Goal: Task Accomplishment & Management: Use online tool/utility

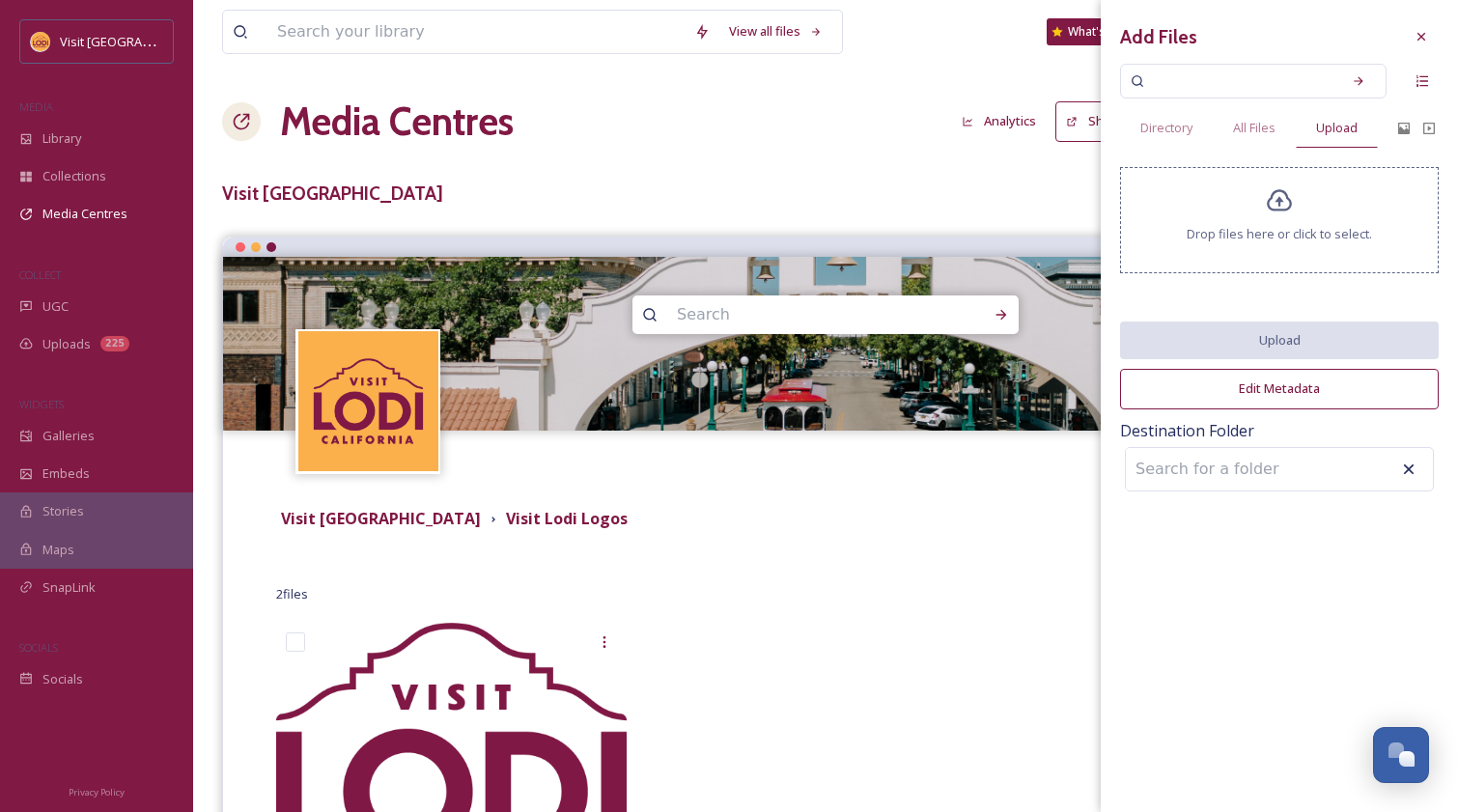
scroll to position [269, 0]
click at [1423, 32] on icon at bounding box center [1421, 37] width 16 height 16
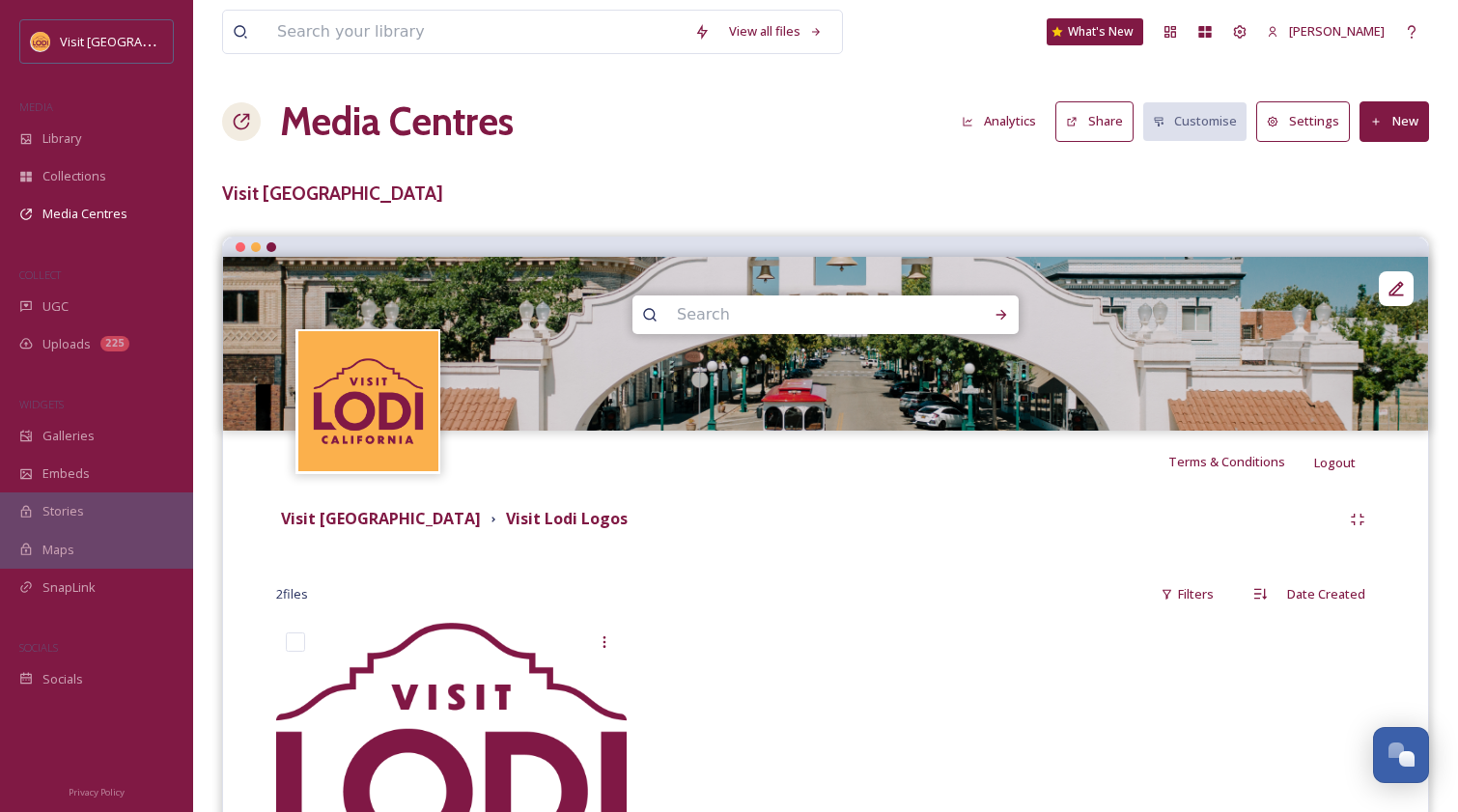
scroll to position [186, 0]
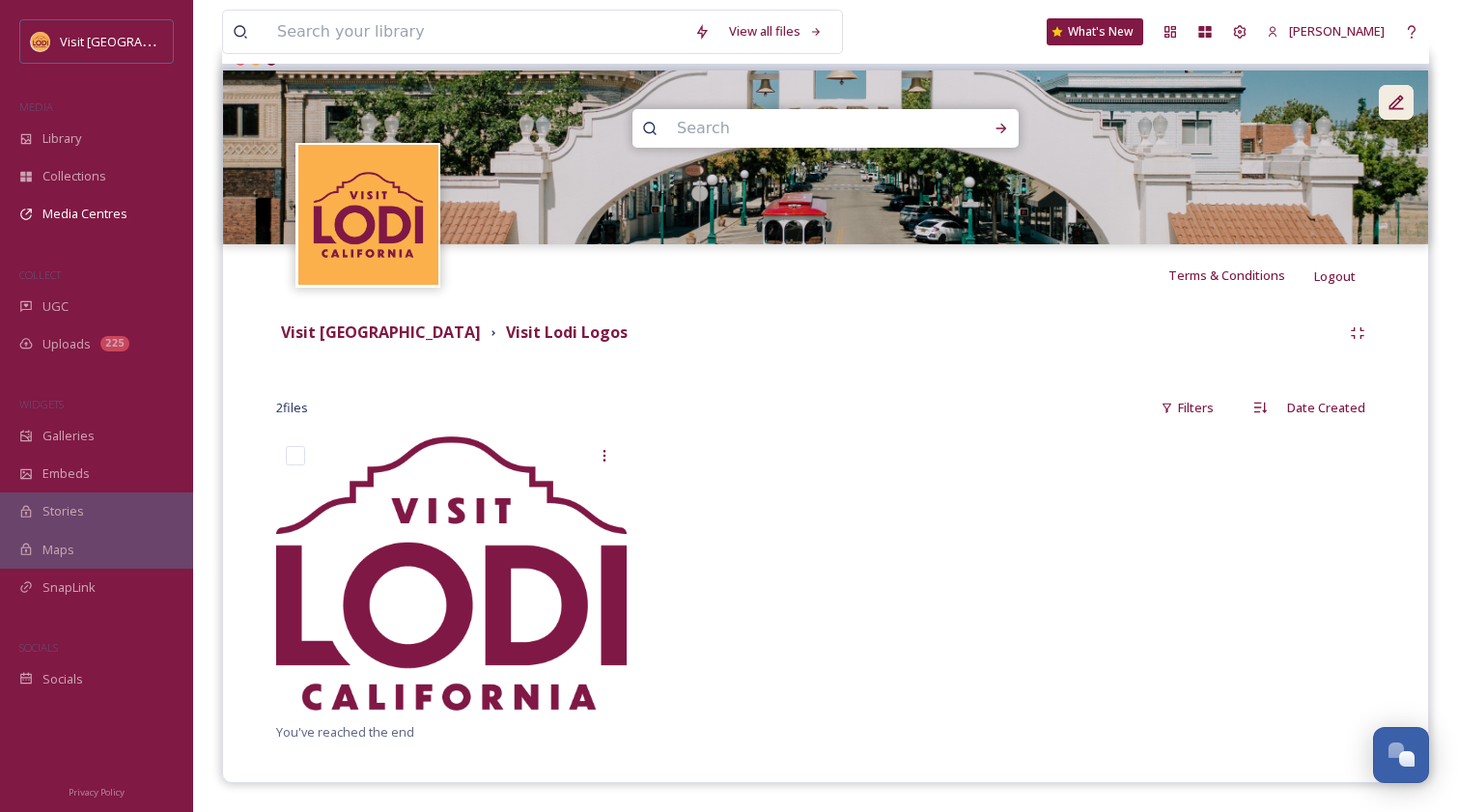
click at [1393, 104] on icon at bounding box center [1396, 102] width 20 height 20
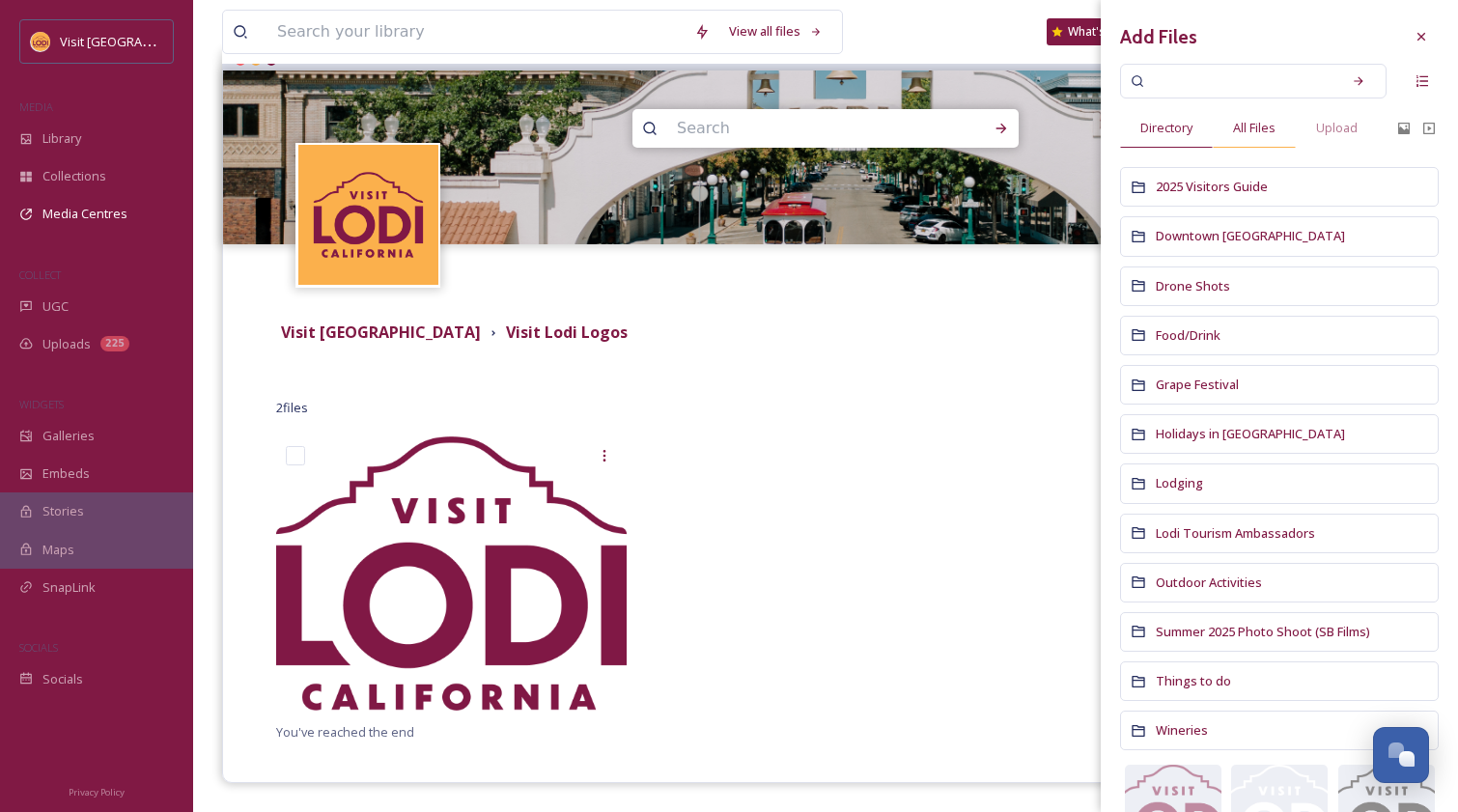
click at [1273, 122] on span "All Files" at bounding box center [1254, 128] width 43 height 19
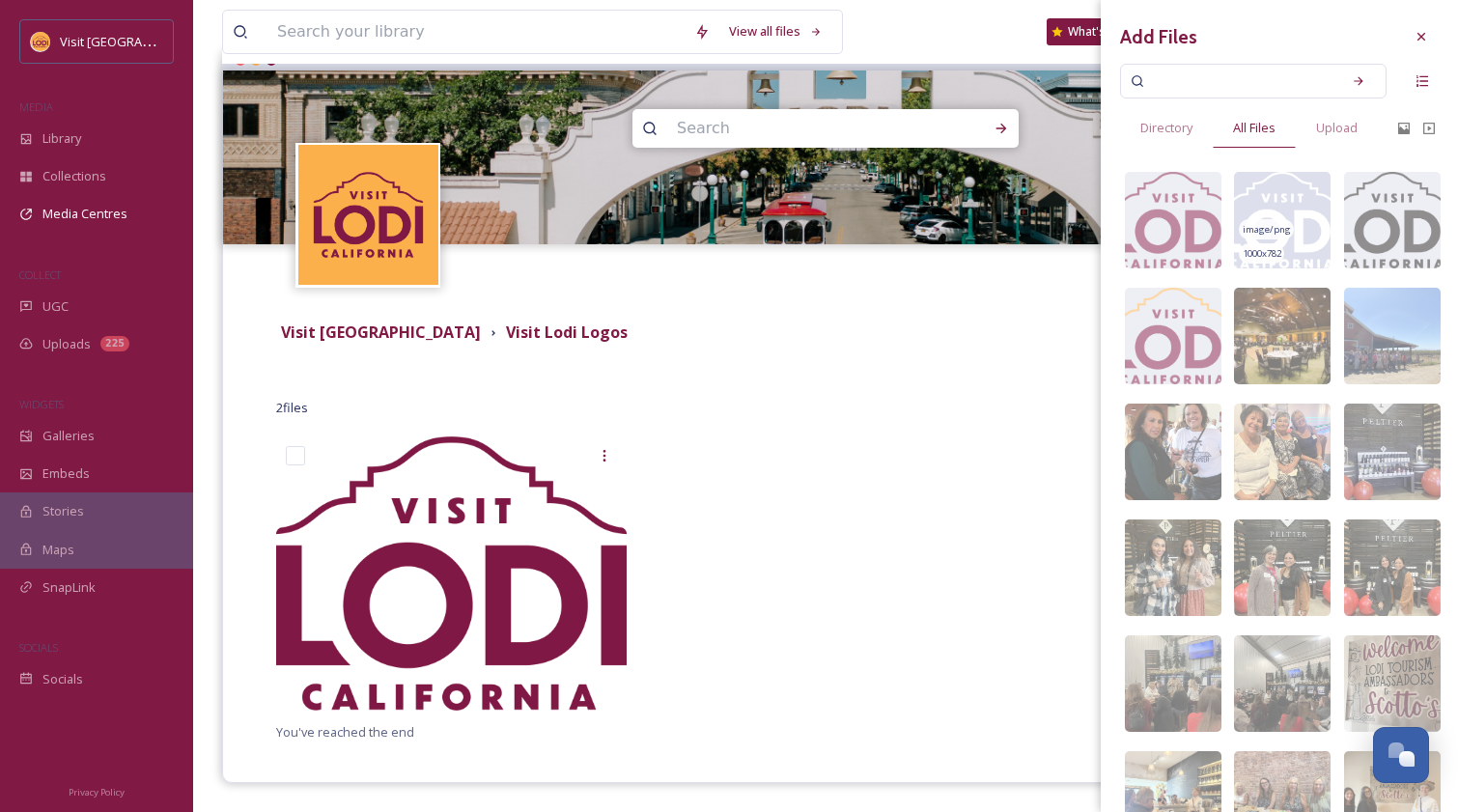
click at [1308, 216] on img at bounding box center [1281, 220] width 97 height 97
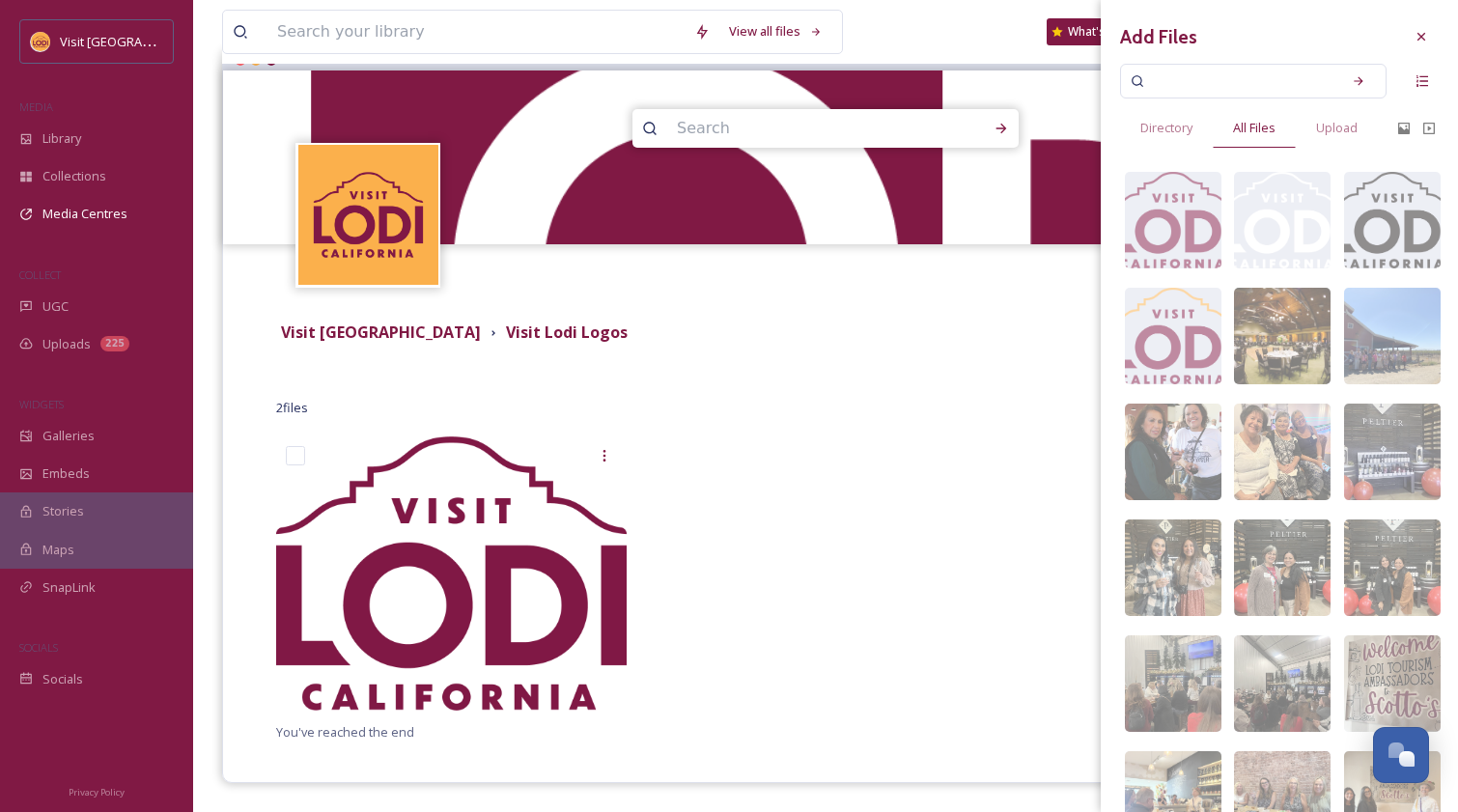
scroll to position [0, 0]
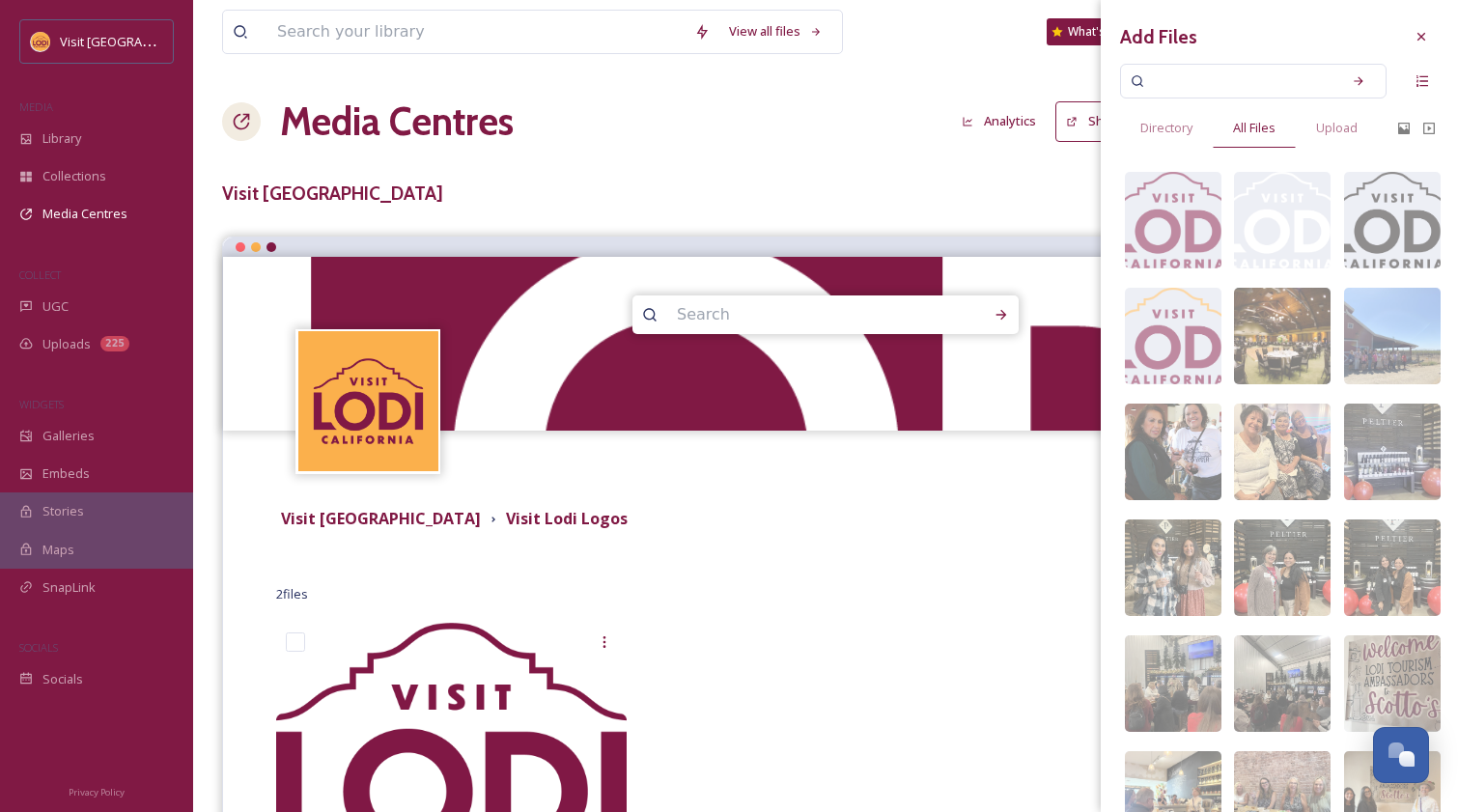
click at [1184, 76] on input at bounding box center [1239, 81] width 182 height 43
type input "arch"
click at [1352, 81] on icon at bounding box center [1358, 81] width 14 height 14
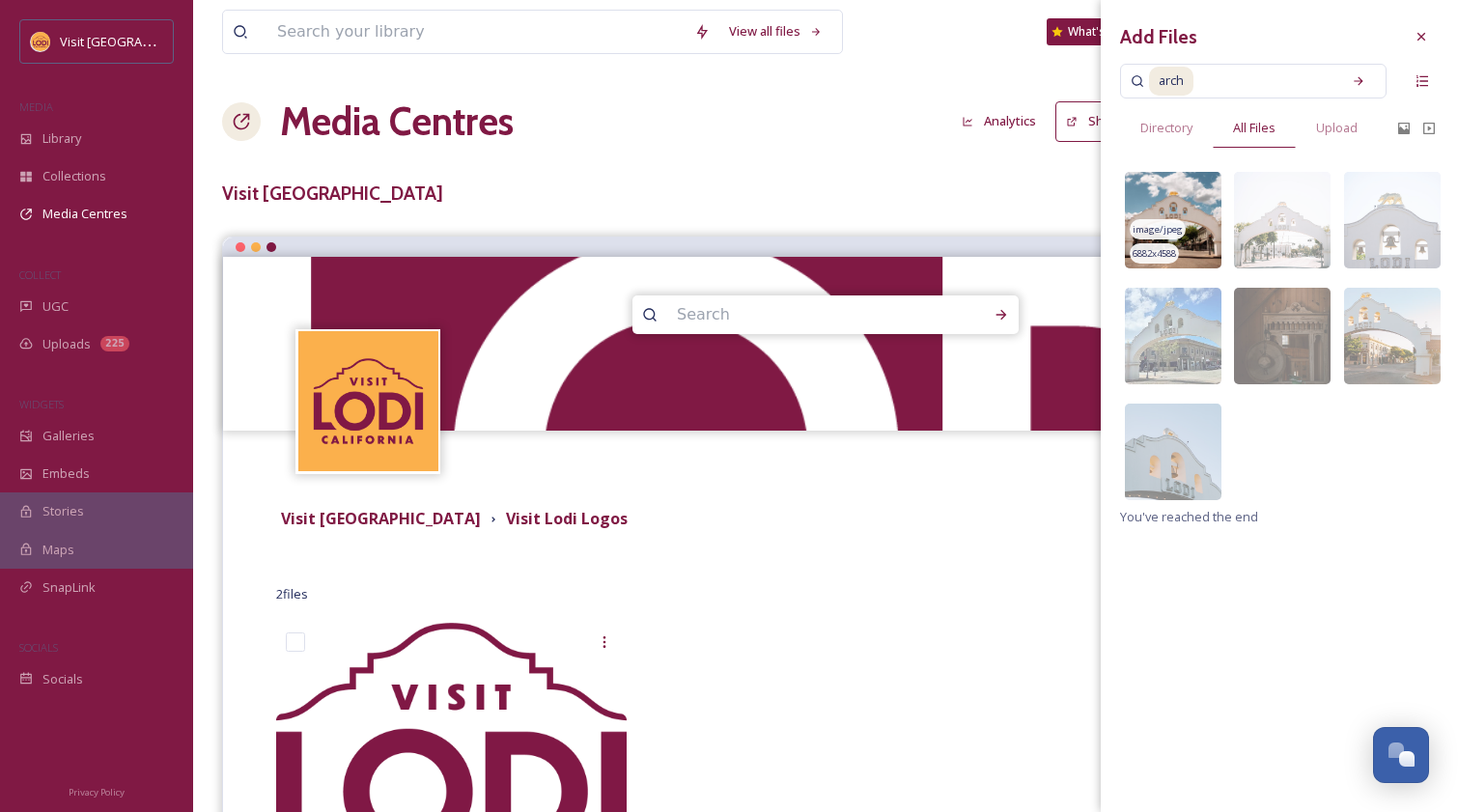
click at [1168, 213] on img at bounding box center [1172, 220] width 97 height 97
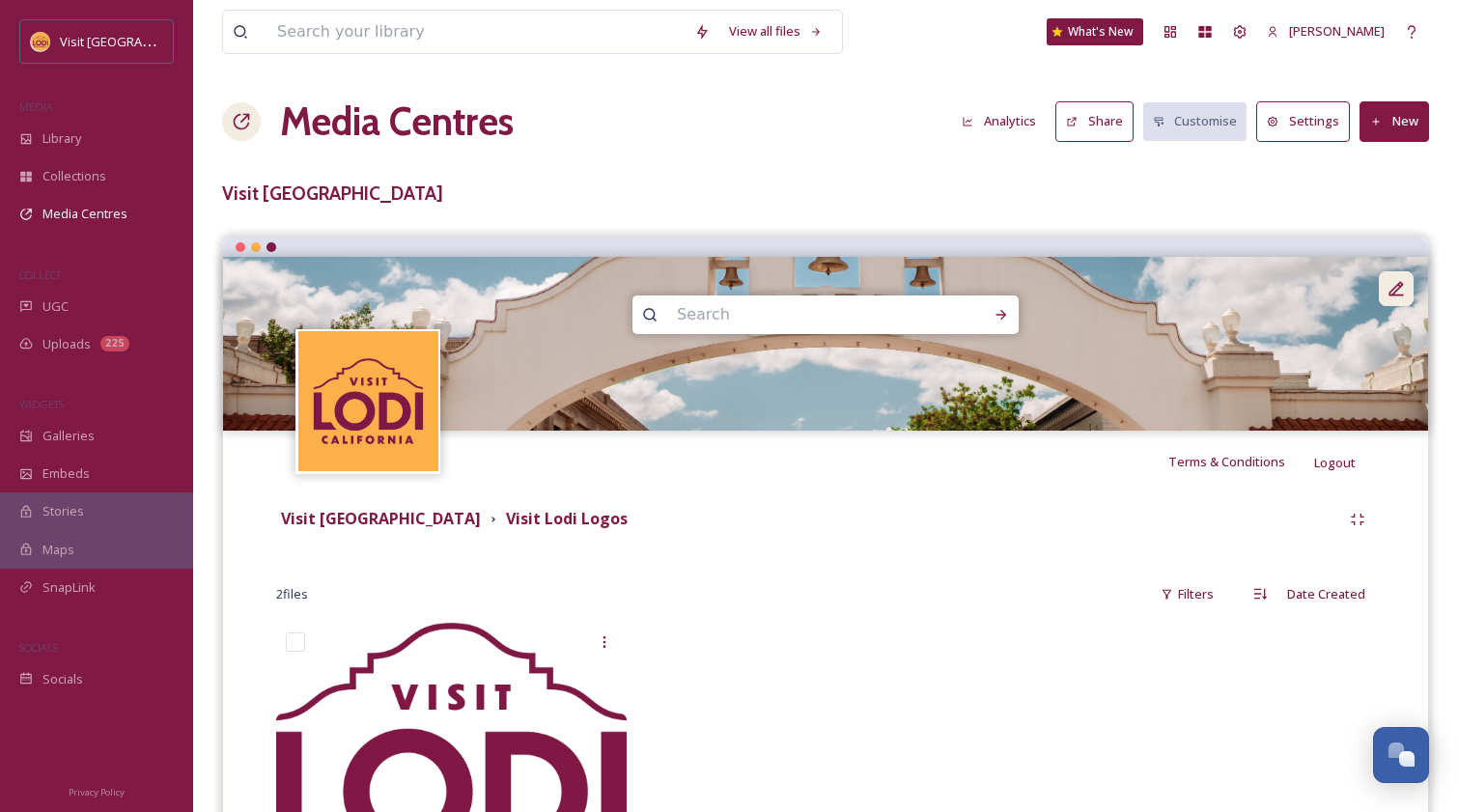
click at [1395, 288] on icon at bounding box center [1396, 288] width 15 height 15
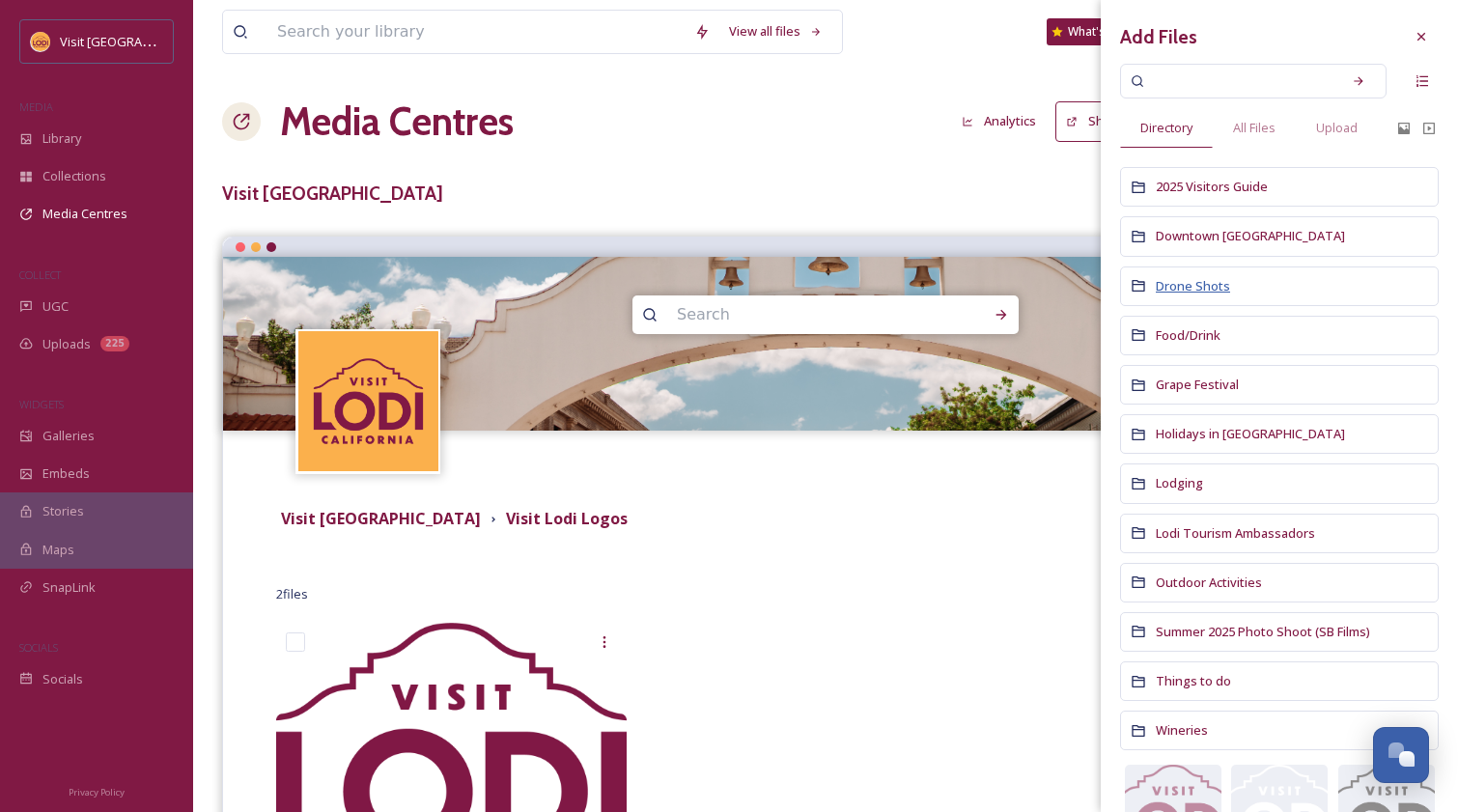
click at [1205, 290] on span "Drone Shots" at bounding box center [1193, 286] width 74 height 18
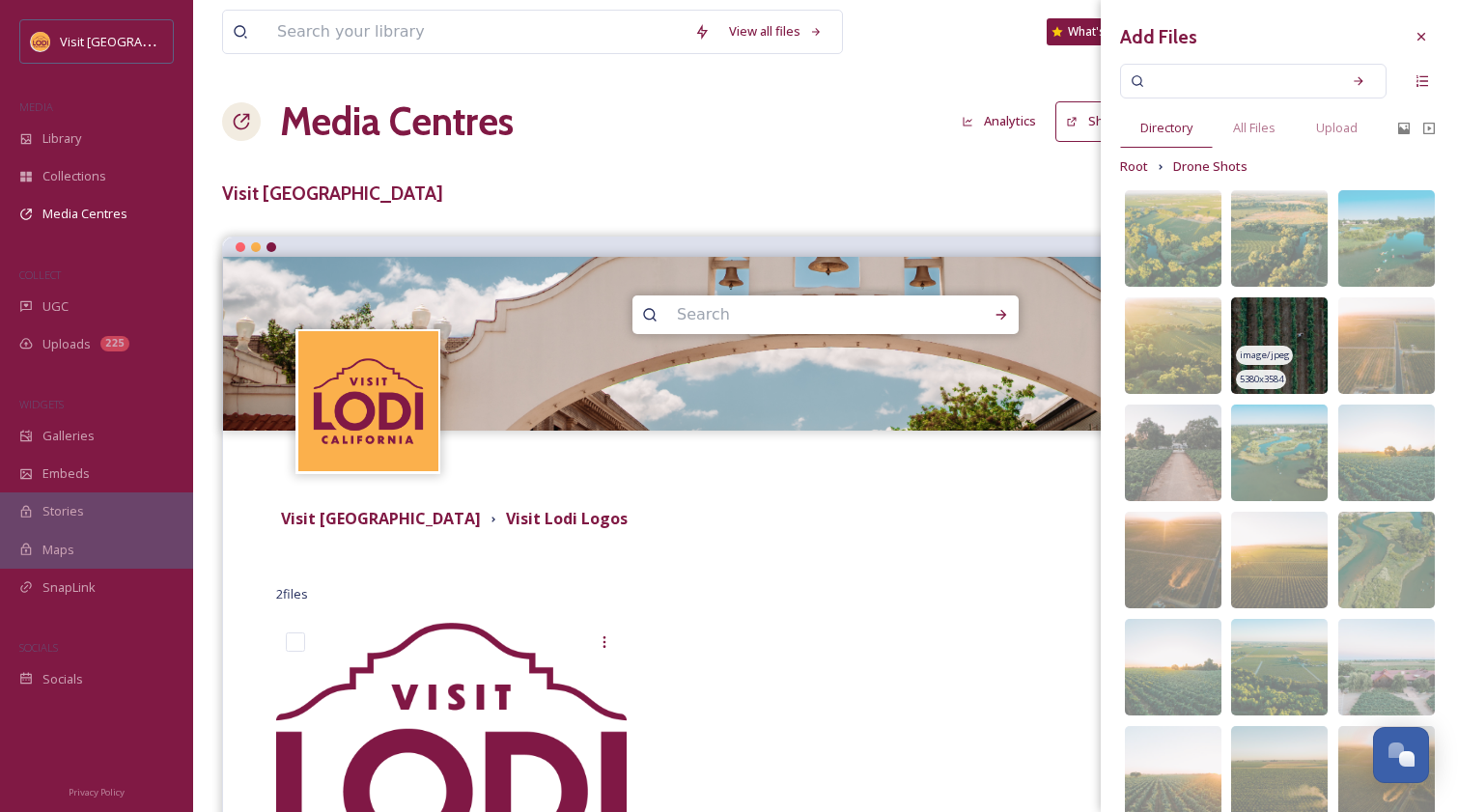
click at [1293, 332] on img at bounding box center [1278, 345] width 97 height 97
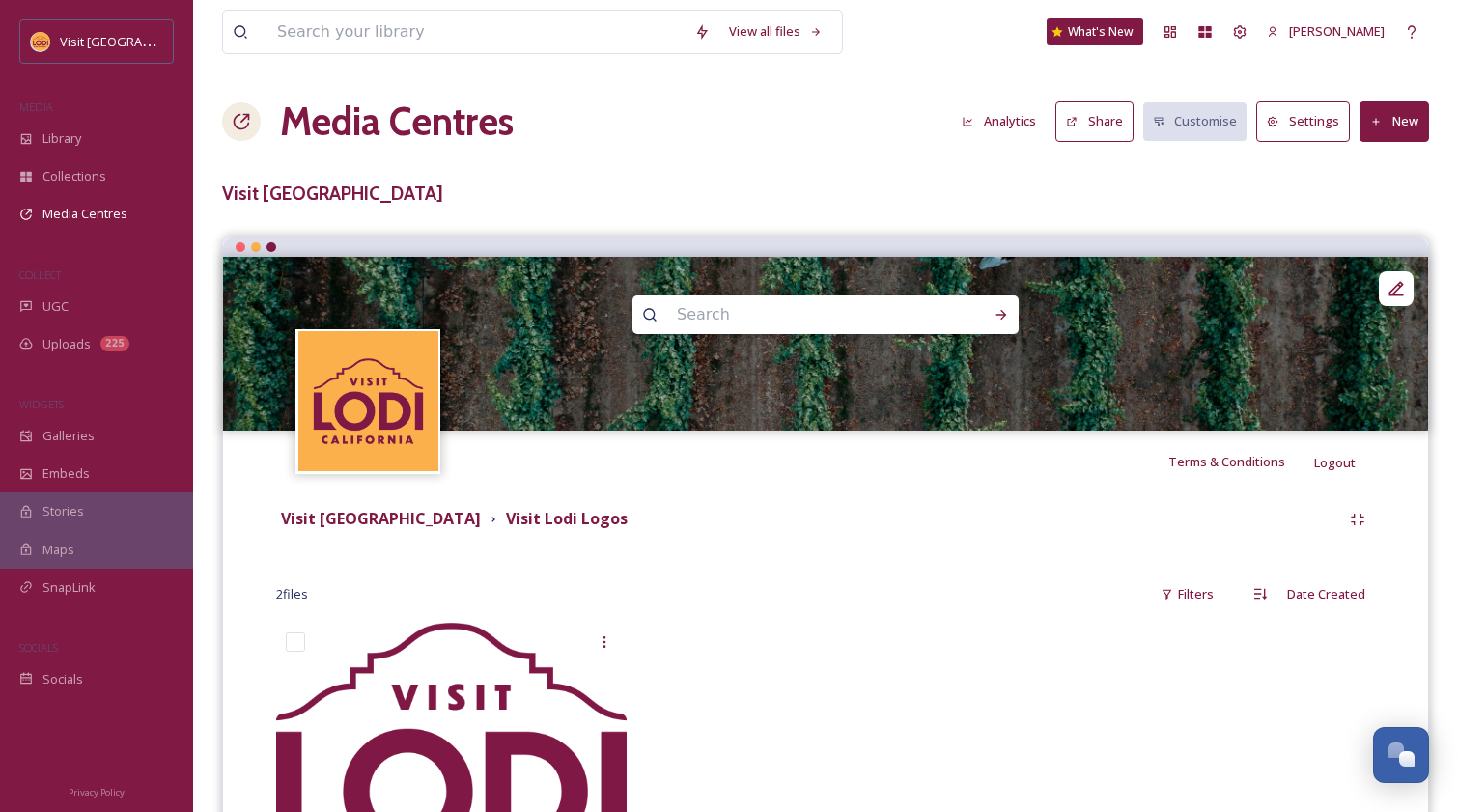
click at [869, 552] on div "Visit [GEOGRAPHIC_DATA] Visit [GEOGRAPHIC_DATA] Logos 2 file s Filters Date Cre…" at bounding box center [825, 715] width 1176 height 447
click at [745, 672] on div at bounding box center [826, 764] width 360 height 284
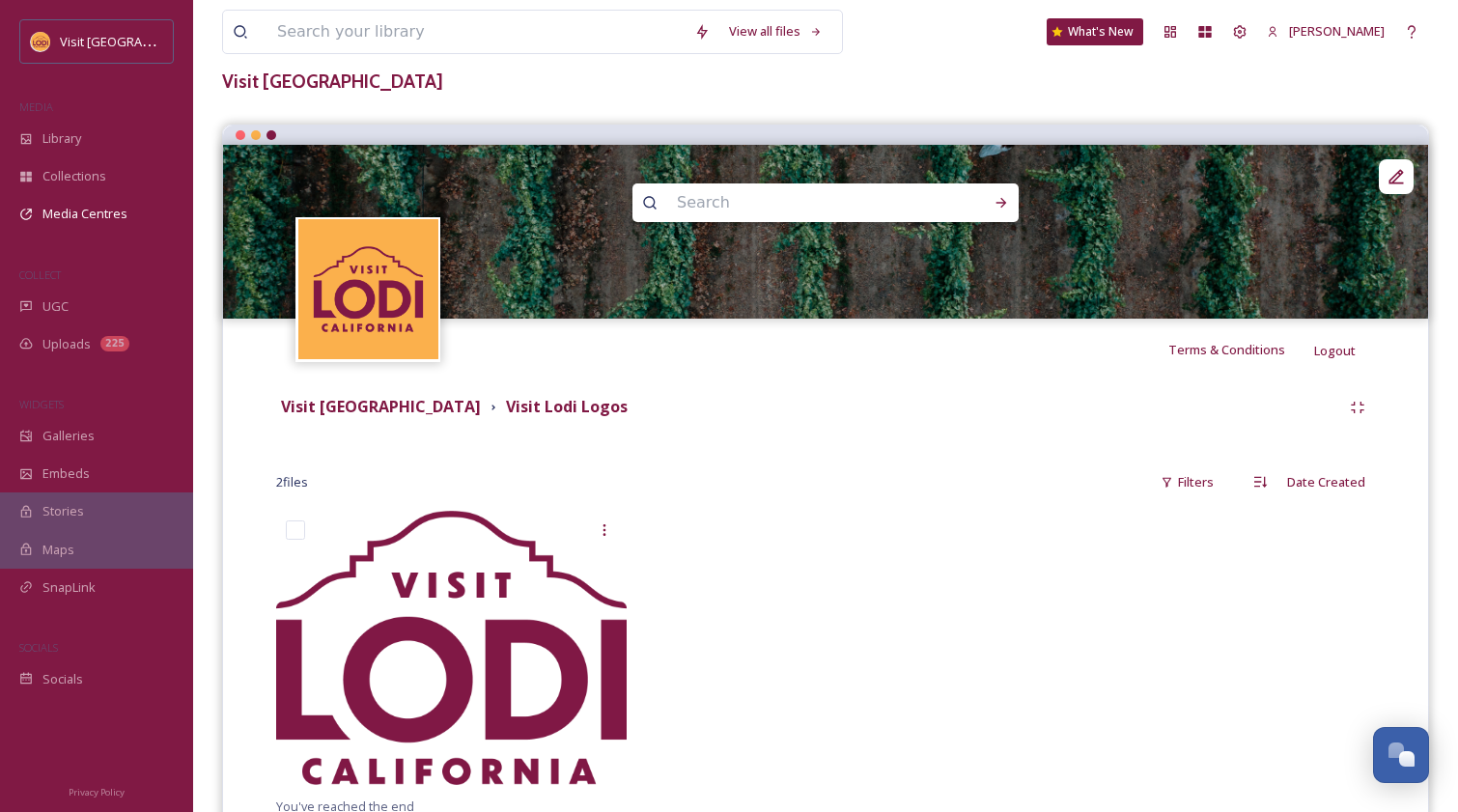
scroll to position [186, 0]
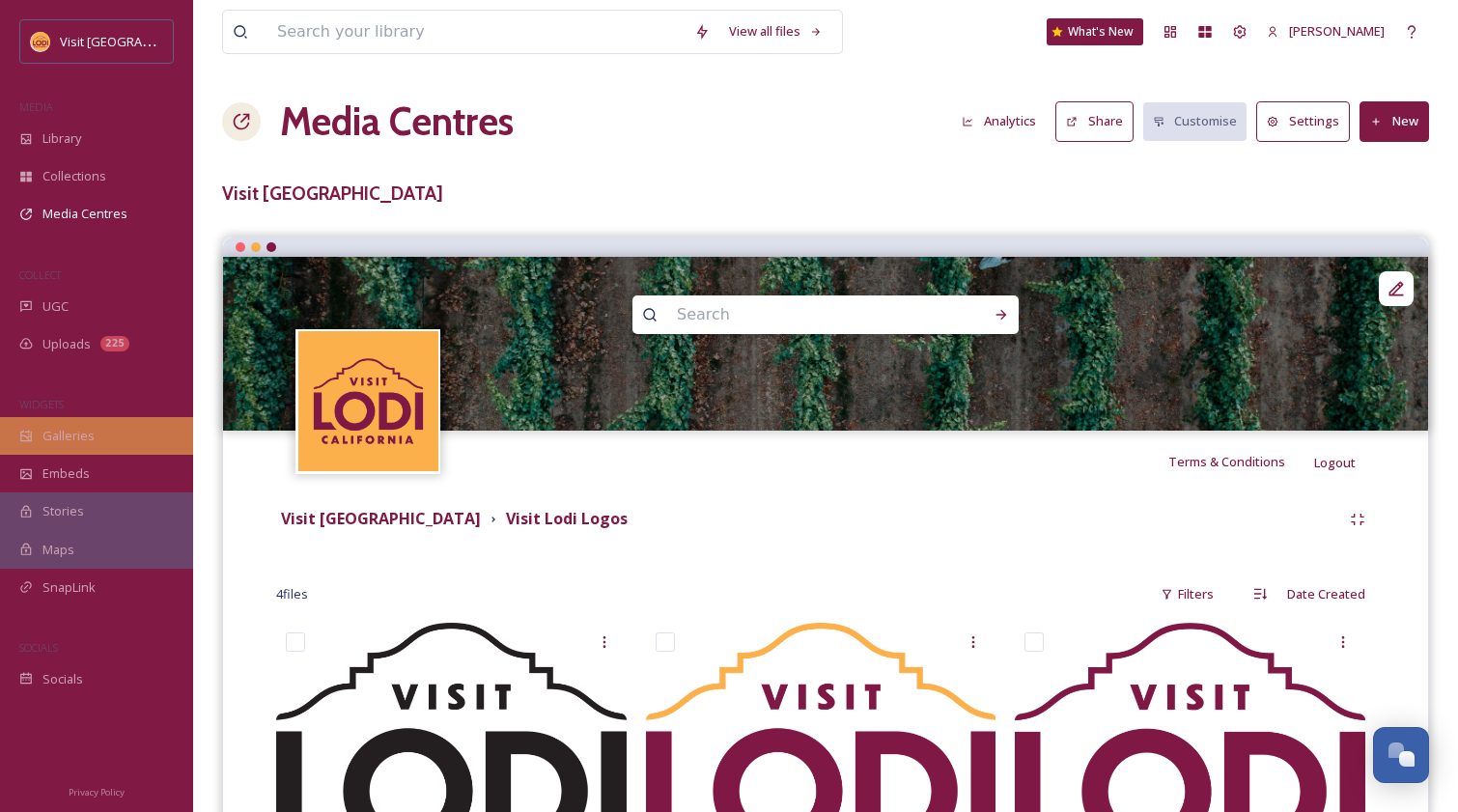
click at [68, 431] on span "Galleries" at bounding box center [68, 435] width 52 height 19
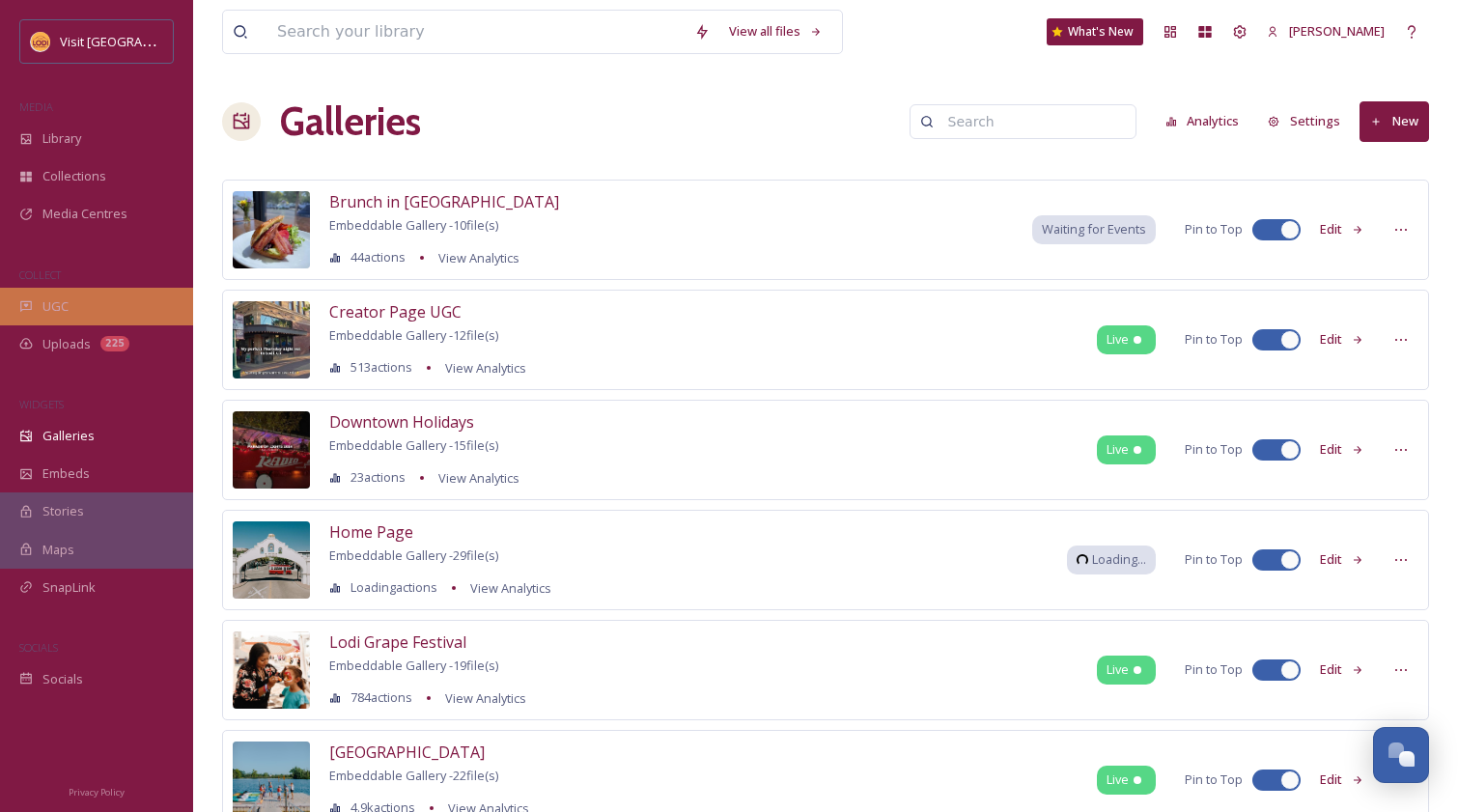
click at [52, 306] on span "UGC" at bounding box center [56, 306] width 26 height 19
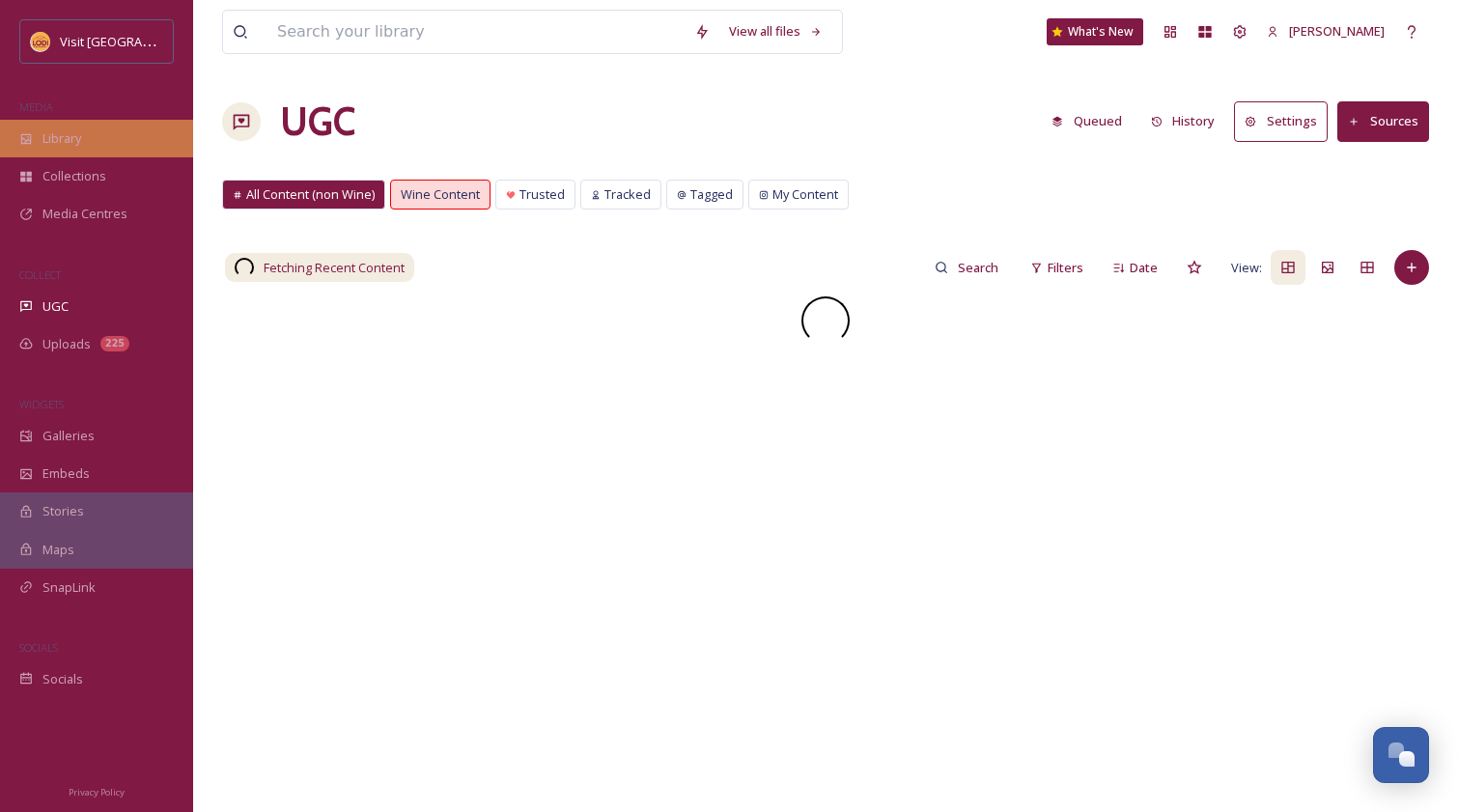
click at [84, 144] on div "Library" at bounding box center [97, 139] width 193 height 38
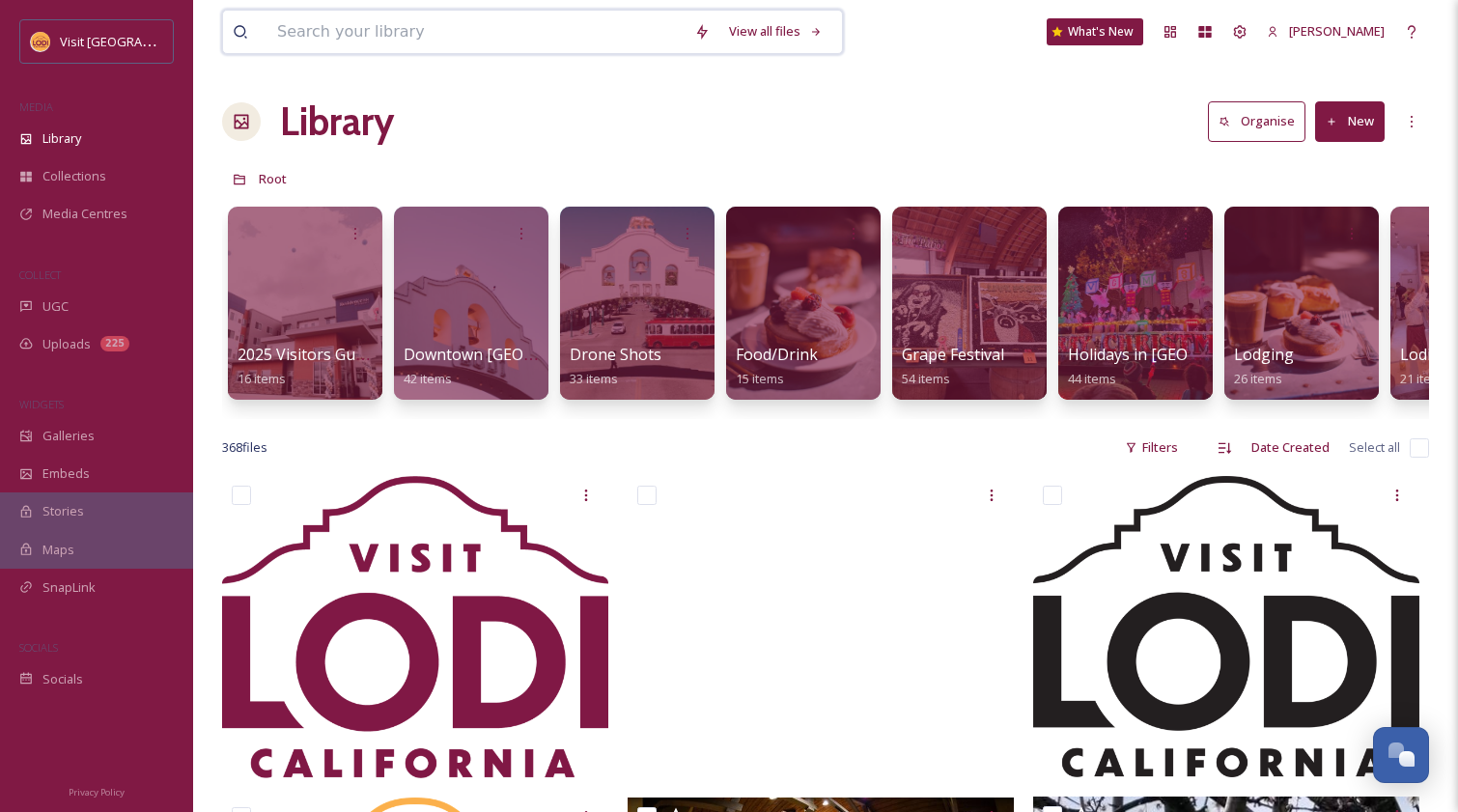
click at [362, 36] on input at bounding box center [475, 32] width 417 height 43
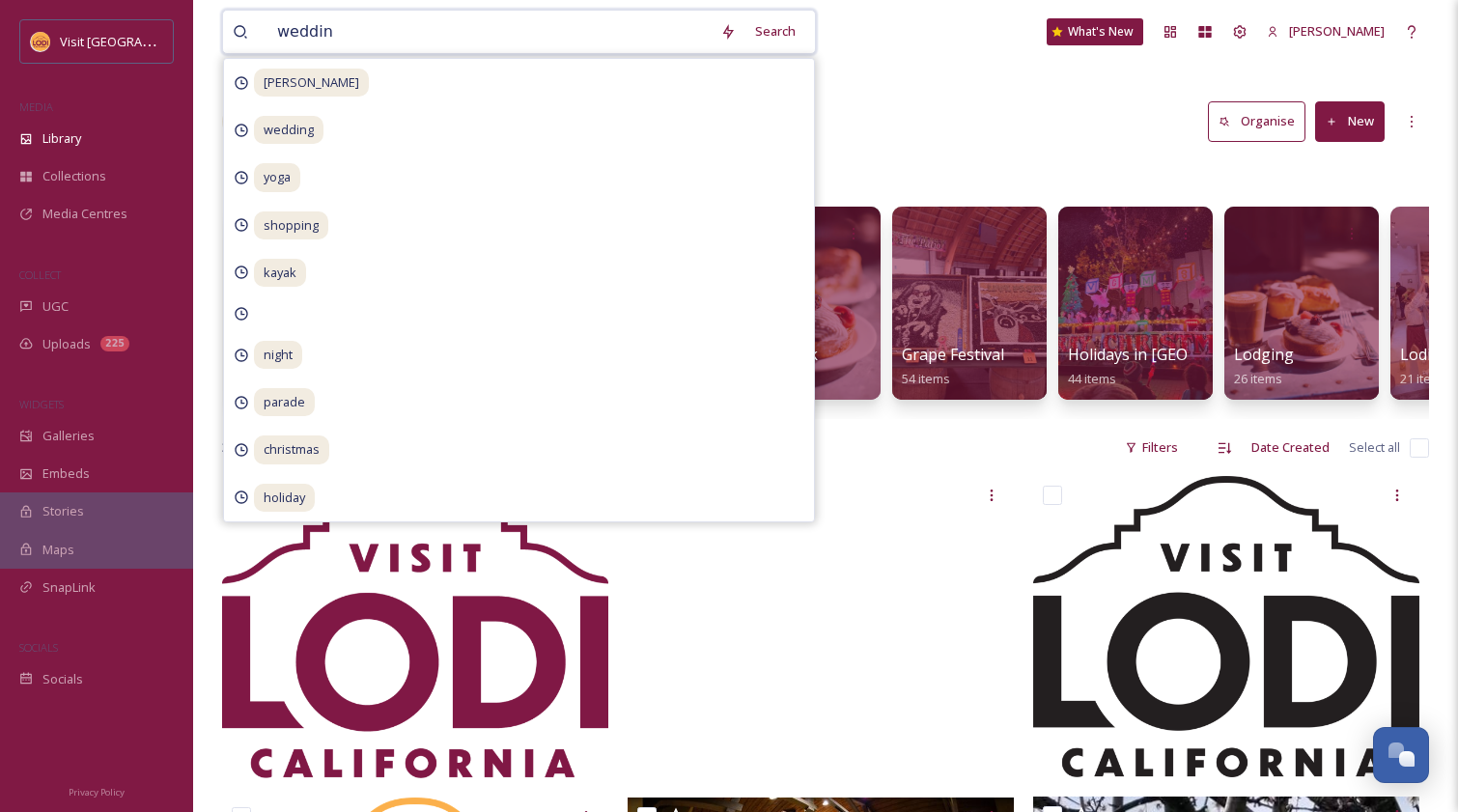
type input "wedding"
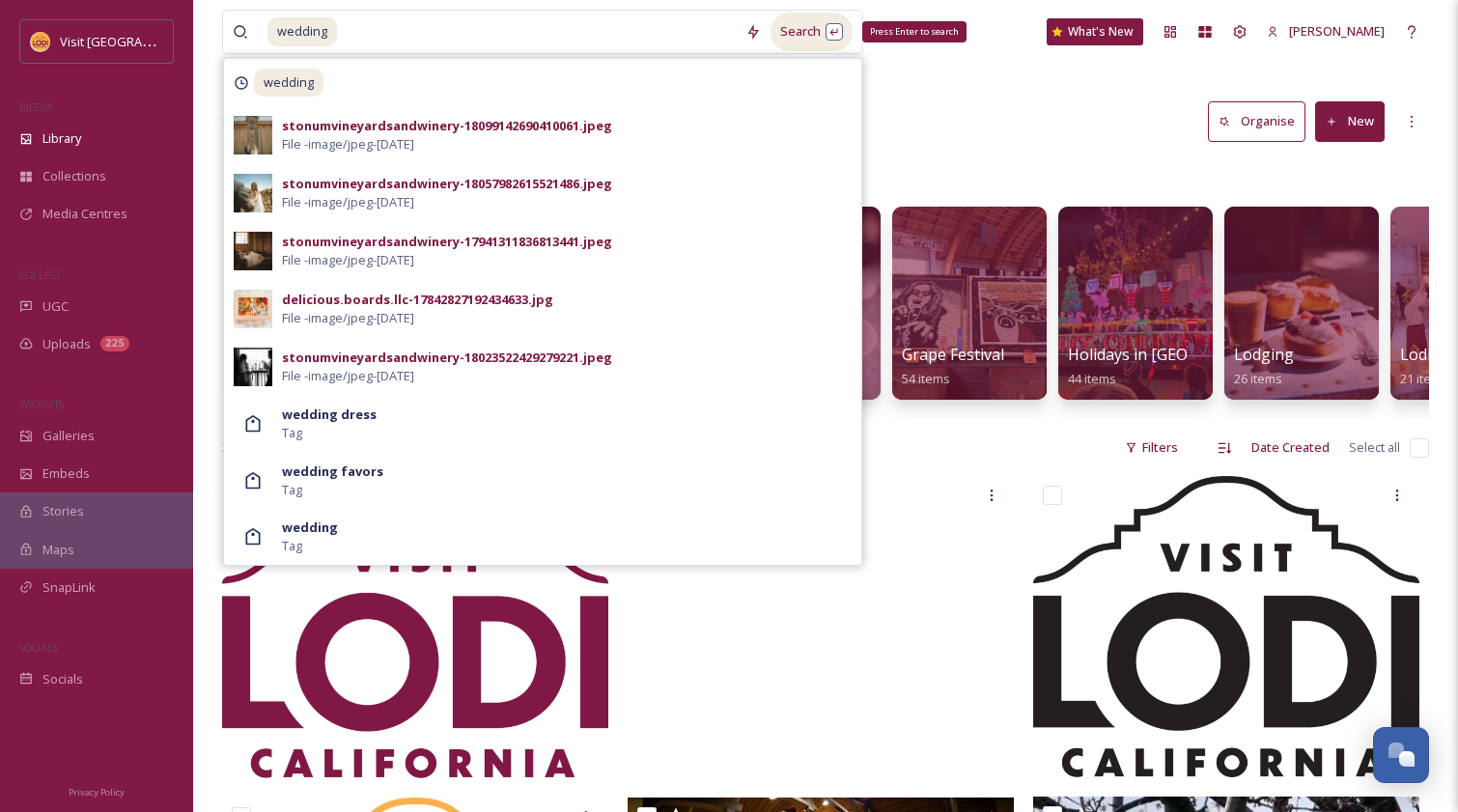
click at [812, 33] on div "Search Press Enter to search" at bounding box center [811, 31] width 82 height 38
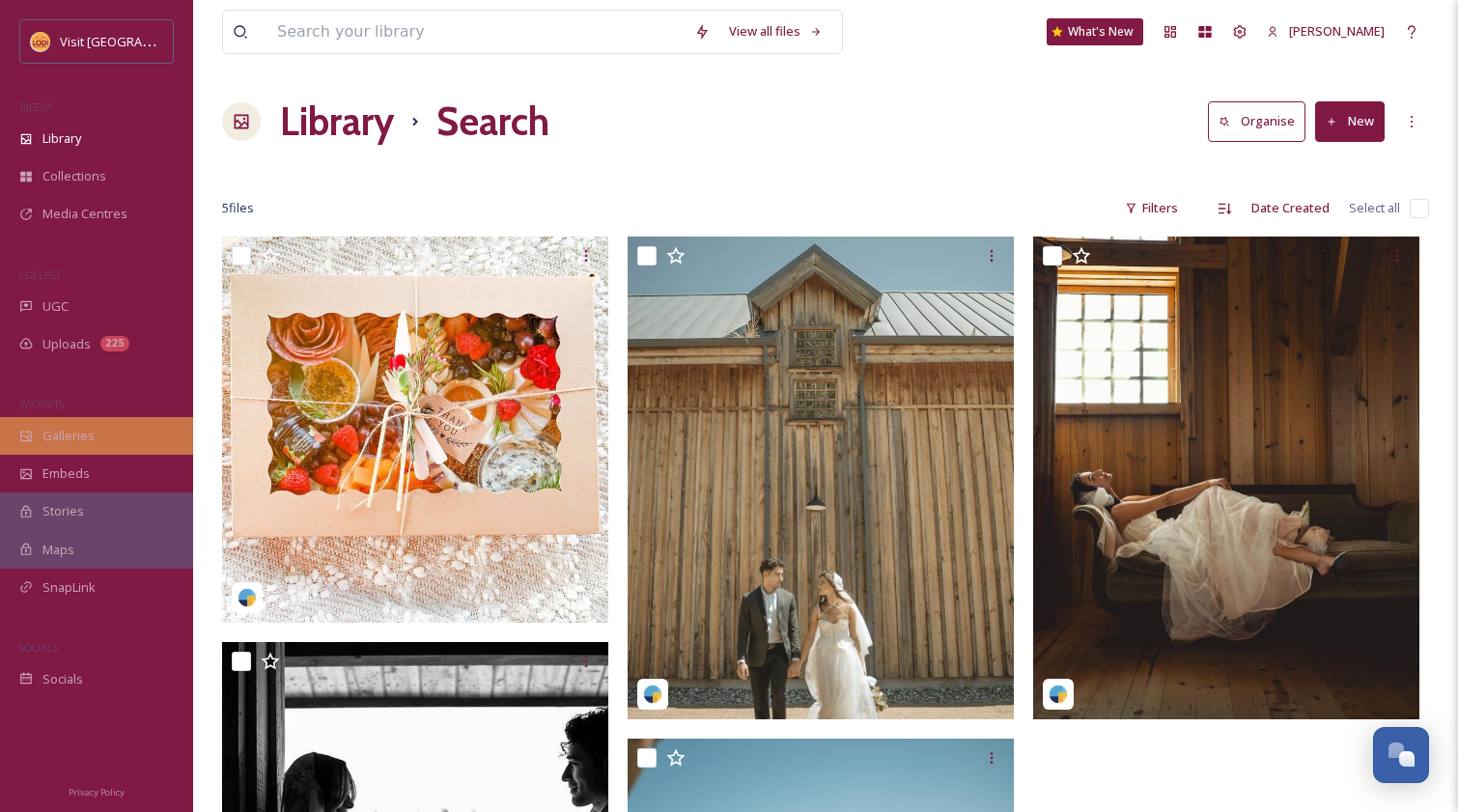
click at [70, 437] on span "Galleries" at bounding box center [68, 435] width 52 height 19
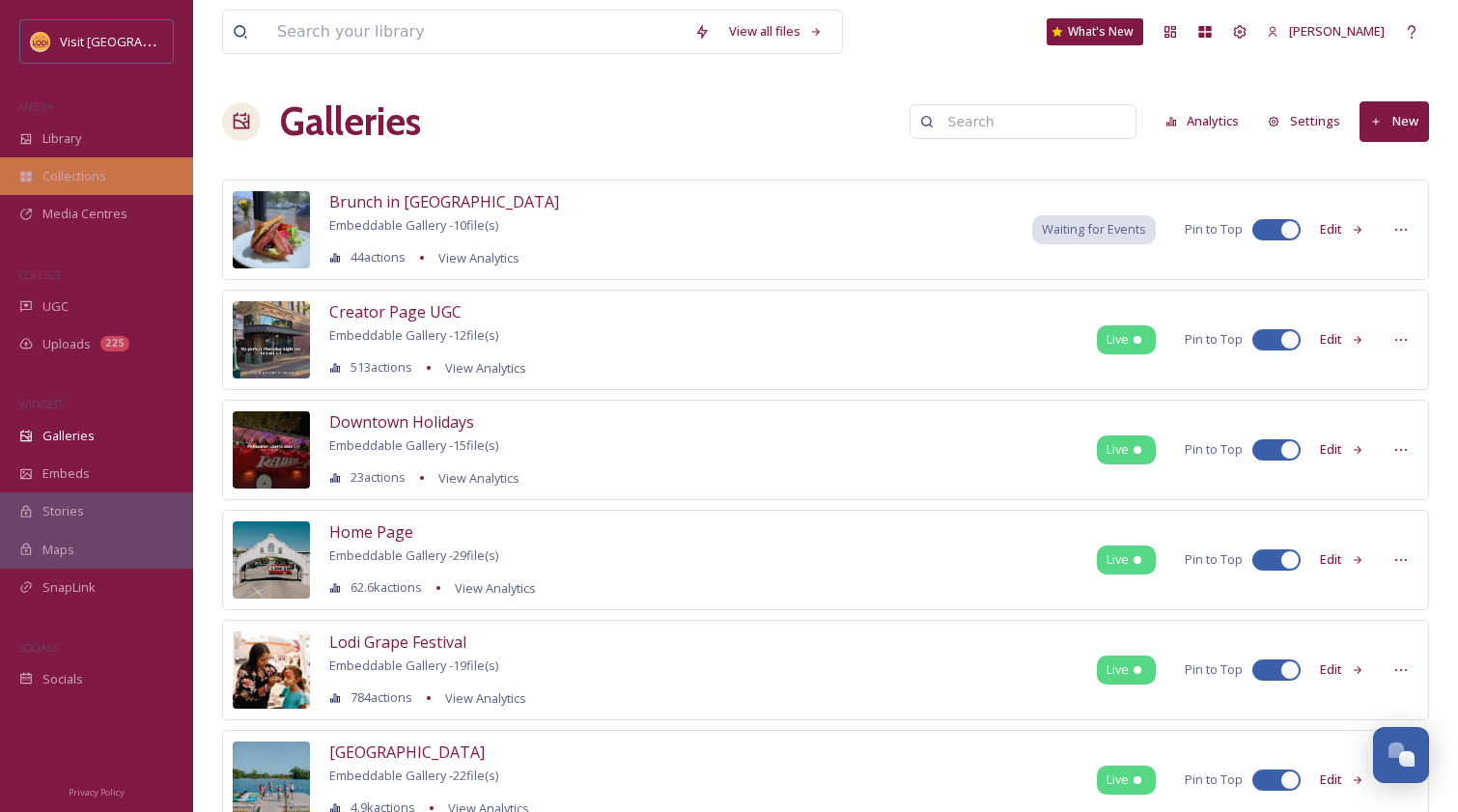
click at [67, 165] on div "Collections" at bounding box center [97, 176] width 193 height 38
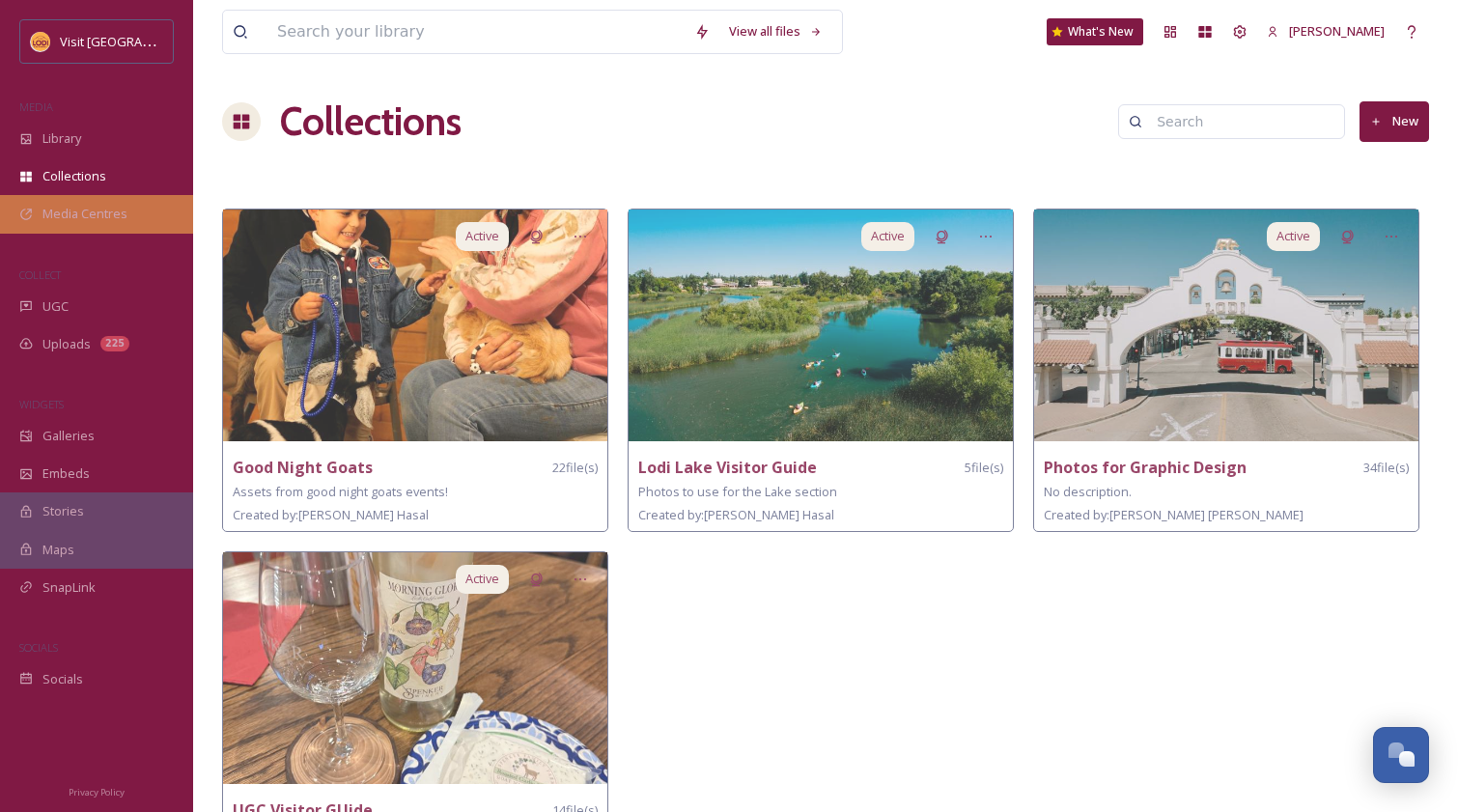
click at [71, 205] on span "Media Centres" at bounding box center [85, 214] width 85 height 19
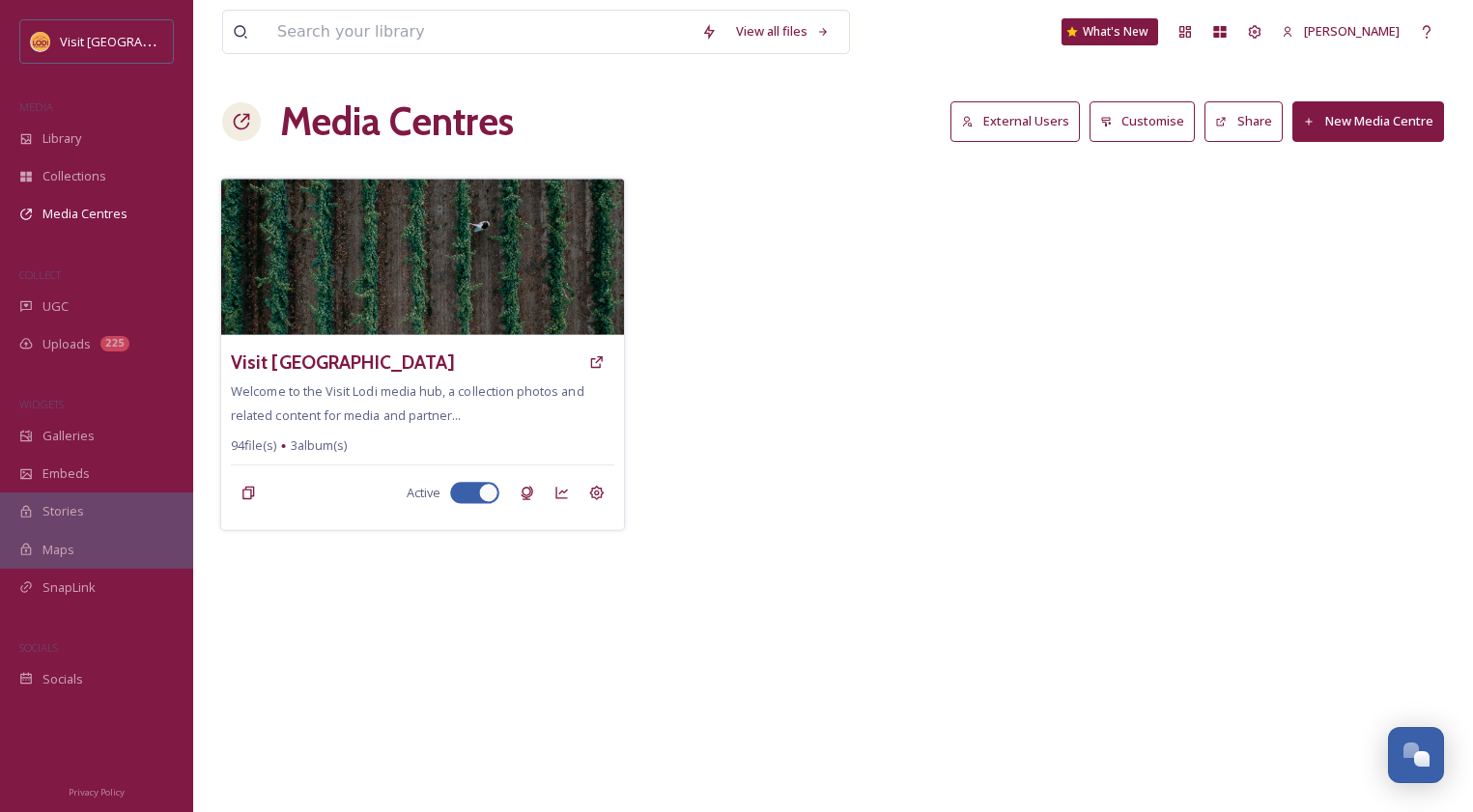
click at [424, 236] on img at bounding box center [423, 257] width 402 height 156
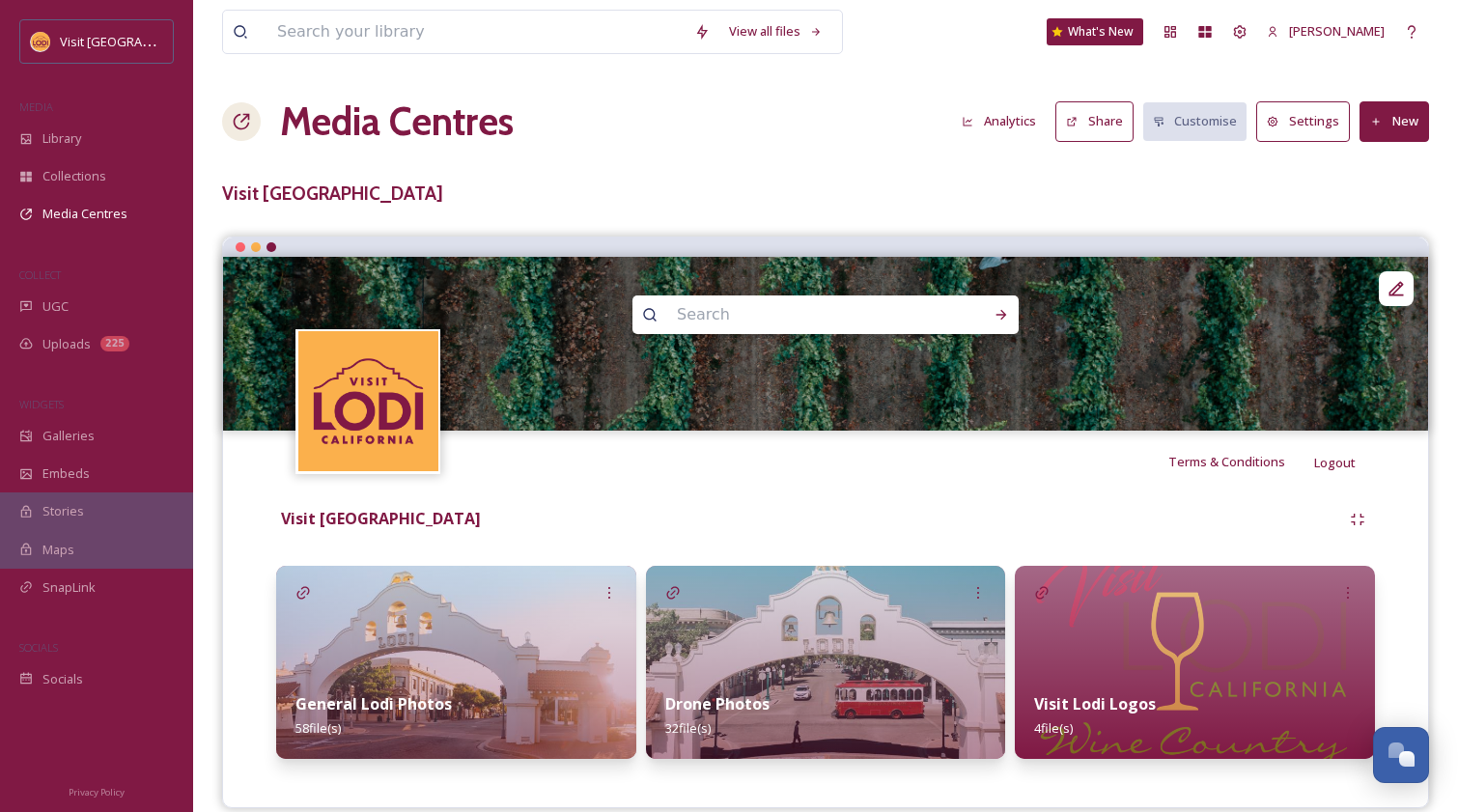
scroll to position [25, 0]
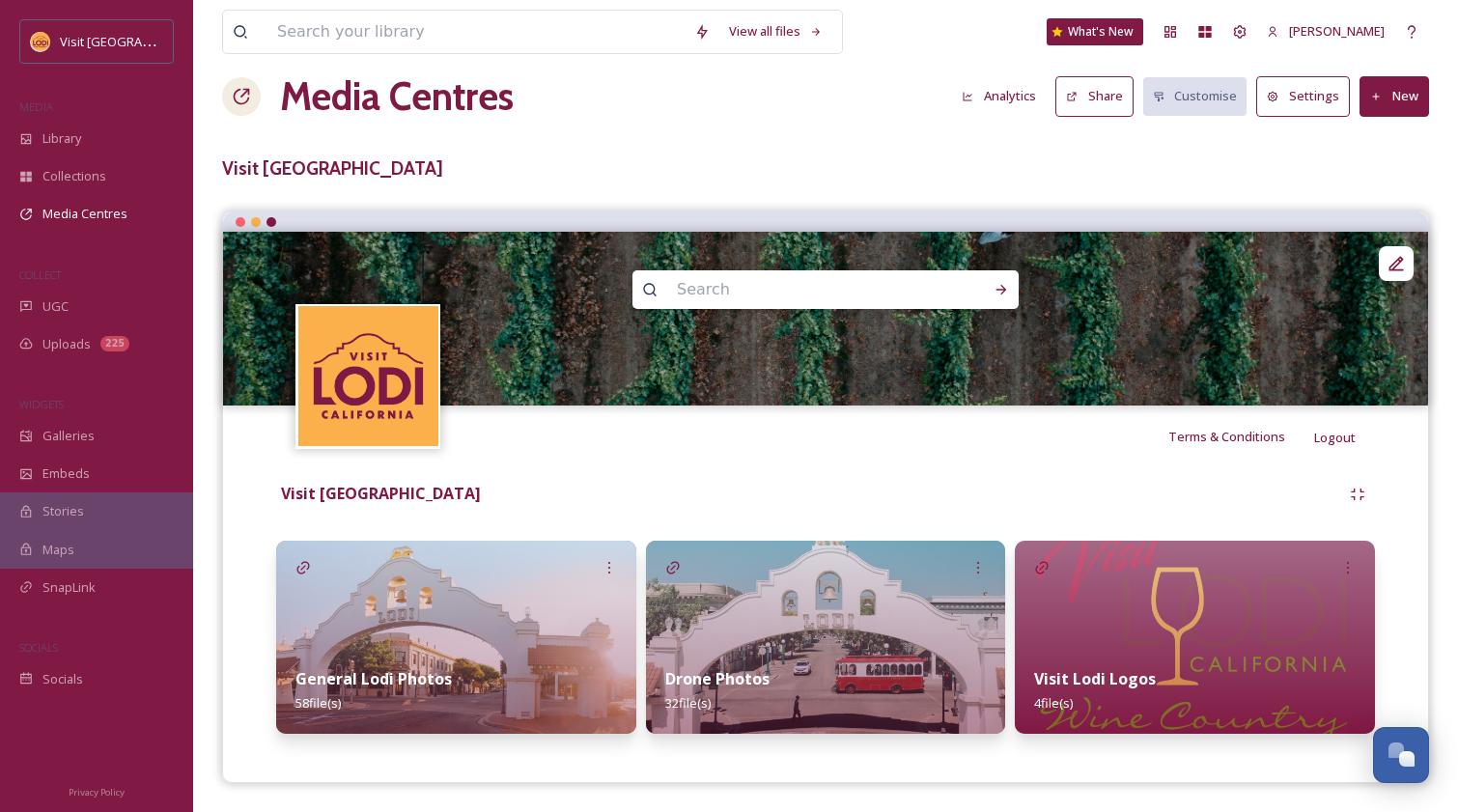
click at [498, 595] on img at bounding box center [456, 637] width 360 height 193
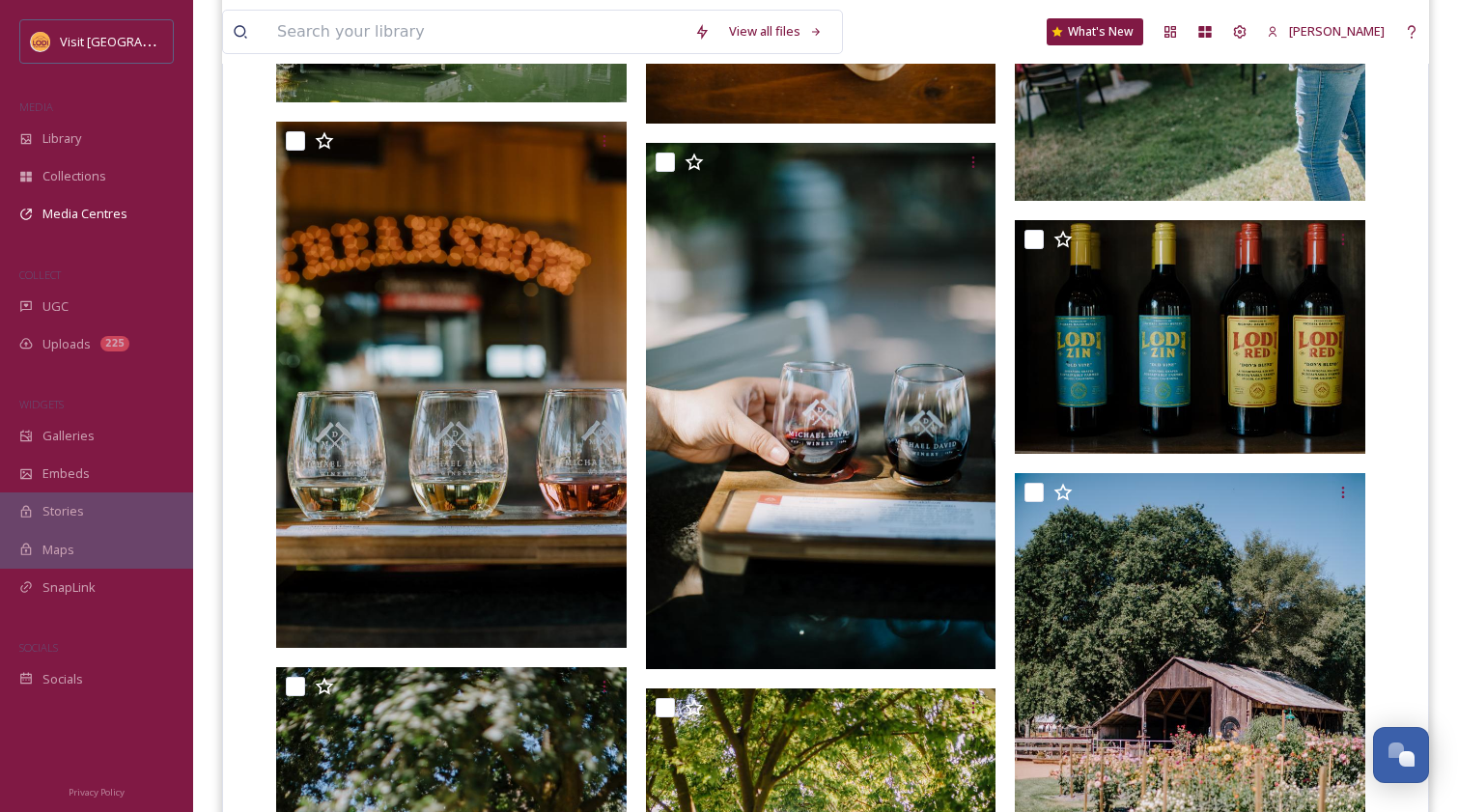
scroll to position [4219, 0]
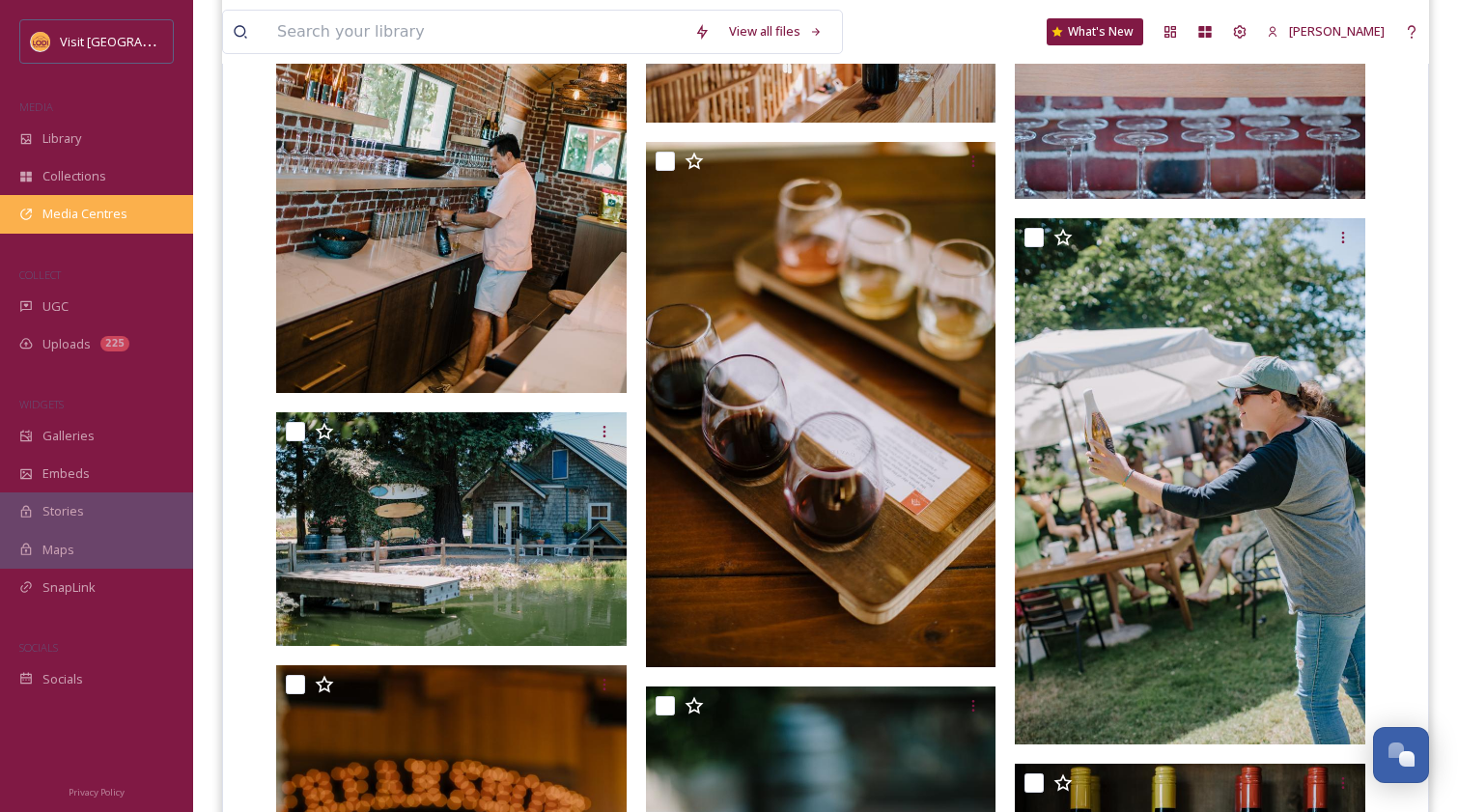
click at [116, 216] on span "Media Centres" at bounding box center [85, 214] width 85 height 19
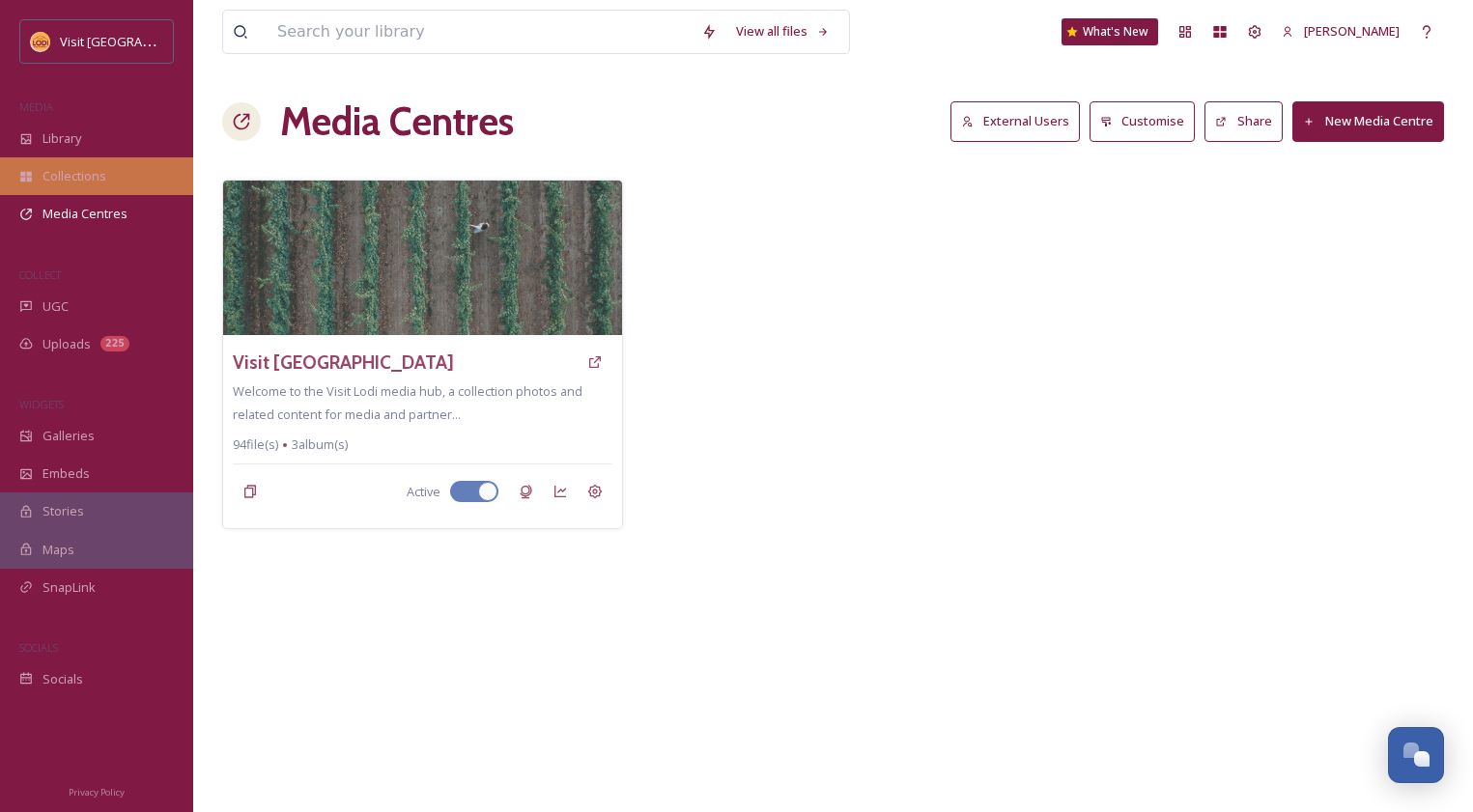
click at [80, 176] on span "Collections" at bounding box center [74, 176] width 63 height 19
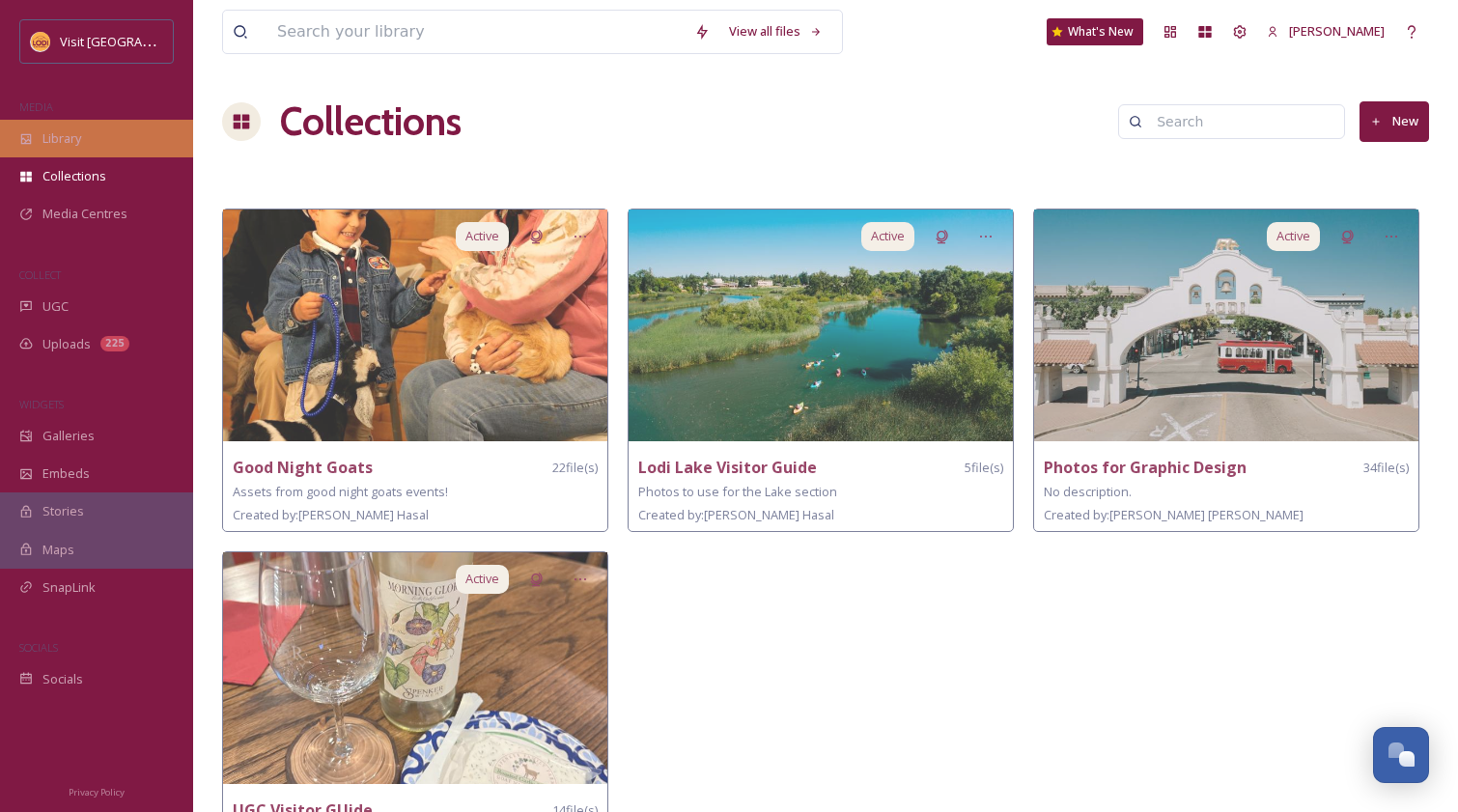
click at [58, 134] on span "Library" at bounding box center [62, 139] width 39 height 19
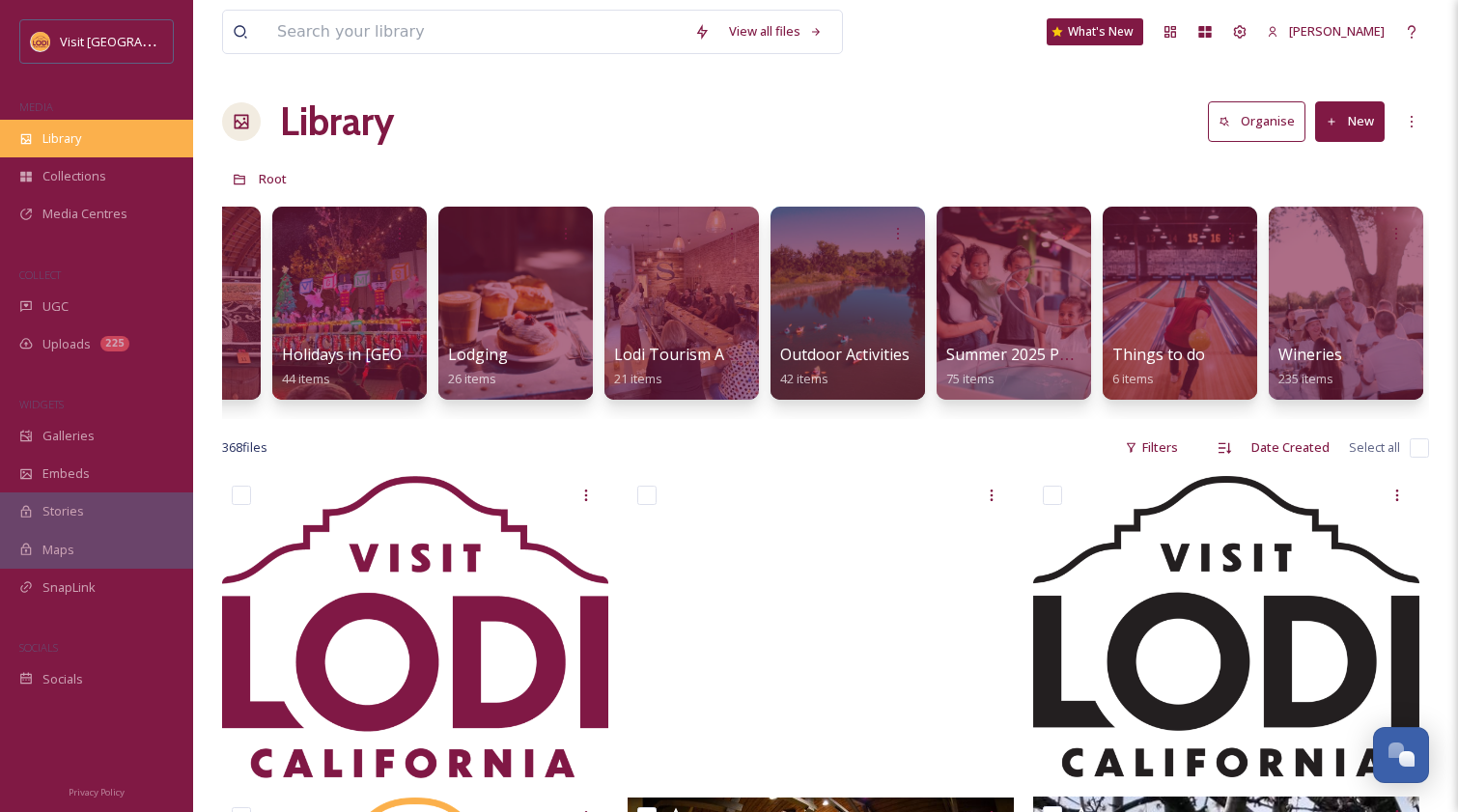
click at [70, 131] on span "Library" at bounding box center [62, 139] width 39 height 19
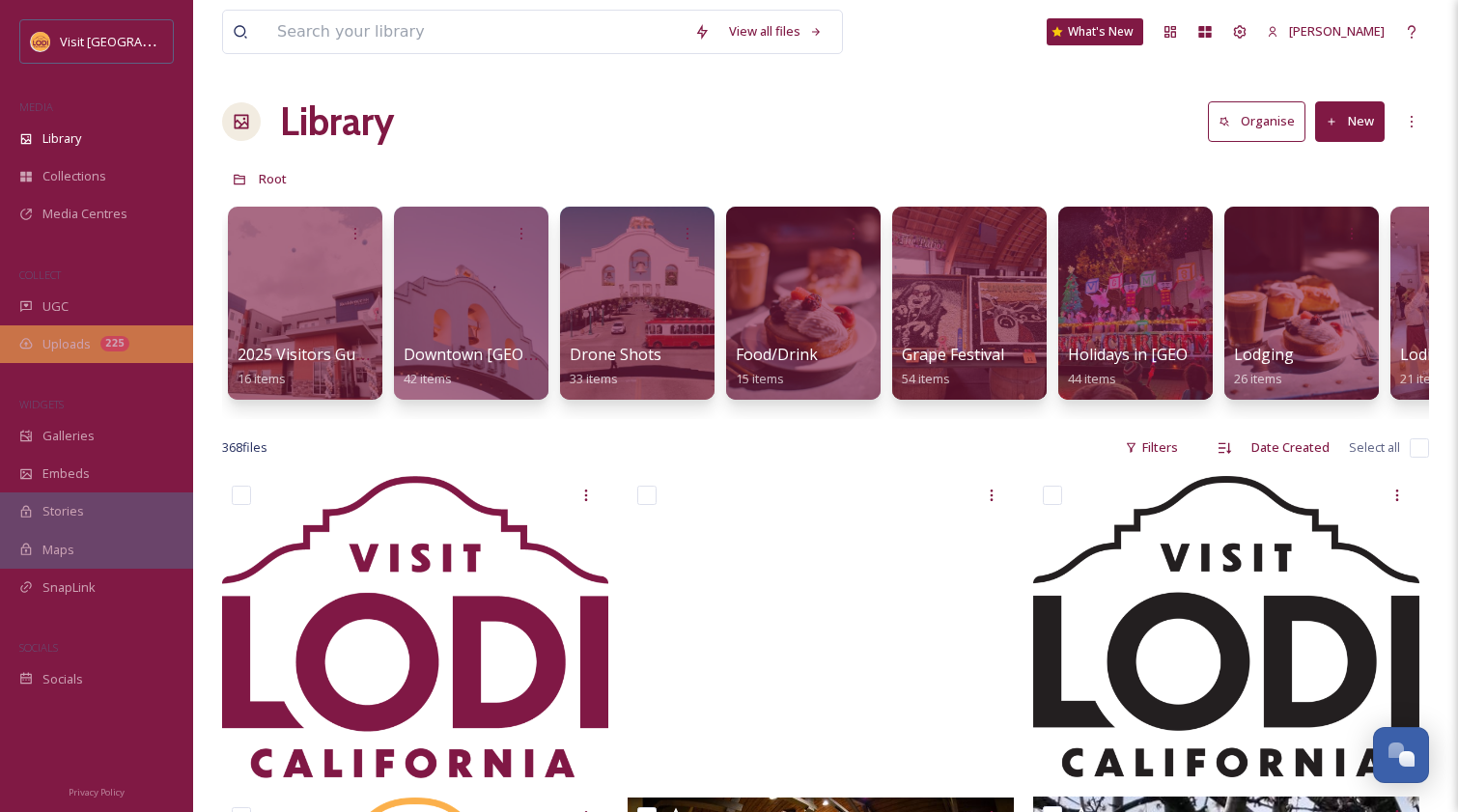
click at [70, 349] on span "Uploads" at bounding box center [66, 344] width 48 height 19
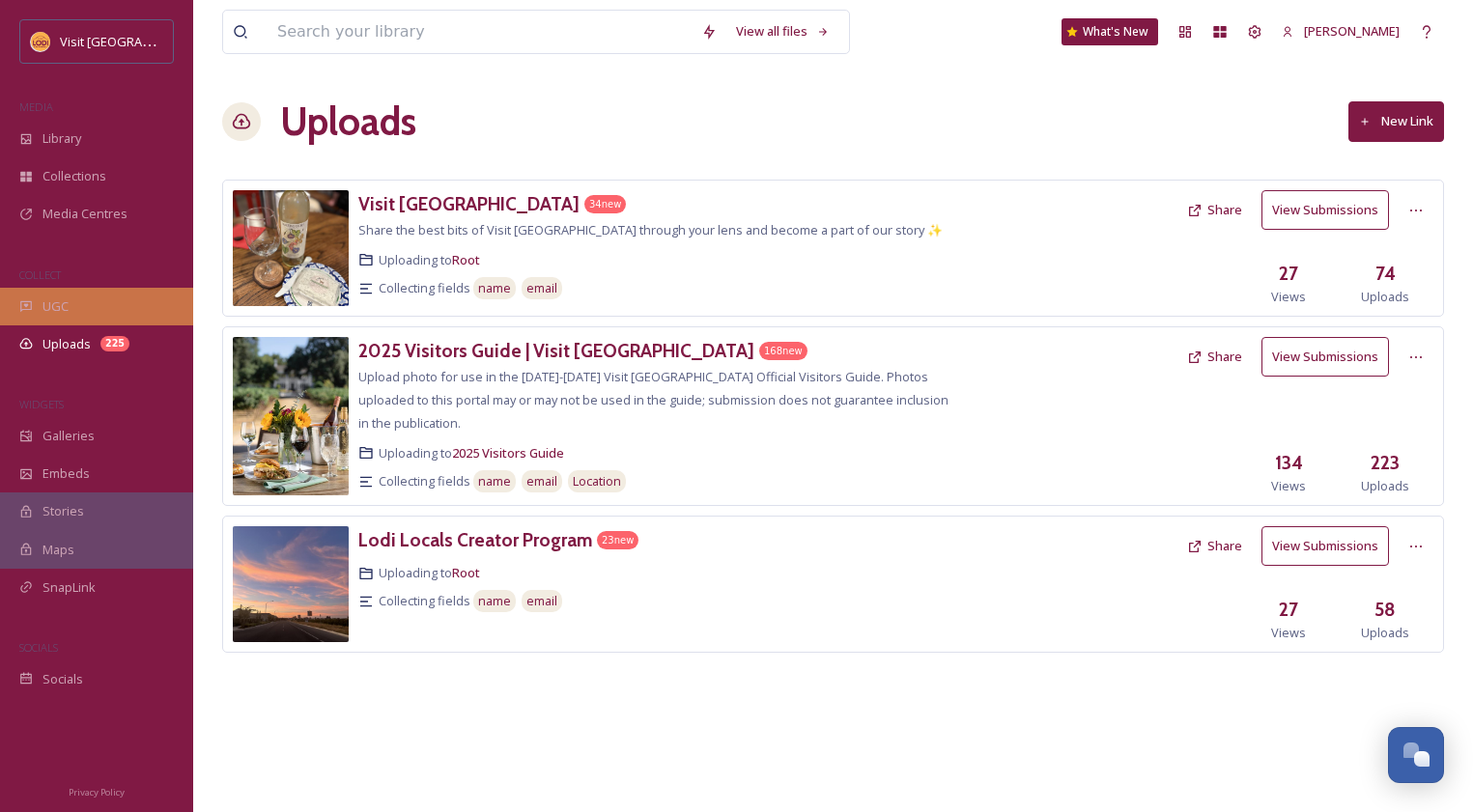
click at [51, 301] on span "UGC" at bounding box center [56, 306] width 26 height 19
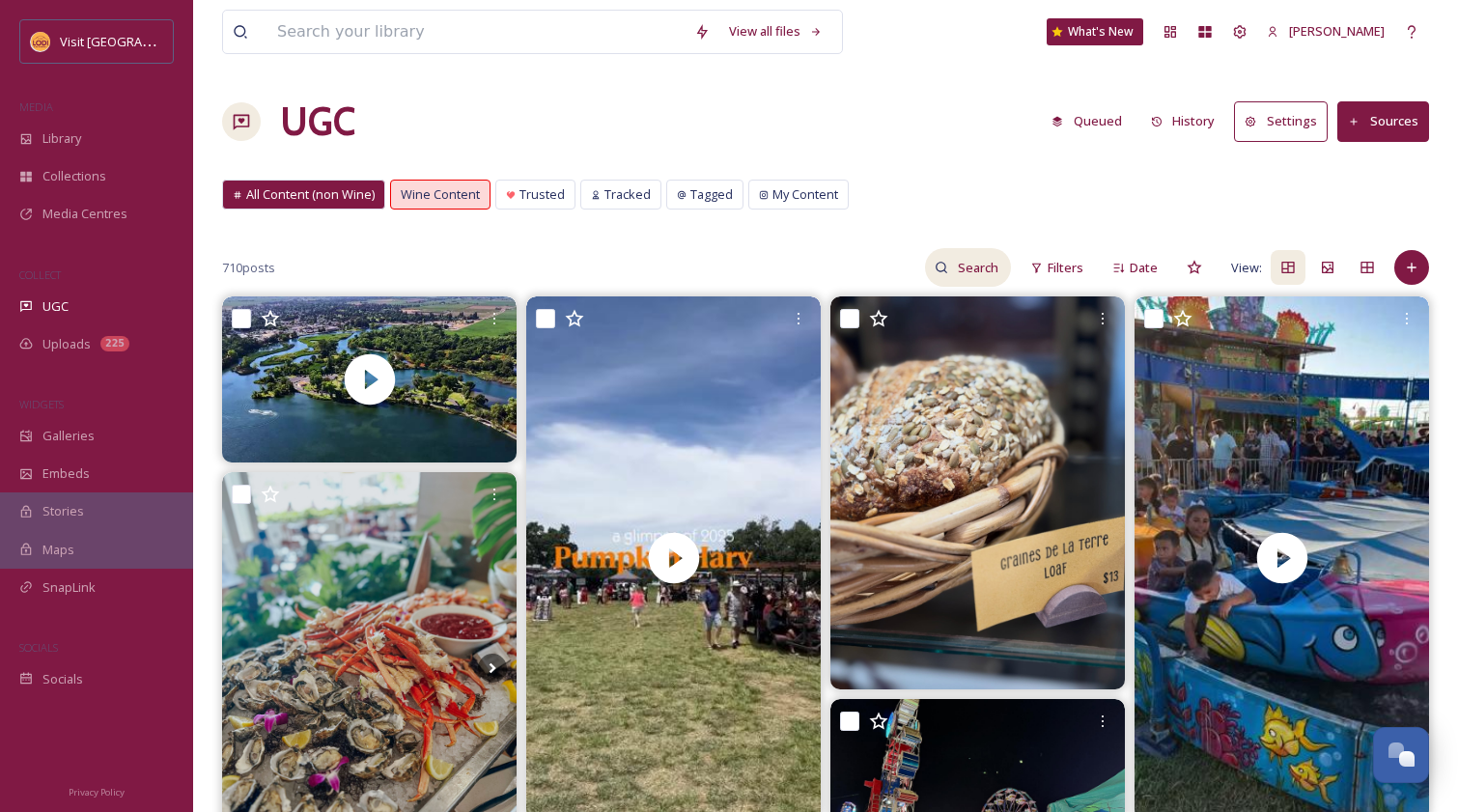
click at [977, 266] on input at bounding box center [979, 267] width 62 height 39
type input "wedding"
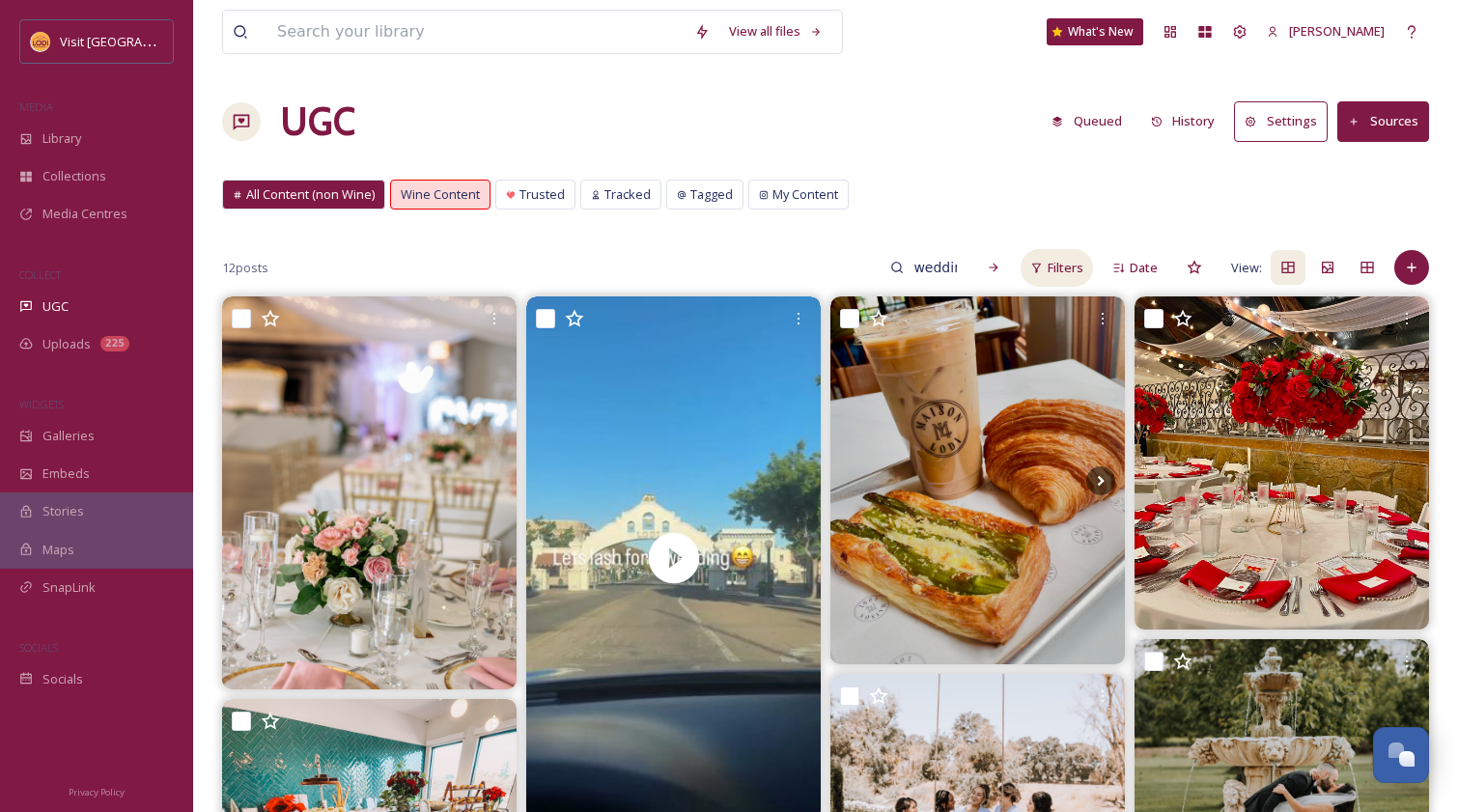
click at [1061, 266] on span "Filters" at bounding box center [1065, 267] width 36 height 19
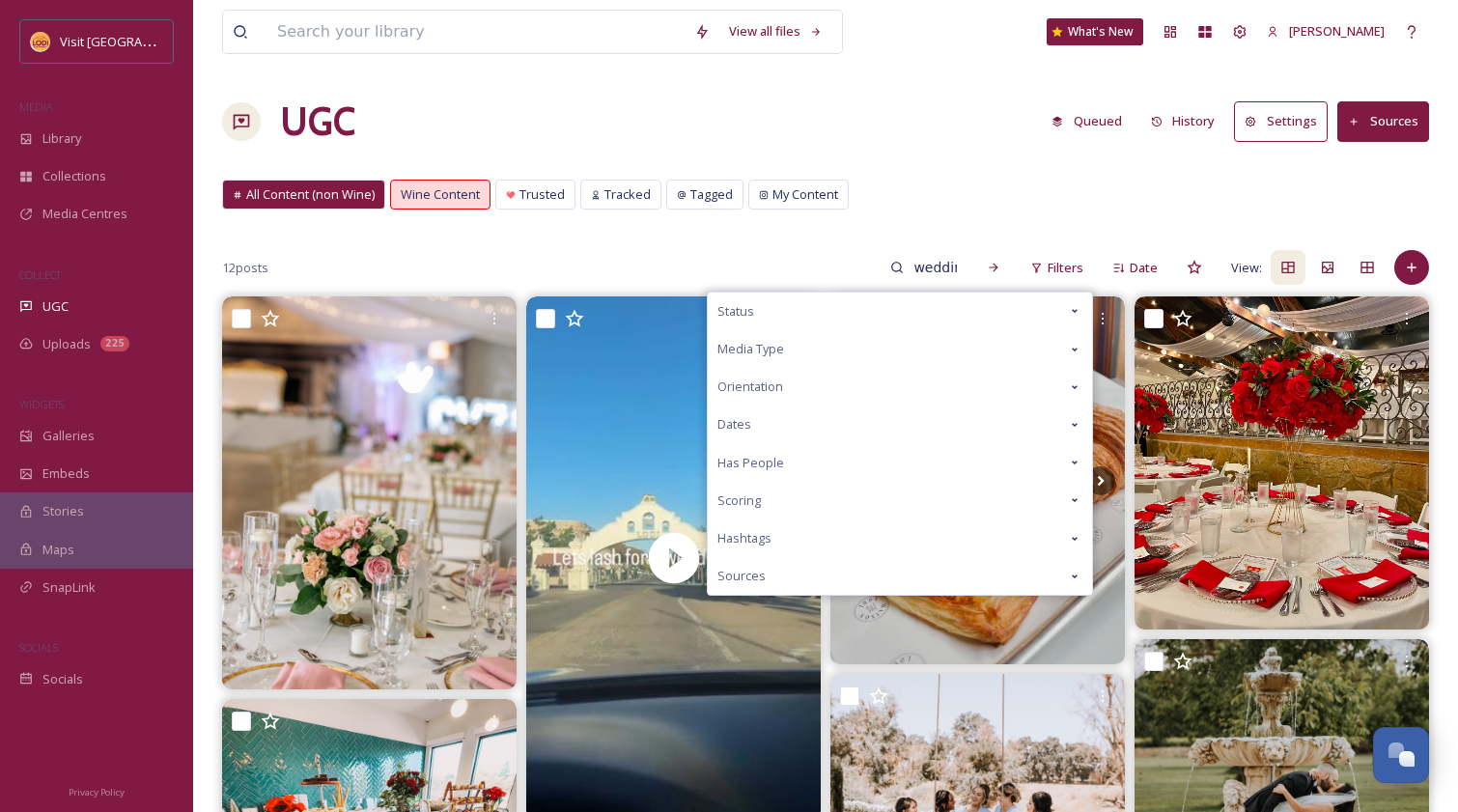
click at [1055, 376] on div "Orientation" at bounding box center [900, 386] width 385 height 38
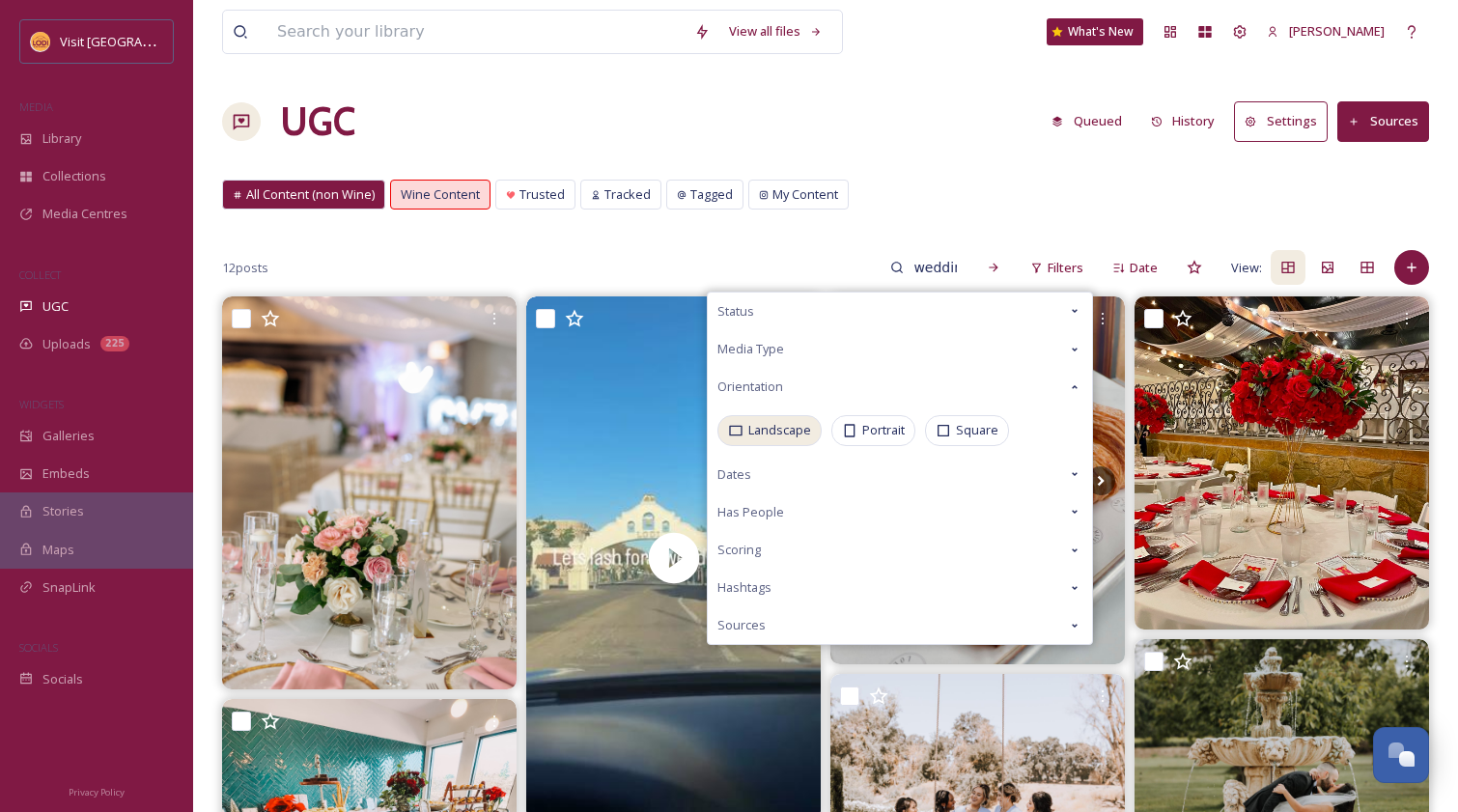
click at [727, 426] on div "Landscape" at bounding box center [769, 429] width 104 height 30
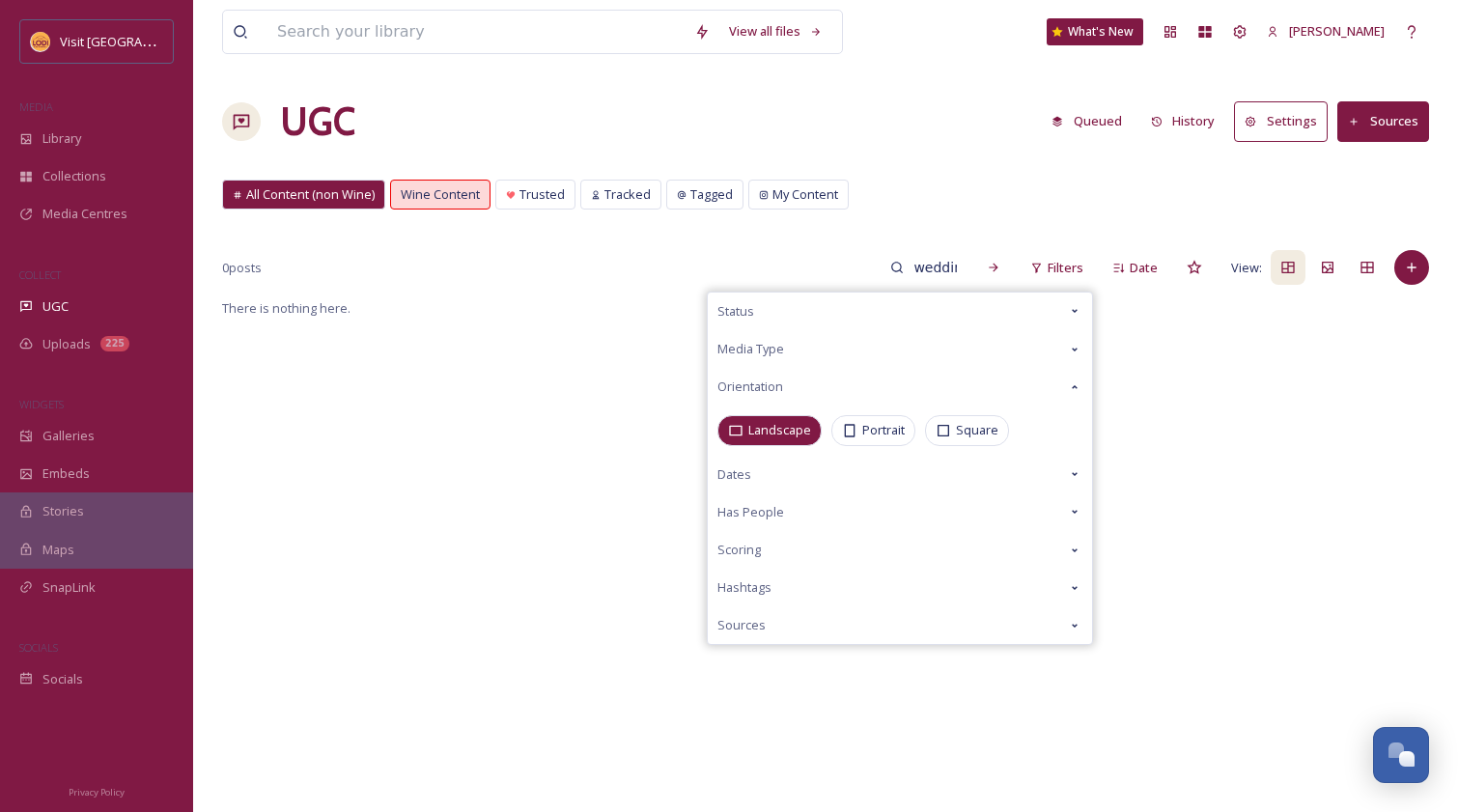
click at [986, 162] on div "View all files What's New Wes Rhea UGC Queued History Settings Sources All Cont…" at bounding box center [826, 554] width 1265 height 1109
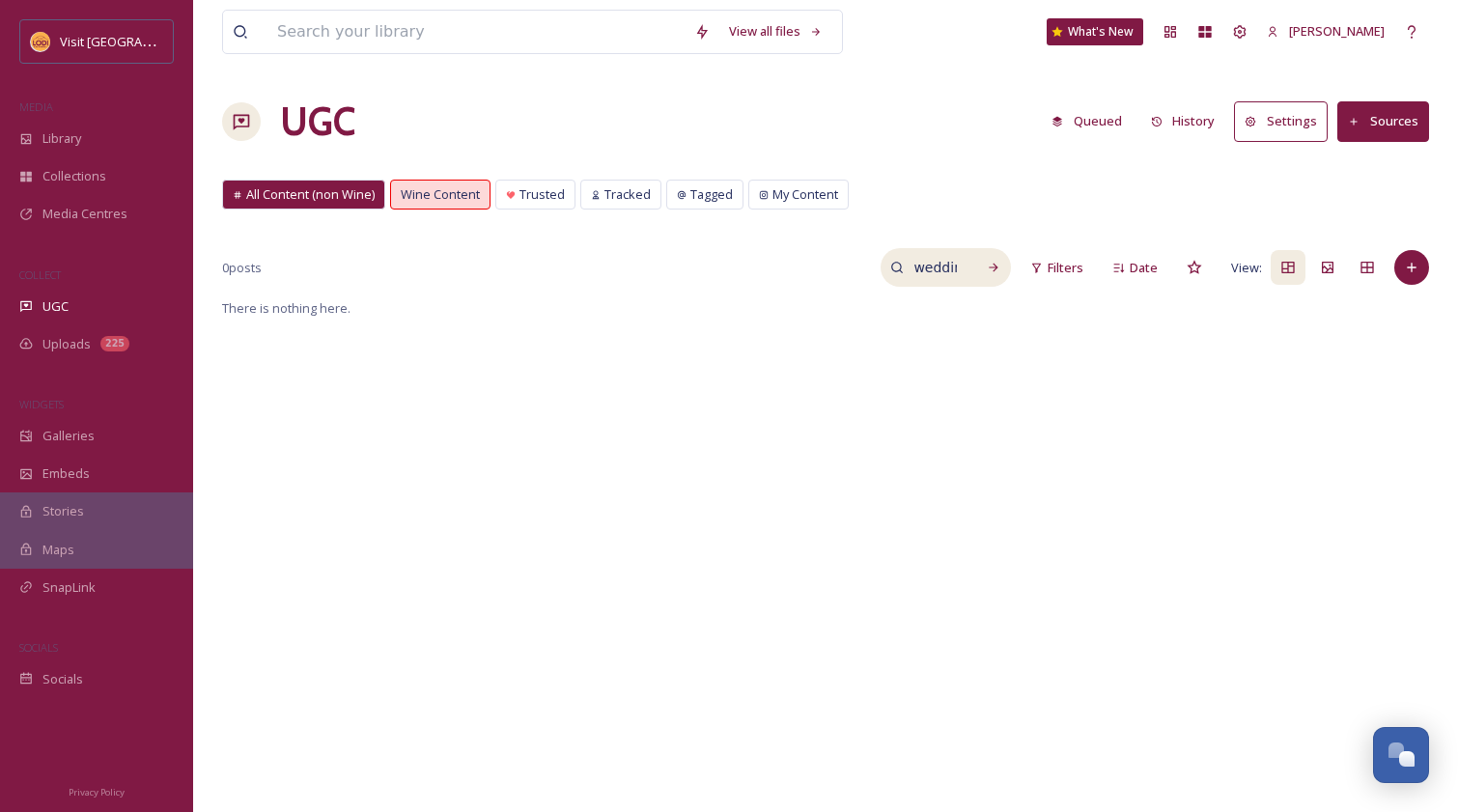
click at [925, 261] on input "wedding" at bounding box center [935, 267] width 62 height 39
click at [1057, 267] on span "Filters" at bounding box center [1065, 267] width 36 height 19
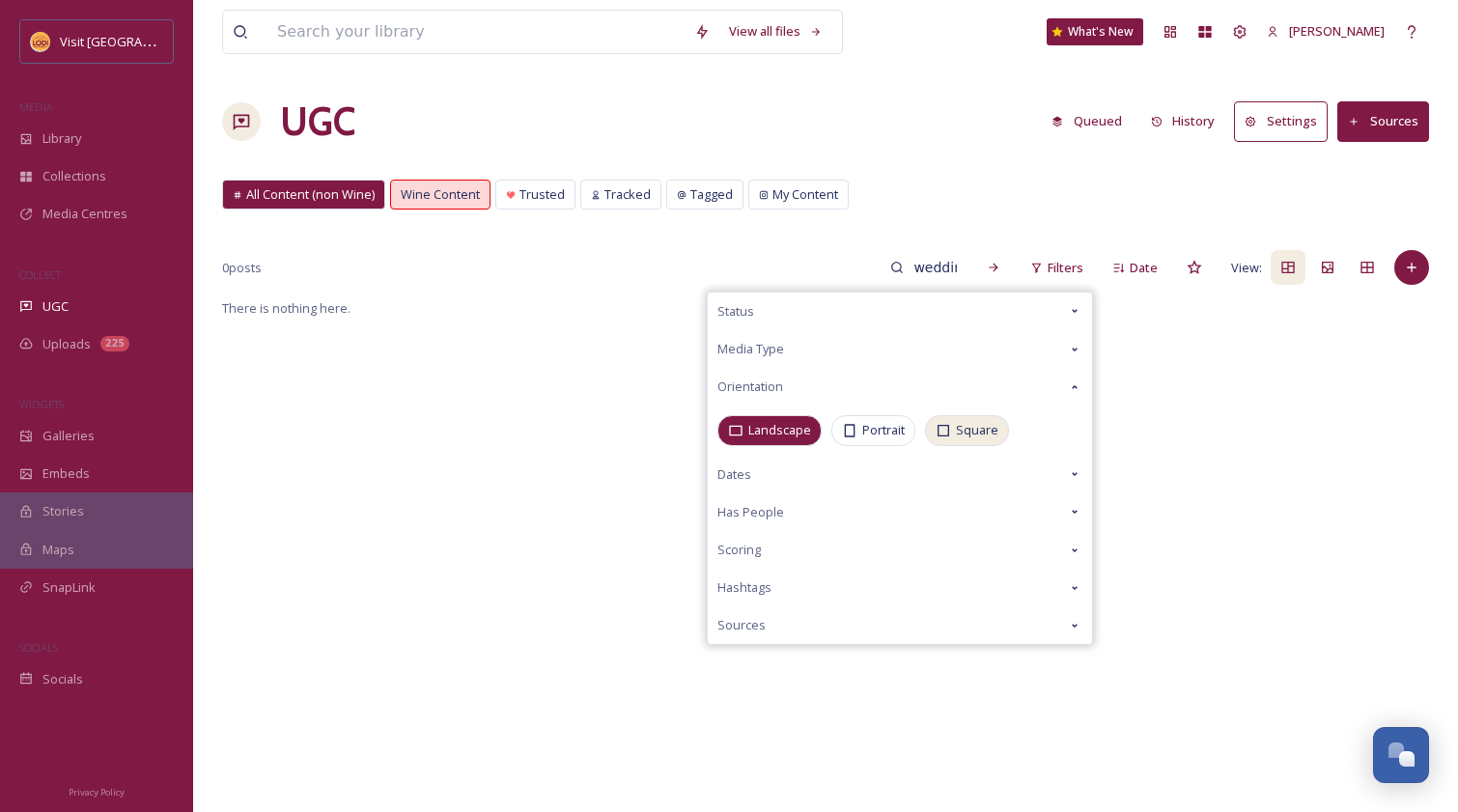
click at [963, 430] on span "Square" at bounding box center [977, 429] width 43 height 19
click at [805, 429] on span "Landscape" at bounding box center [780, 429] width 62 height 19
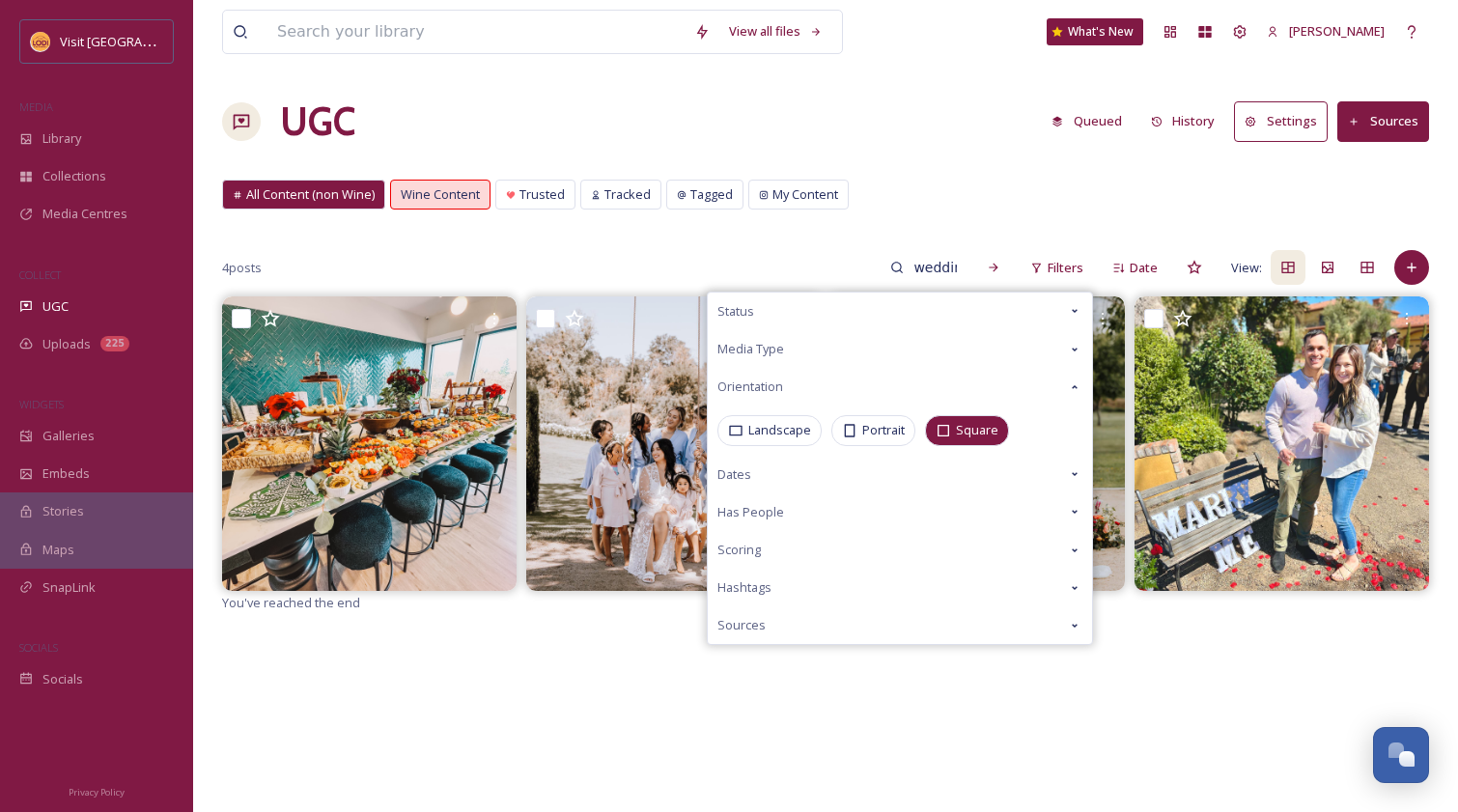
click at [910, 162] on div "View all files What's New Wes Rhea UGC Queued History Settings Sources All Cont…" at bounding box center [826, 554] width 1265 height 1109
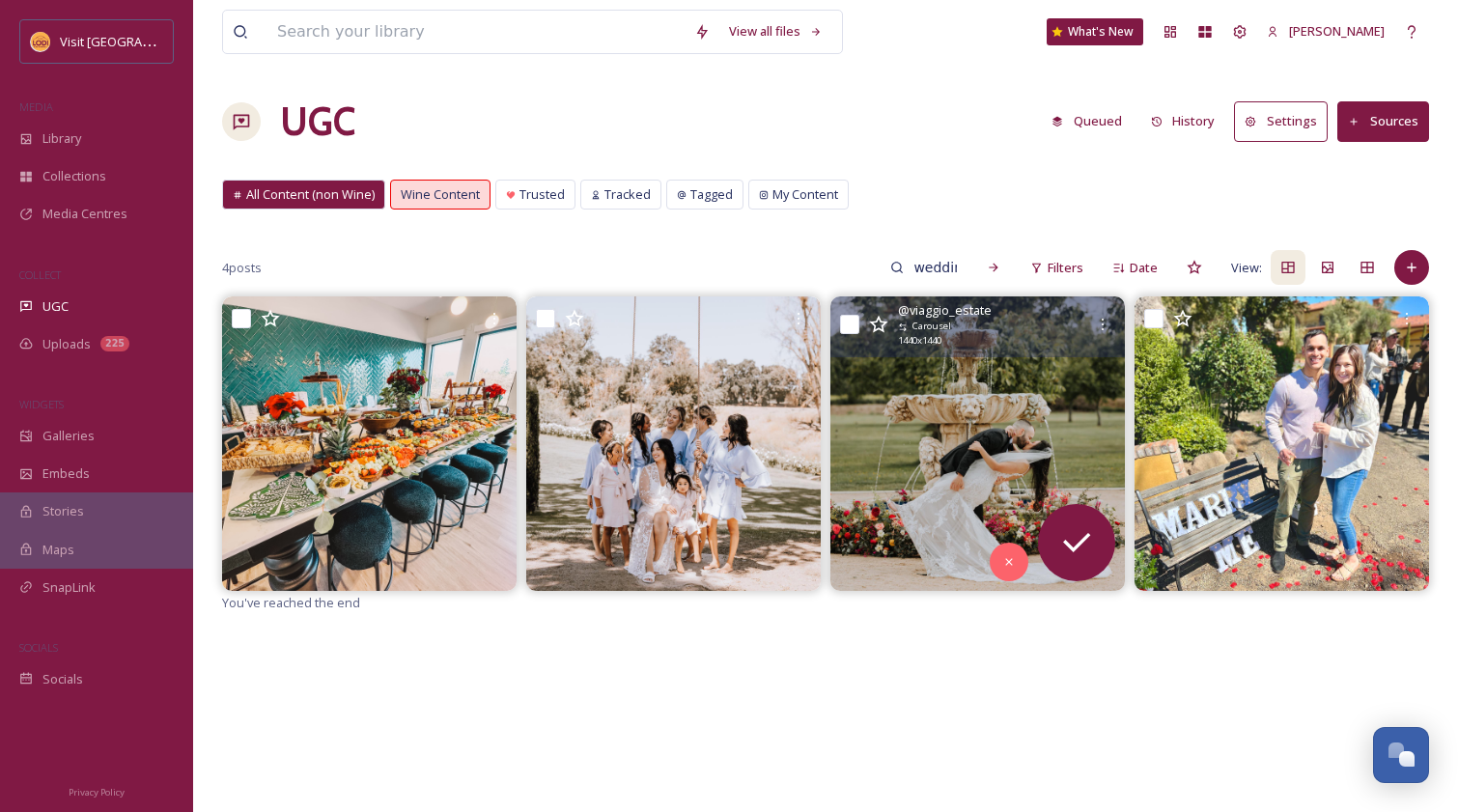
click at [982, 385] on img at bounding box center [978, 444] width 295 height 295
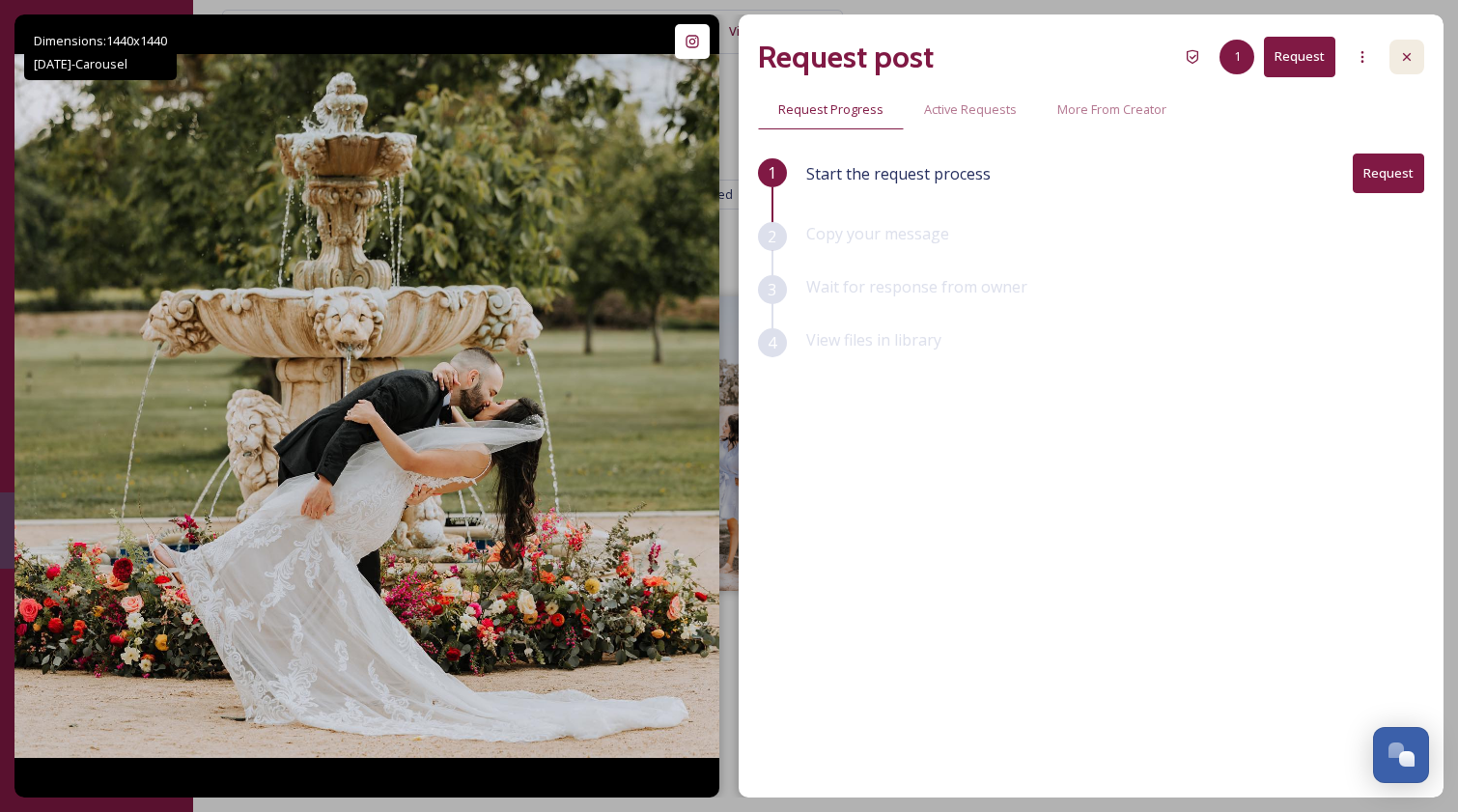
click at [1402, 59] on icon at bounding box center [1406, 57] width 8 height 8
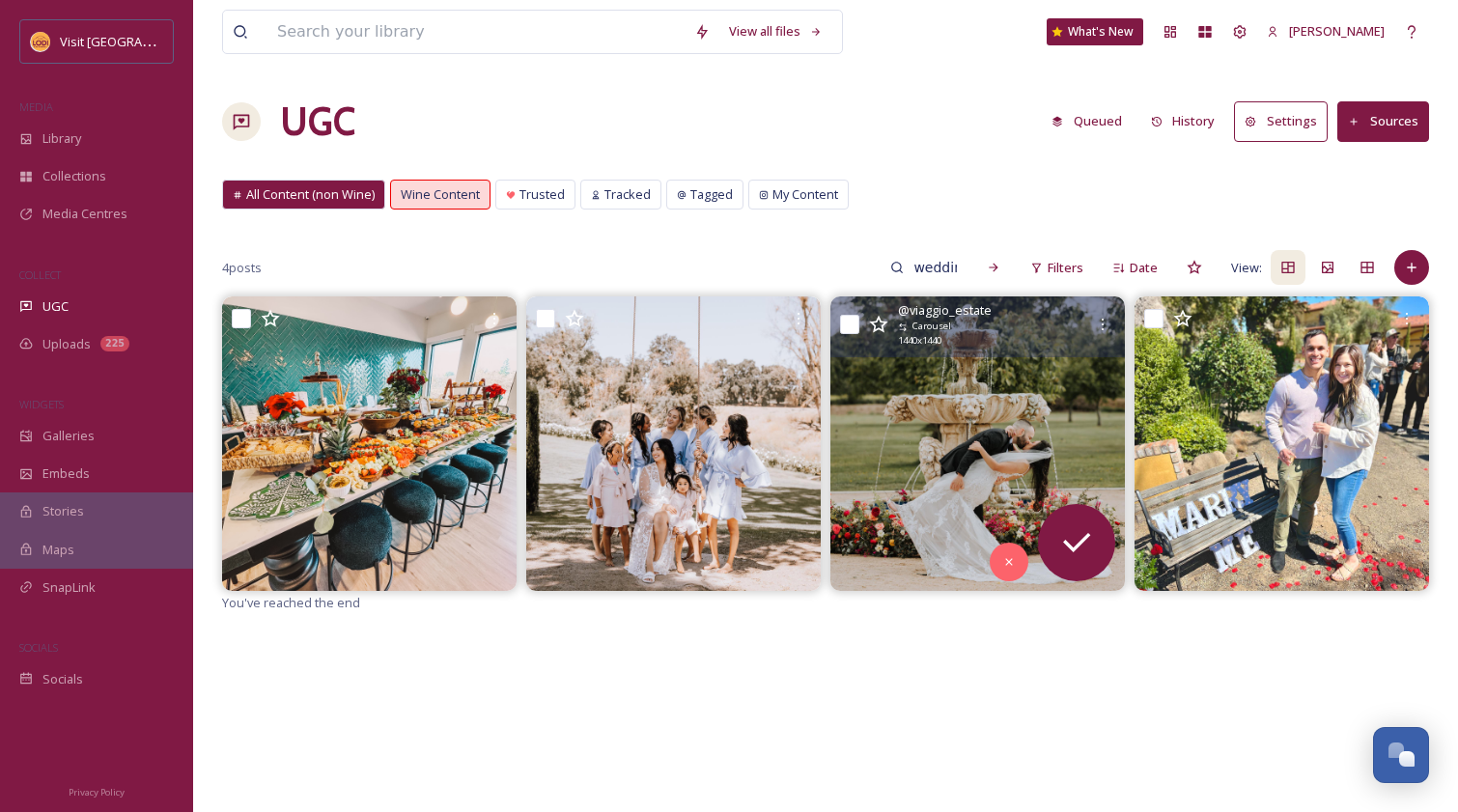
click at [819, 112] on div "UGC Queued History Settings Sources" at bounding box center [826, 121] width 1207 height 58
click at [444, 70] on div "View all files What's New Wes Rhea UGC Queued History Settings Sources All Cont…" at bounding box center [826, 554] width 1265 height 1109
click at [548, 200] on span "Trusted" at bounding box center [542, 194] width 45 height 19
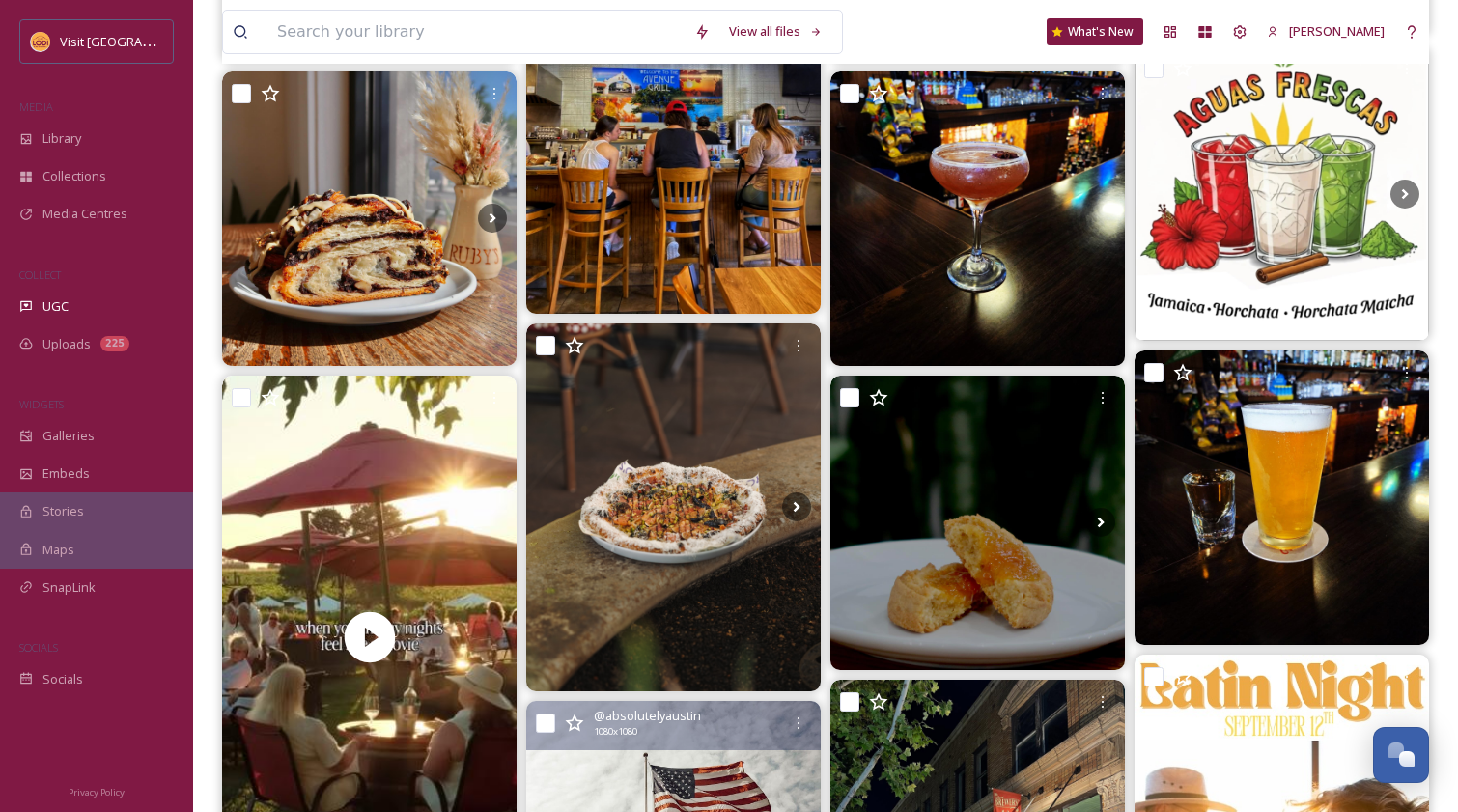
scroll to position [5, 0]
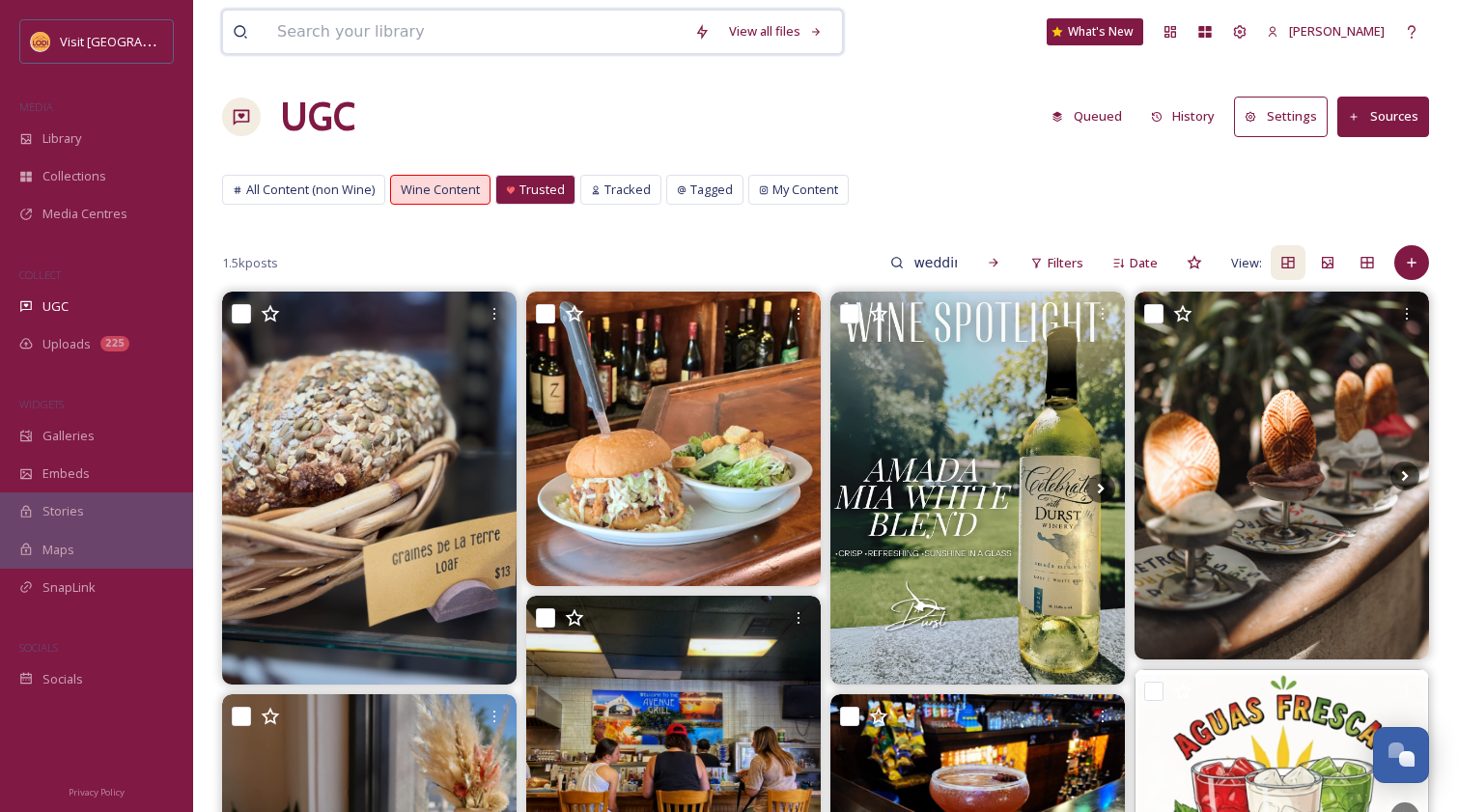
click at [391, 36] on input at bounding box center [475, 32] width 417 height 43
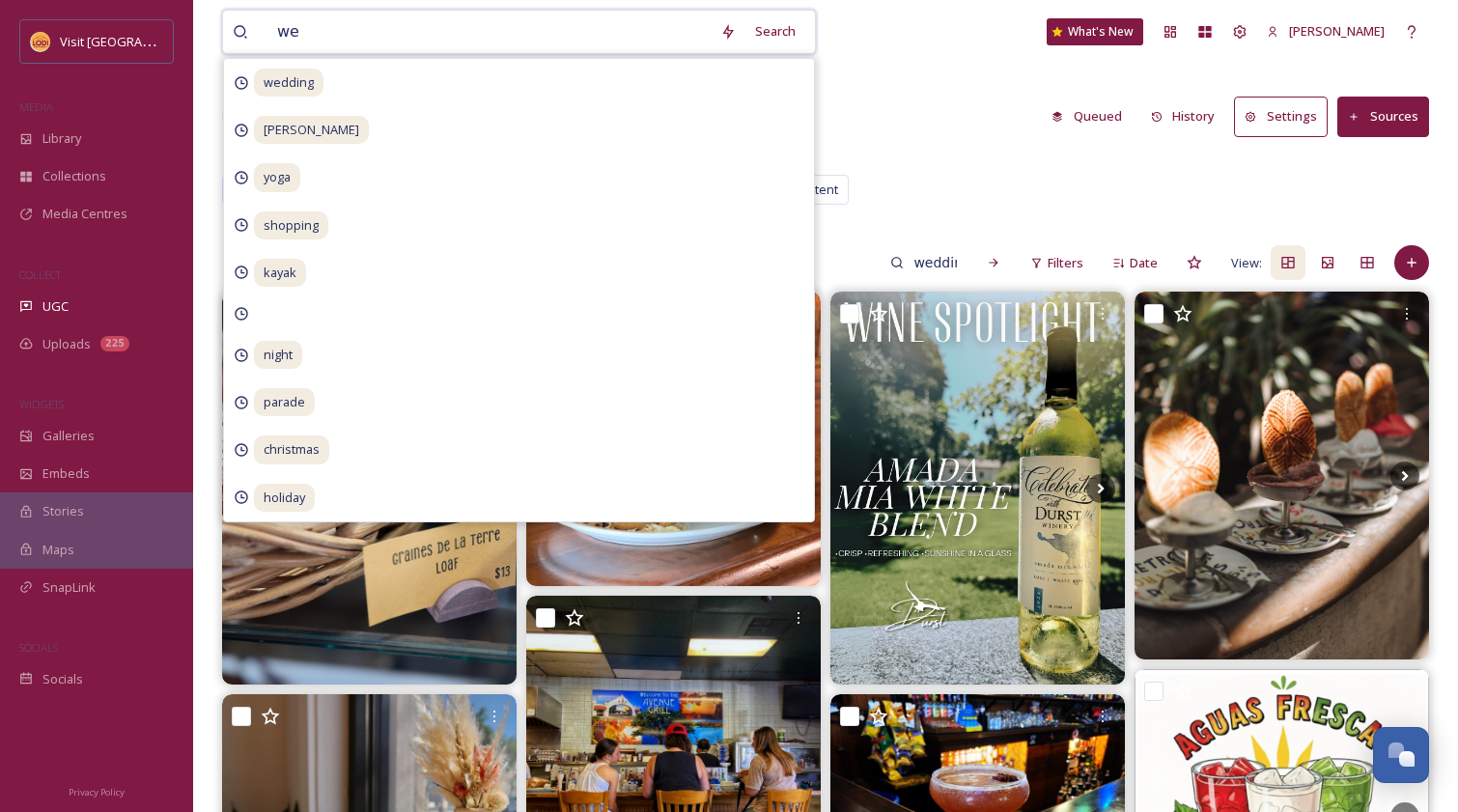
type input "wed"
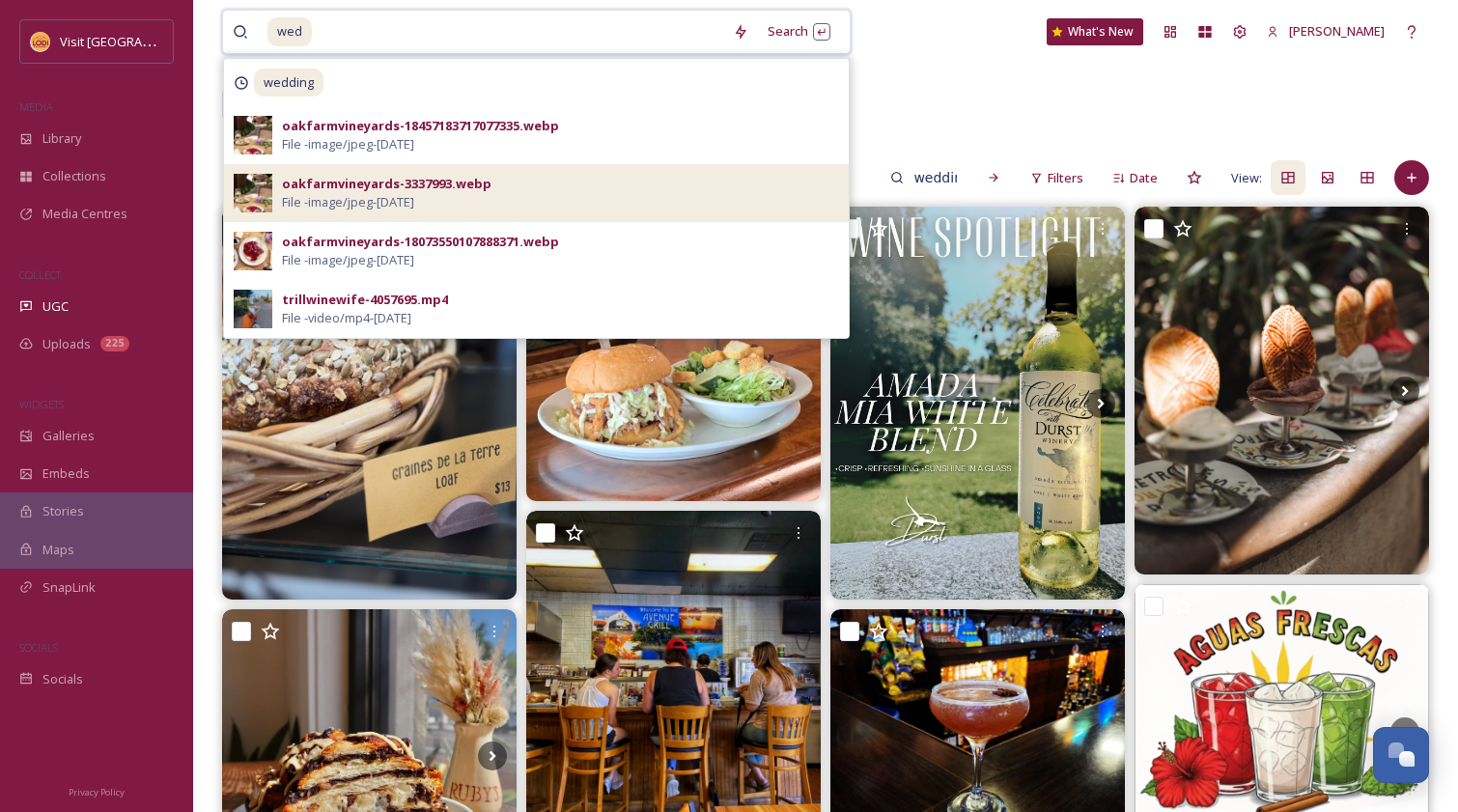
scroll to position [61, 0]
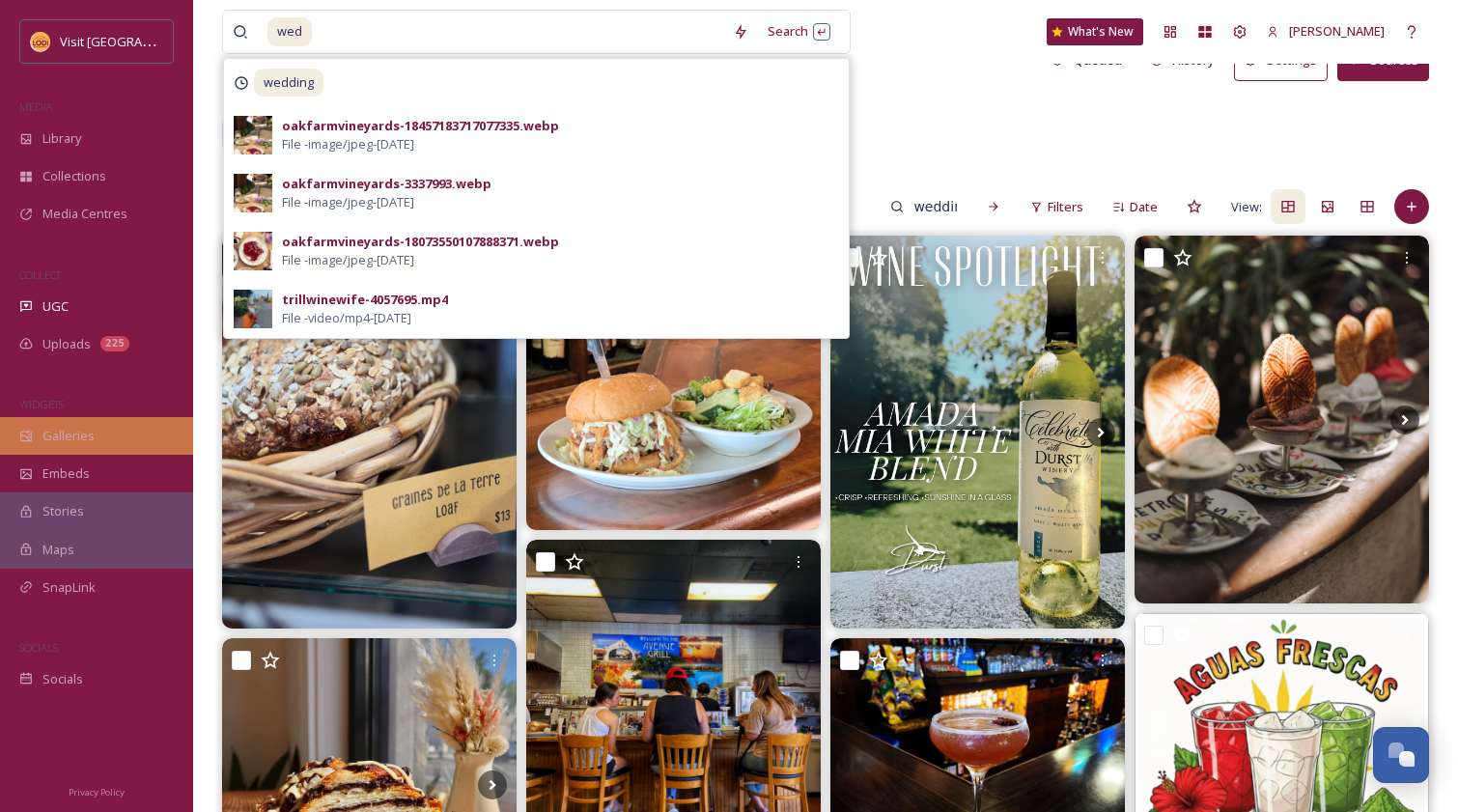
click at [79, 445] on div "Galleries" at bounding box center [97, 435] width 193 height 38
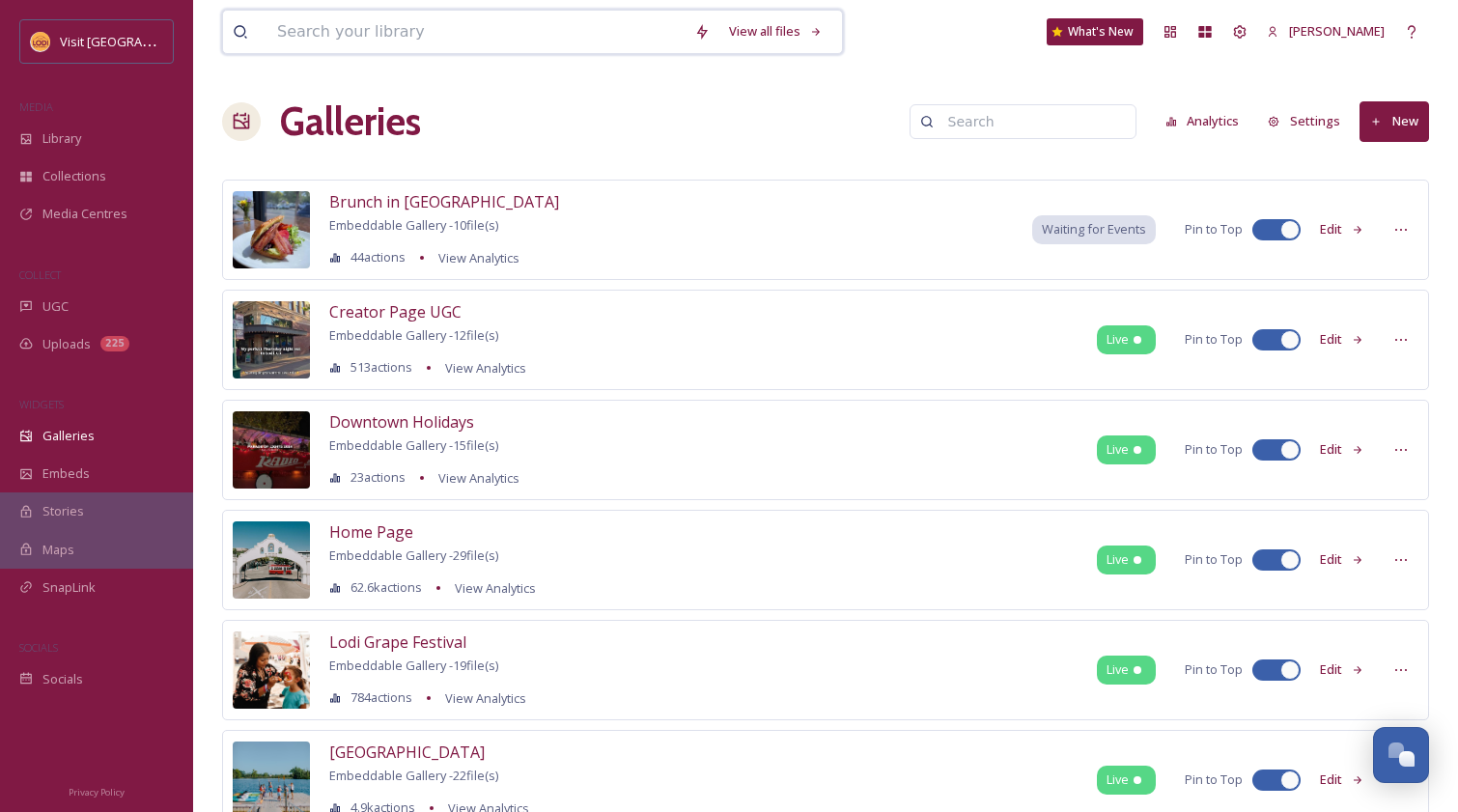
click at [517, 26] on input at bounding box center [475, 32] width 417 height 43
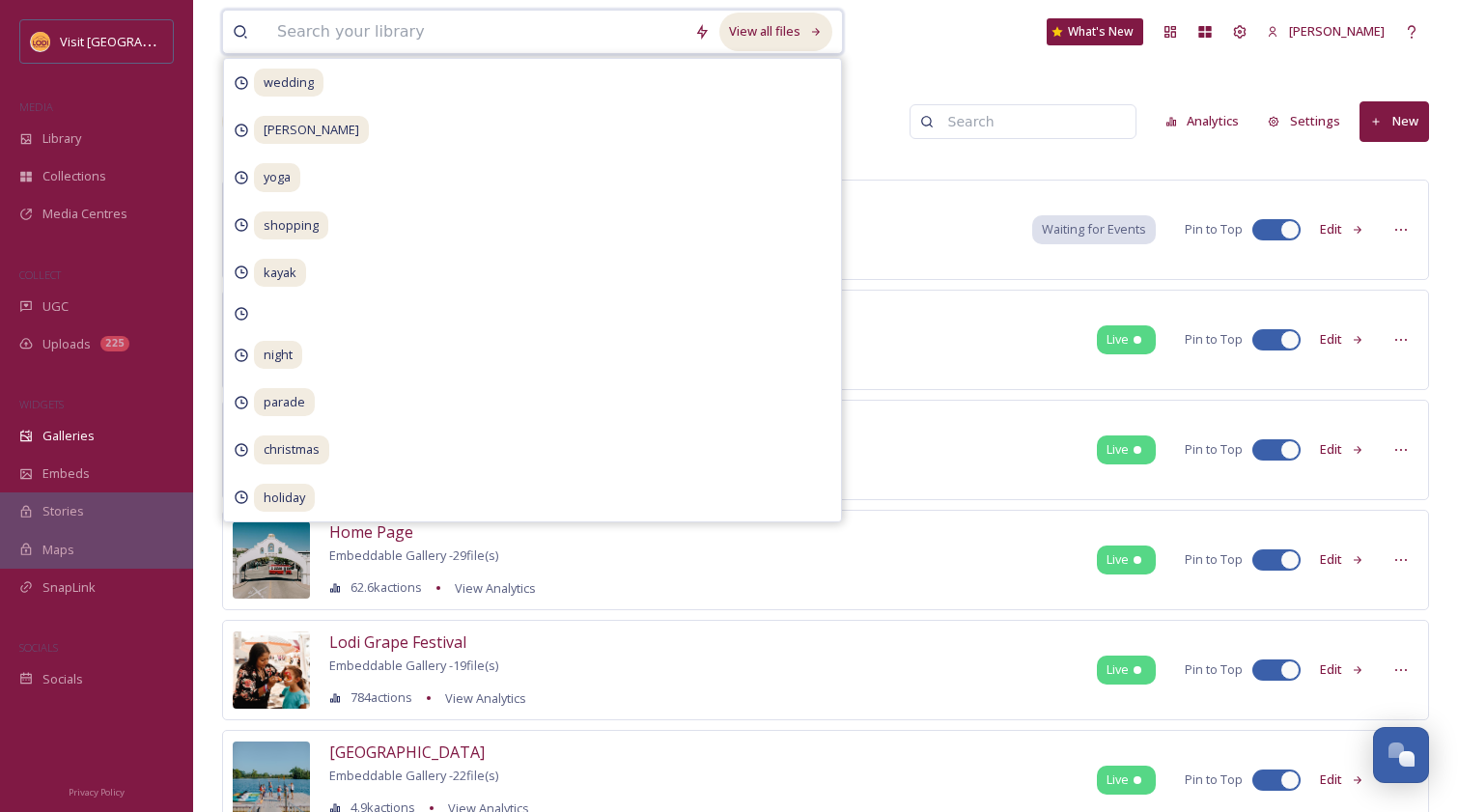
click at [806, 36] on div "View all files" at bounding box center [776, 31] width 113 height 38
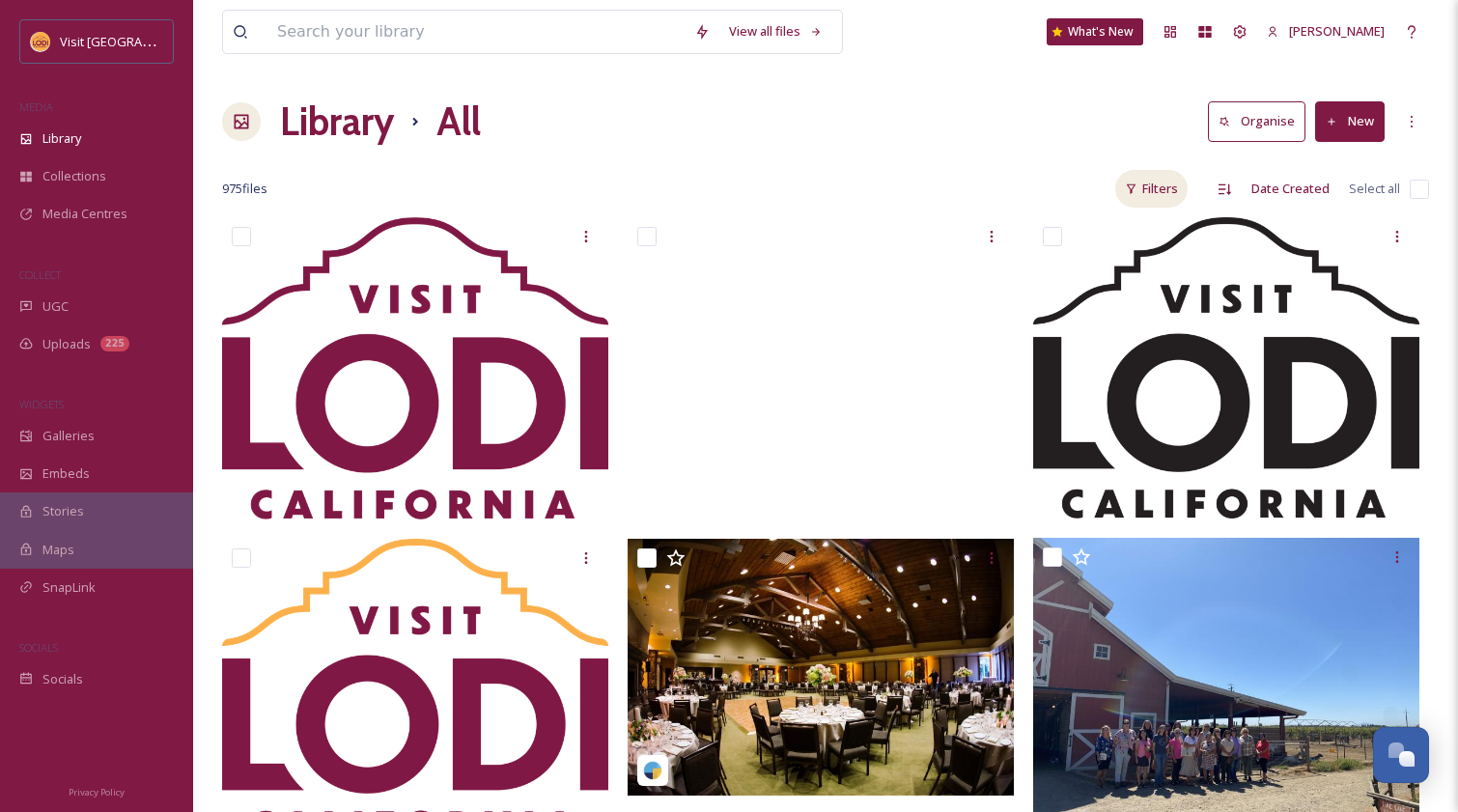
click at [1139, 187] on div "Filters" at bounding box center [1152, 188] width 72 height 38
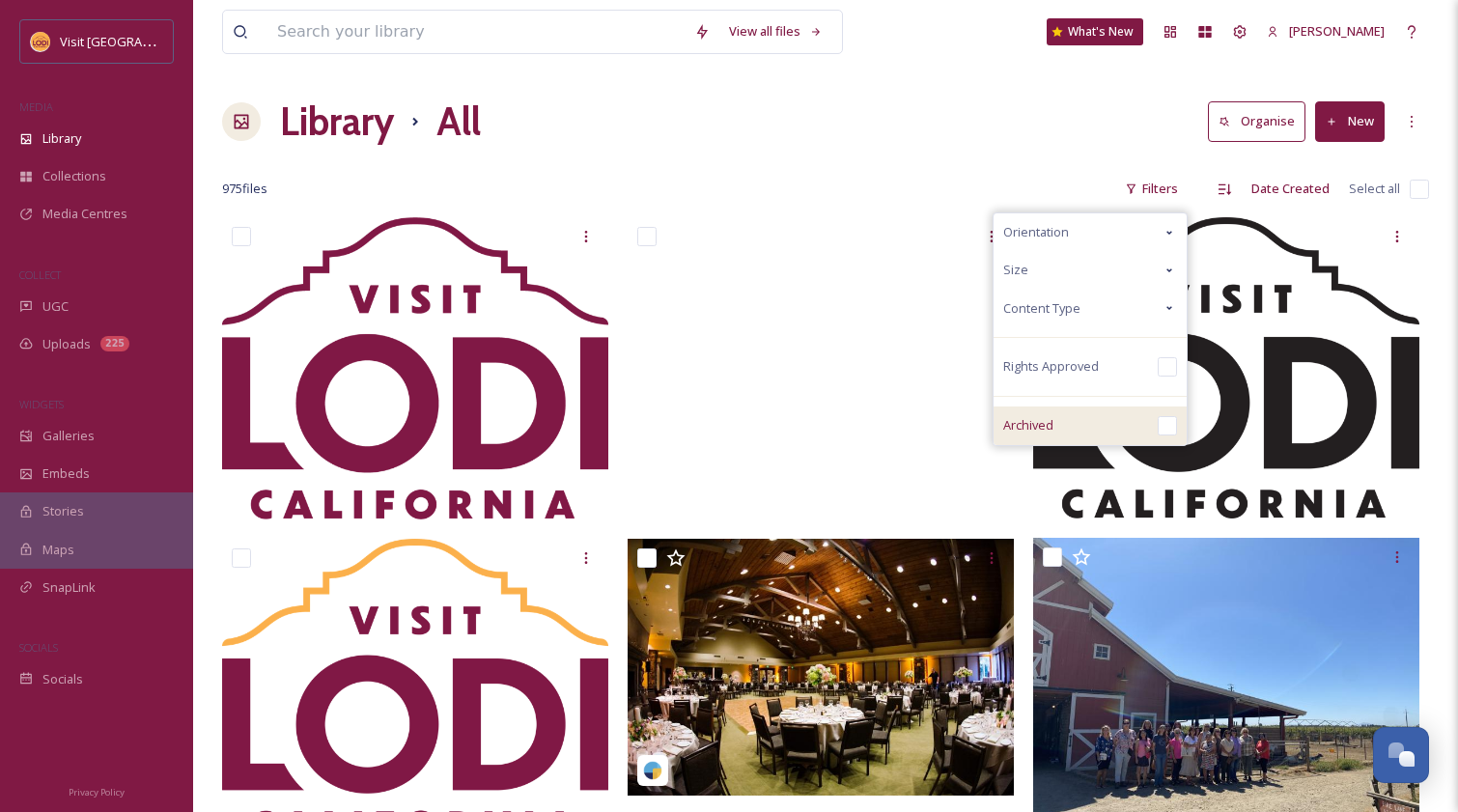
click at [1165, 419] on input "checkbox" at bounding box center [1167, 426] width 20 height 20
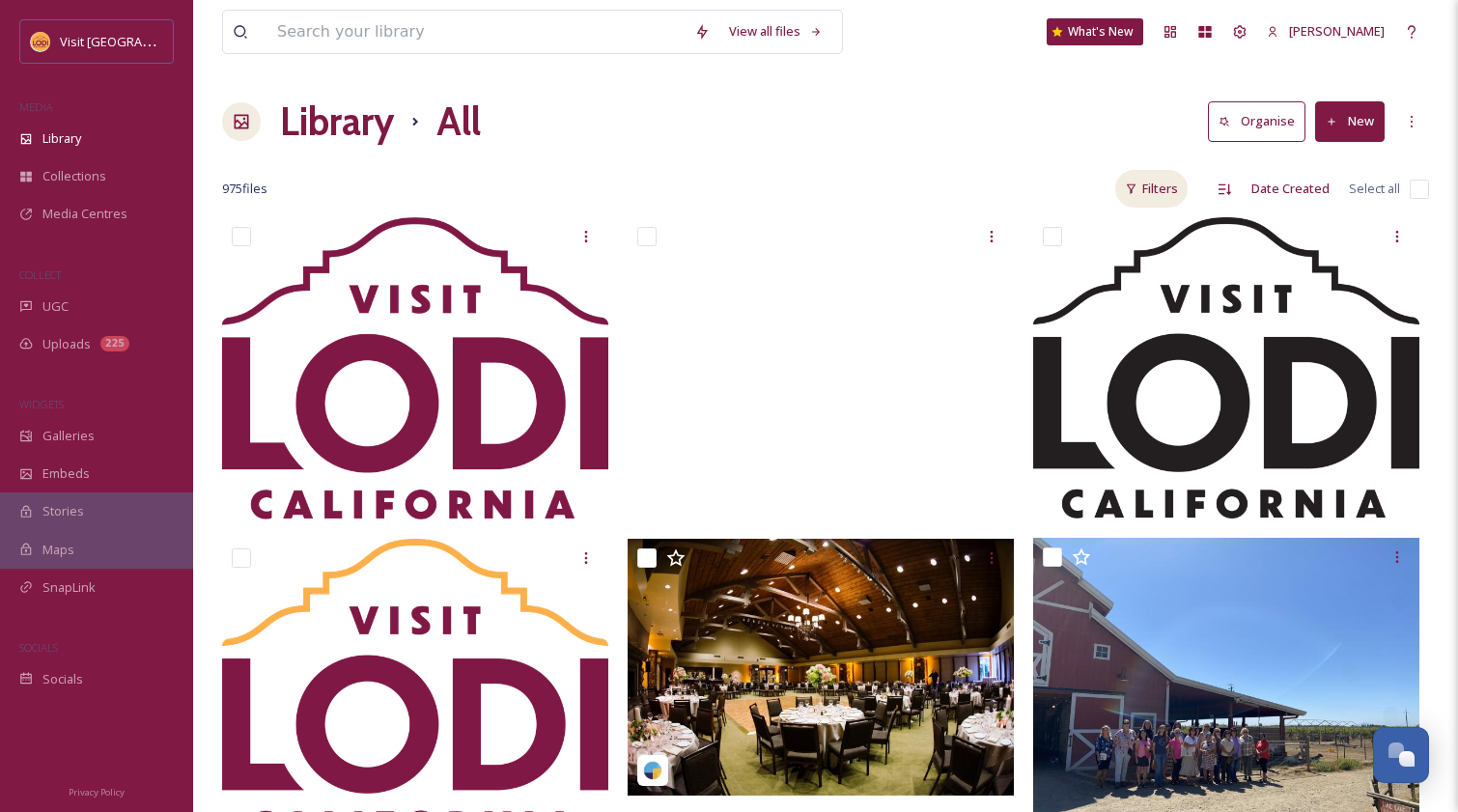
click at [1171, 191] on div "Filters" at bounding box center [1152, 188] width 72 height 38
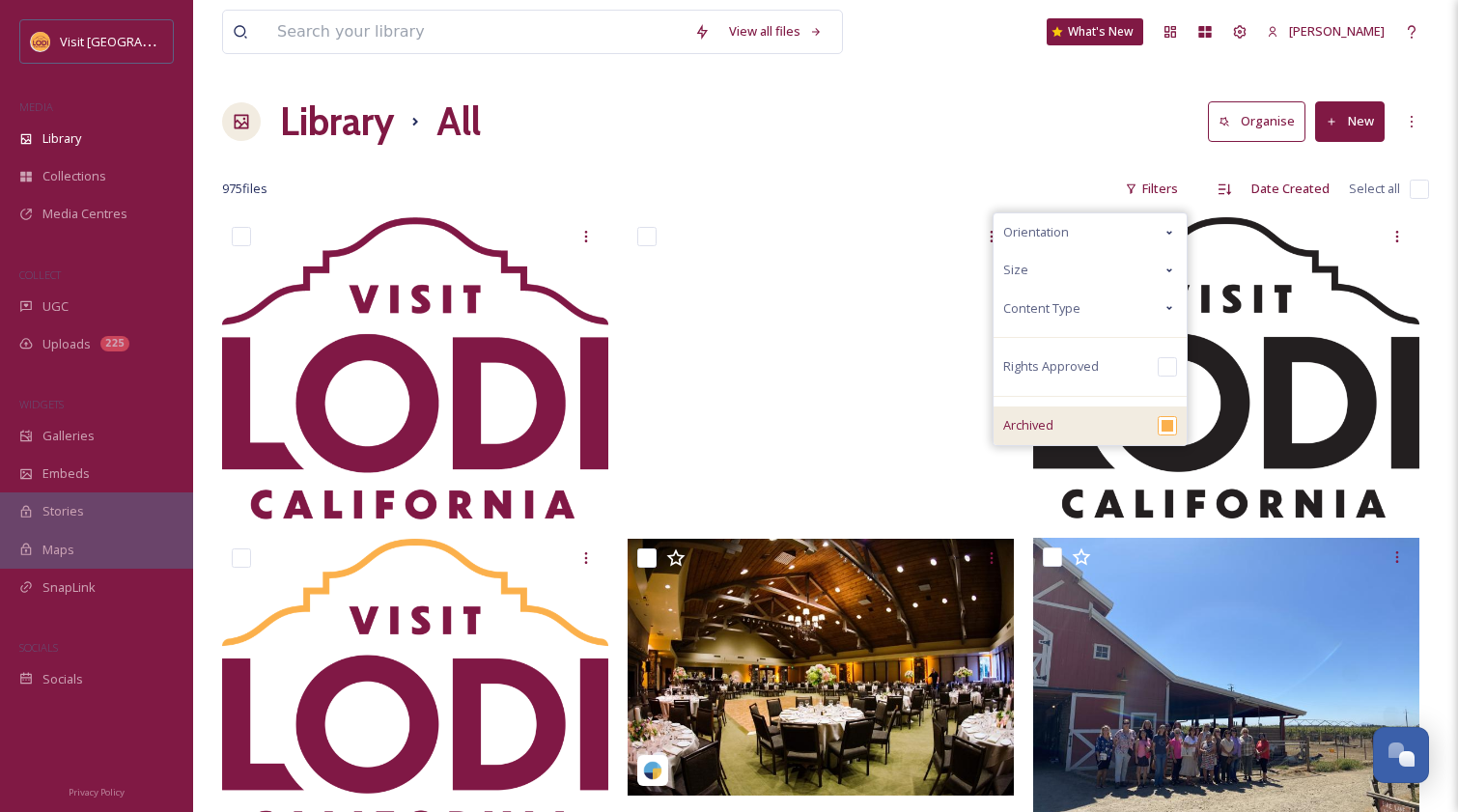
click at [1174, 424] on input "checkbox" at bounding box center [1167, 426] width 20 height 20
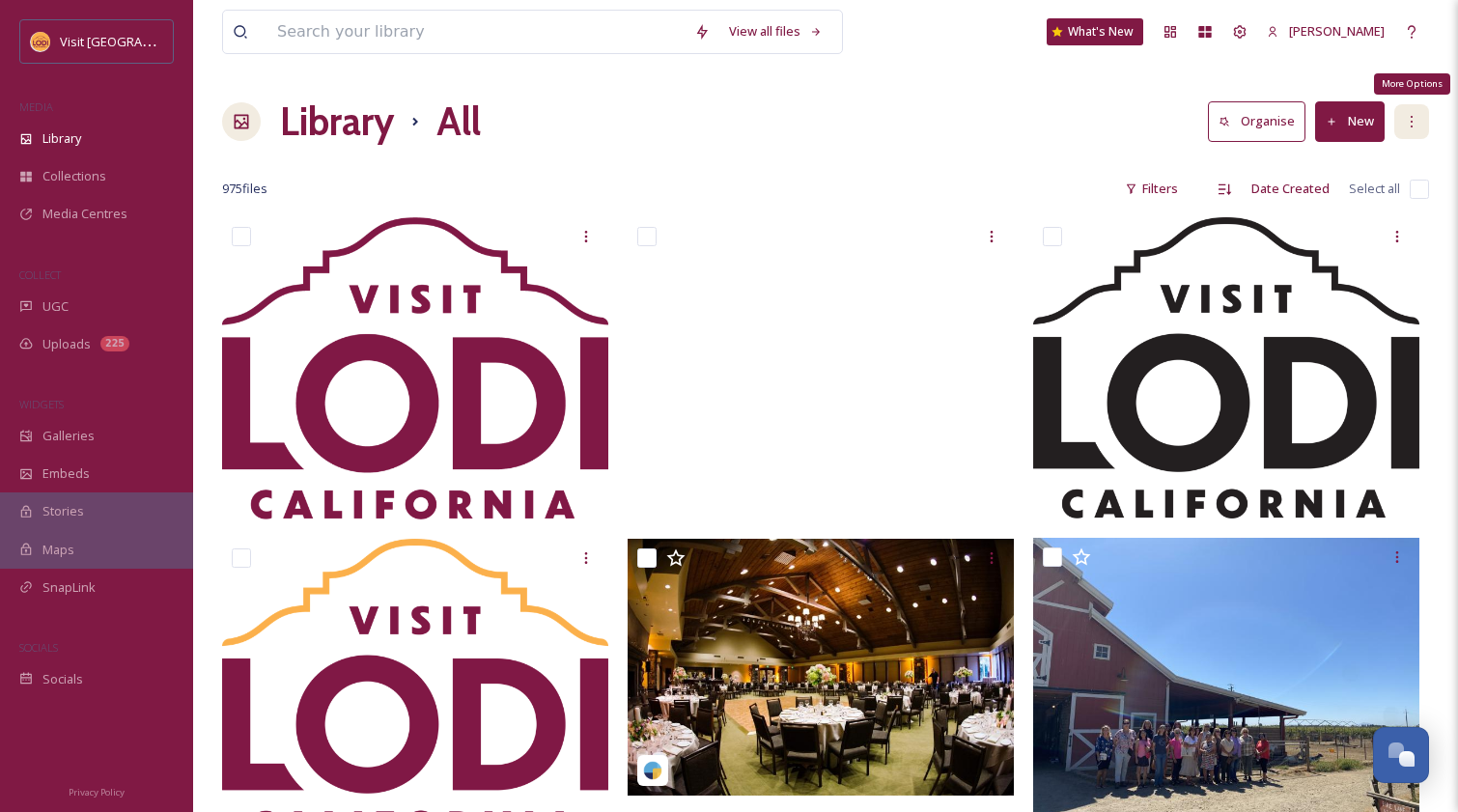
click at [1414, 119] on icon at bounding box center [1411, 122] width 16 height 16
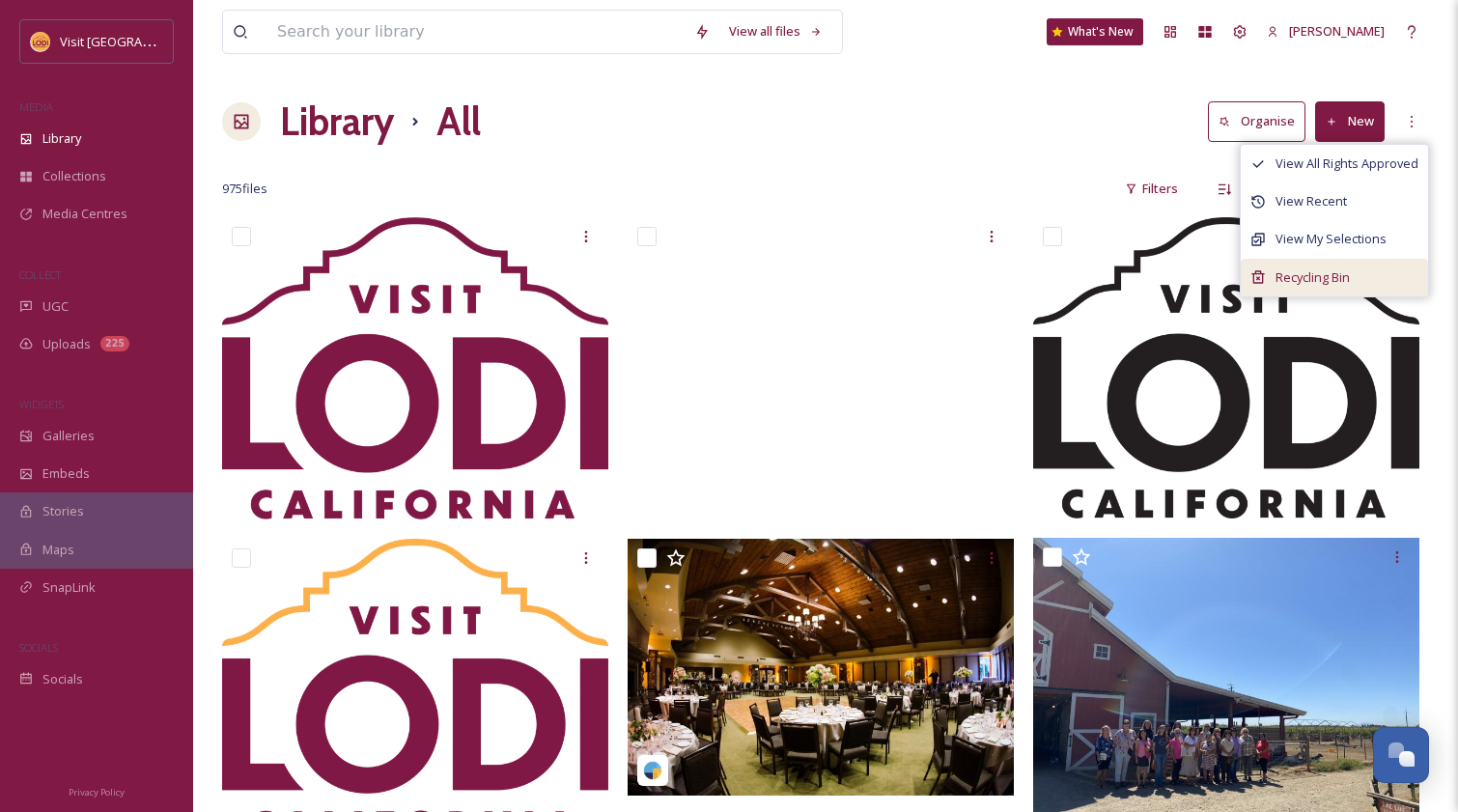
click at [1323, 275] on span "Recycling Bin" at bounding box center [1313, 277] width 74 height 19
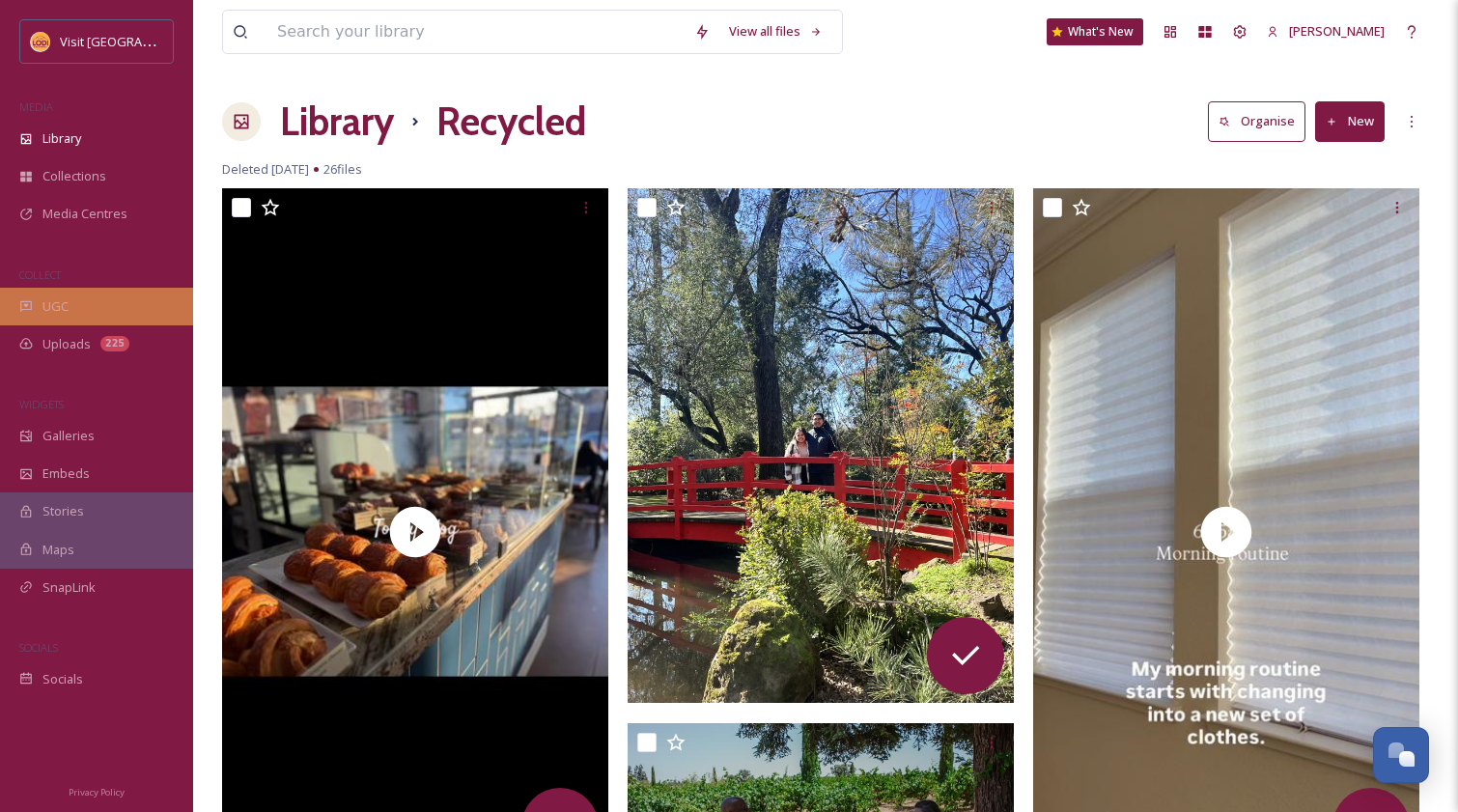
click at [64, 309] on span "UGC" at bounding box center [56, 306] width 26 height 19
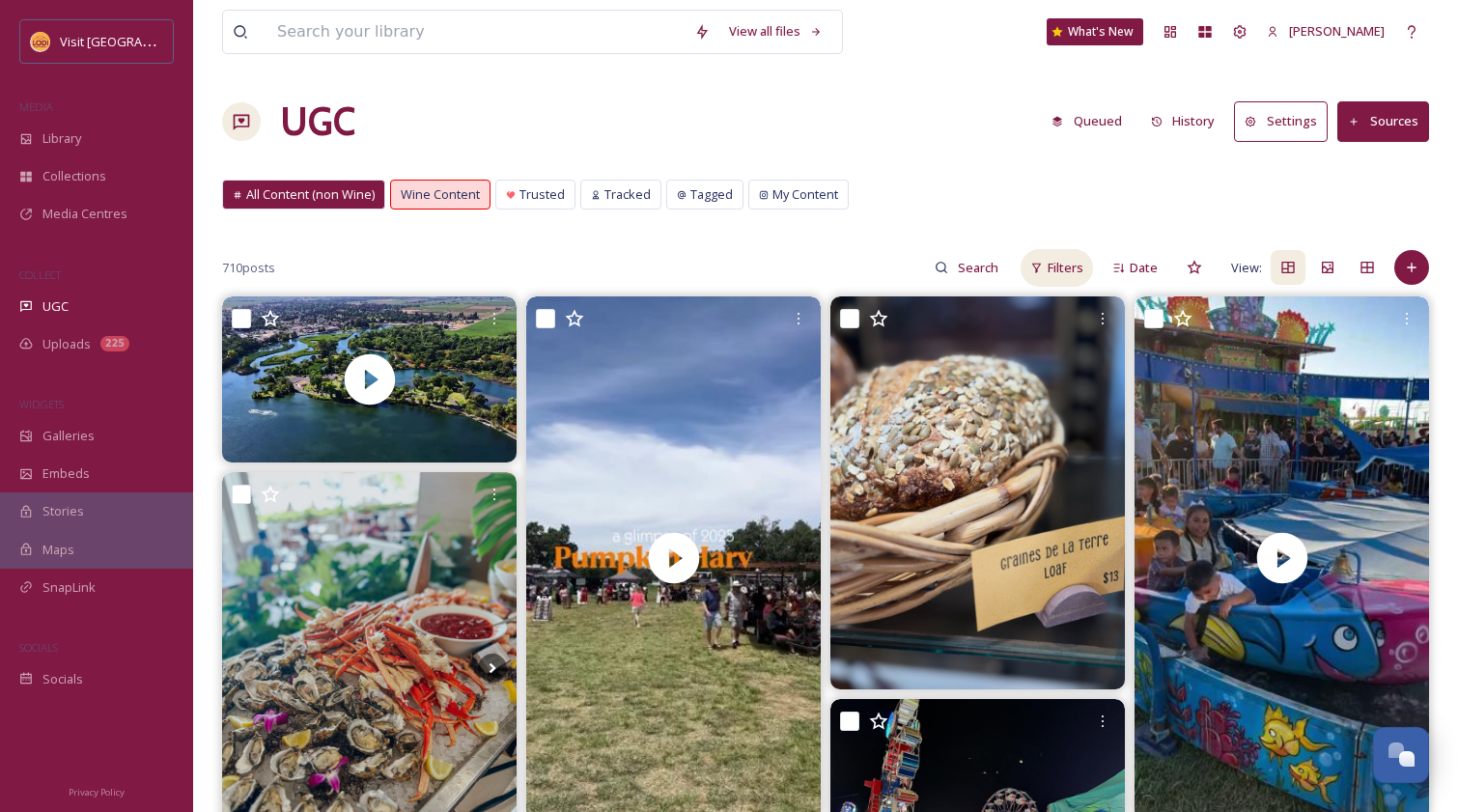
click at [1046, 271] on div "Filters" at bounding box center [1057, 267] width 72 height 38
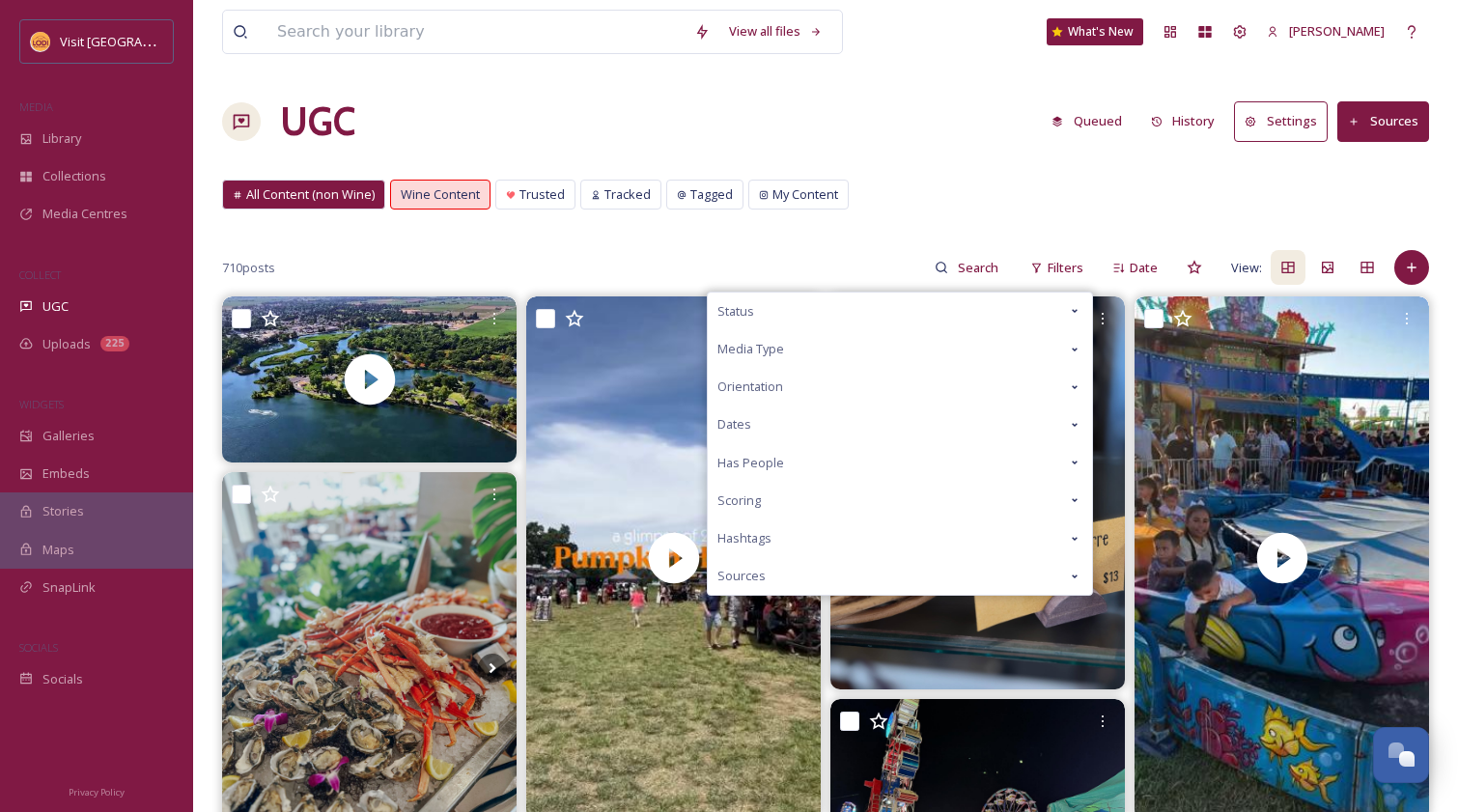
click at [1235, 269] on span "View:" at bounding box center [1246, 267] width 31 height 19
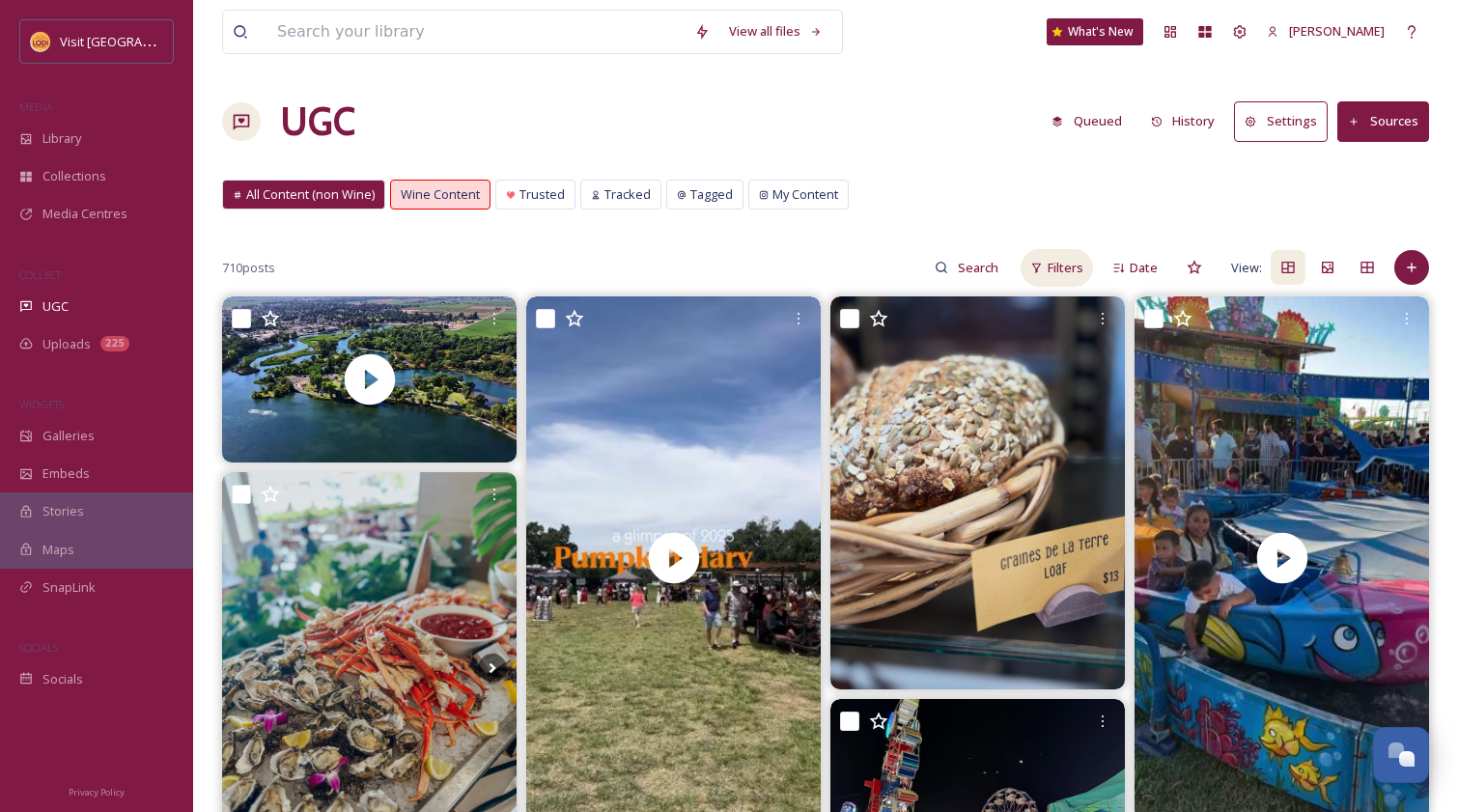
click at [1077, 269] on span "Filters" at bounding box center [1065, 267] width 36 height 19
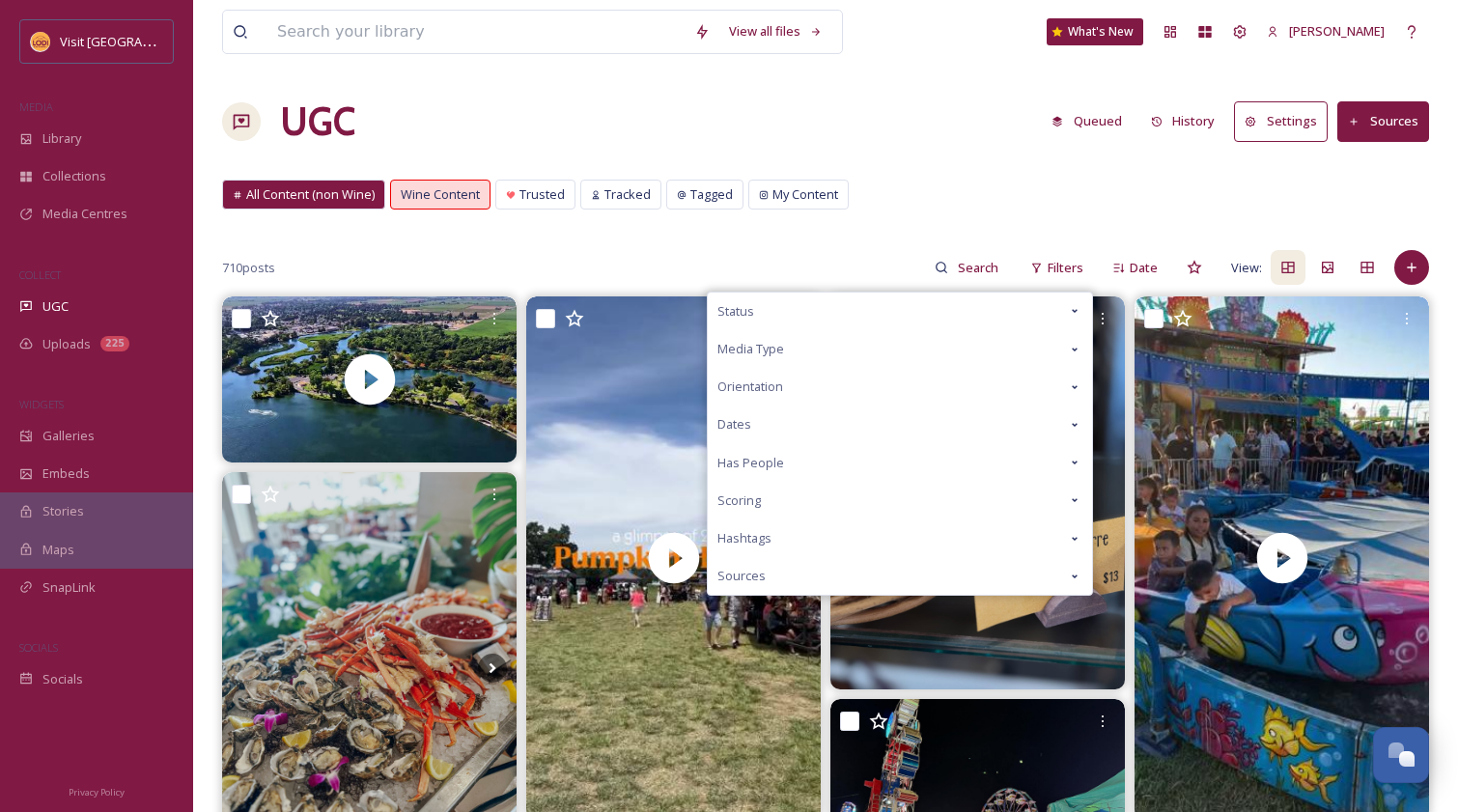
click at [1075, 307] on icon at bounding box center [1074, 311] width 16 height 16
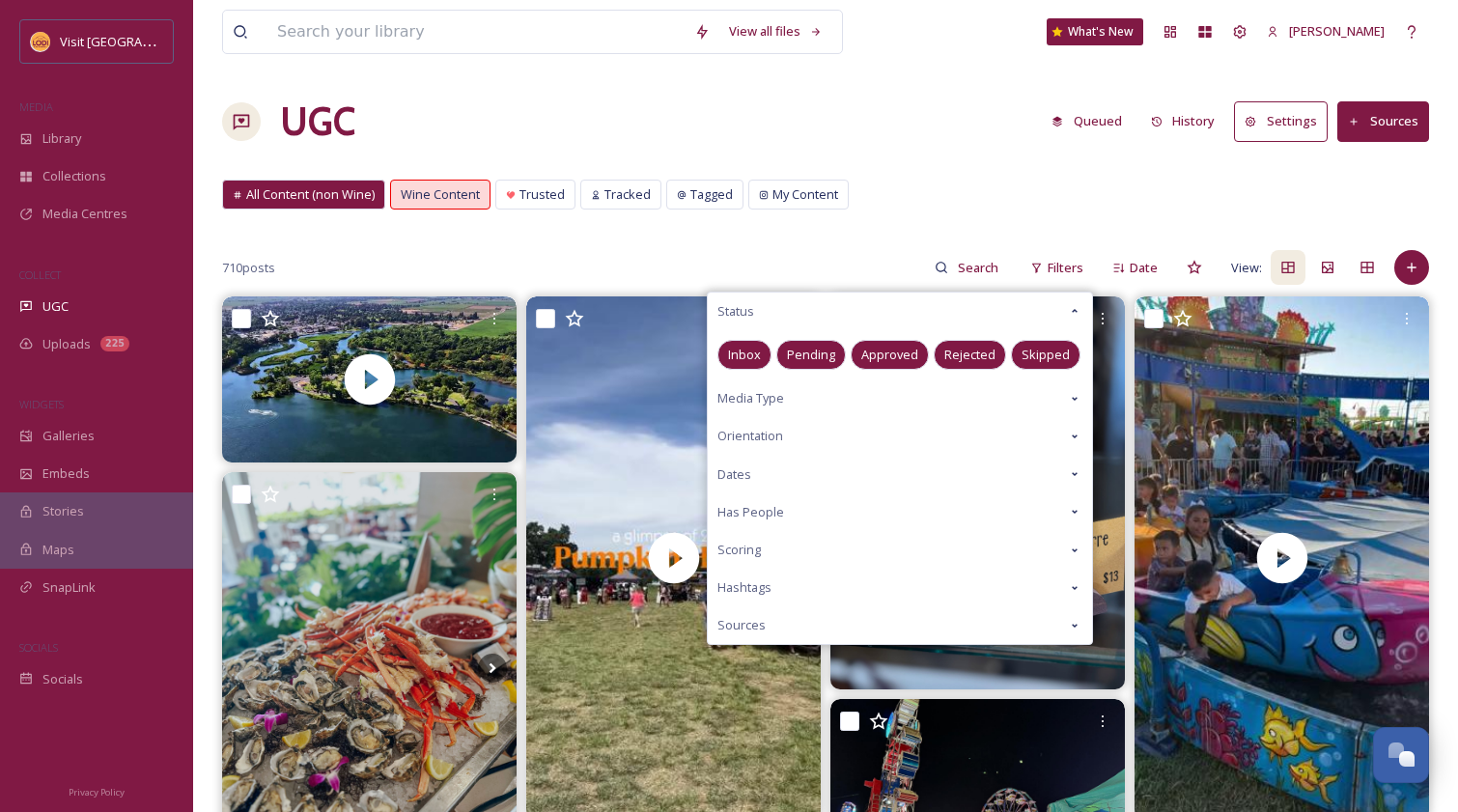
click at [1033, 354] on span "Skipped" at bounding box center [1045, 354] width 48 height 19
click at [1038, 353] on span "Skipped" at bounding box center [1045, 354] width 48 height 19
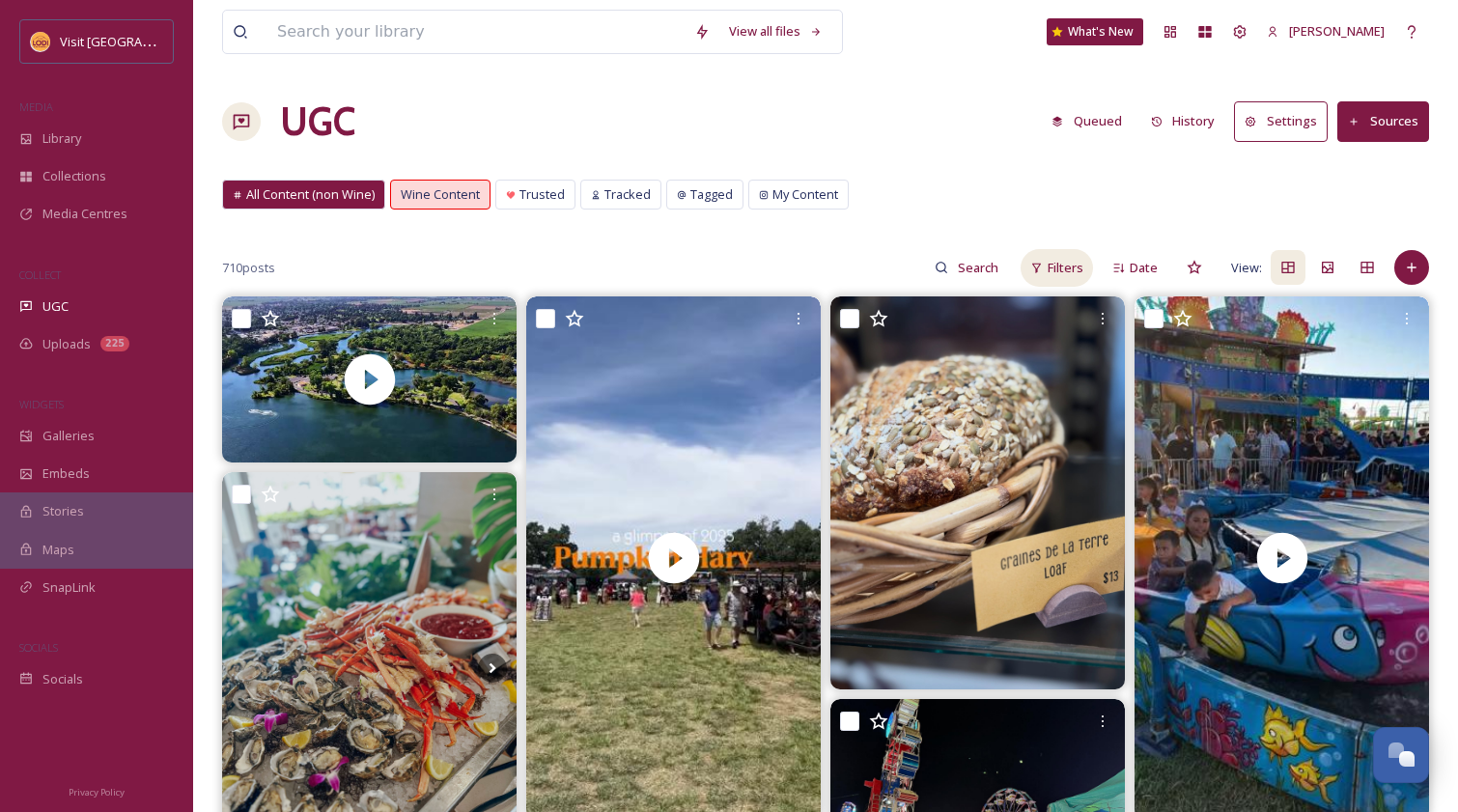
click at [1071, 265] on span "Filters" at bounding box center [1065, 267] width 36 height 19
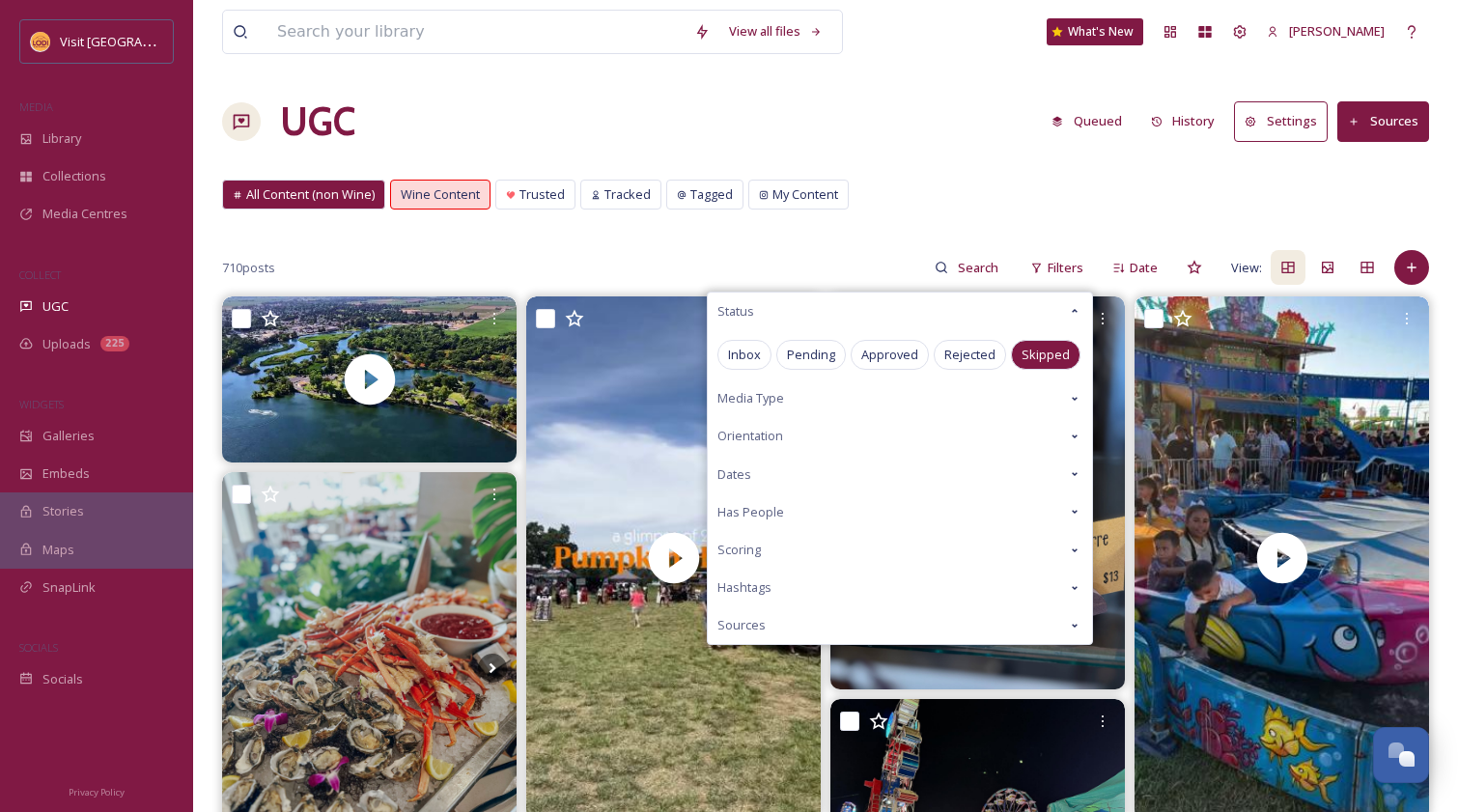
click at [1037, 342] on div "Skipped" at bounding box center [1045, 354] width 69 height 30
click at [984, 348] on span "Rejected" at bounding box center [969, 354] width 51 height 19
click at [974, 354] on span "Rejected" at bounding box center [969, 354] width 51 height 19
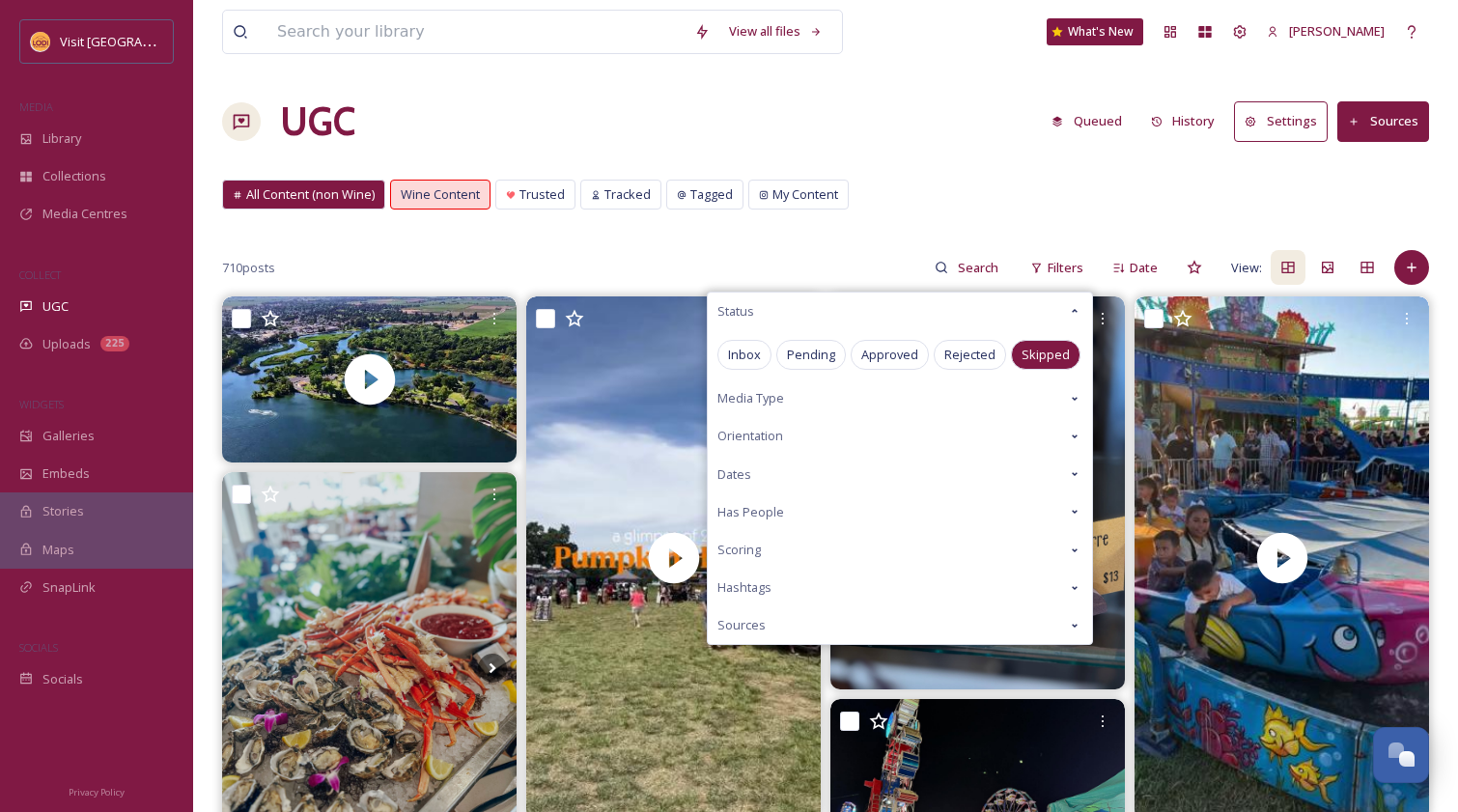
click at [1032, 354] on span "Skipped" at bounding box center [1045, 354] width 48 height 19
click at [896, 352] on span "Approved" at bounding box center [889, 354] width 57 height 19
click at [983, 352] on span "Rejected" at bounding box center [969, 354] width 51 height 19
click at [1050, 345] on span "Skipped" at bounding box center [1045, 354] width 48 height 19
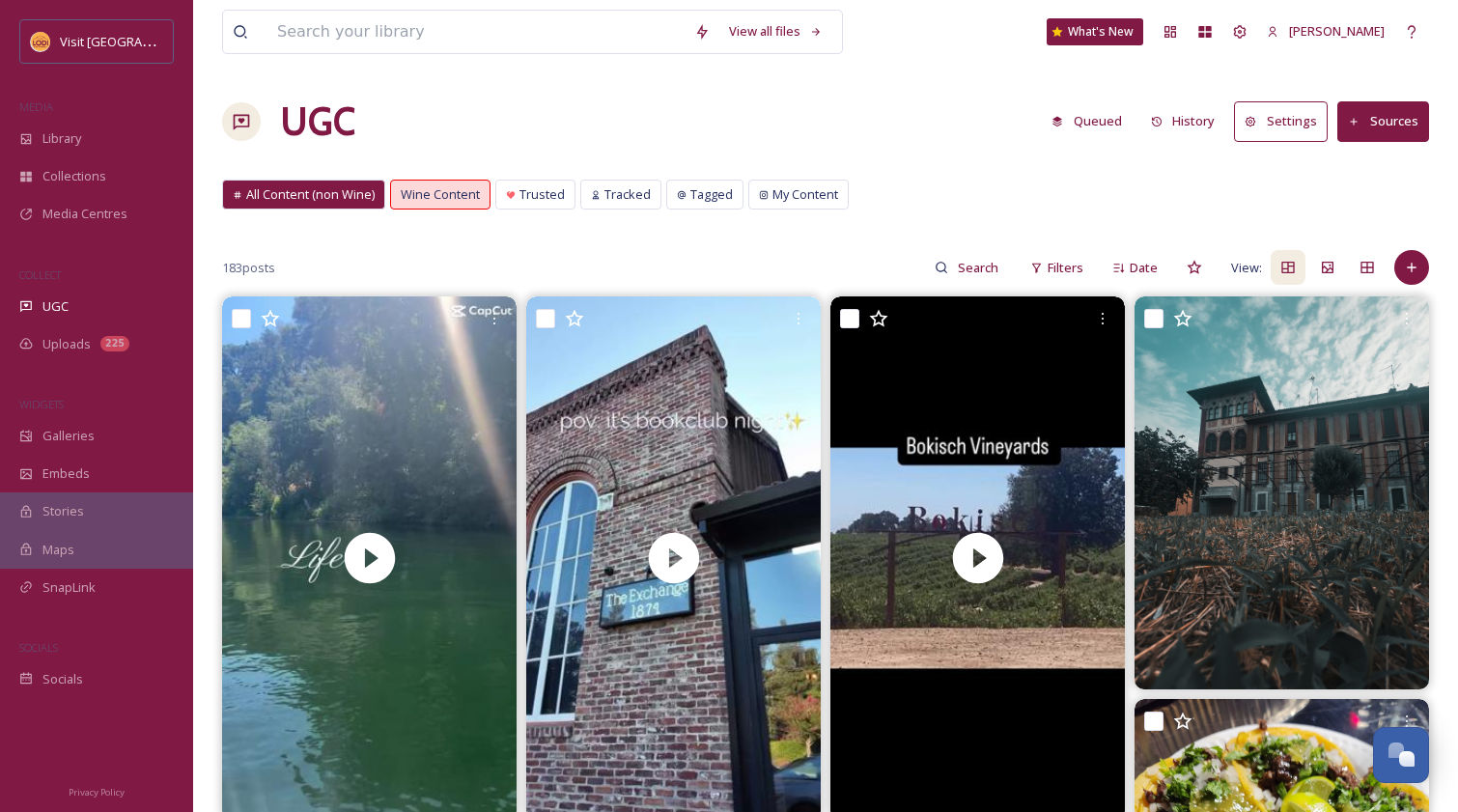
click at [895, 207] on div "All Content (non Wine) Wine Content Trusted Tracked Tagged My Content All Conte…" at bounding box center [826, 199] width 1207 height 40
click at [61, 351] on span "Uploads" at bounding box center [66, 344] width 48 height 19
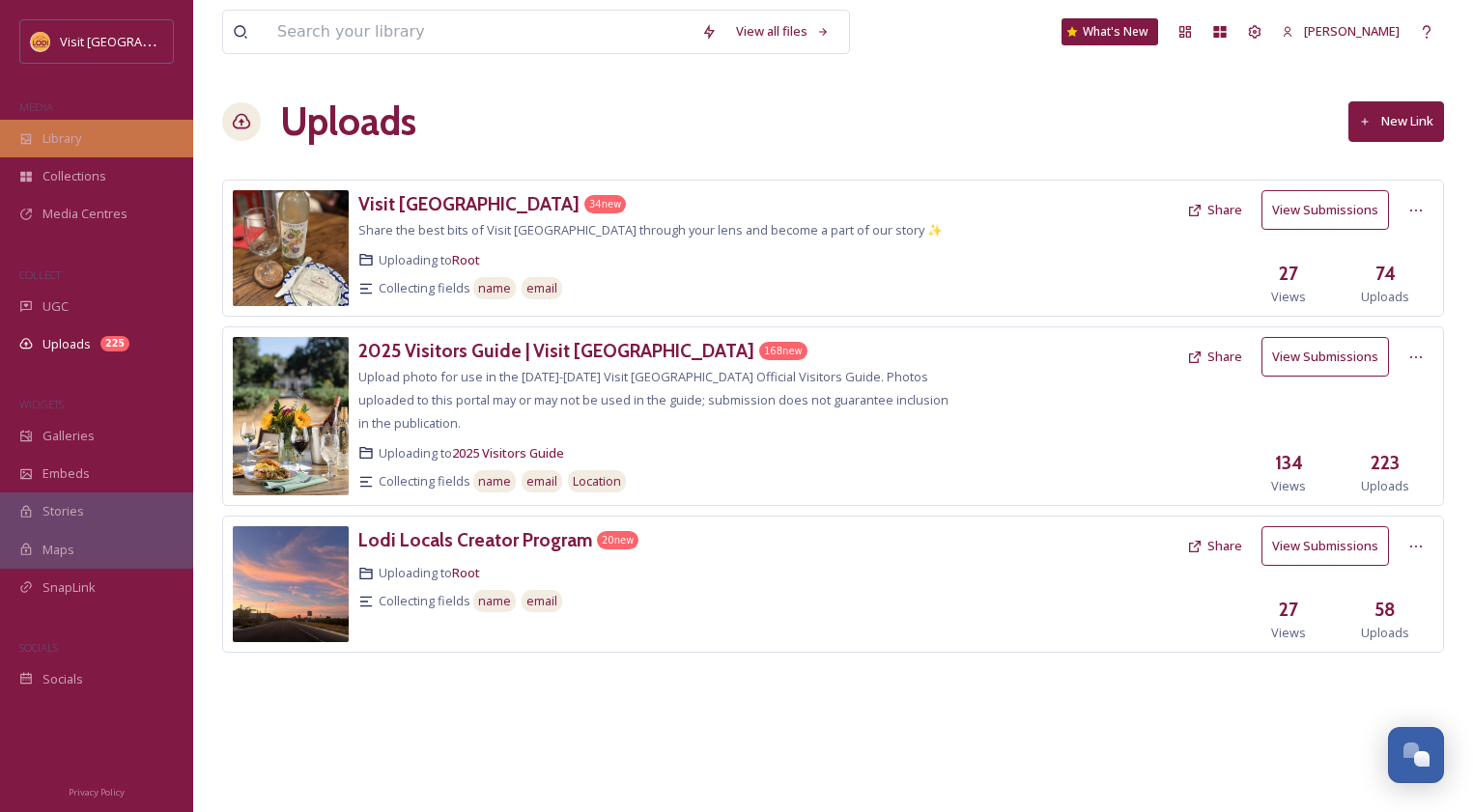
click at [70, 135] on span "Library" at bounding box center [62, 139] width 39 height 19
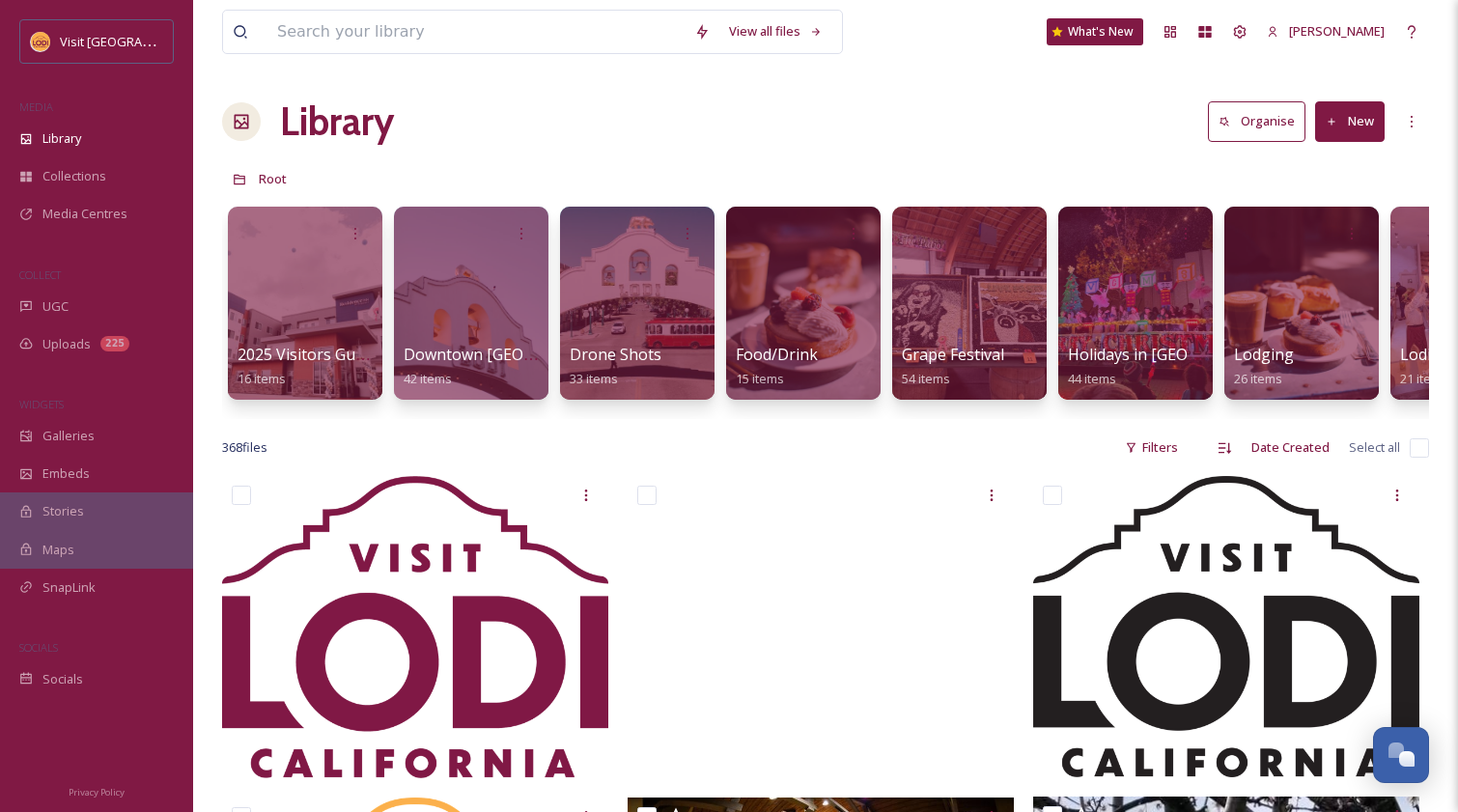
click at [1356, 124] on button "New" at bounding box center [1349, 121] width 69 height 40
click at [1343, 163] on span "File Upload" at bounding box center [1340, 166] width 63 height 19
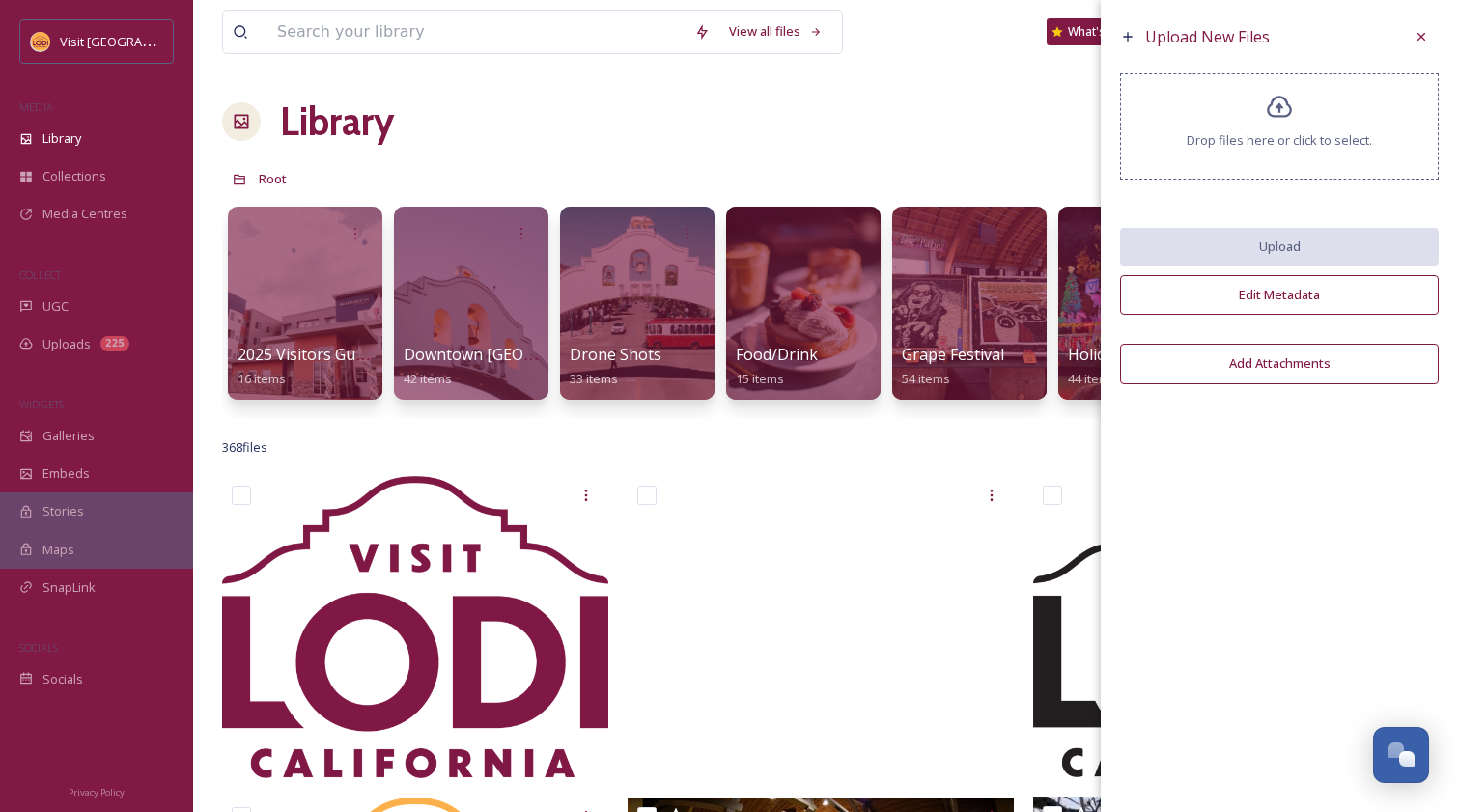
click at [1280, 102] on icon at bounding box center [1279, 107] width 28 height 28
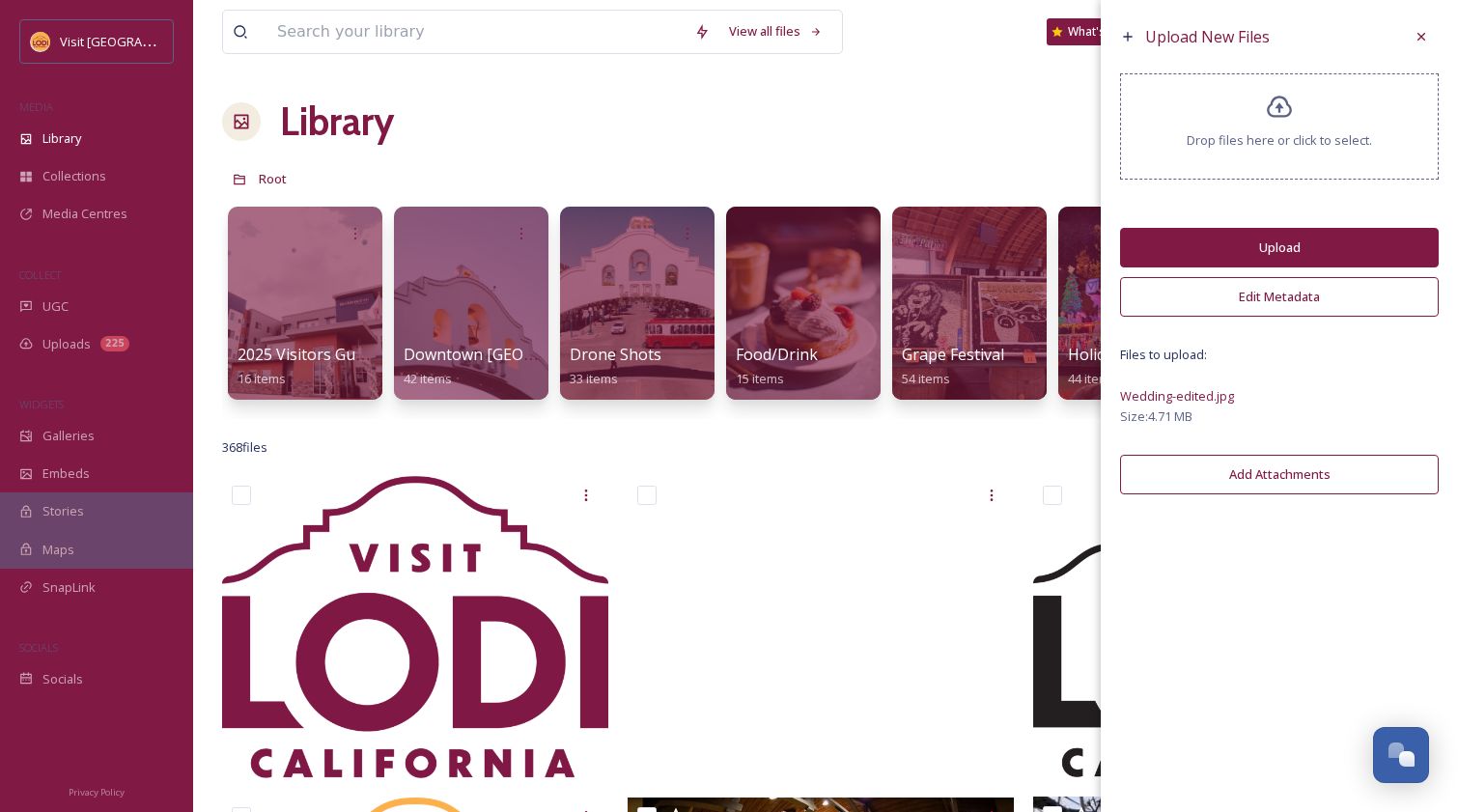
click at [1279, 244] on button "Upload" at bounding box center [1278, 247] width 318 height 40
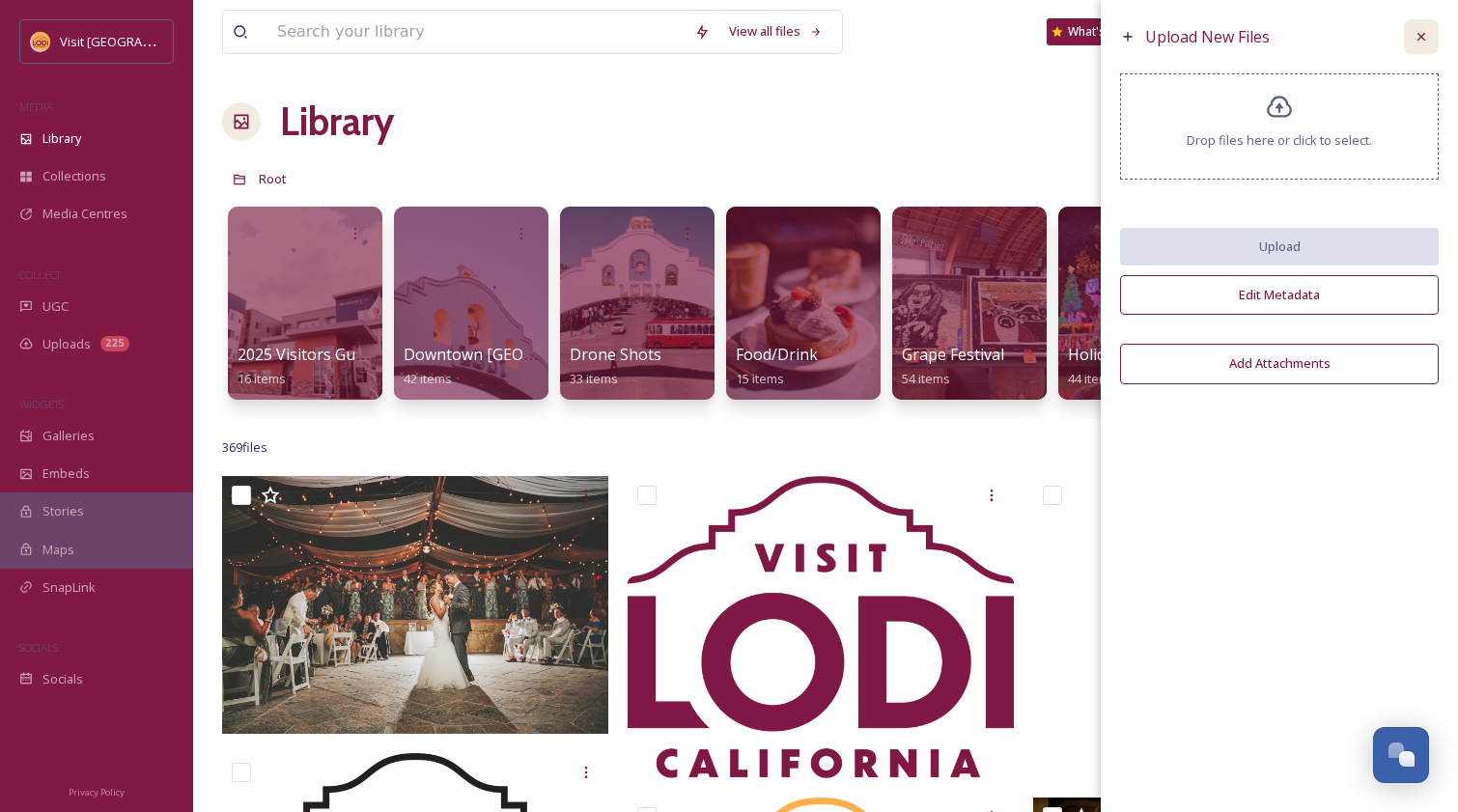
click at [1424, 27] on div at bounding box center [1421, 37] width 35 height 35
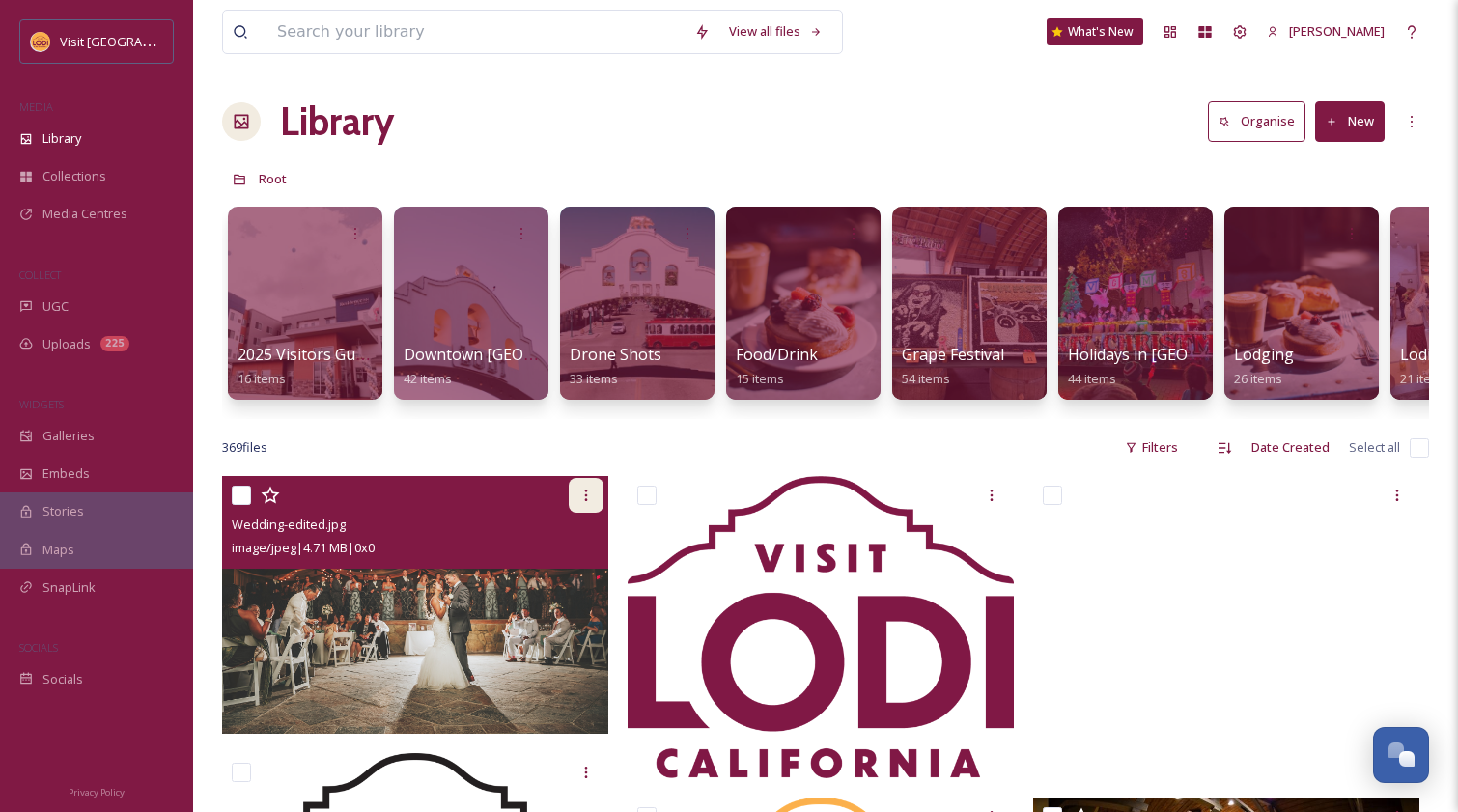
click at [586, 501] on icon at bounding box center [586, 496] width 3 height 12
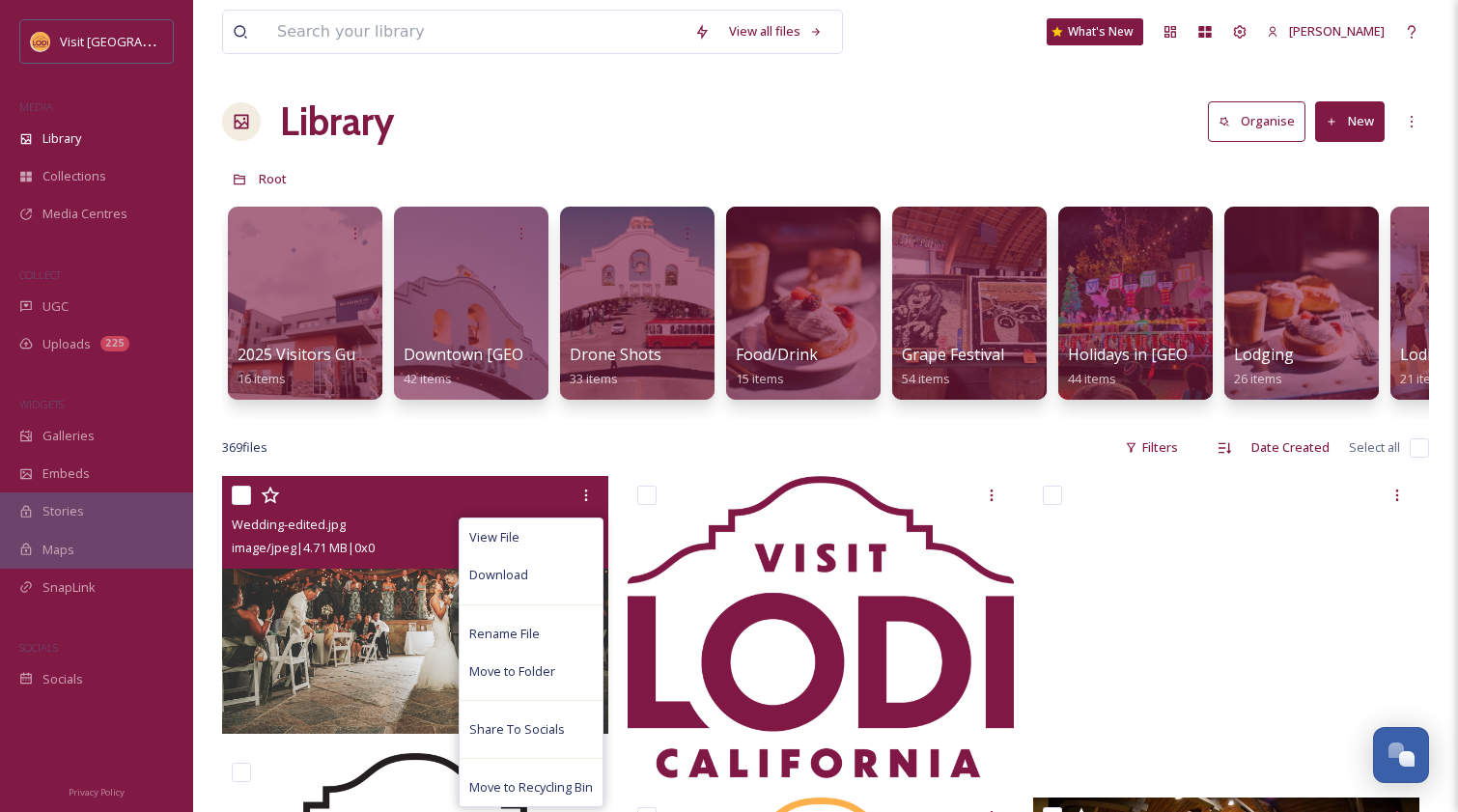
click at [413, 649] on img at bounding box center [416, 605] width 386 height 258
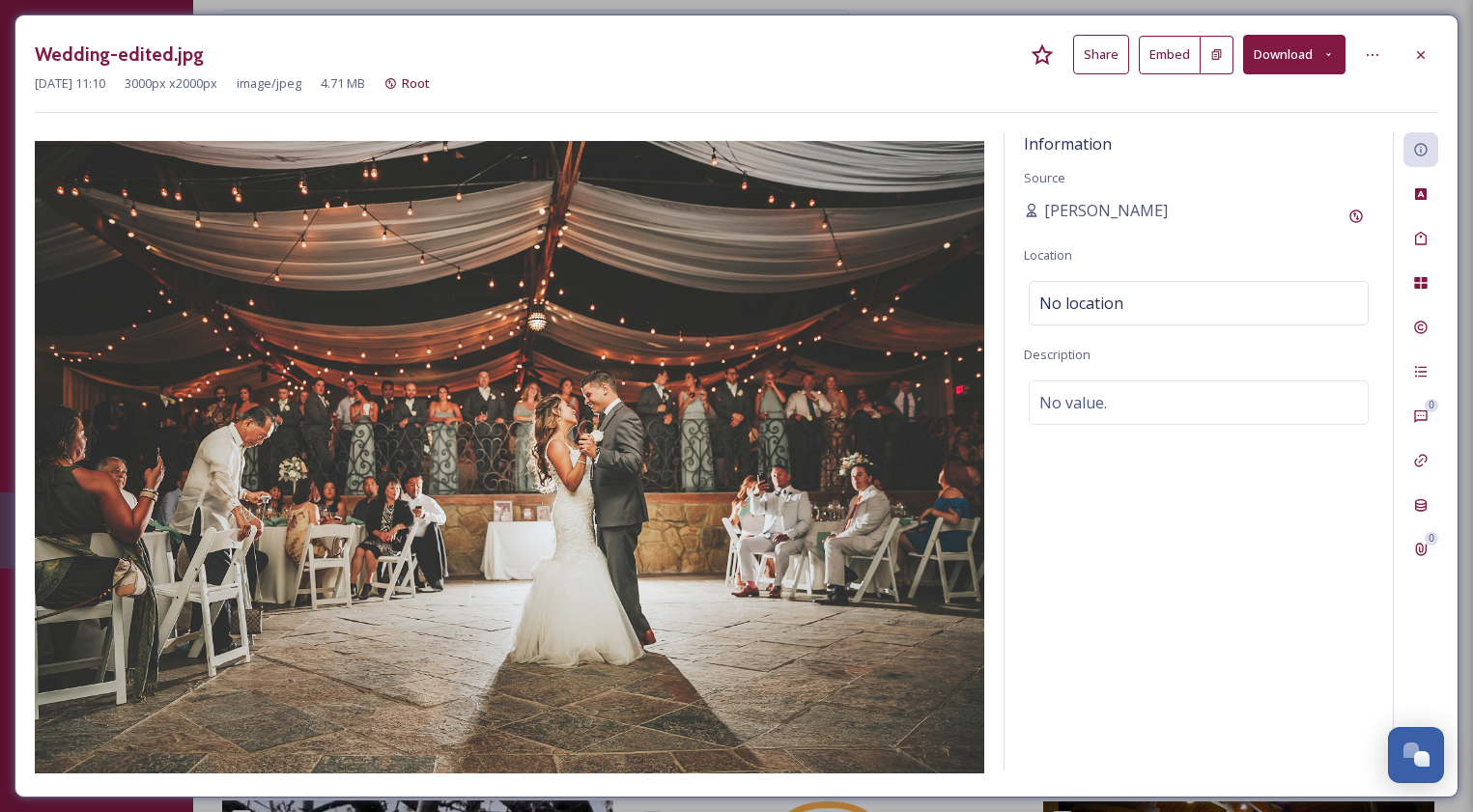
click at [1098, 55] on button "Share" at bounding box center [1100, 55] width 56 height 40
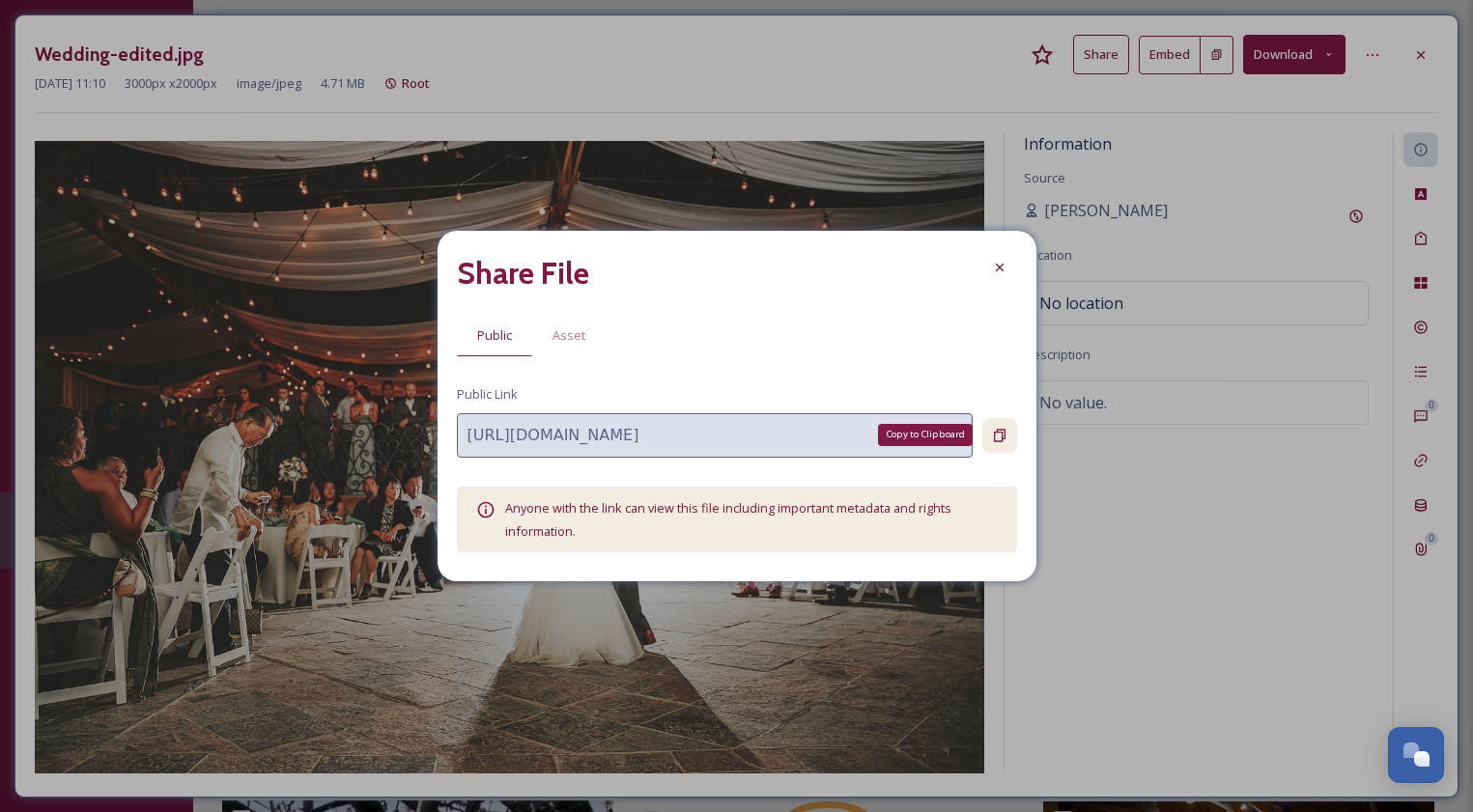
click at [1000, 431] on icon at bounding box center [1000, 434] width 12 height 13
click at [996, 263] on icon at bounding box center [1000, 267] width 16 height 16
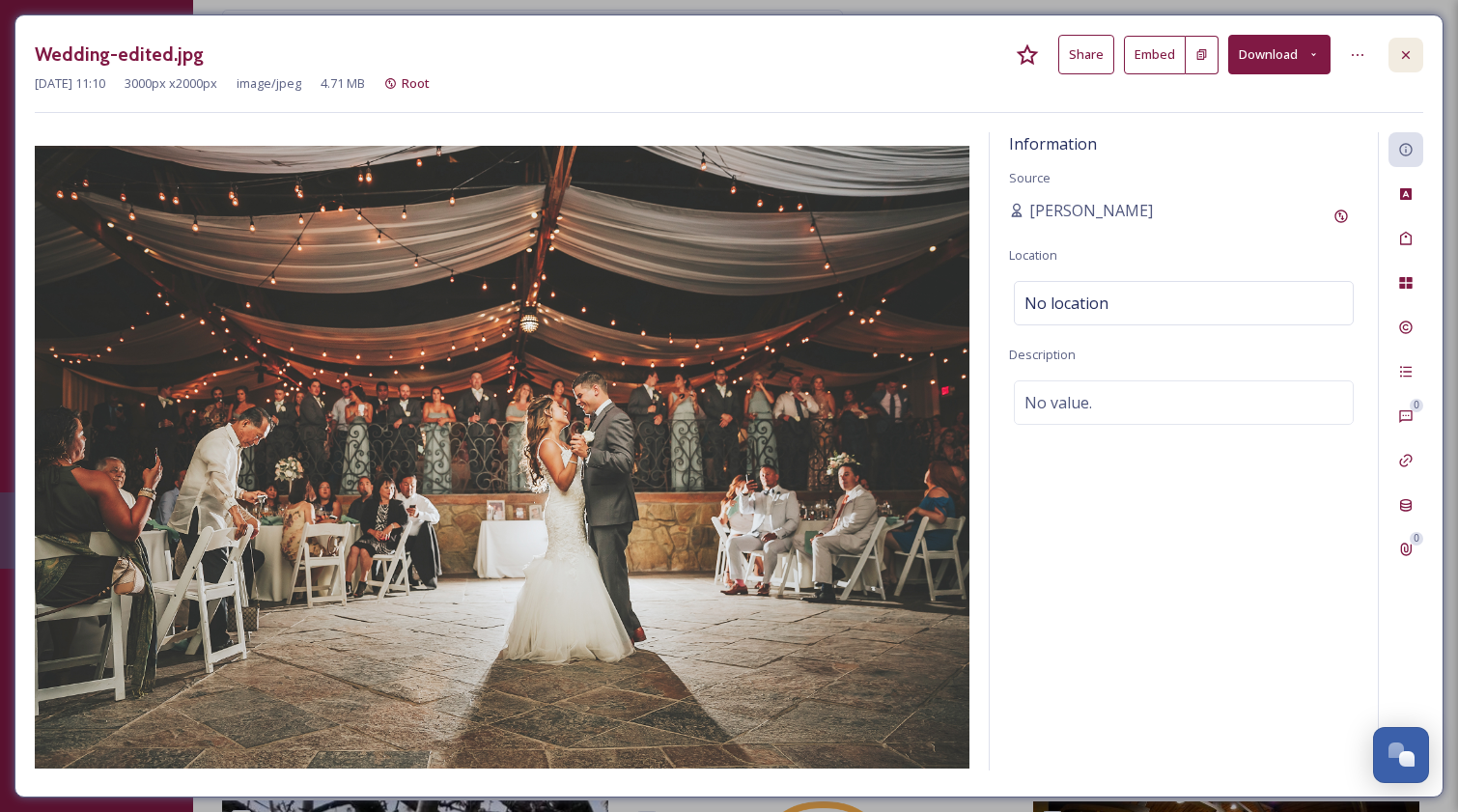
click at [1405, 55] on icon at bounding box center [1405, 54] width 8 height 8
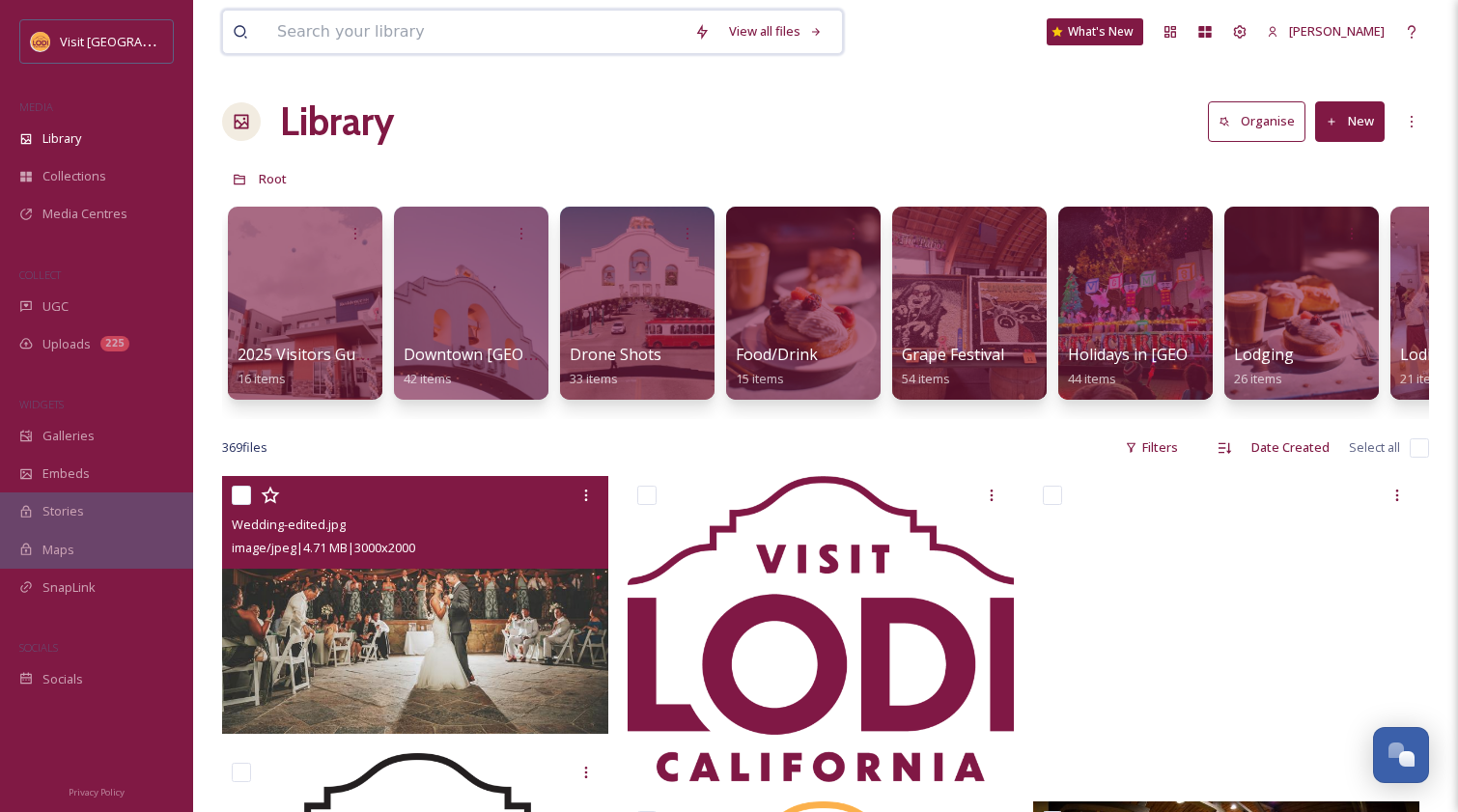
click at [337, 28] on input at bounding box center [475, 32] width 417 height 43
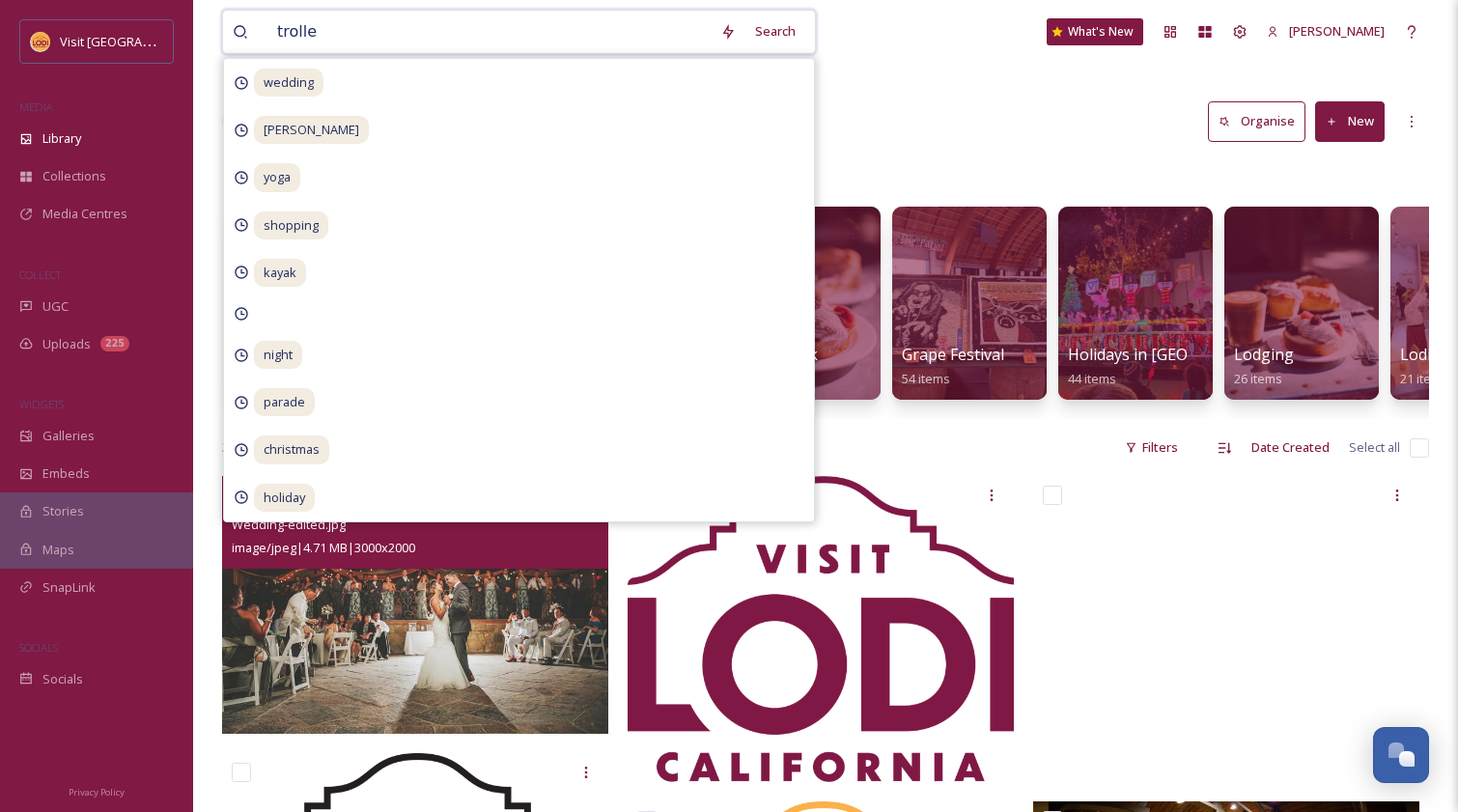
type input "trolley"
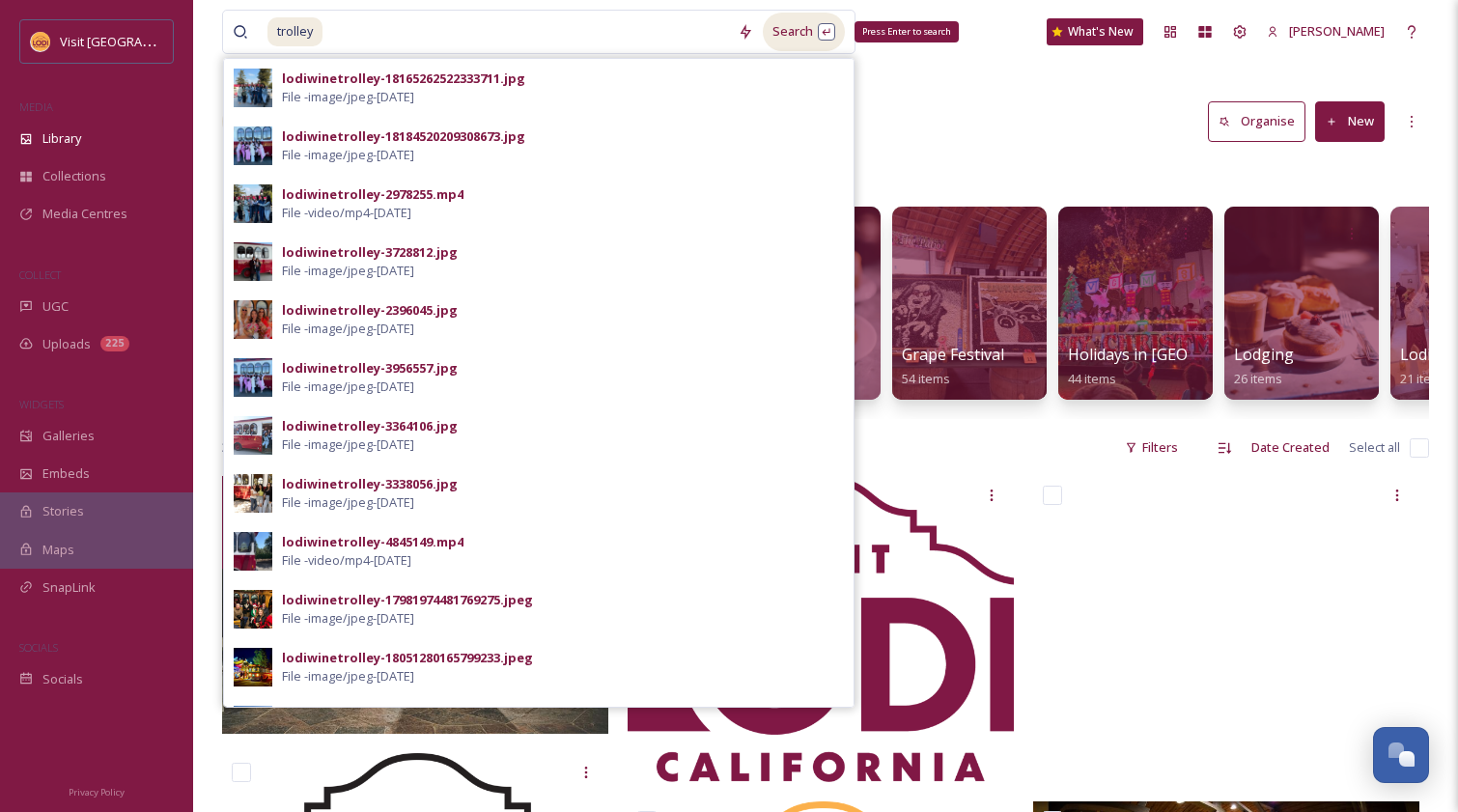
click at [797, 35] on div "Search Press Enter to search" at bounding box center [803, 31] width 82 height 38
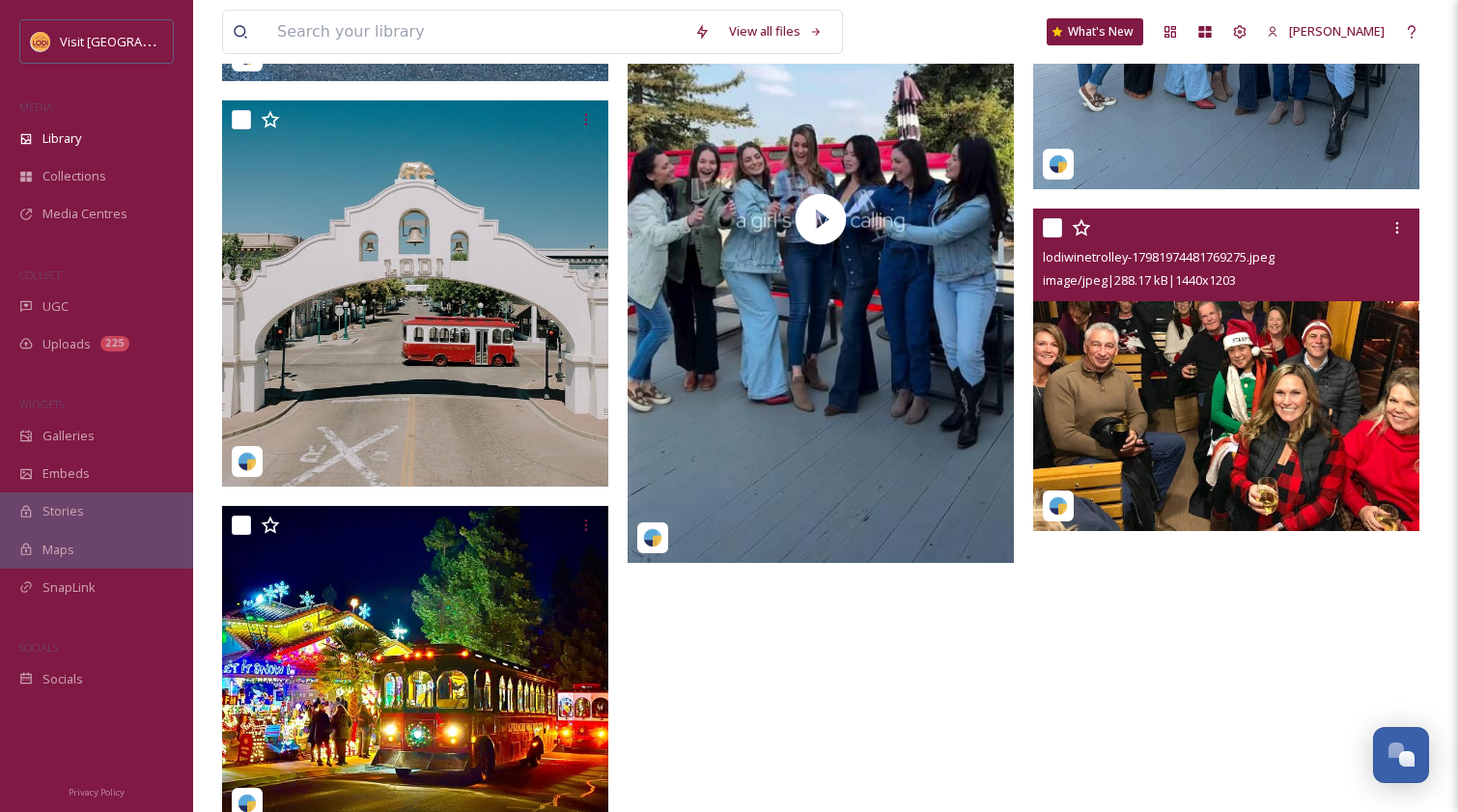
scroll to position [1593, 0]
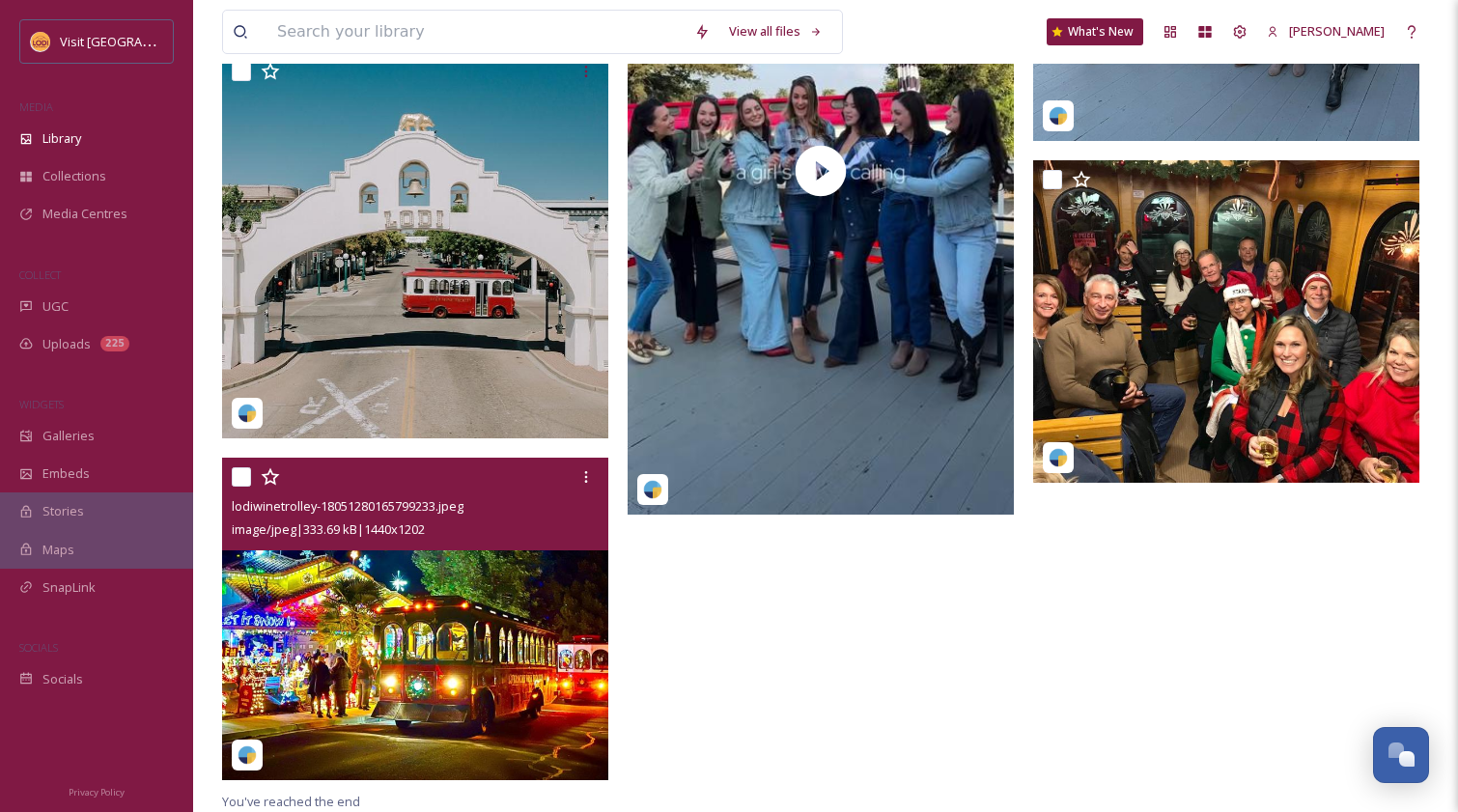
click at [427, 609] on img at bounding box center [416, 619] width 386 height 322
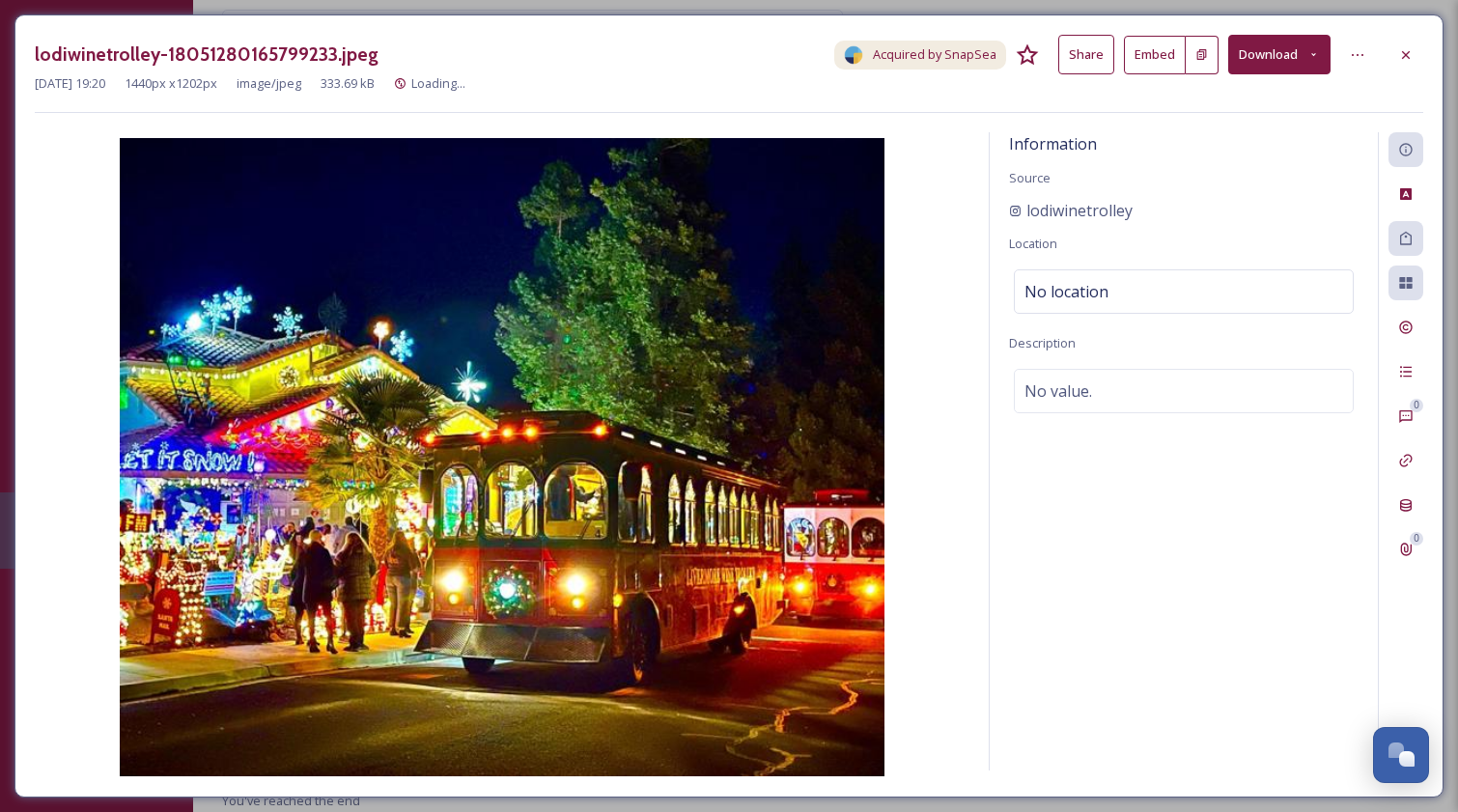
scroll to position [1328, 0]
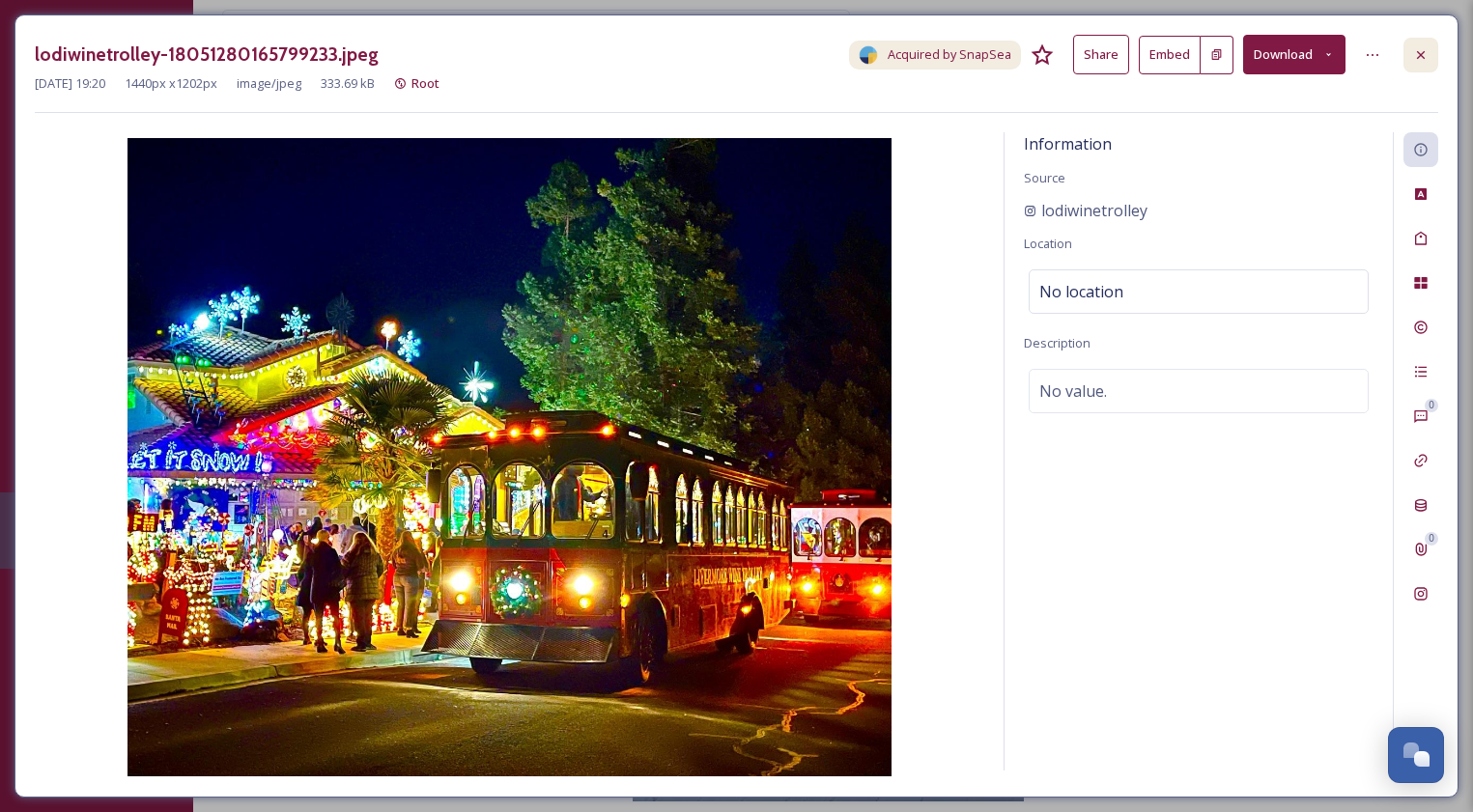
click at [1416, 61] on icon at bounding box center [1420, 55] width 16 height 16
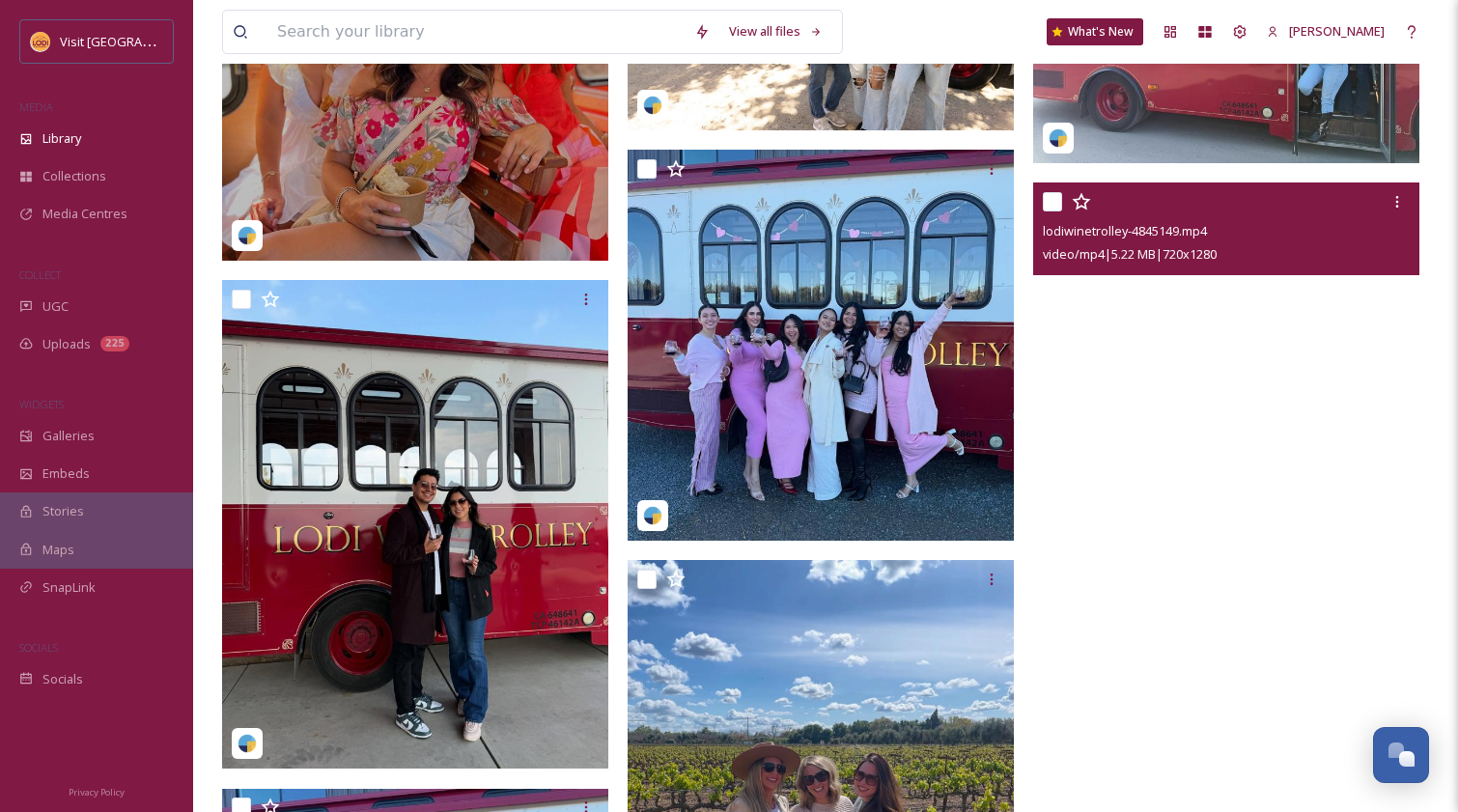
scroll to position [343, 0]
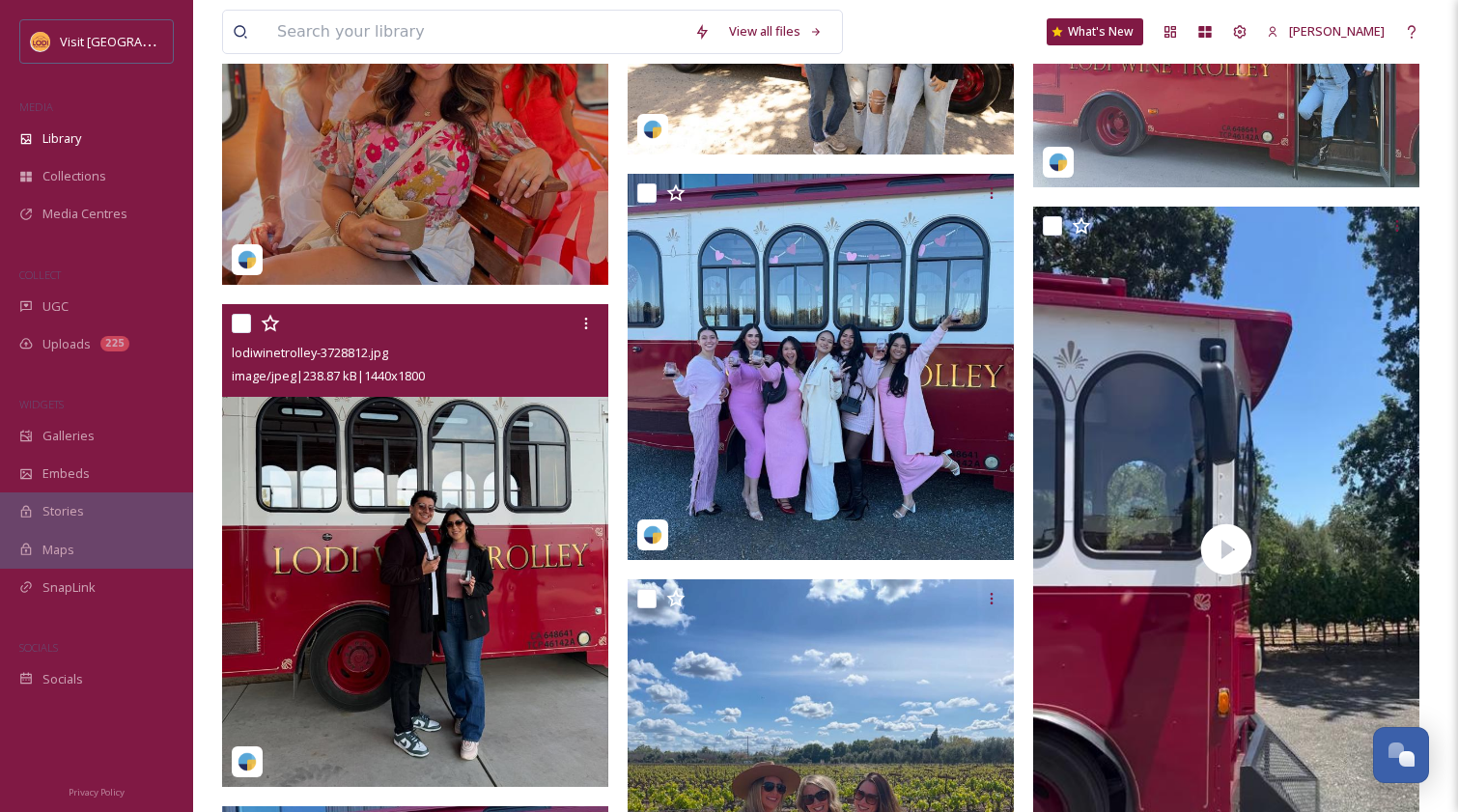
click at [483, 493] on img at bounding box center [416, 546] width 386 height 483
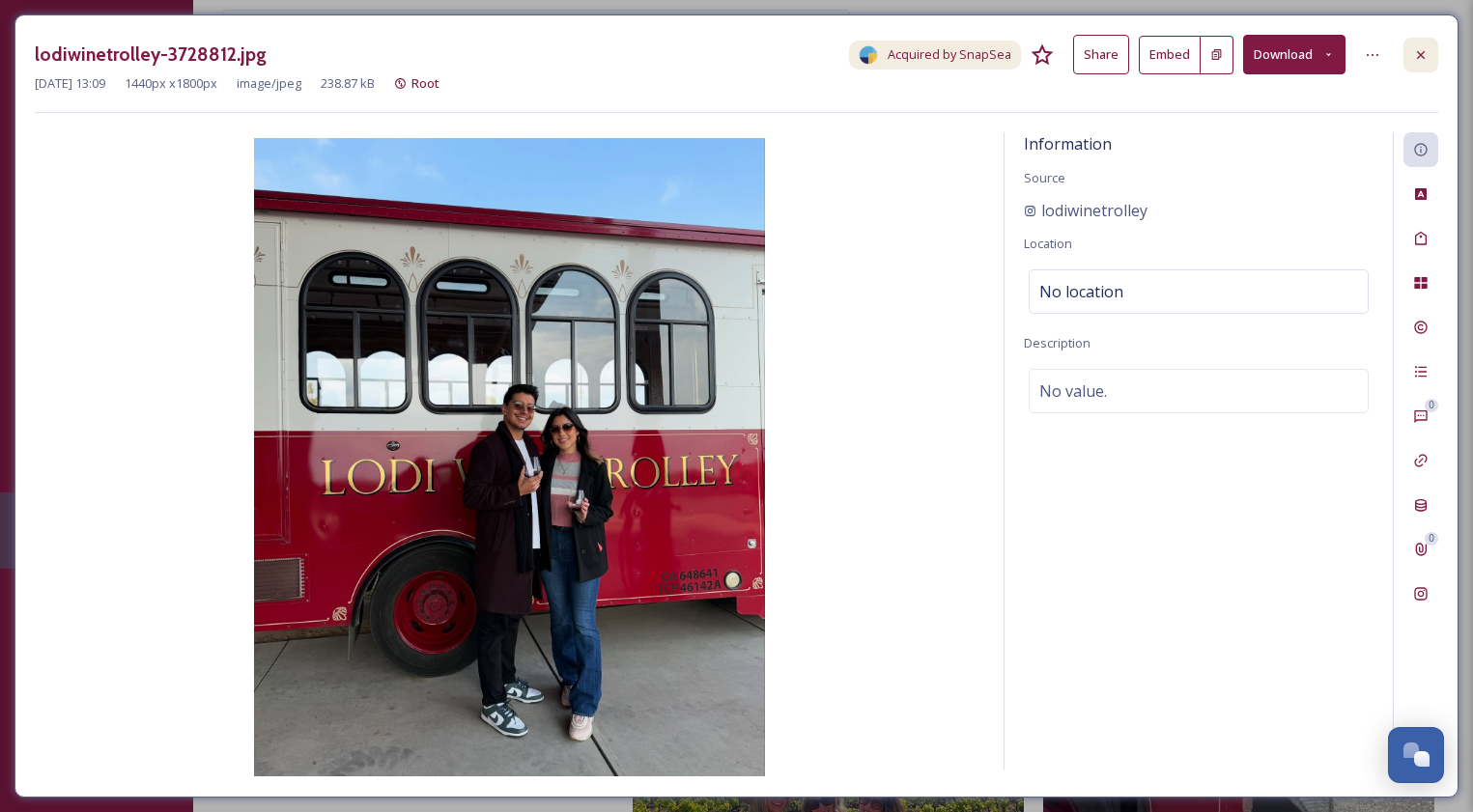
click at [1416, 58] on icon at bounding box center [1420, 55] width 16 height 16
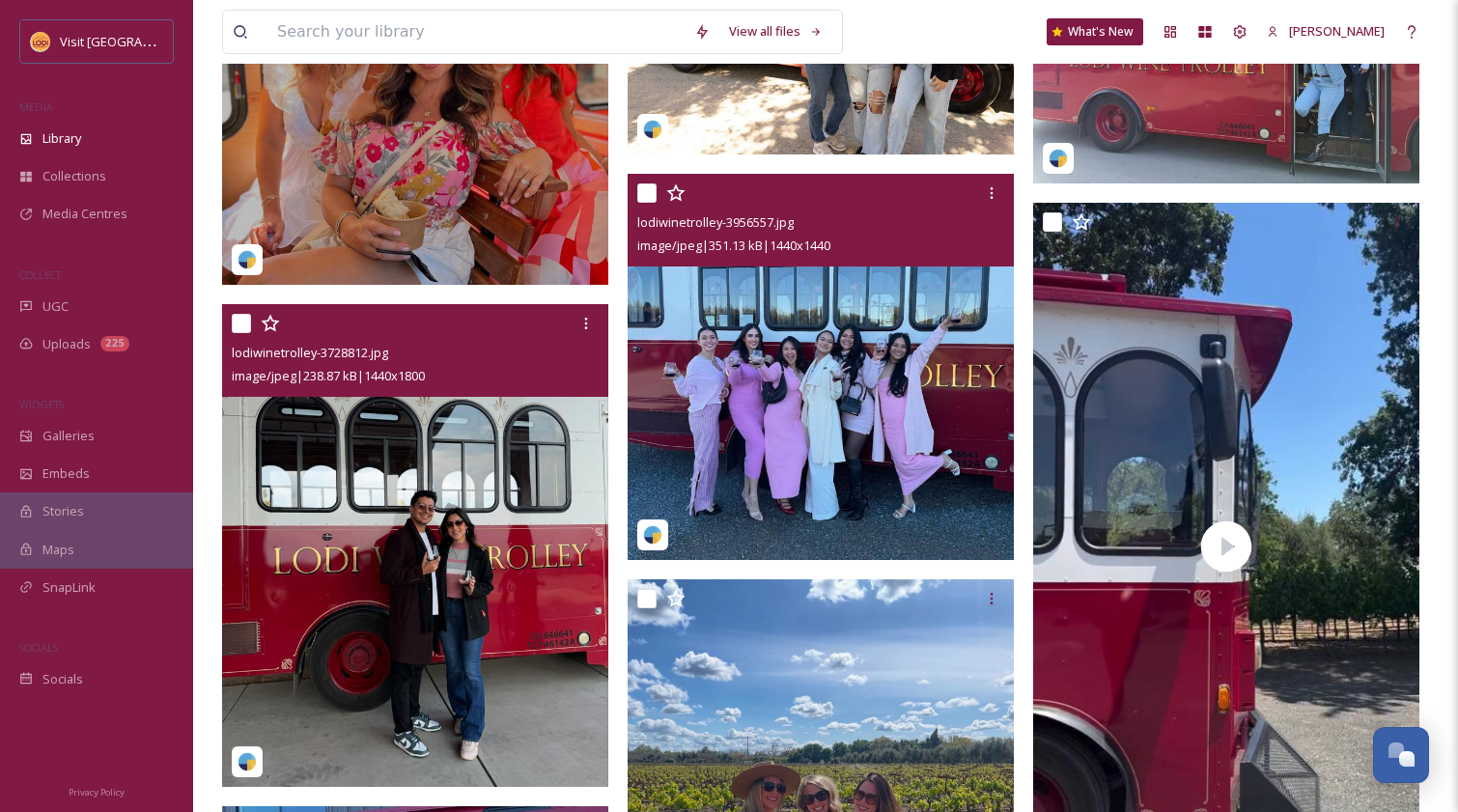
click at [755, 404] on img at bounding box center [821, 367] width 386 height 386
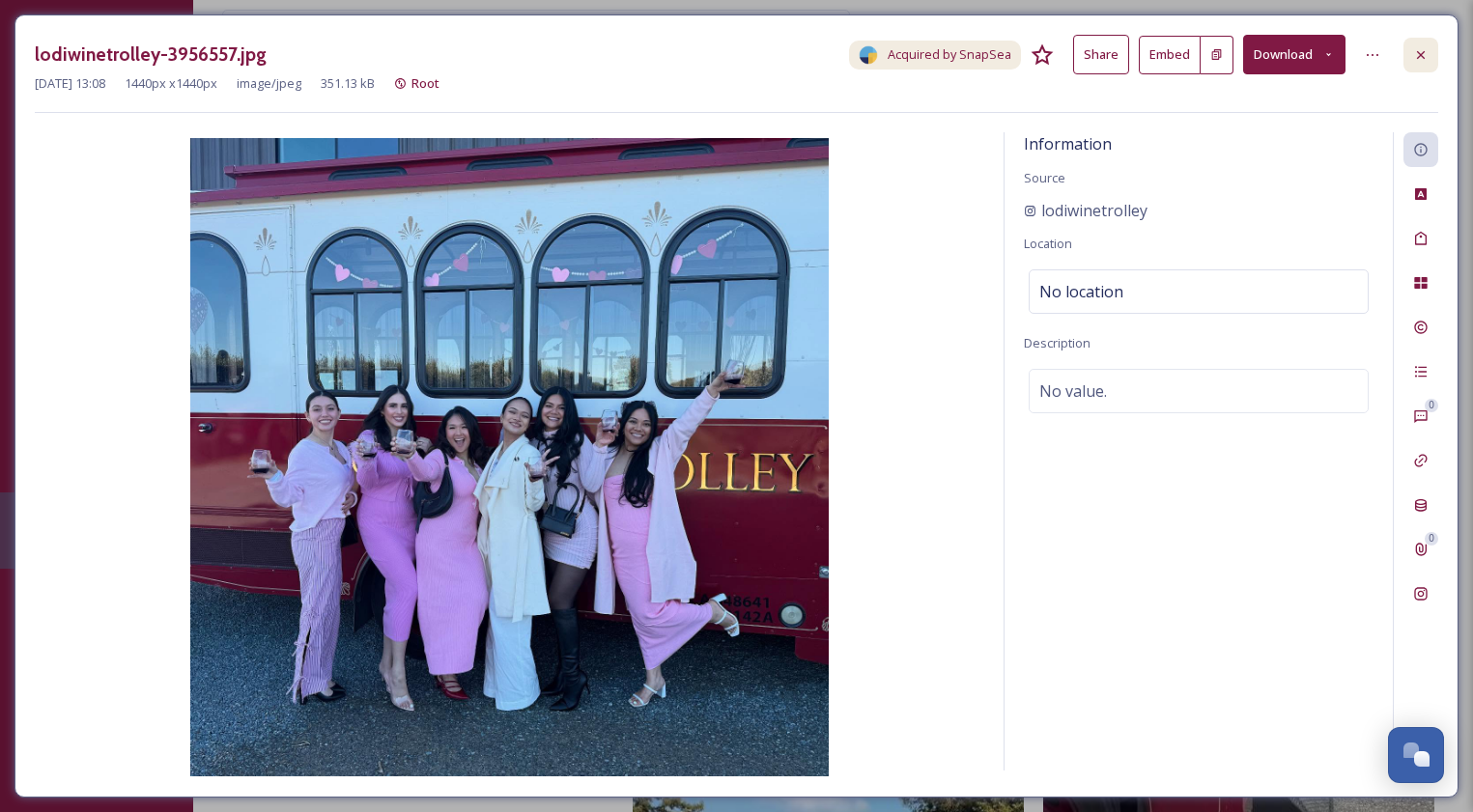
click at [1420, 47] on icon at bounding box center [1420, 55] width 16 height 16
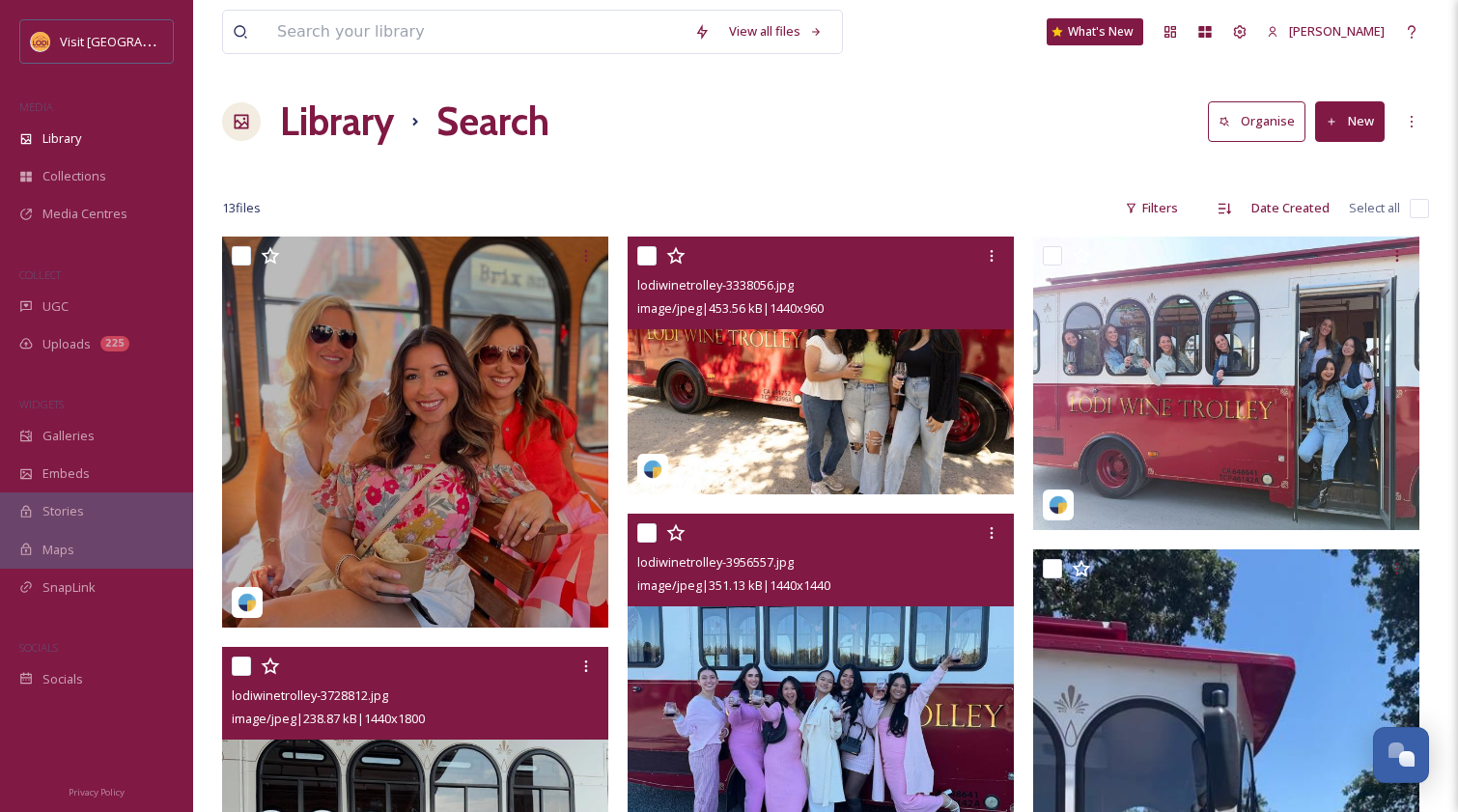
click at [939, 299] on div "image/jpeg | 453.56 kB | 1440 x 960" at bounding box center [823, 308] width 372 height 23
click at [919, 368] on img at bounding box center [821, 365] width 386 height 258
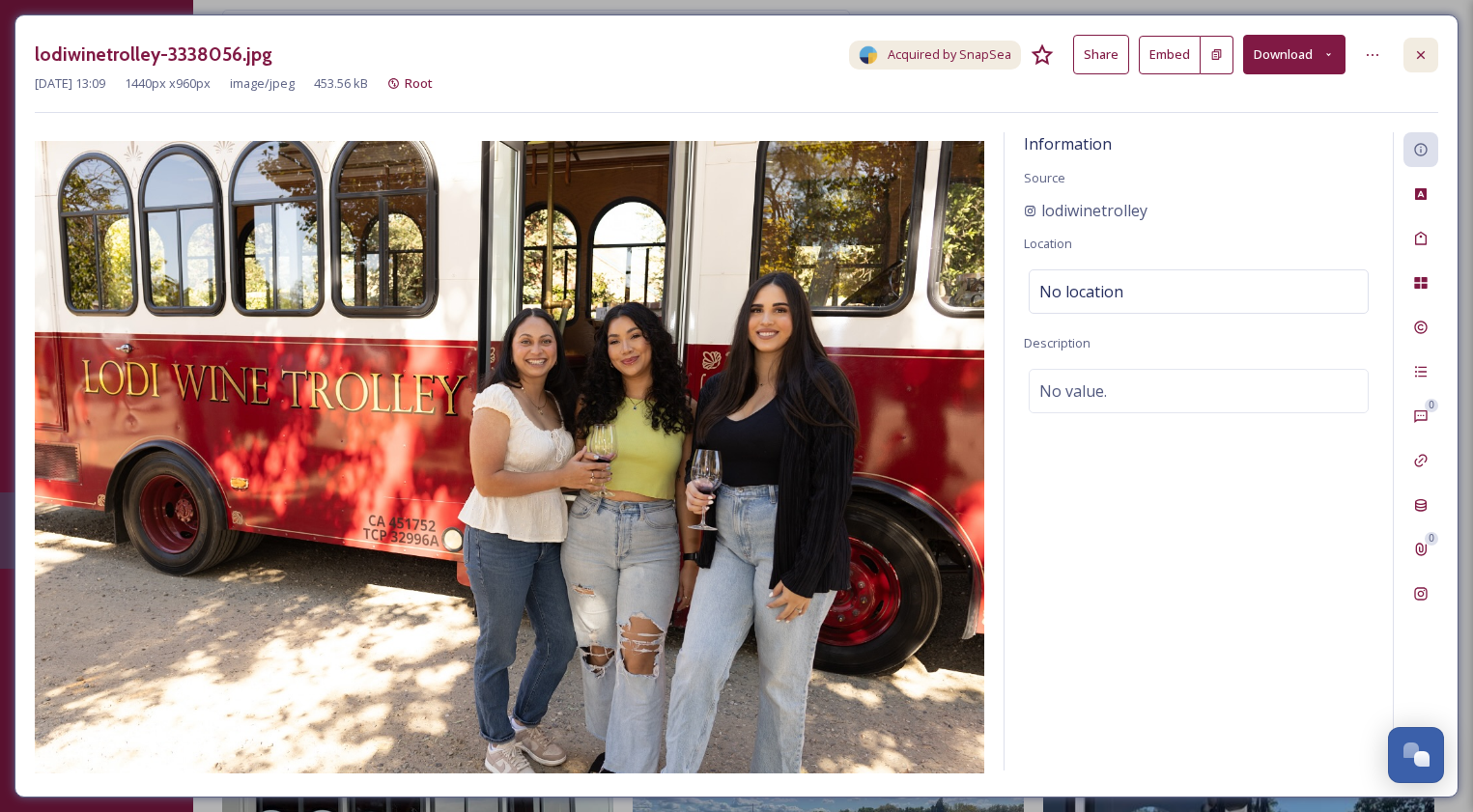
click at [1420, 45] on div at bounding box center [1420, 56] width 35 height 35
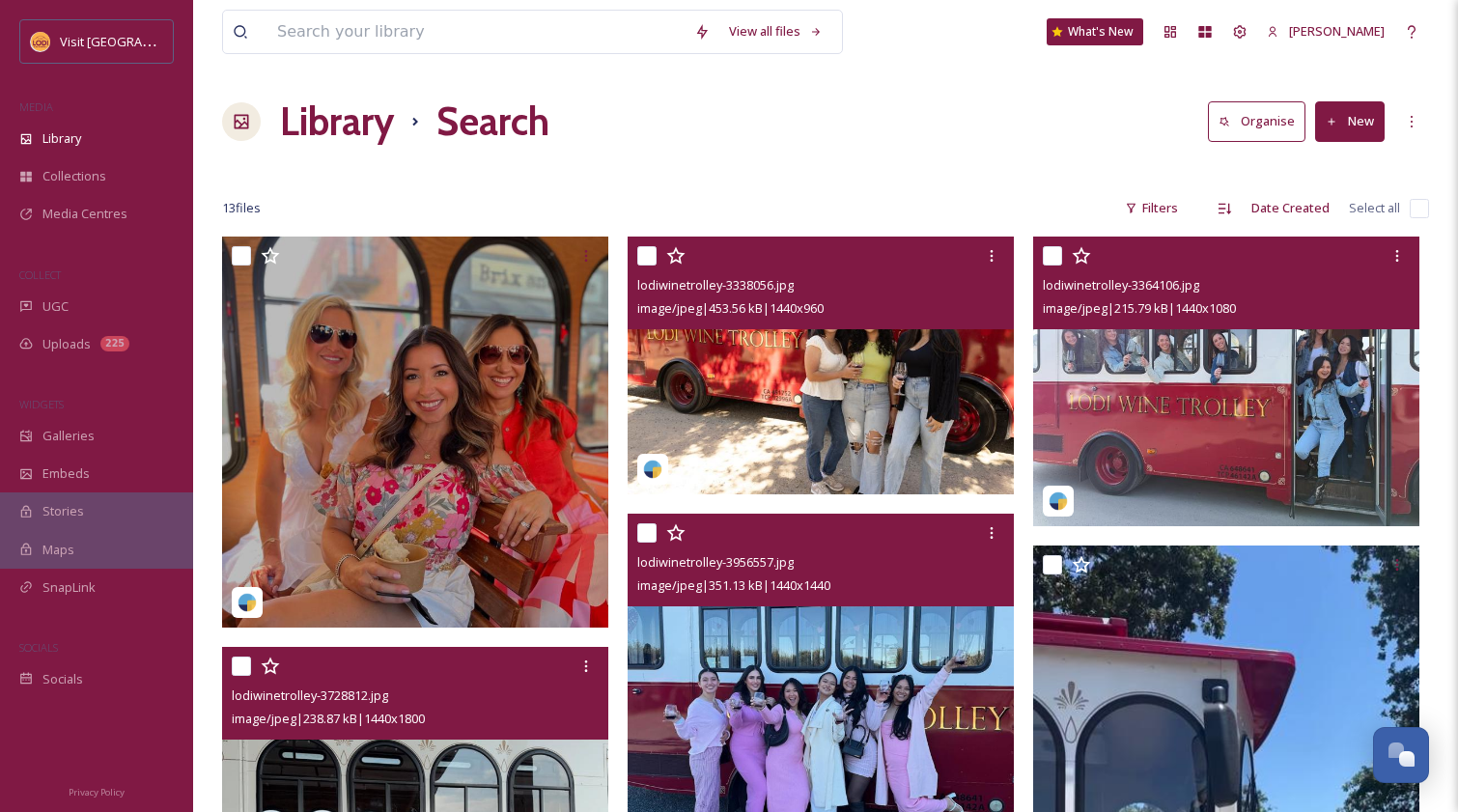
click at [1217, 367] on img at bounding box center [1226, 381] width 386 height 290
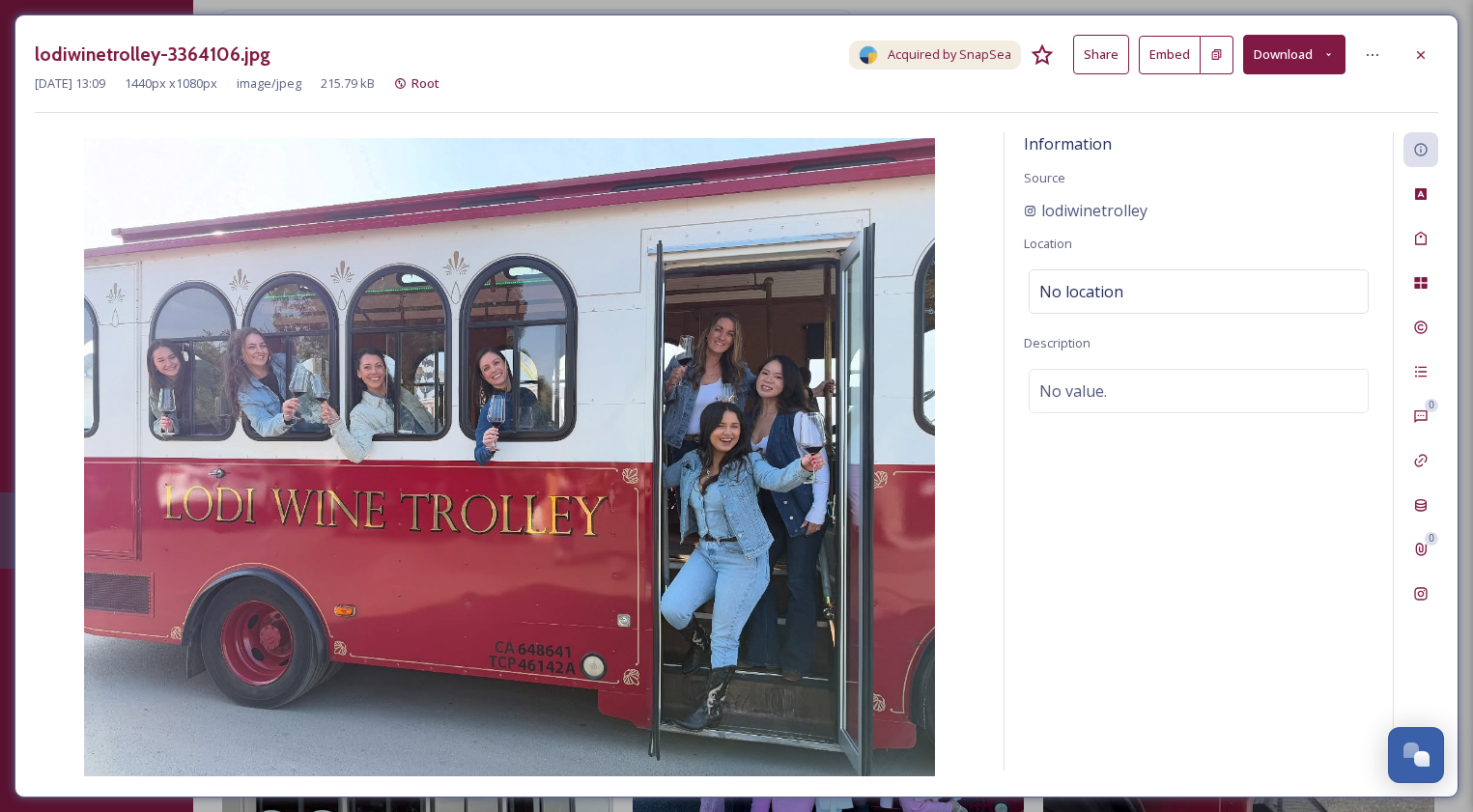
click at [1103, 56] on button "Share" at bounding box center [1100, 55] width 56 height 40
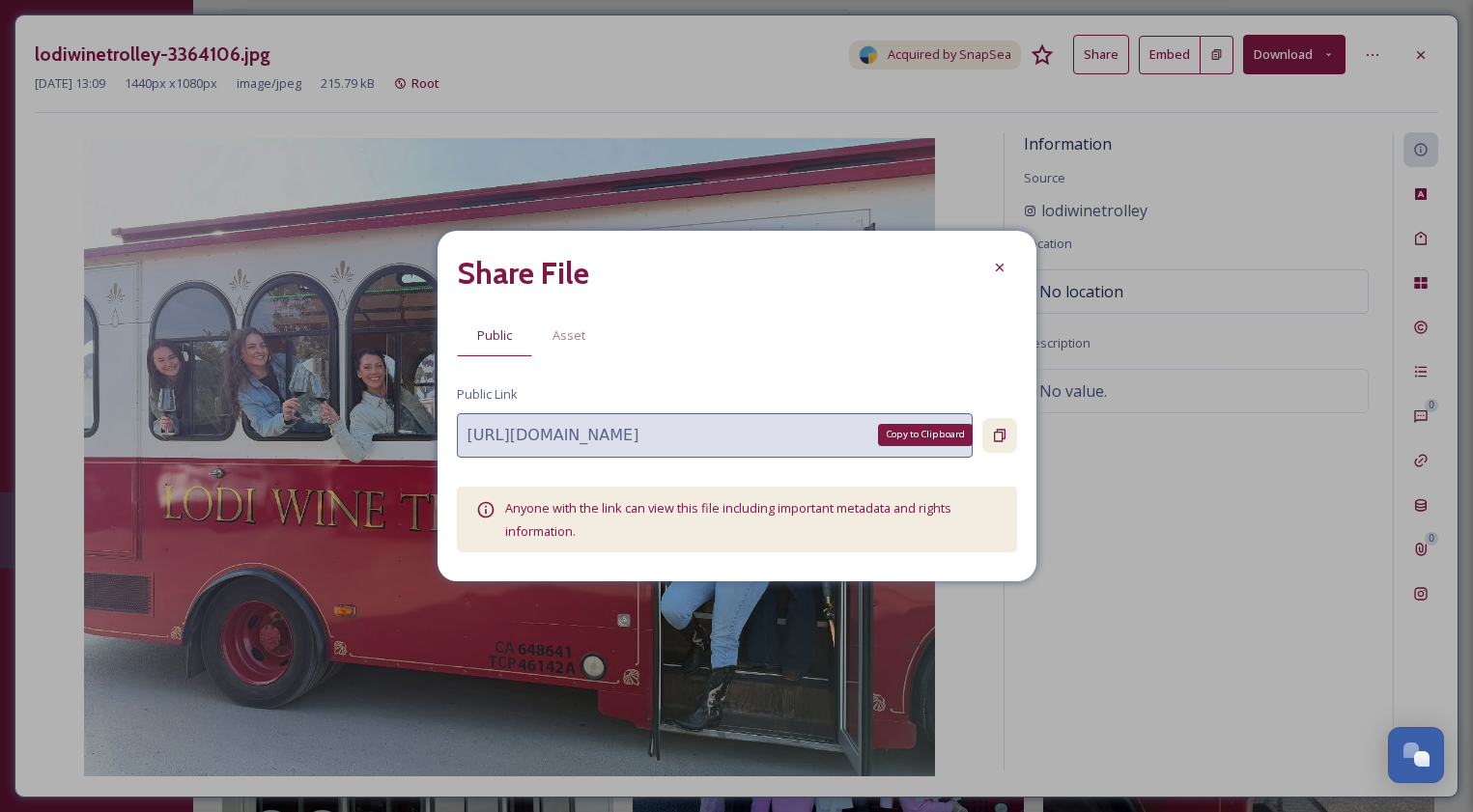
click at [1000, 430] on icon at bounding box center [1000, 435] width 16 height 16
click at [1004, 272] on icon at bounding box center [1000, 267] width 16 height 16
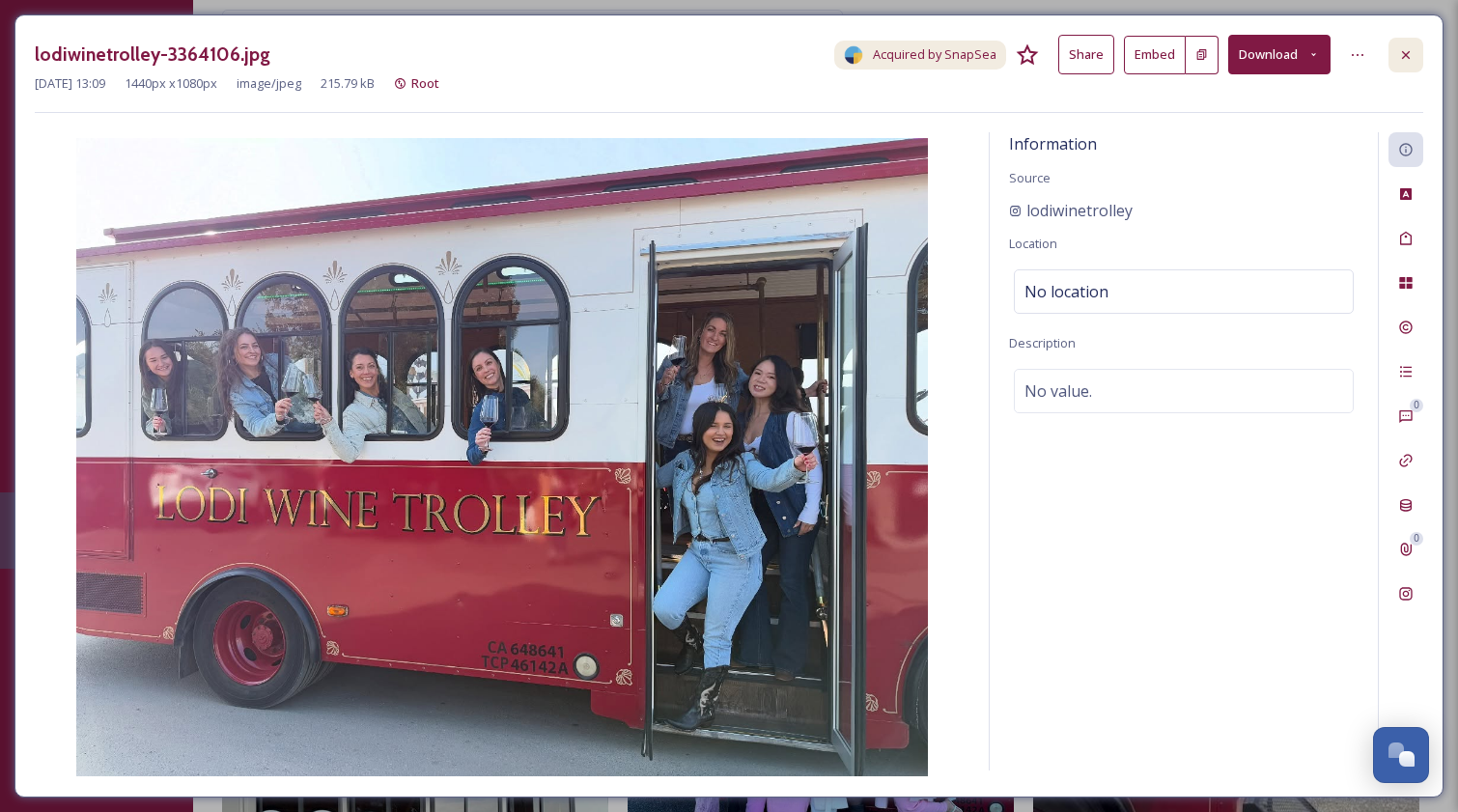
click at [1407, 51] on icon at bounding box center [1405, 54] width 8 height 8
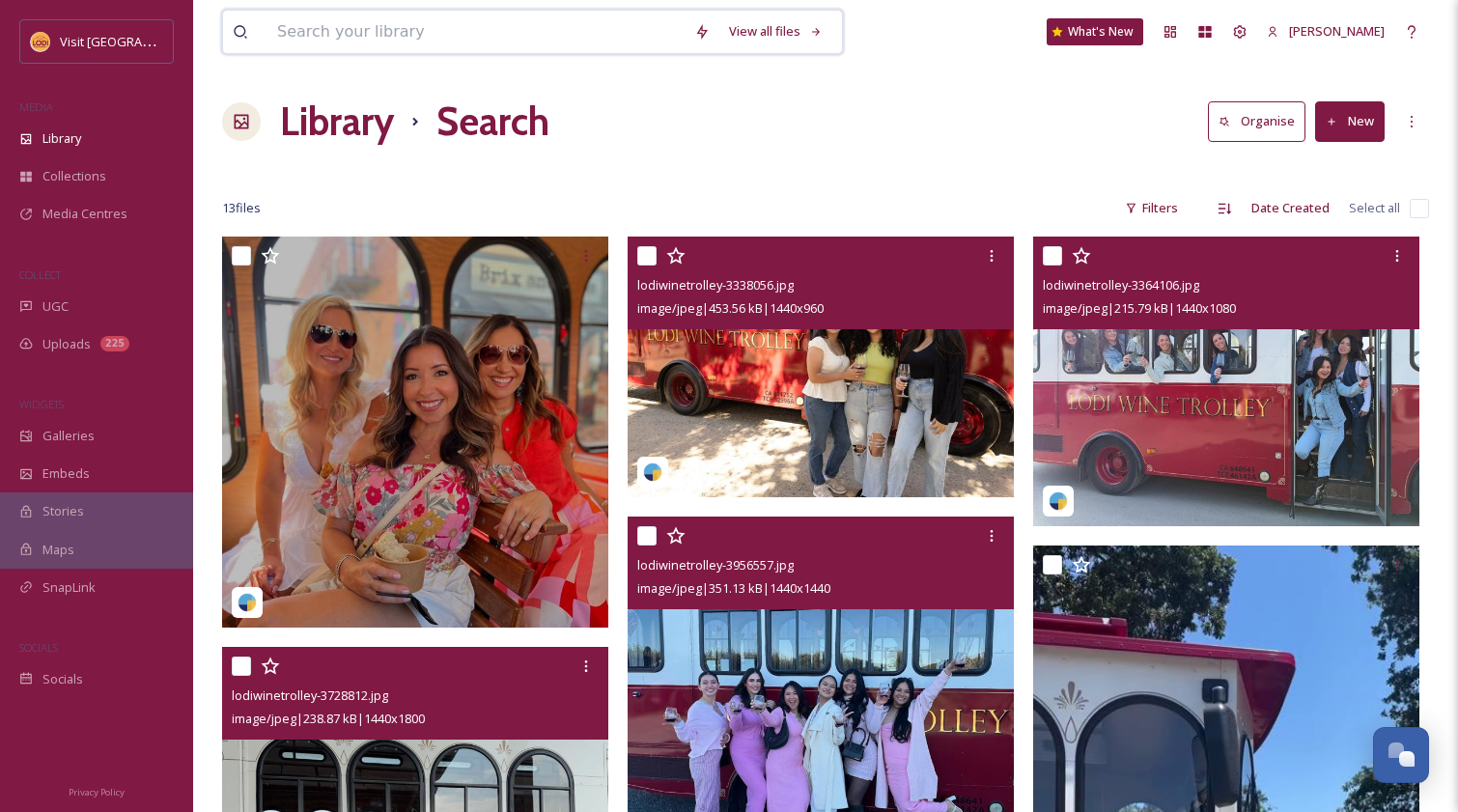
click at [478, 47] on input at bounding box center [475, 32] width 417 height 43
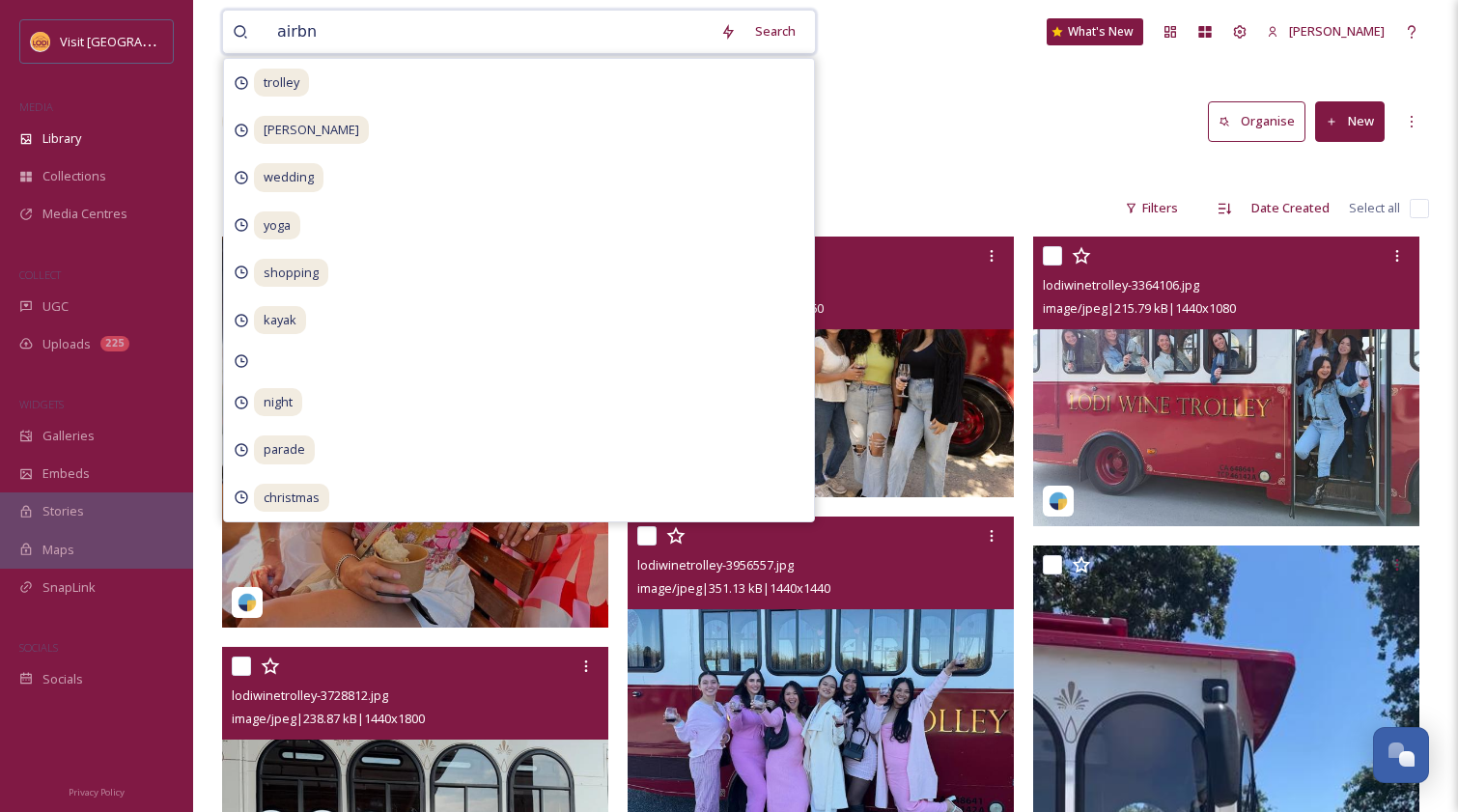
type input "airbnb"
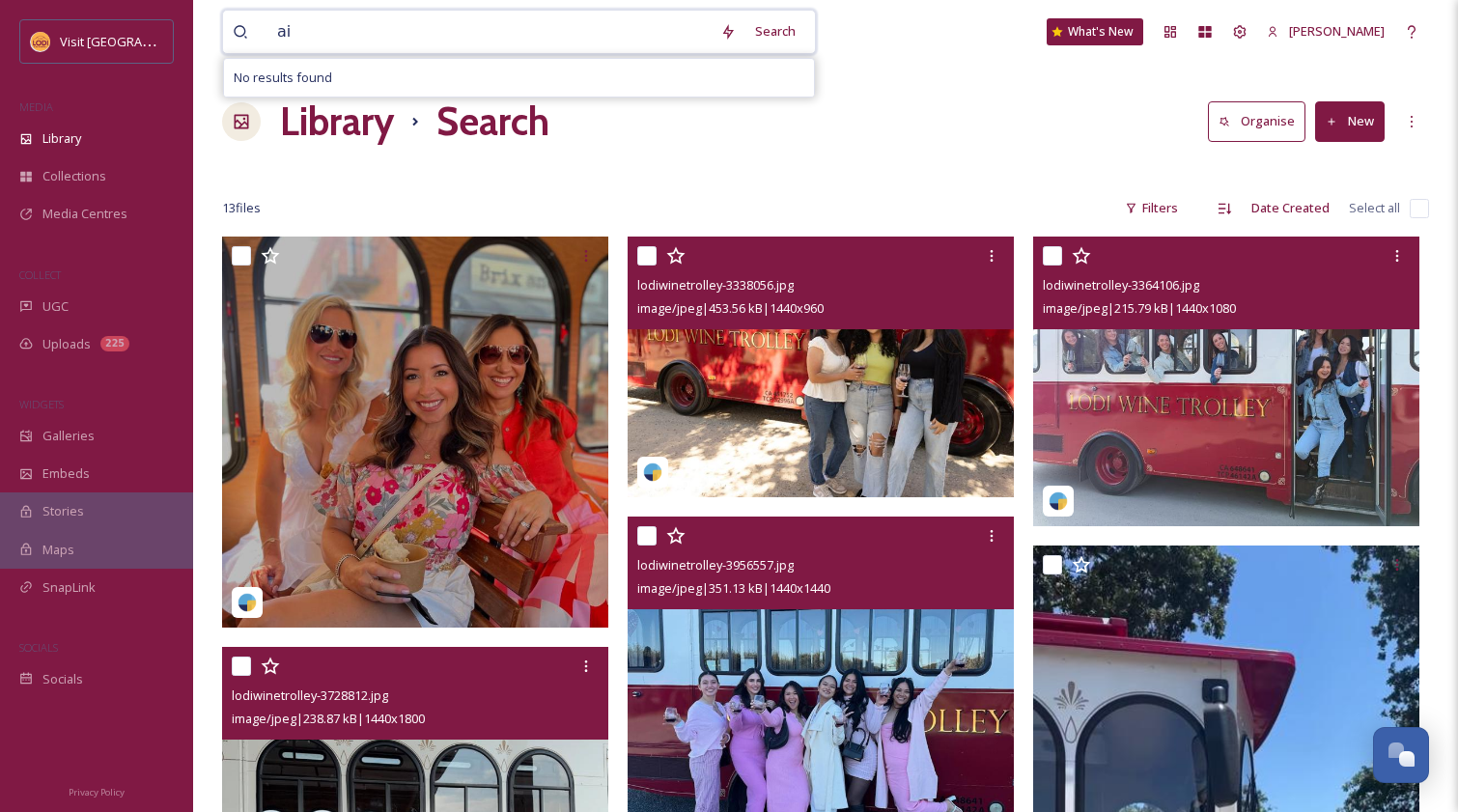
type input "a"
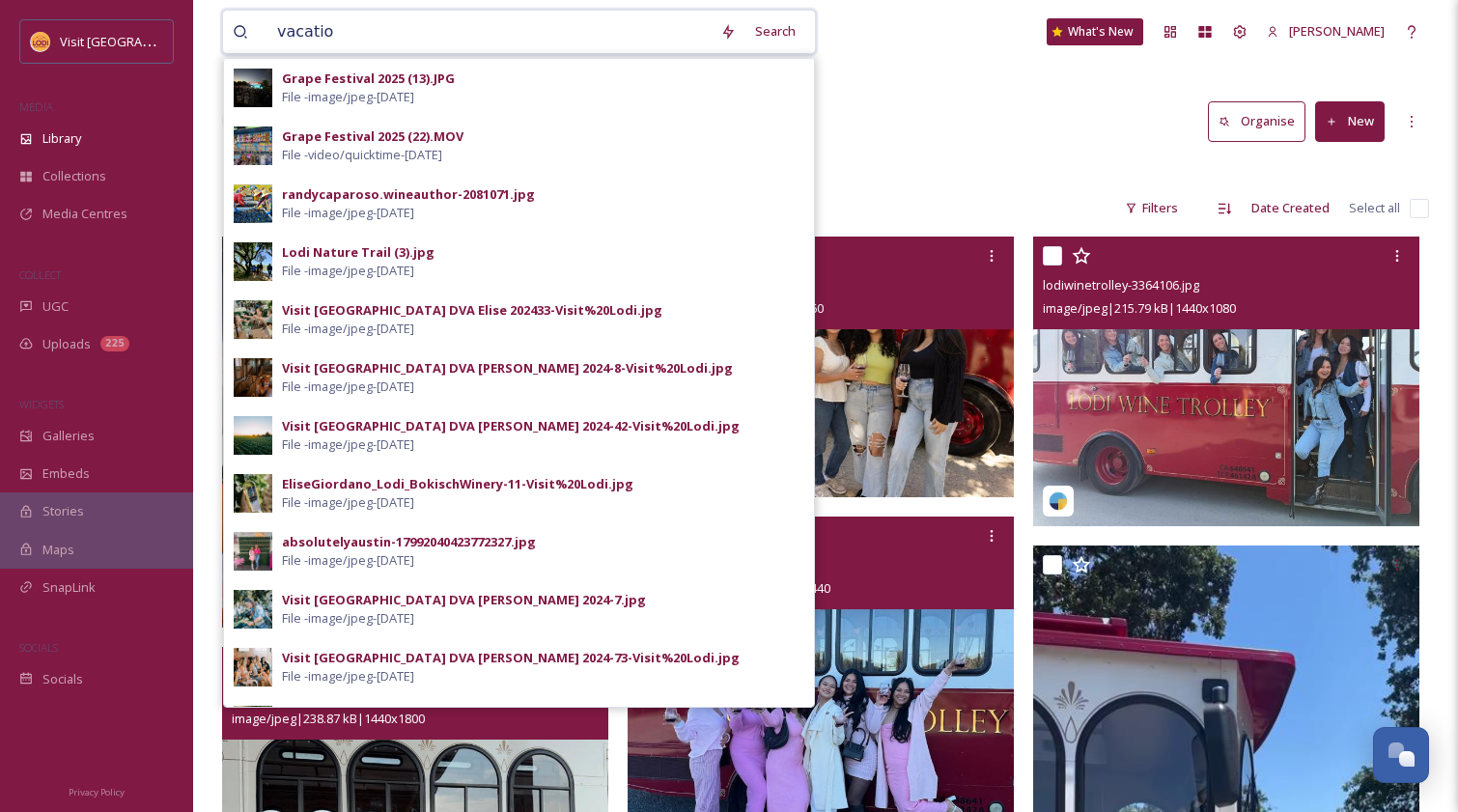
type input "vacation"
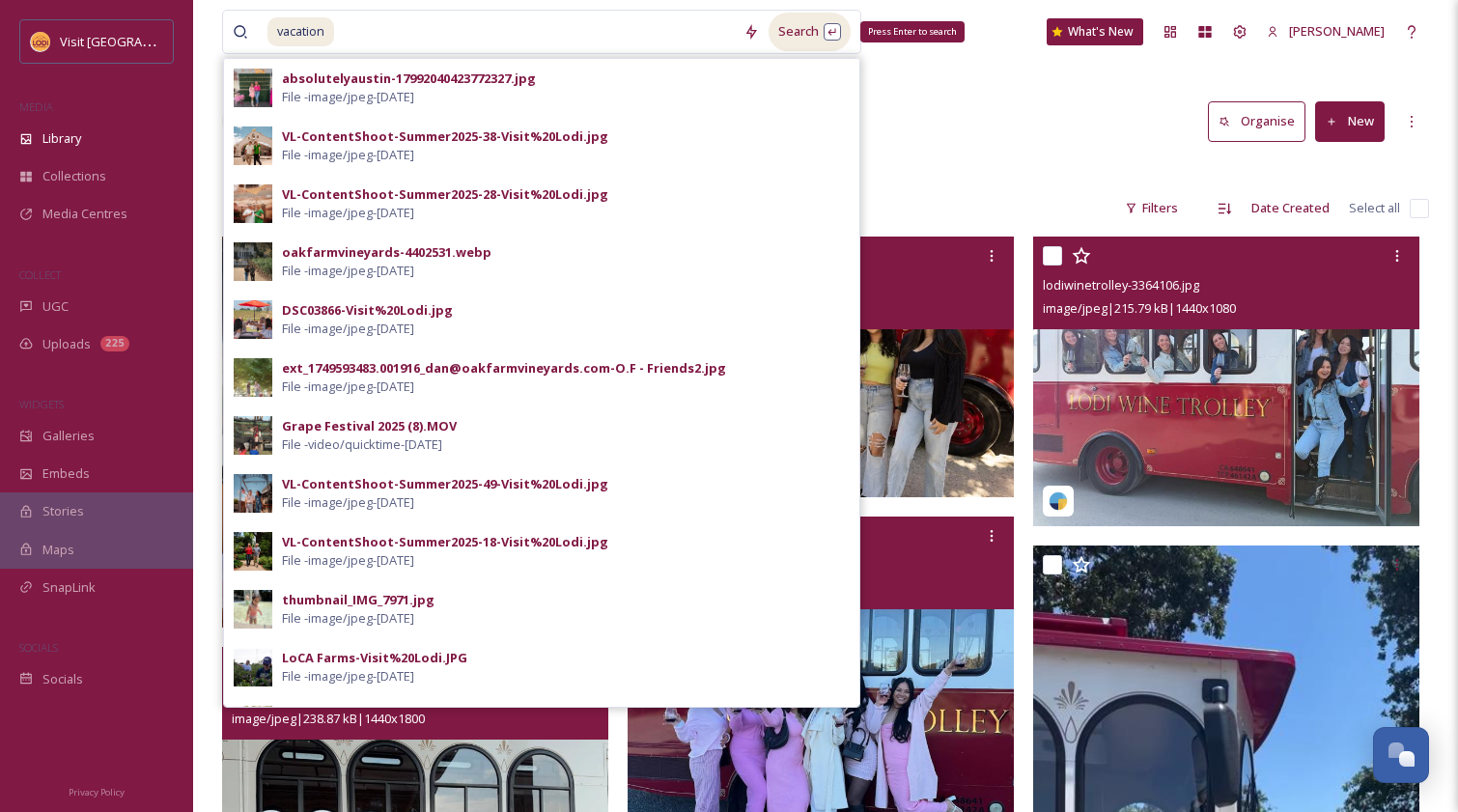
click at [792, 27] on div "Search Press Enter to search" at bounding box center [809, 31] width 82 height 38
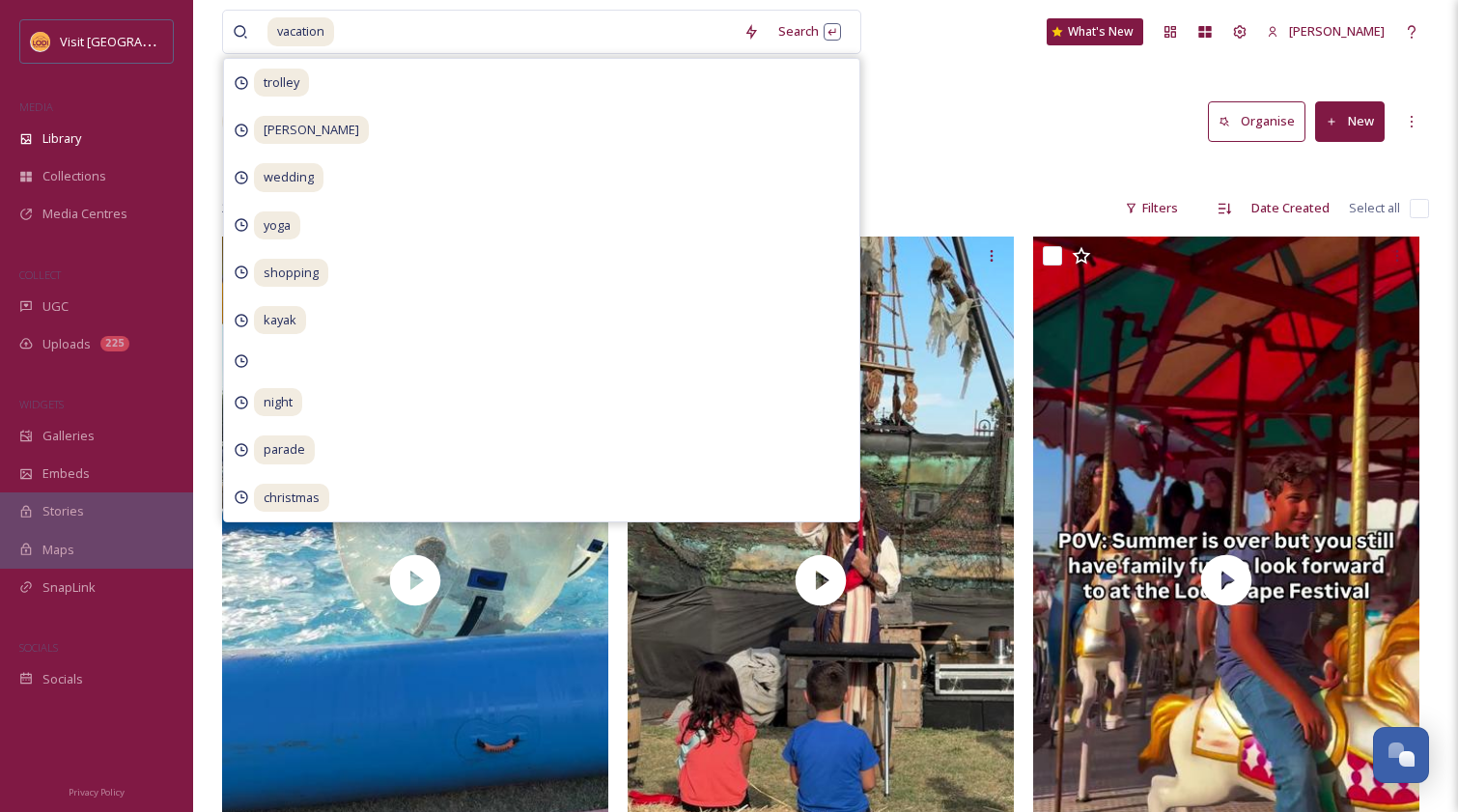
click at [1019, 105] on div "Library Search Organise New" at bounding box center [826, 121] width 1207 height 58
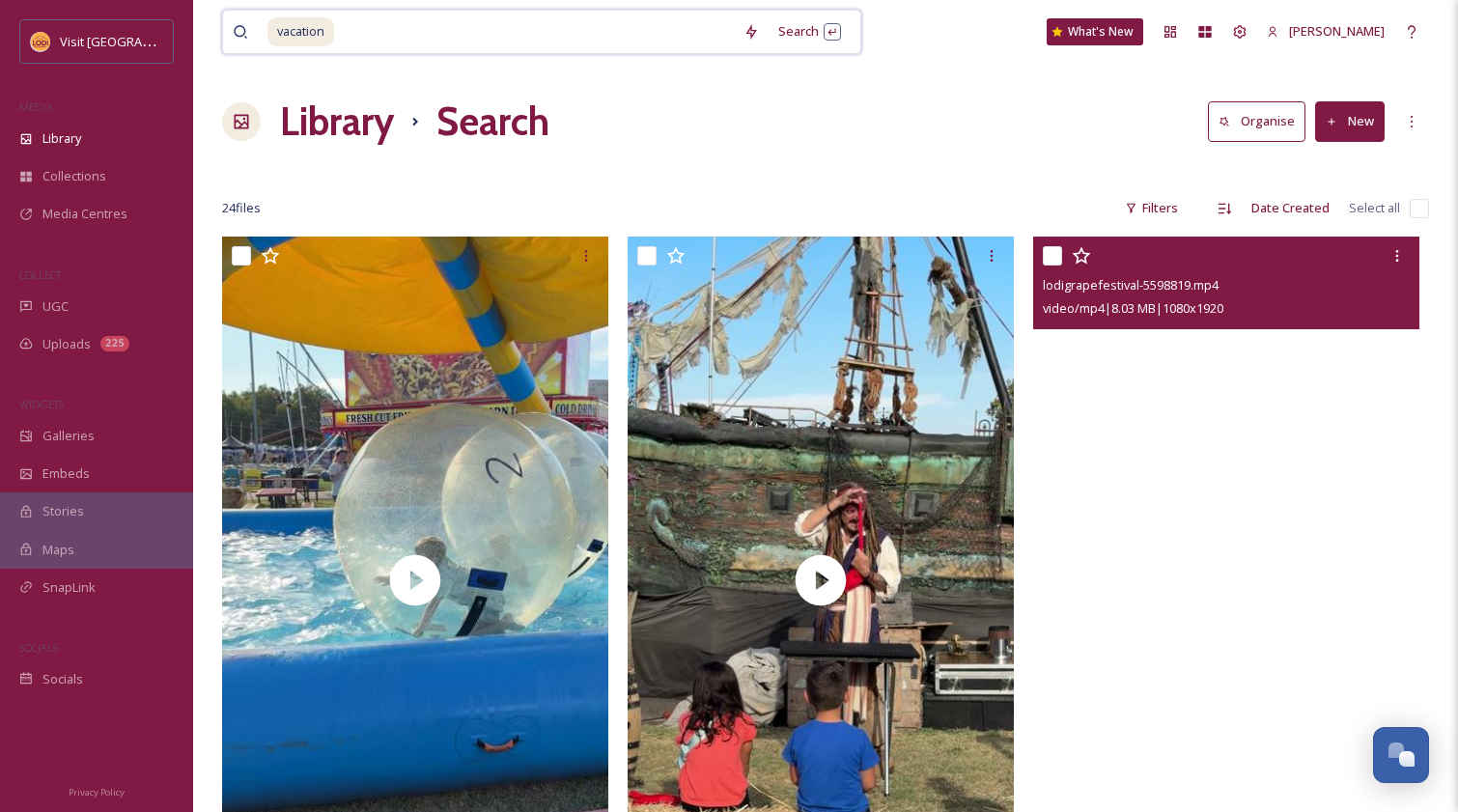
click at [406, 18] on input at bounding box center [535, 32] width 398 height 43
type input "v"
type input "home"
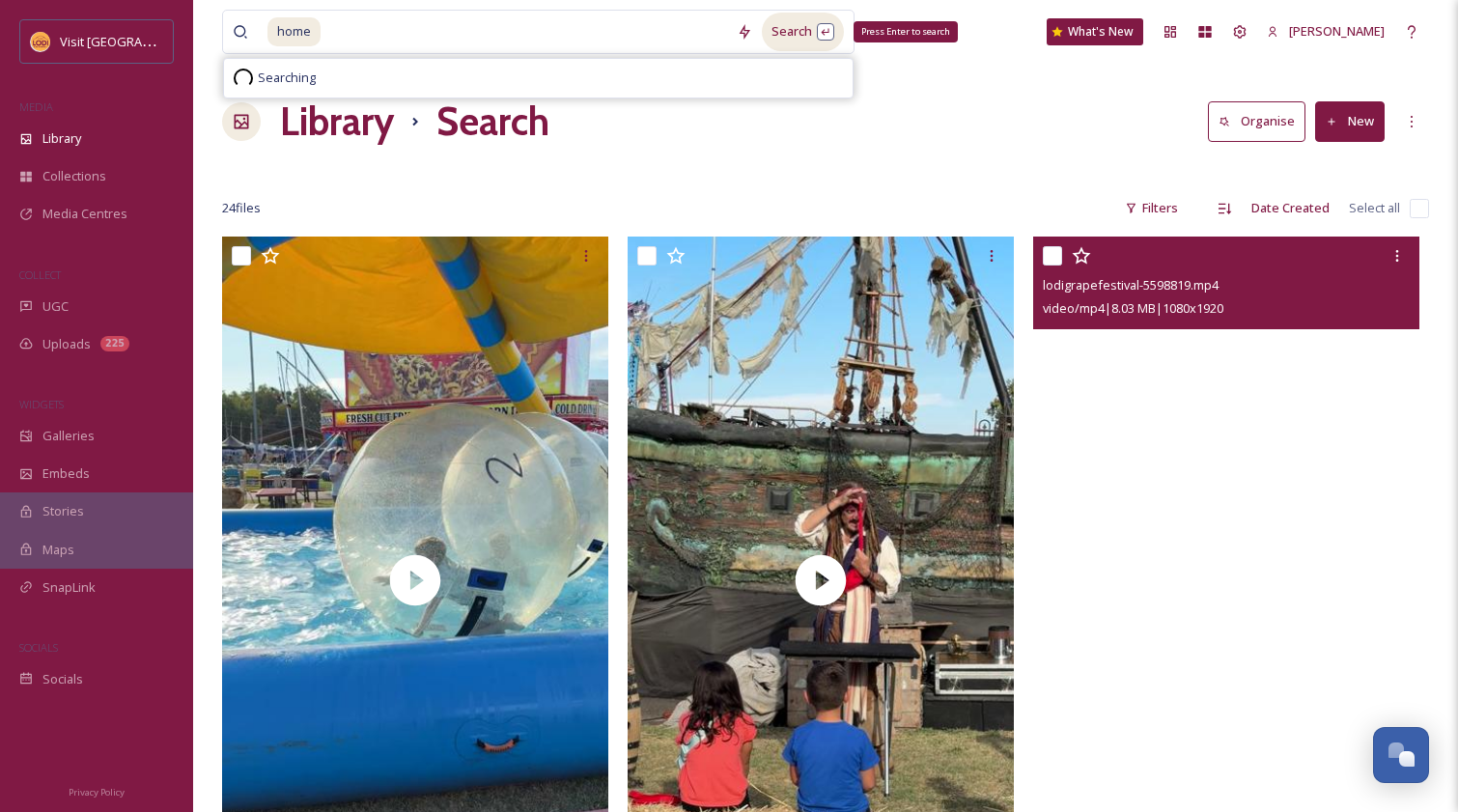
click at [790, 26] on div "Search Press Enter to search" at bounding box center [802, 31] width 82 height 38
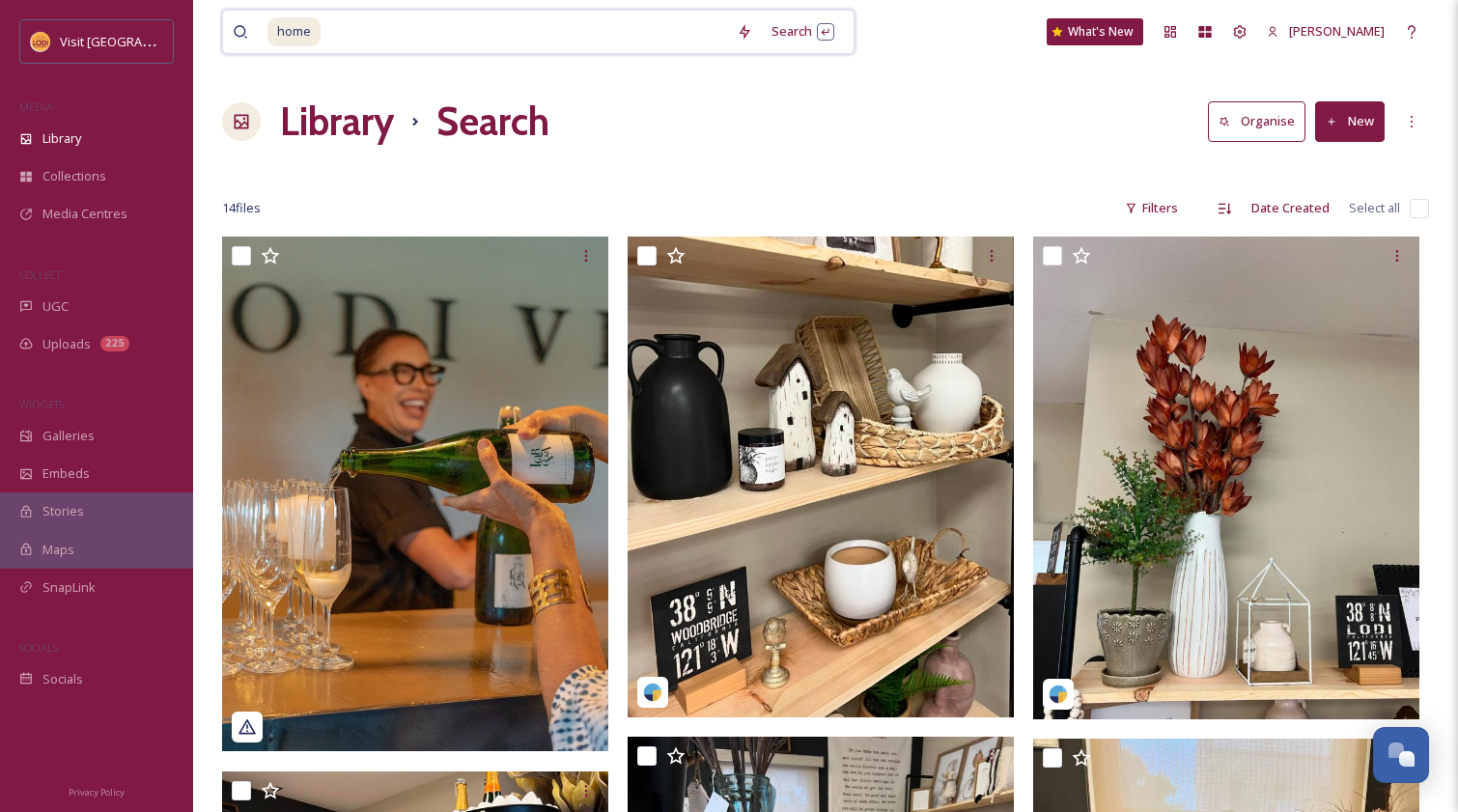
click at [415, 39] on input at bounding box center [524, 32] width 404 height 43
type input "h"
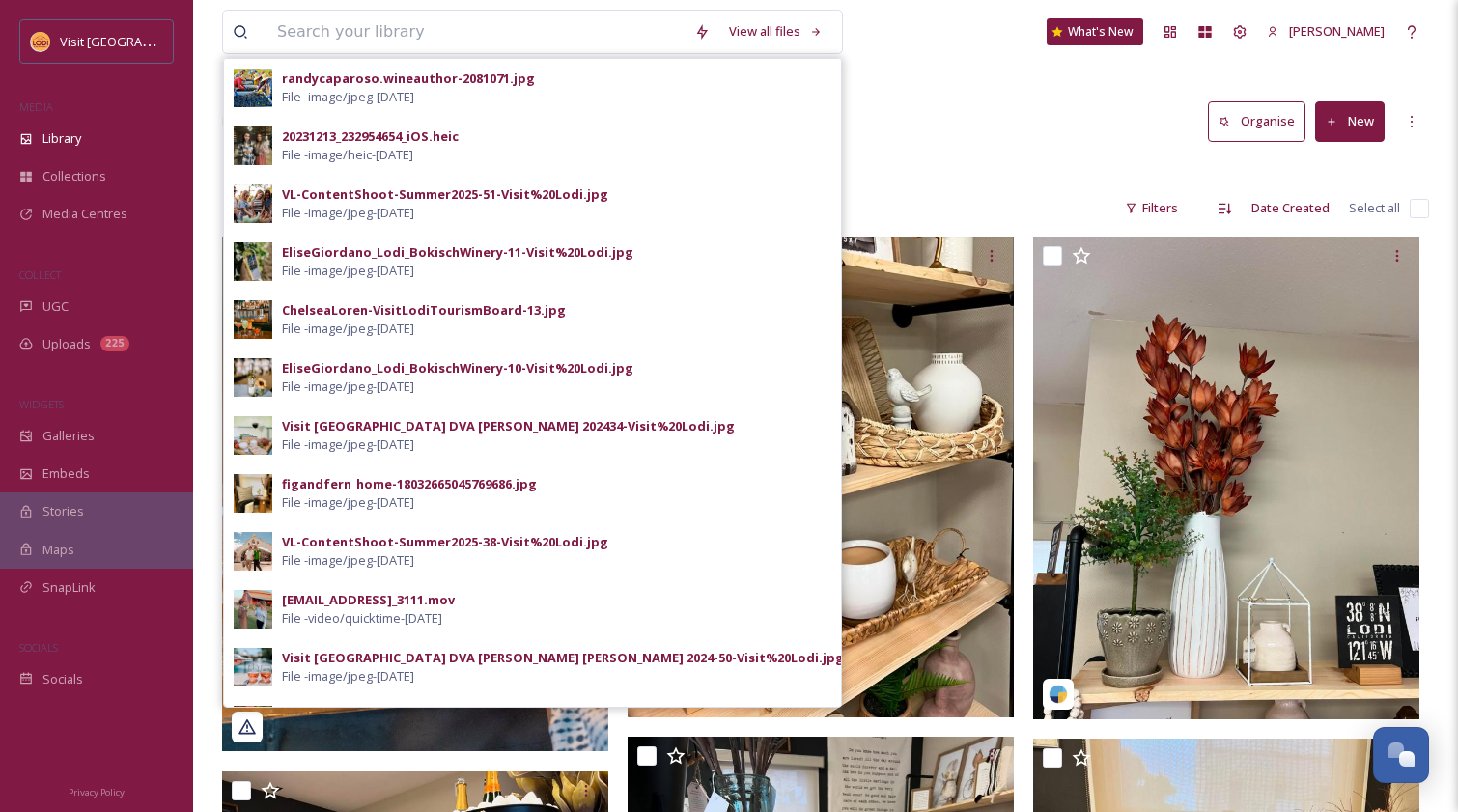
click at [892, 36] on div "View all files randycaparoso.wineauthor-2081071.jpg File - image/jpeg - Nov 13 …" at bounding box center [826, 31] width 1207 height 63
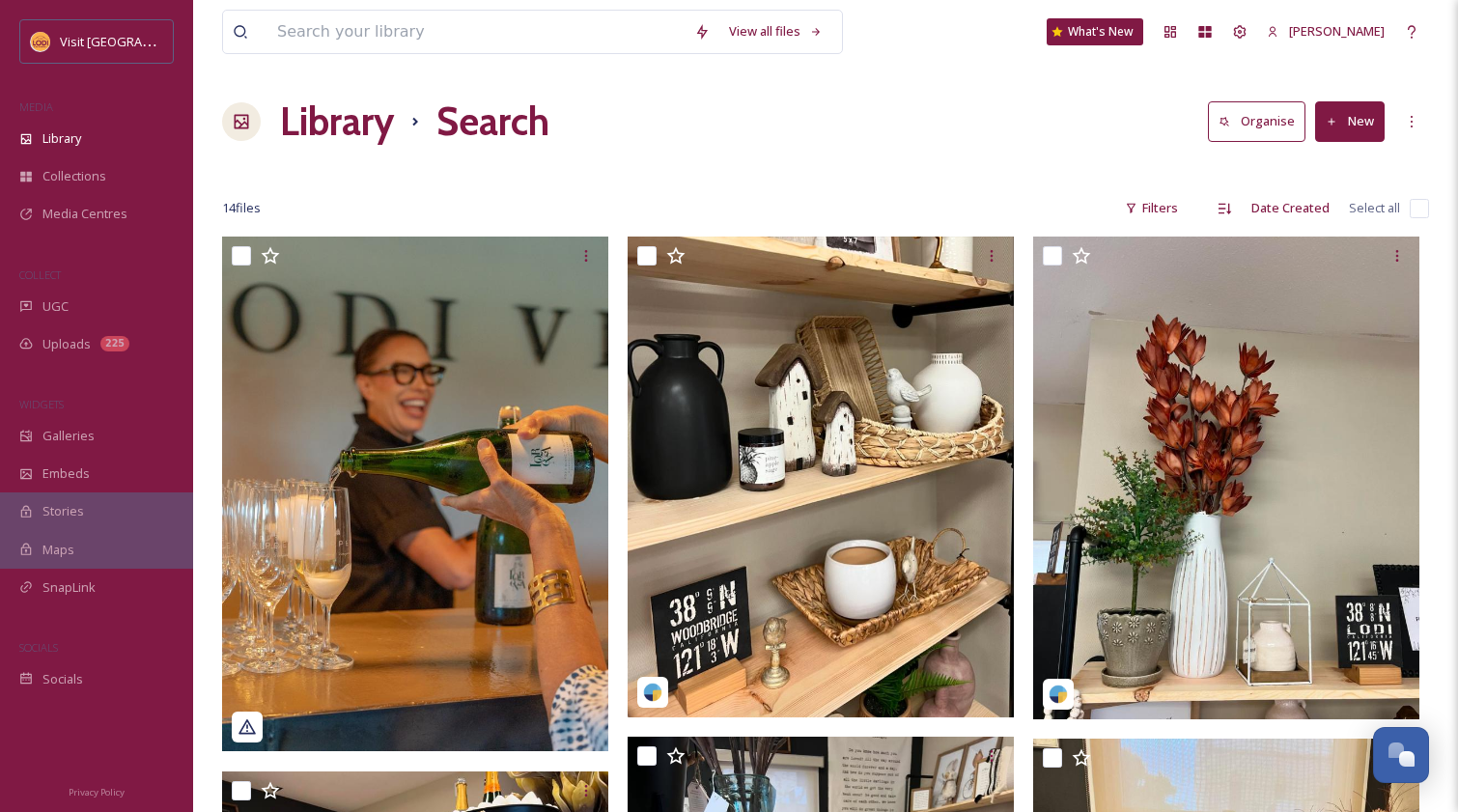
click at [1357, 121] on button "New" at bounding box center [1349, 121] width 69 height 40
click at [1334, 157] on span "File Upload" at bounding box center [1340, 166] width 63 height 19
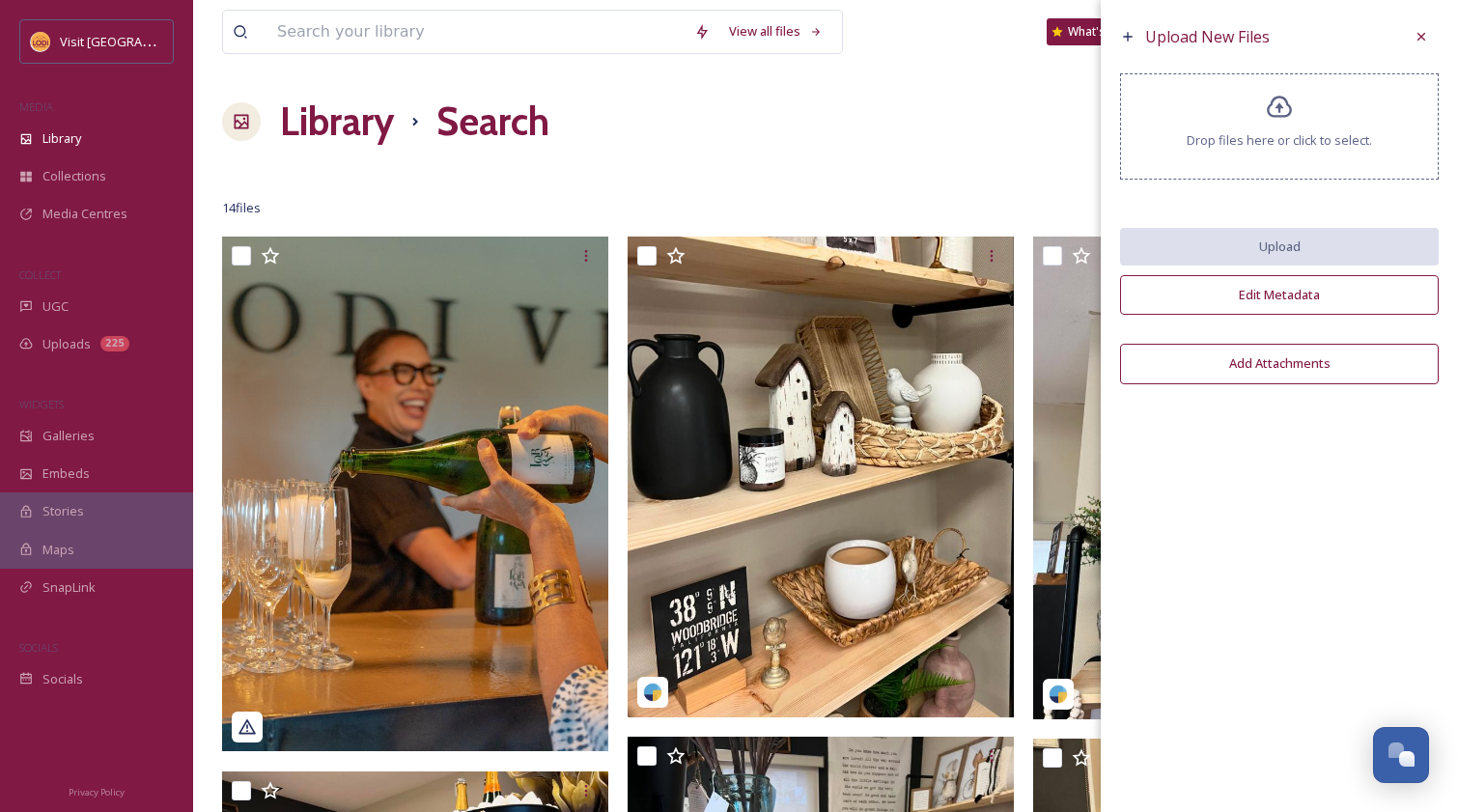
click at [1266, 113] on icon at bounding box center [1279, 107] width 28 height 28
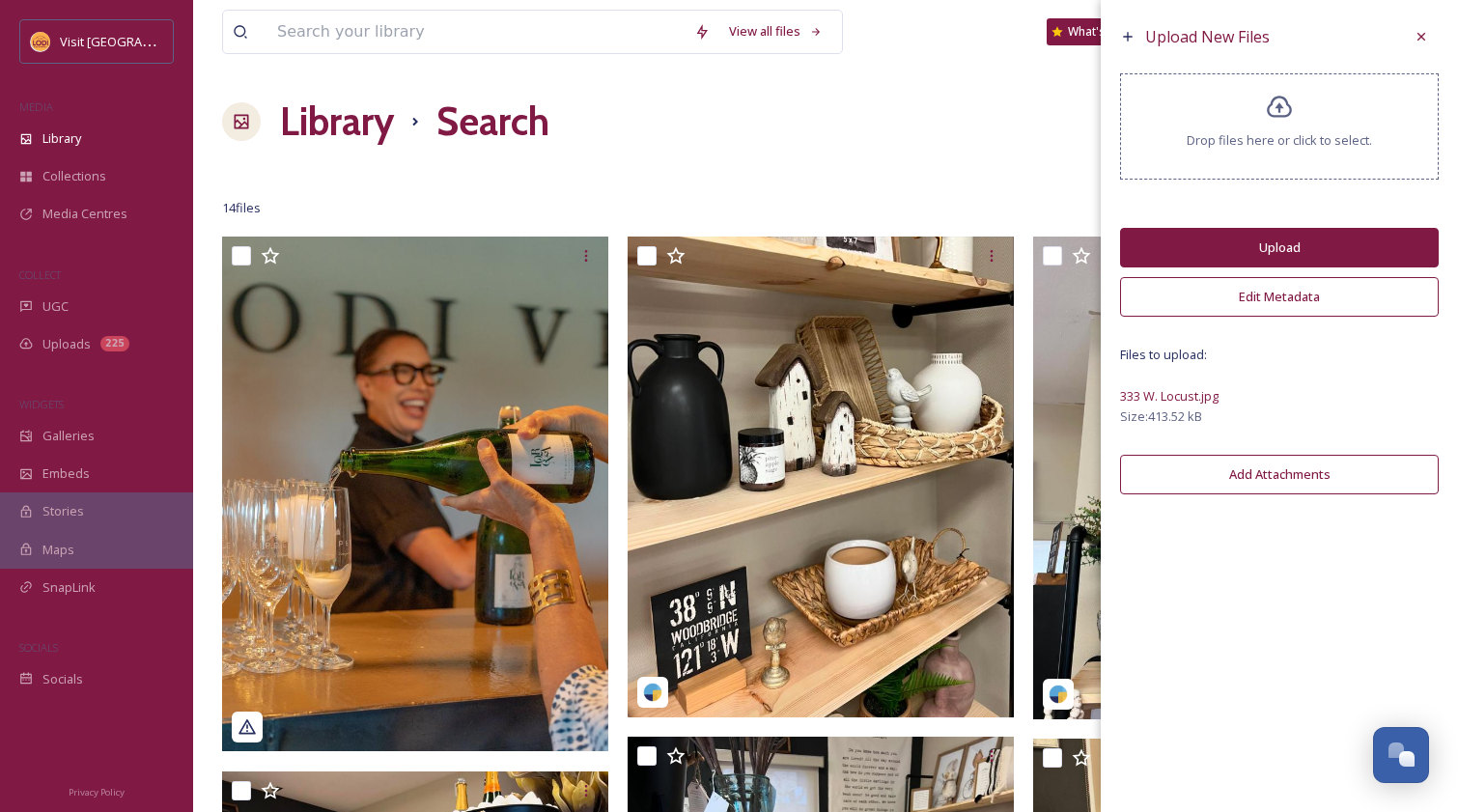
click at [1292, 304] on button "Edit Metadata" at bounding box center [1278, 297] width 318 height 40
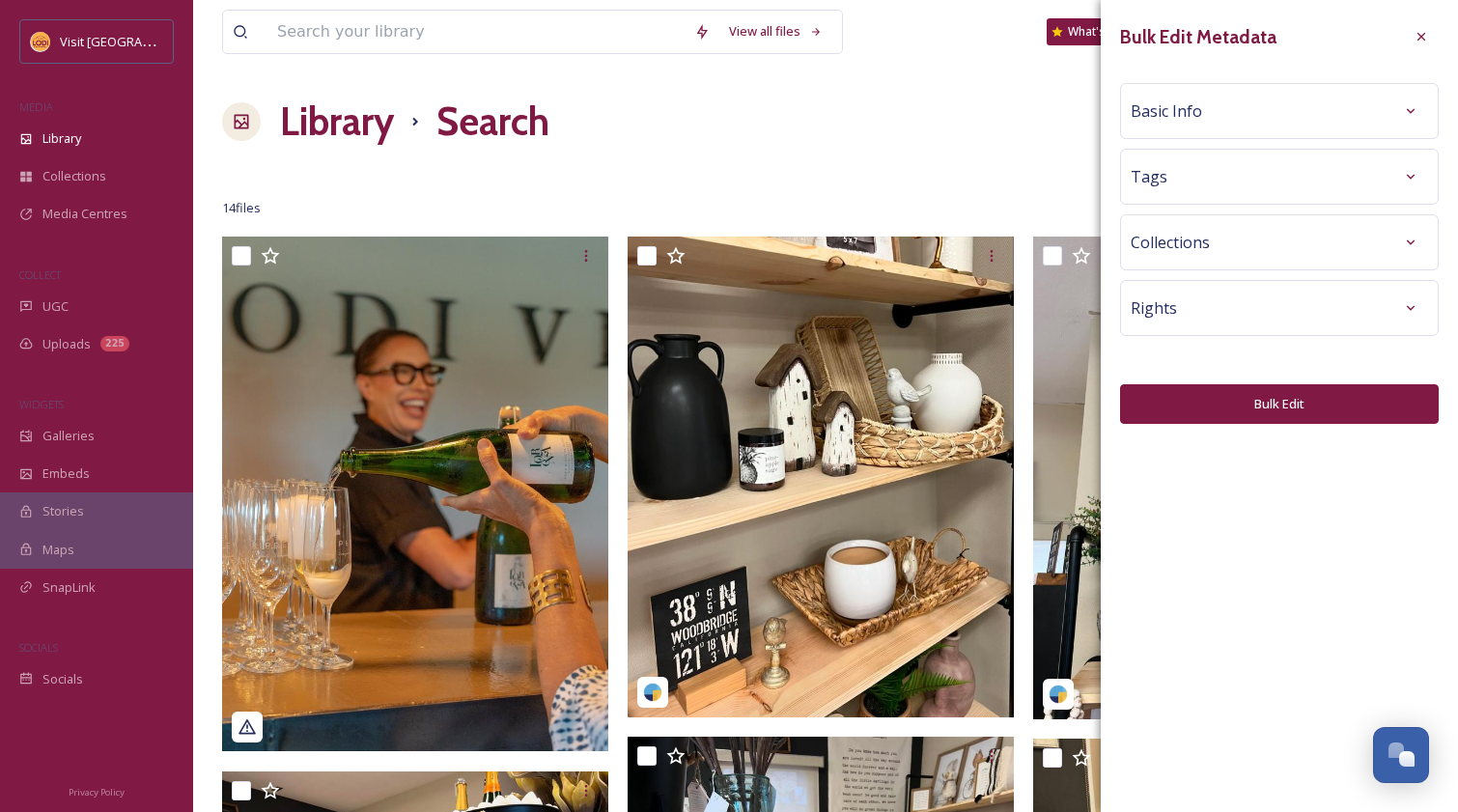
click at [1233, 115] on div "Basic Info" at bounding box center [1278, 111] width 298 height 35
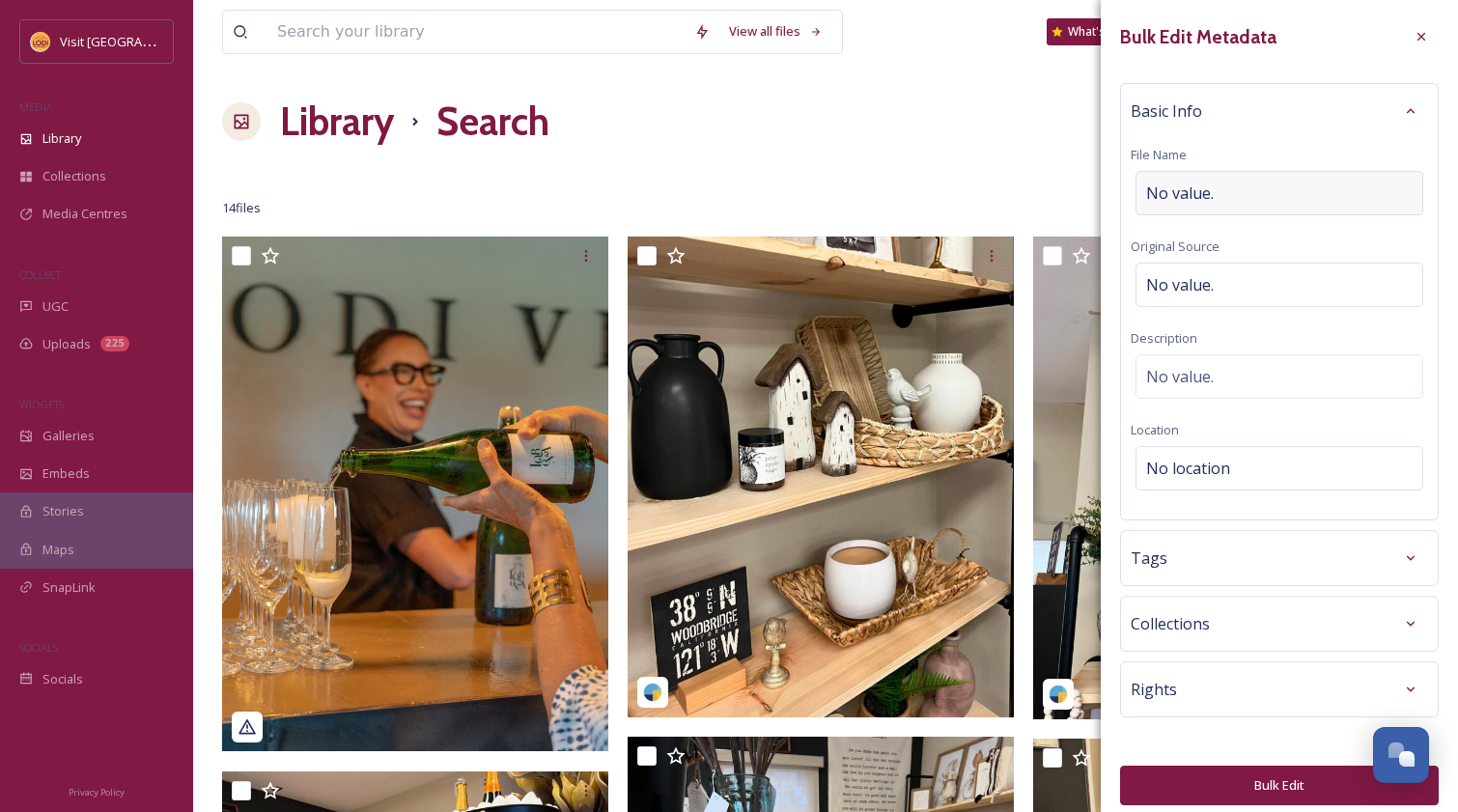
click at [1187, 193] on span "No value." at bounding box center [1179, 193] width 67 height 23
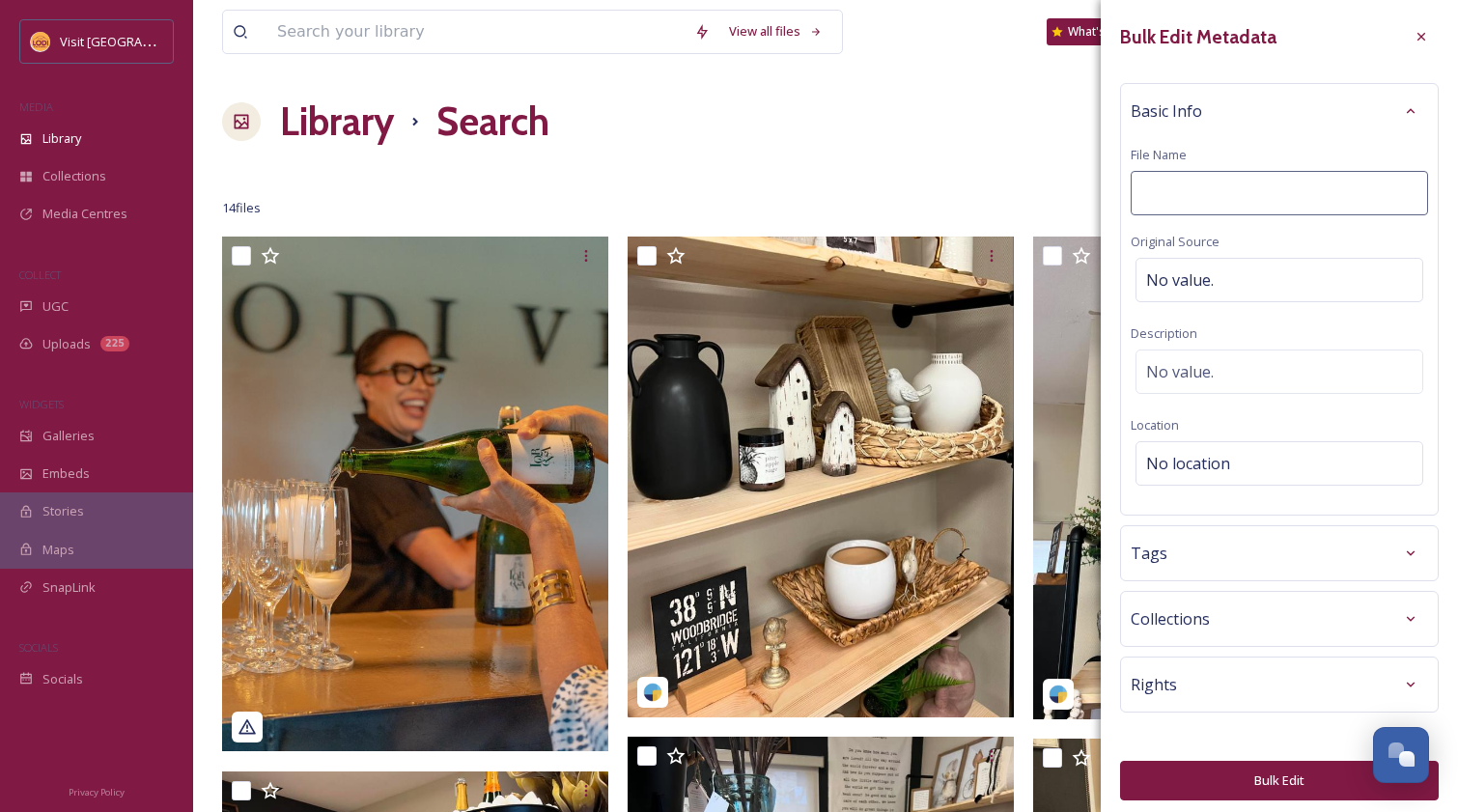
type input "2"
type input "Short Term Rental"
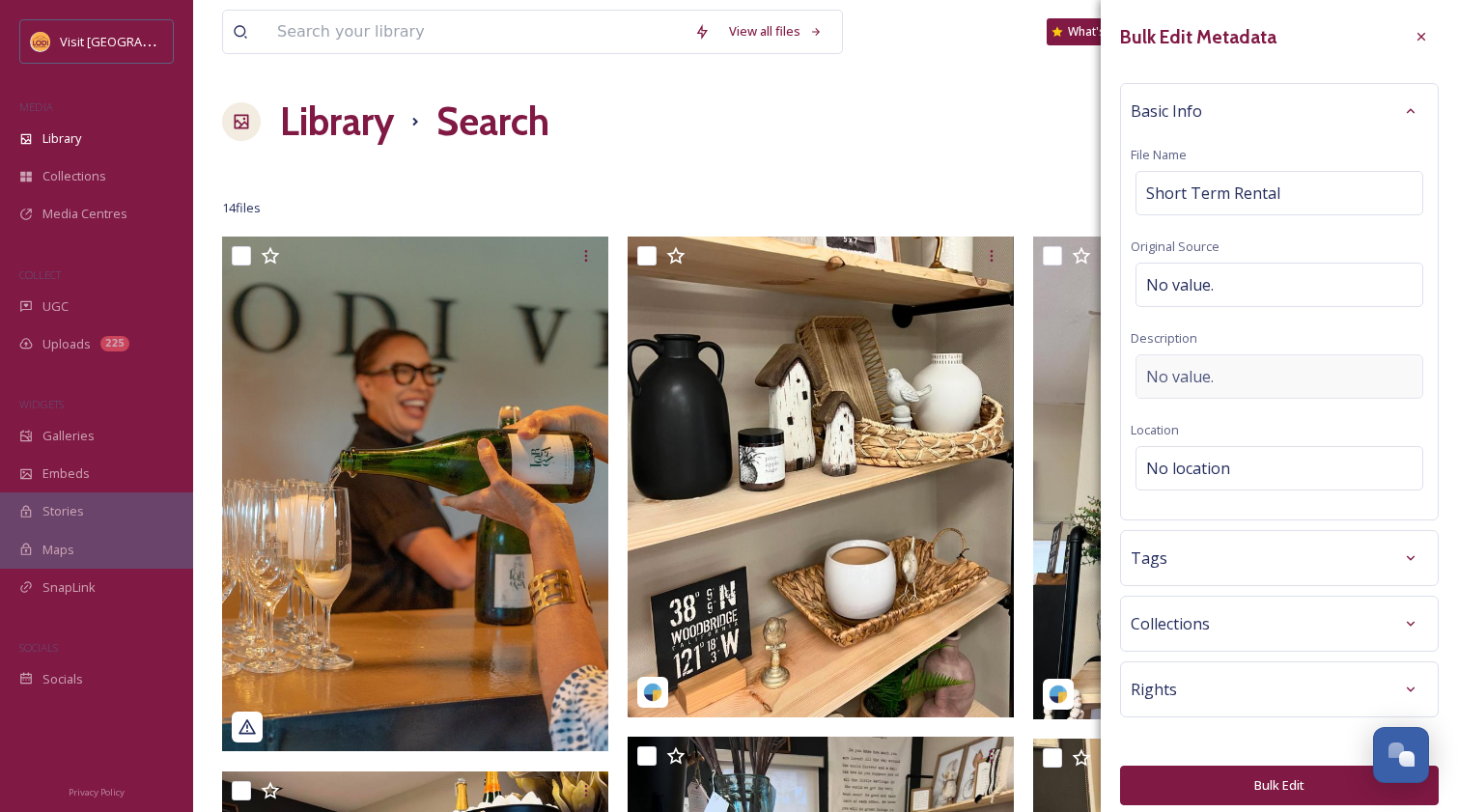
click at [1202, 365] on span "No value." at bounding box center [1179, 377] width 67 height 23
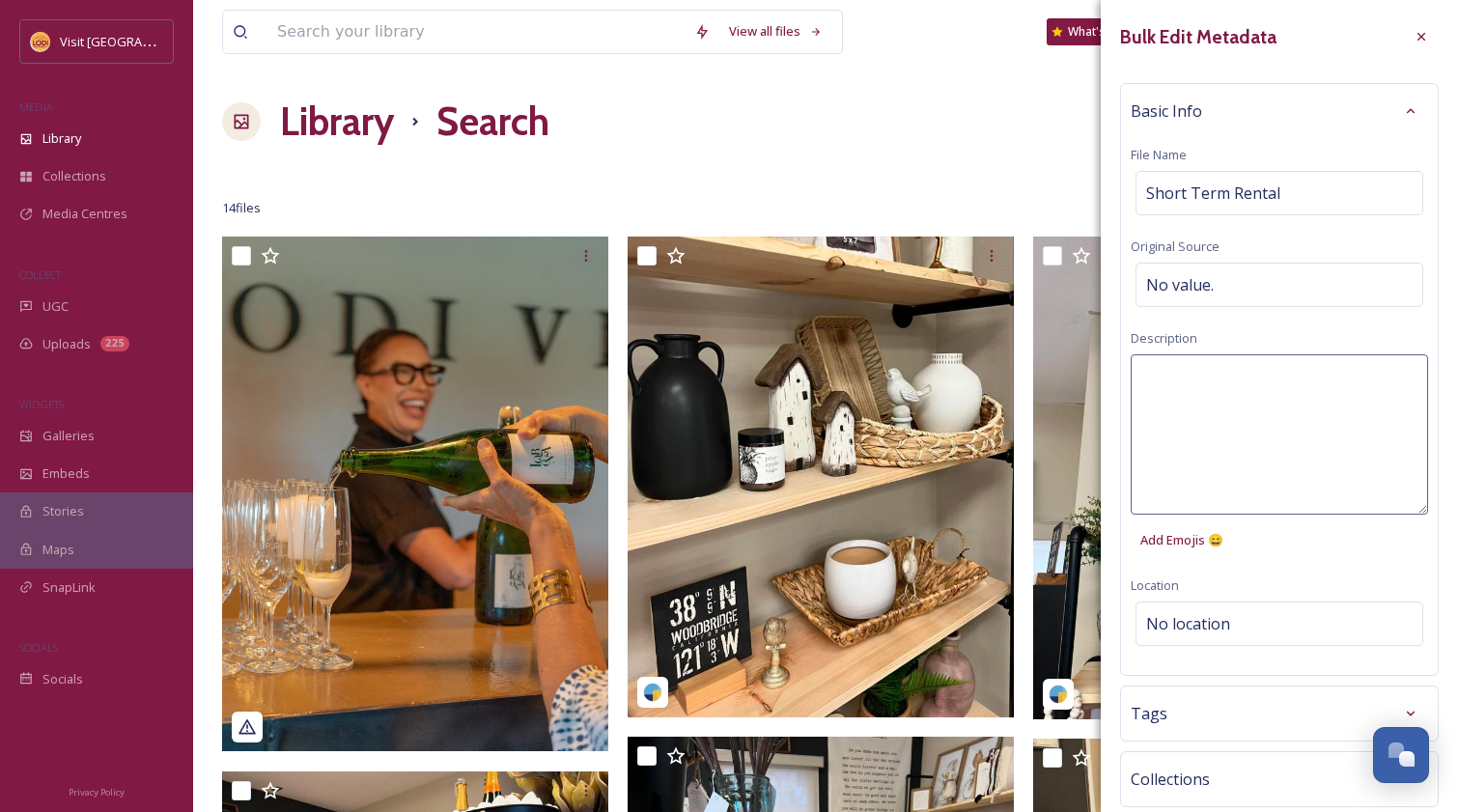
click at [1202, 364] on textarea at bounding box center [1278, 434] width 298 height 160
type textarea "3"
click at [1316, 197] on div "Short Term Rental" at bounding box center [1278, 193] width 288 height 45
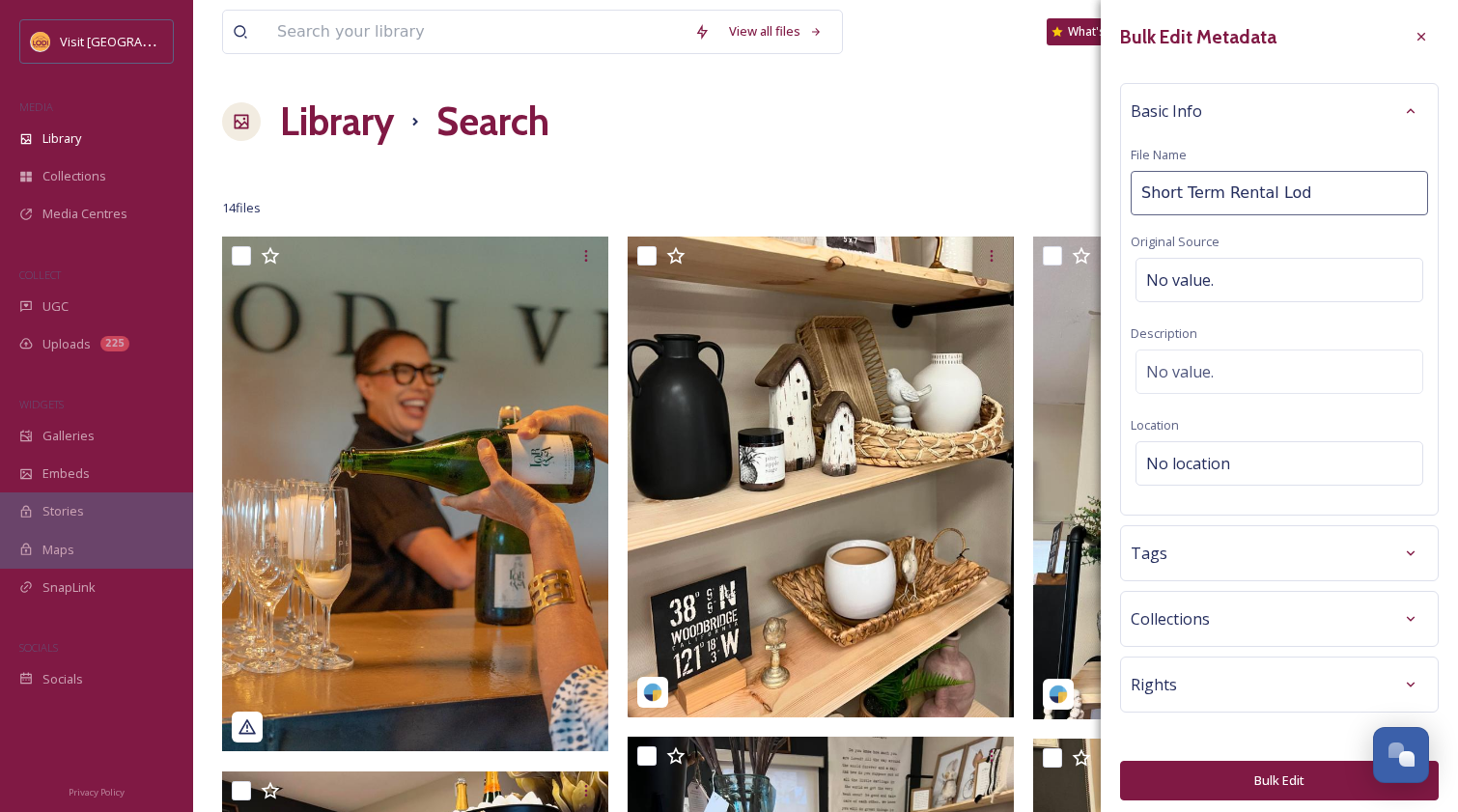
type input "Short Term Rental Lodi"
click at [1287, 787] on button "Bulk Edit" at bounding box center [1278, 780] width 318 height 40
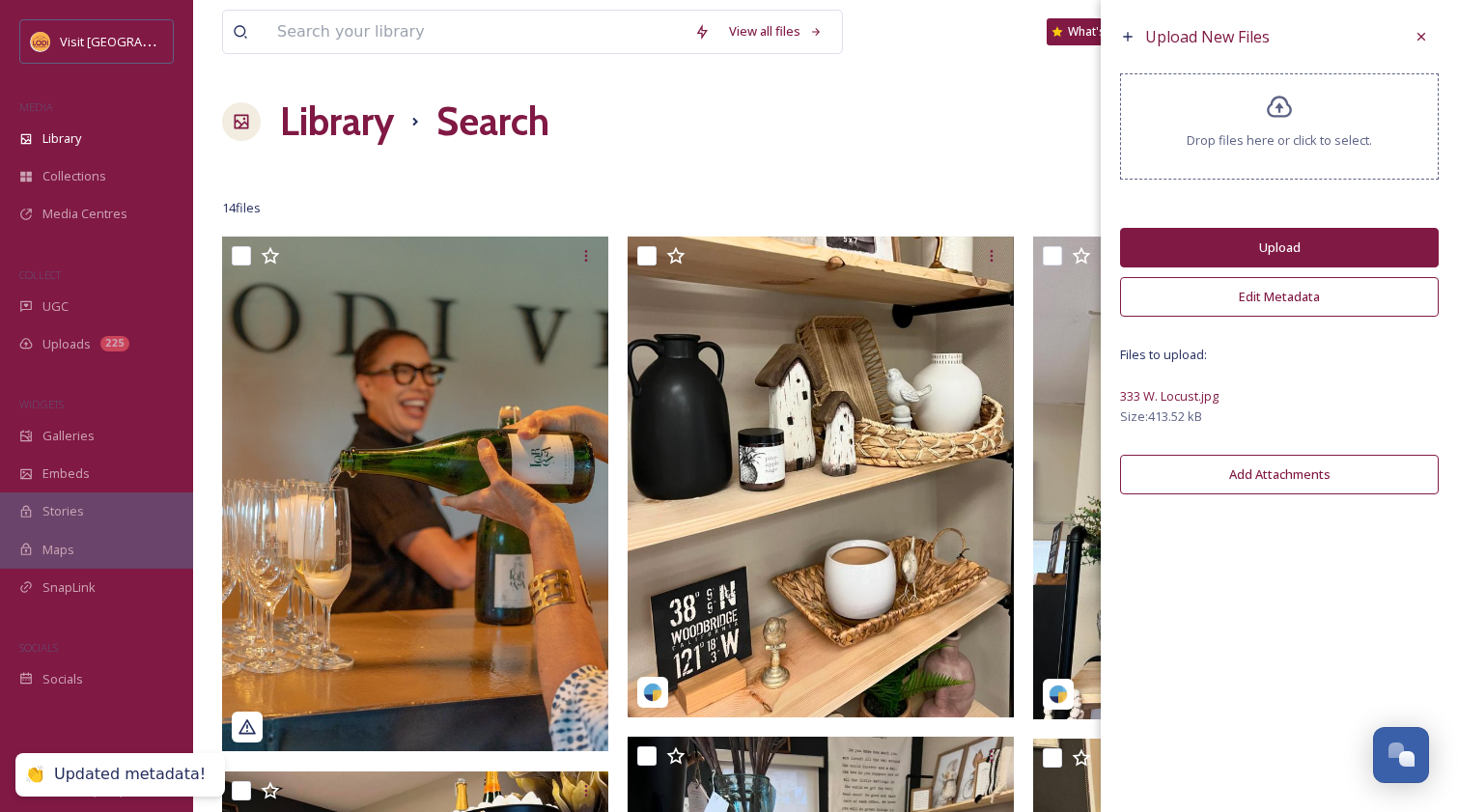
click at [1292, 246] on button "Upload" at bounding box center [1278, 247] width 318 height 40
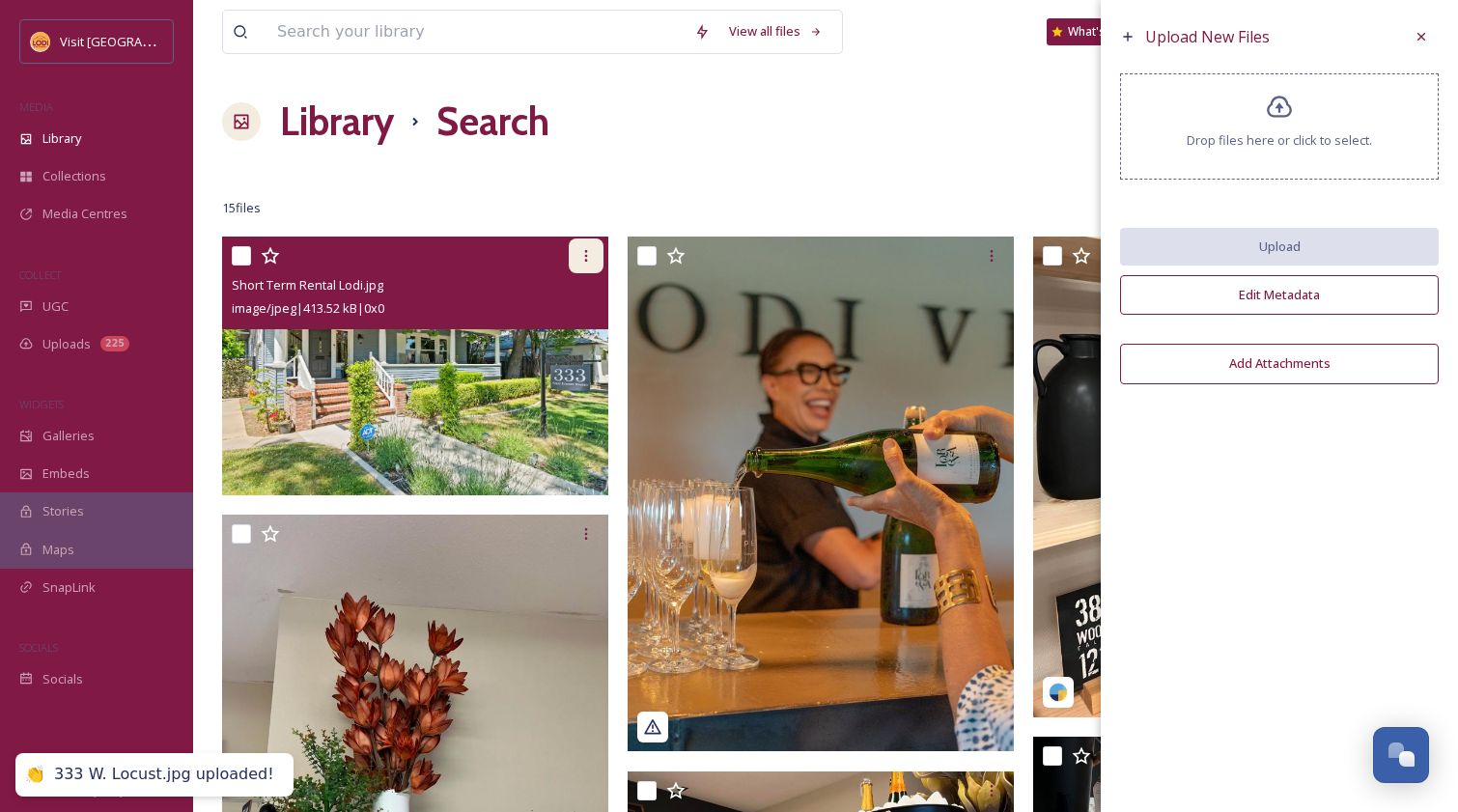
click at [581, 258] on icon at bounding box center [587, 256] width 16 height 16
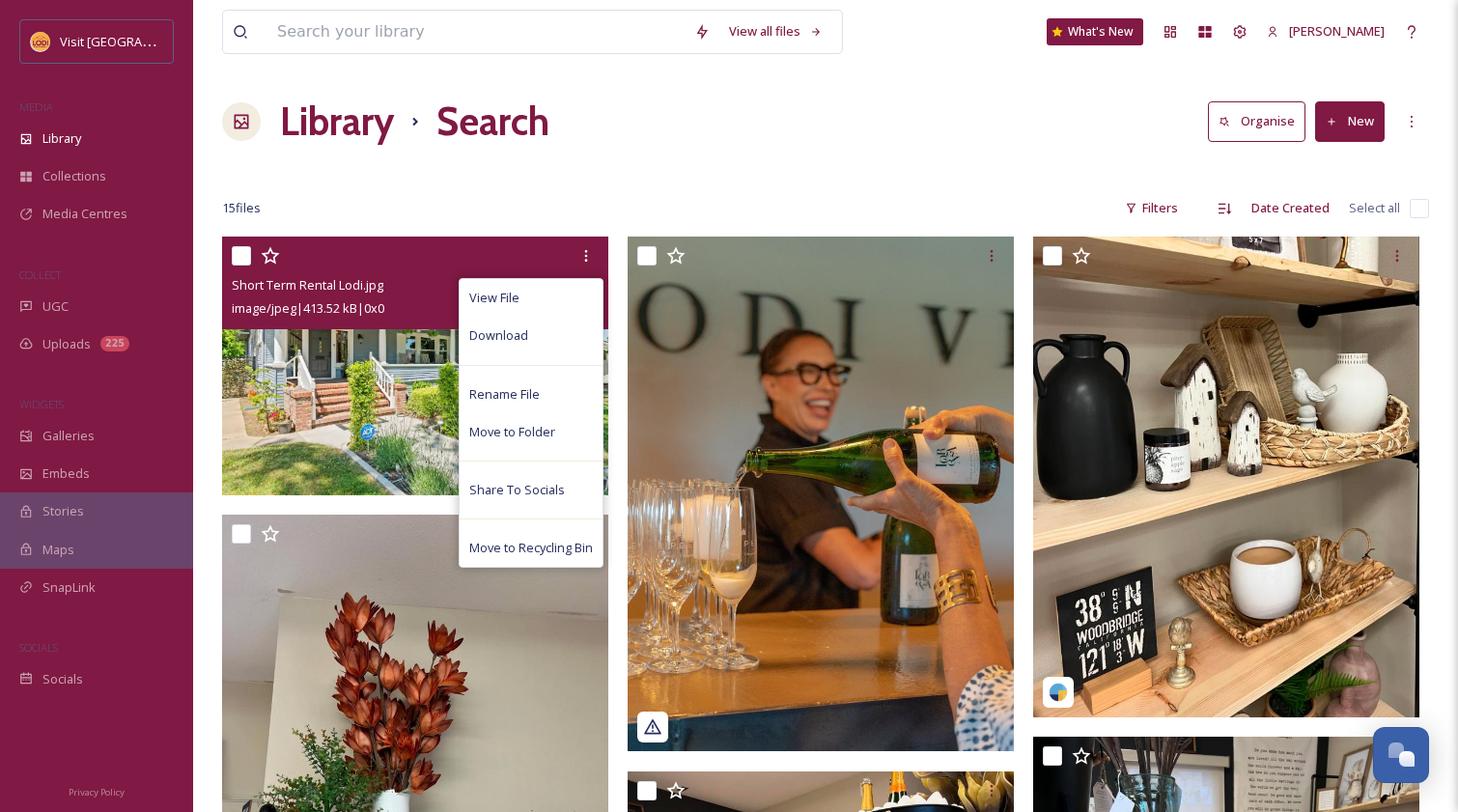
click at [385, 307] on span "image/jpeg | 413.52 kB | 0 x 0" at bounding box center [307, 308] width 152 height 18
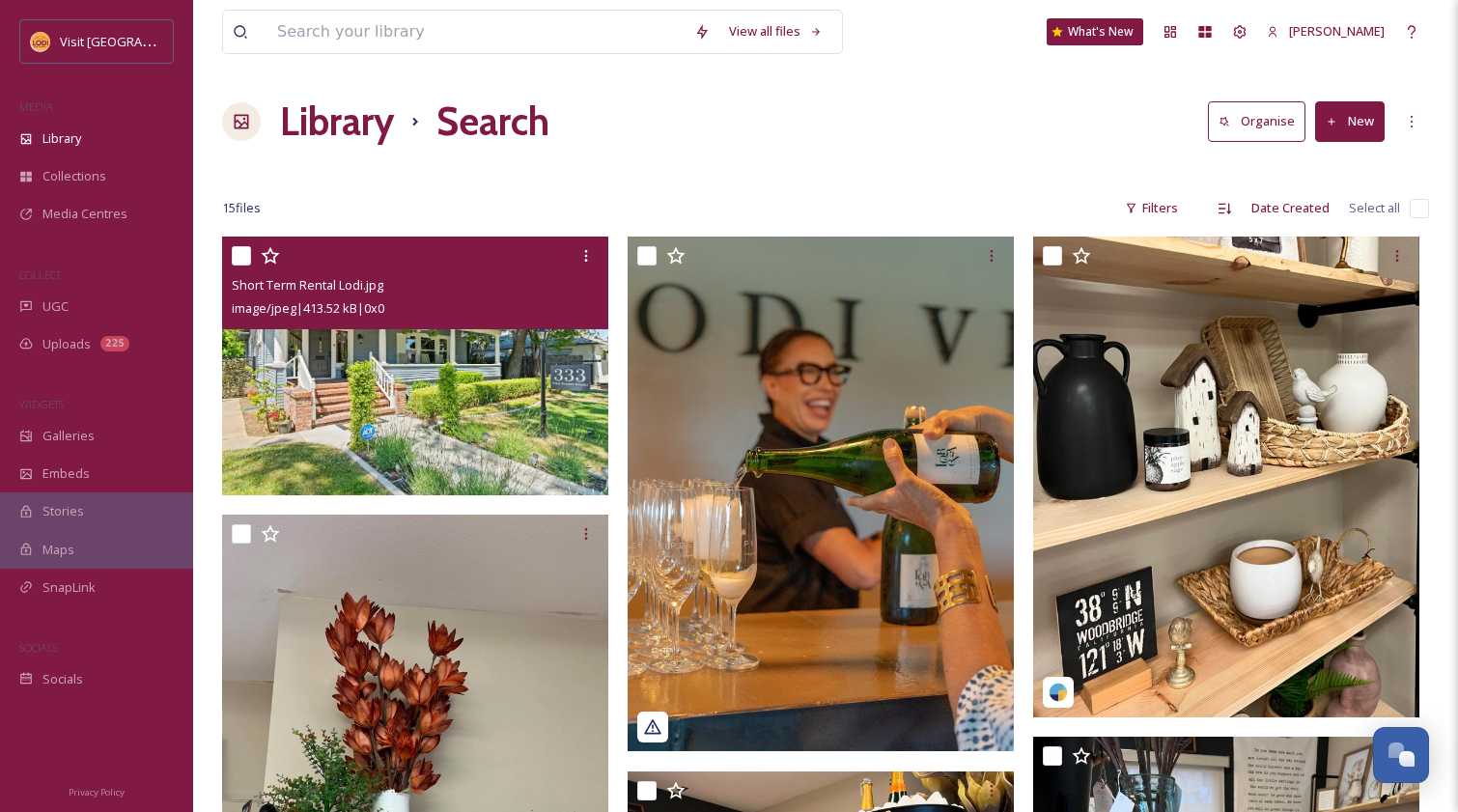
click at [395, 380] on img at bounding box center [416, 365] width 386 height 259
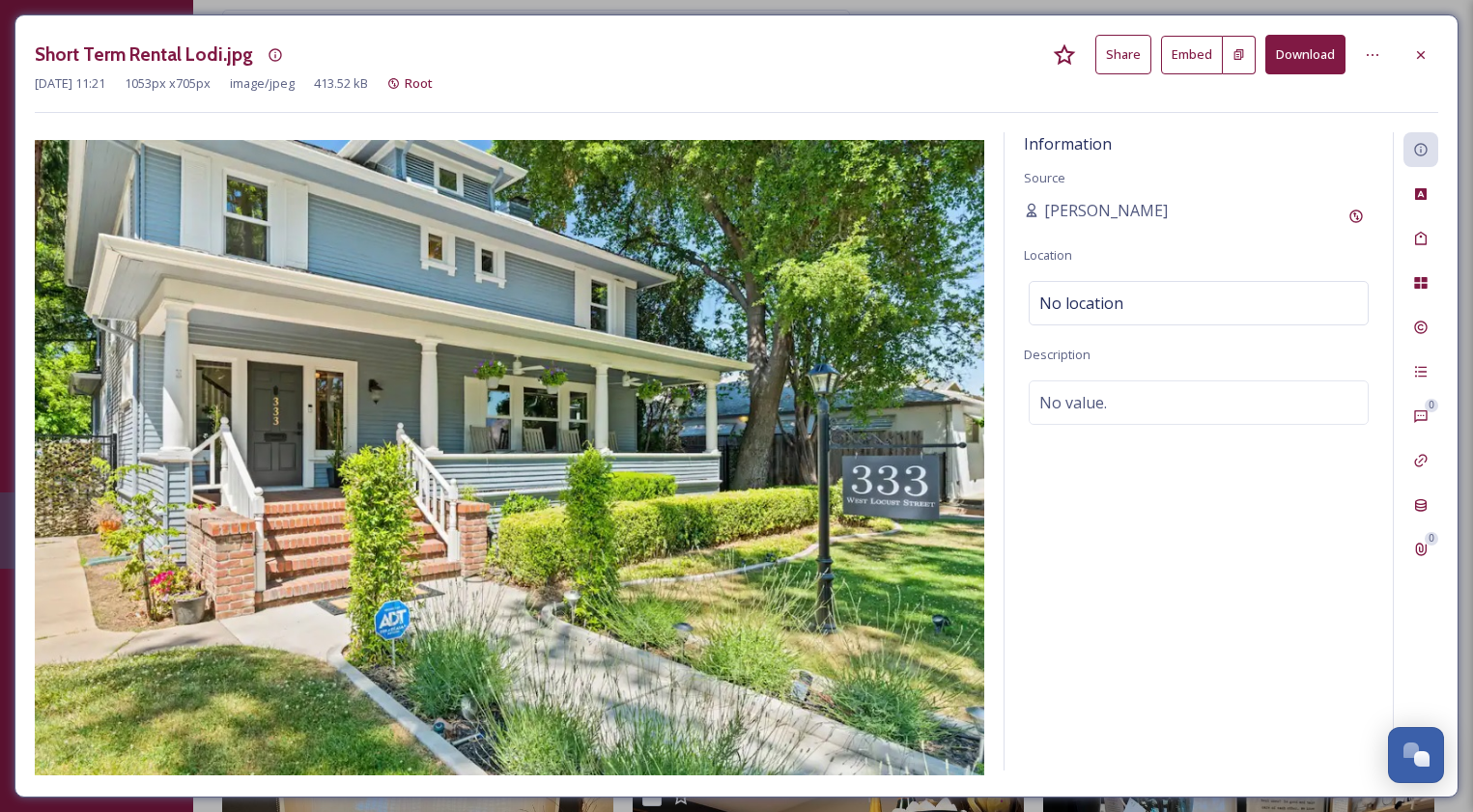
click at [1123, 53] on button "Share" at bounding box center [1123, 55] width 56 height 40
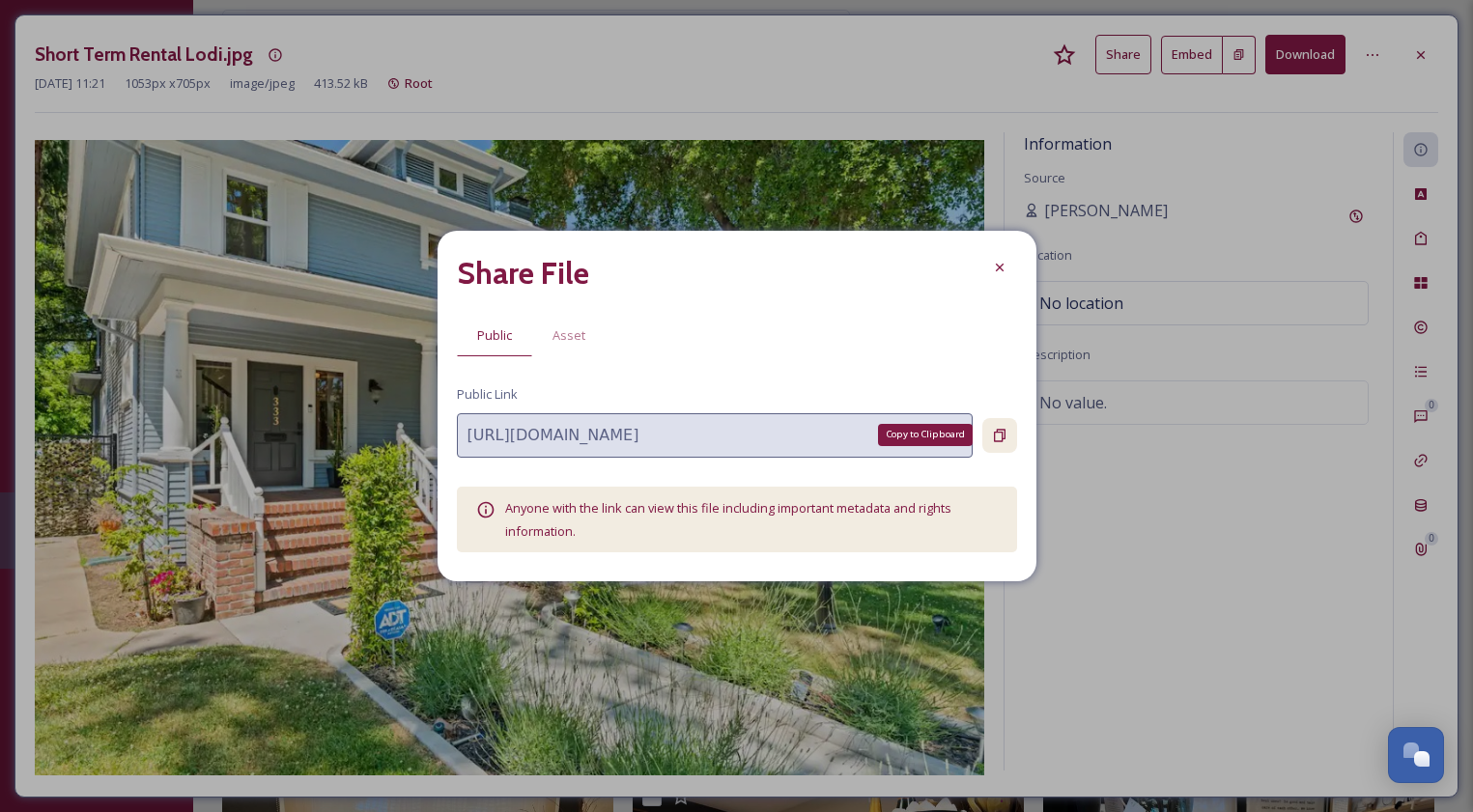
click at [999, 437] on icon at bounding box center [1000, 435] width 16 height 16
click at [1001, 266] on icon at bounding box center [999, 267] width 8 height 8
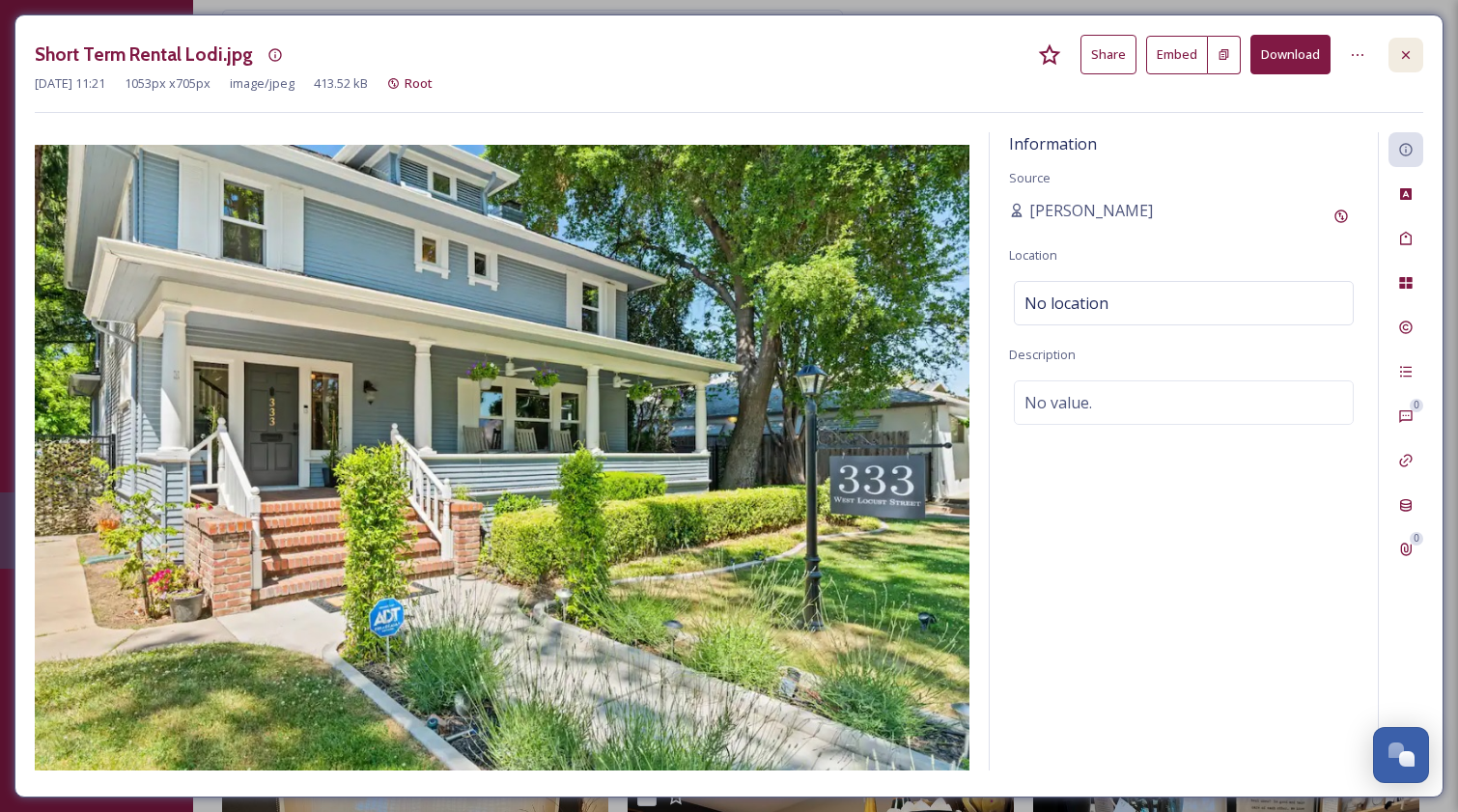
click at [1407, 58] on icon at bounding box center [1405, 55] width 16 height 16
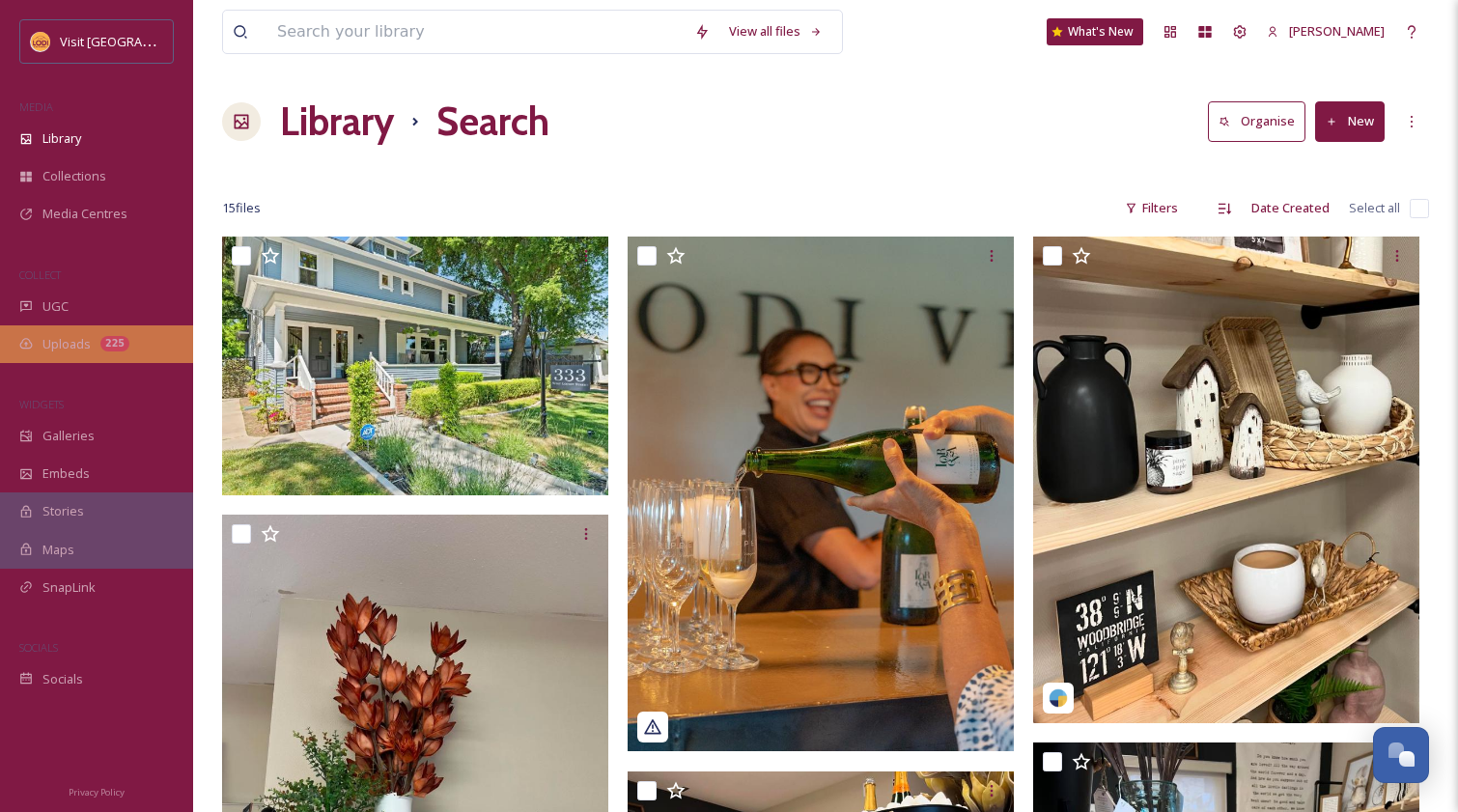
click at [61, 335] on span "Uploads" at bounding box center [66, 344] width 48 height 19
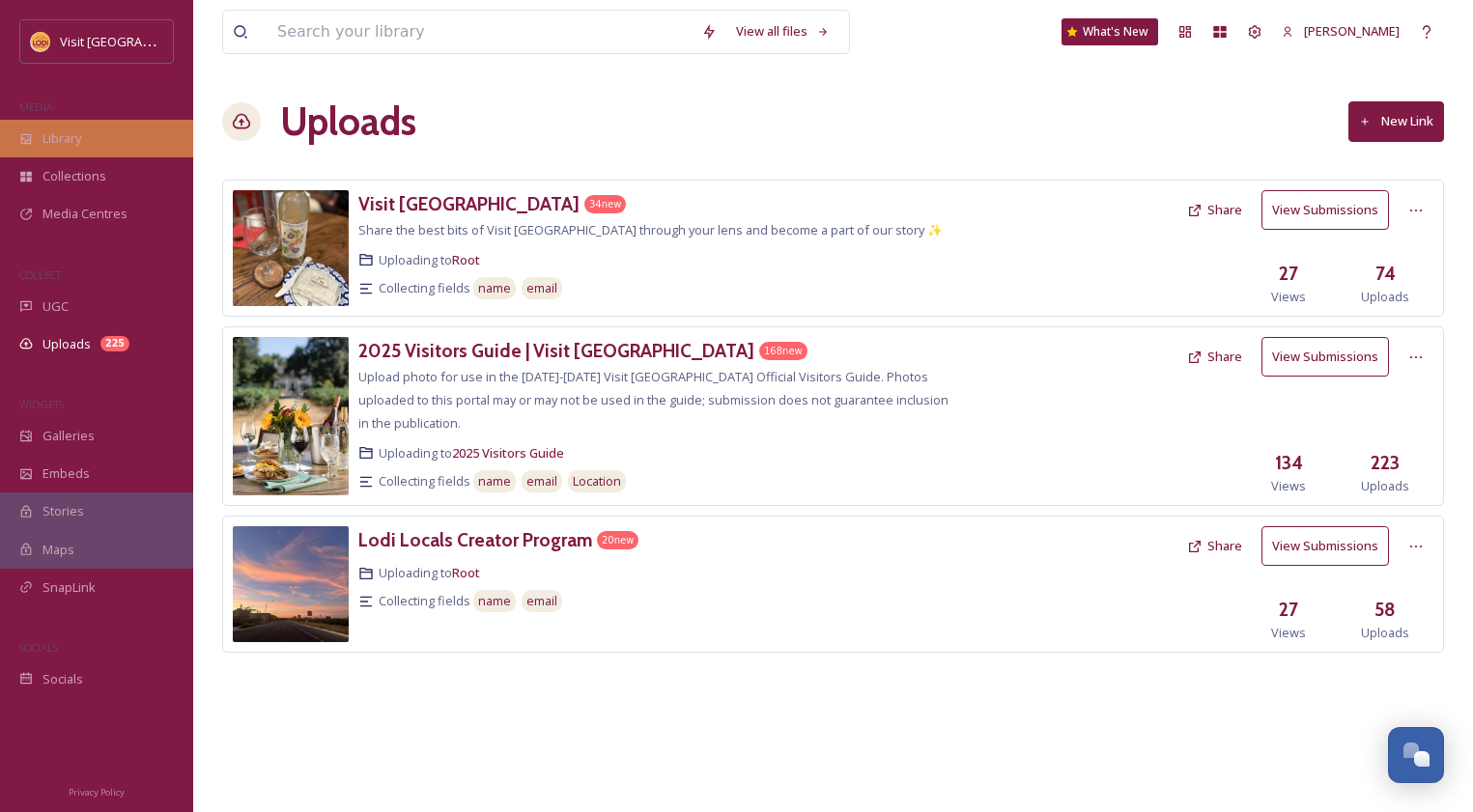
click at [83, 132] on div "Library" at bounding box center [97, 139] width 193 height 38
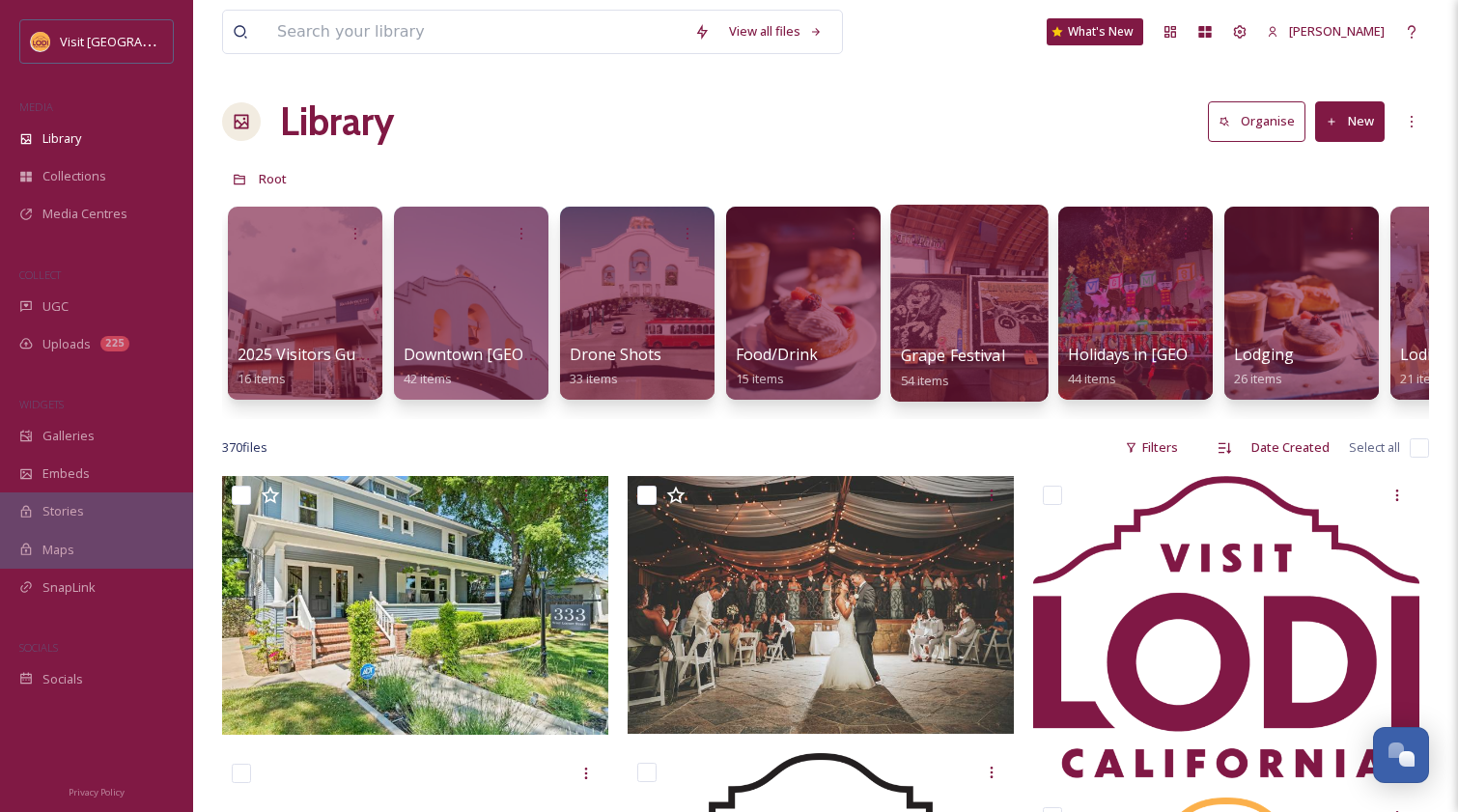
scroll to position [0, 5]
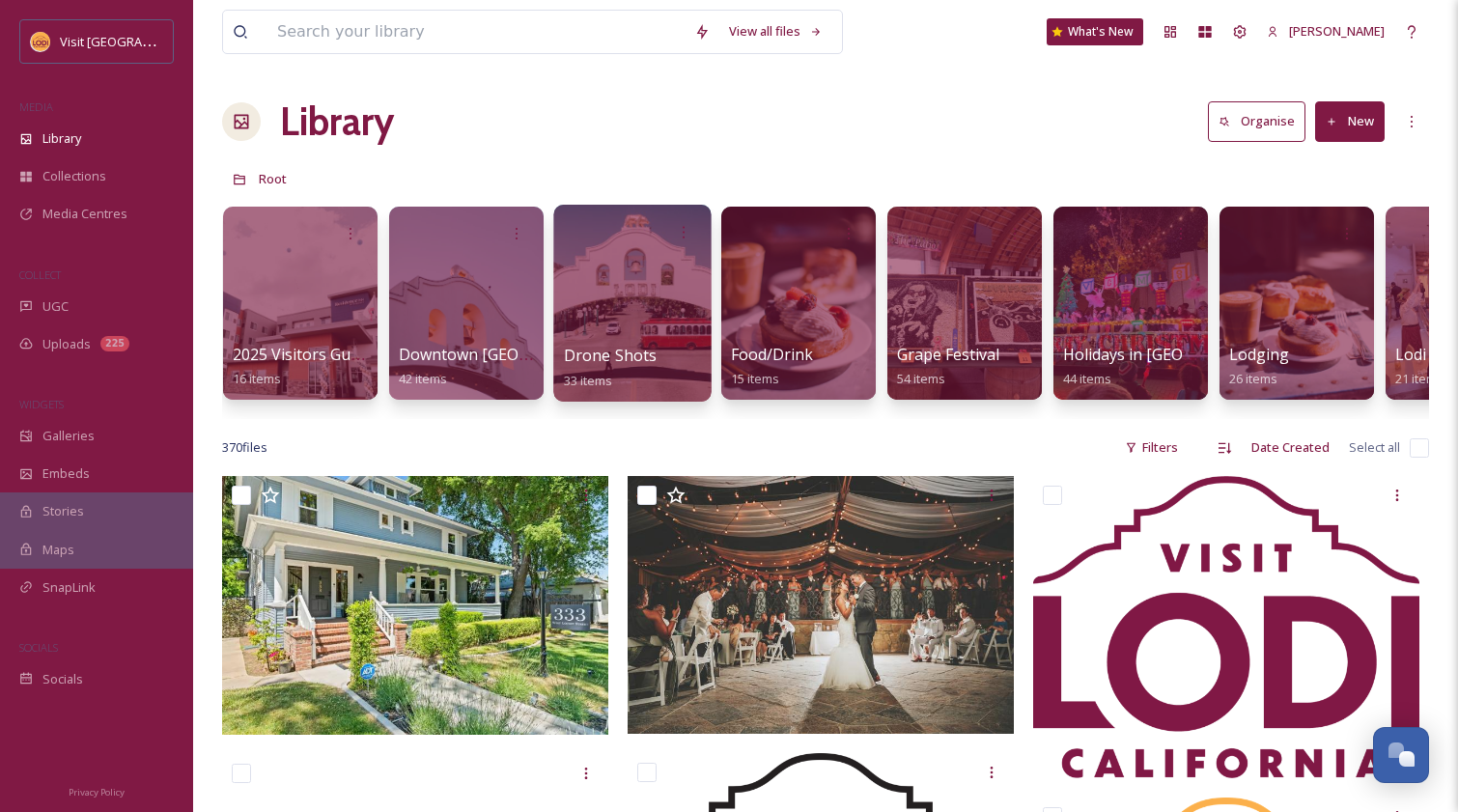
click at [624, 320] on div at bounding box center [631, 304] width 157 height 197
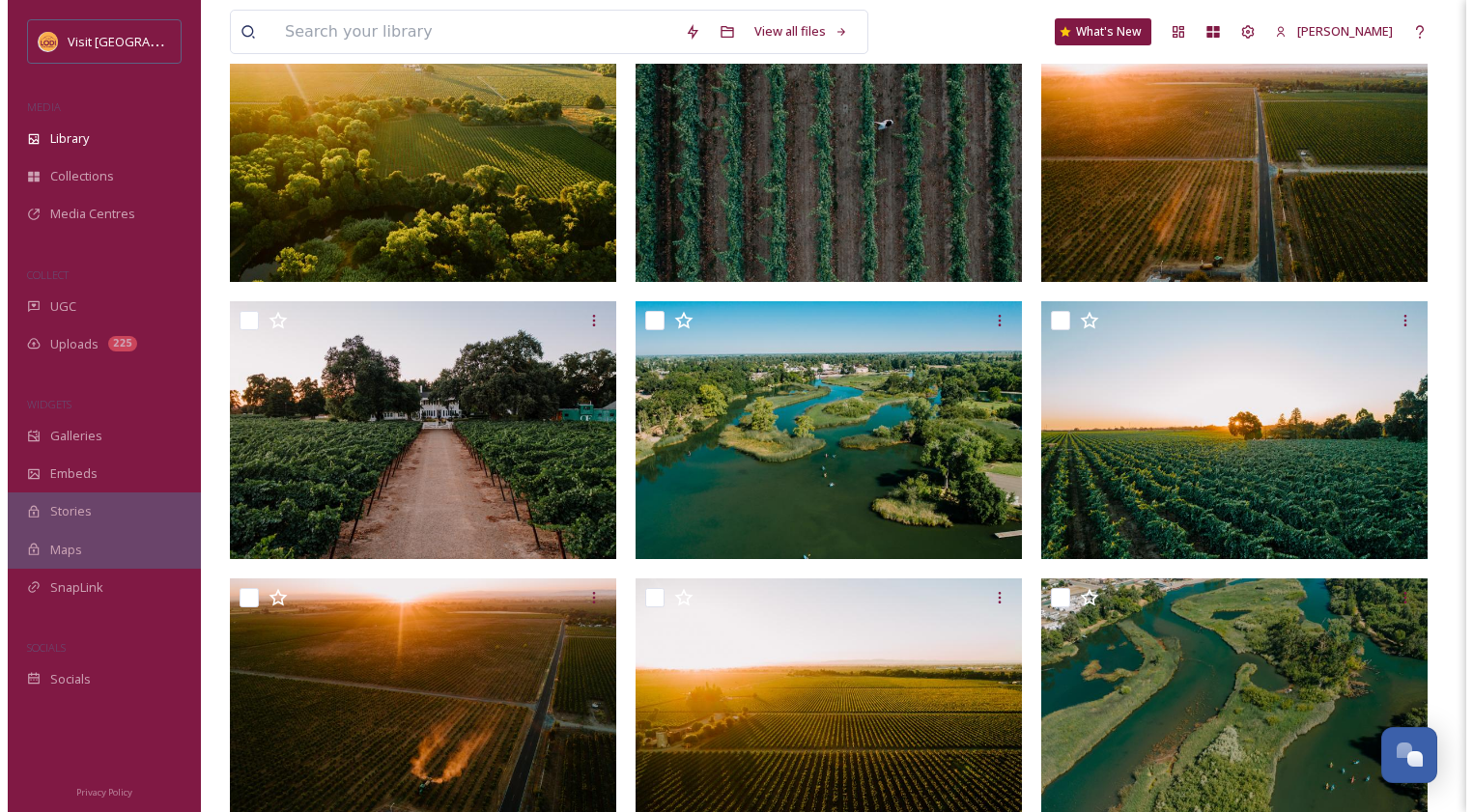
scroll to position [493, 0]
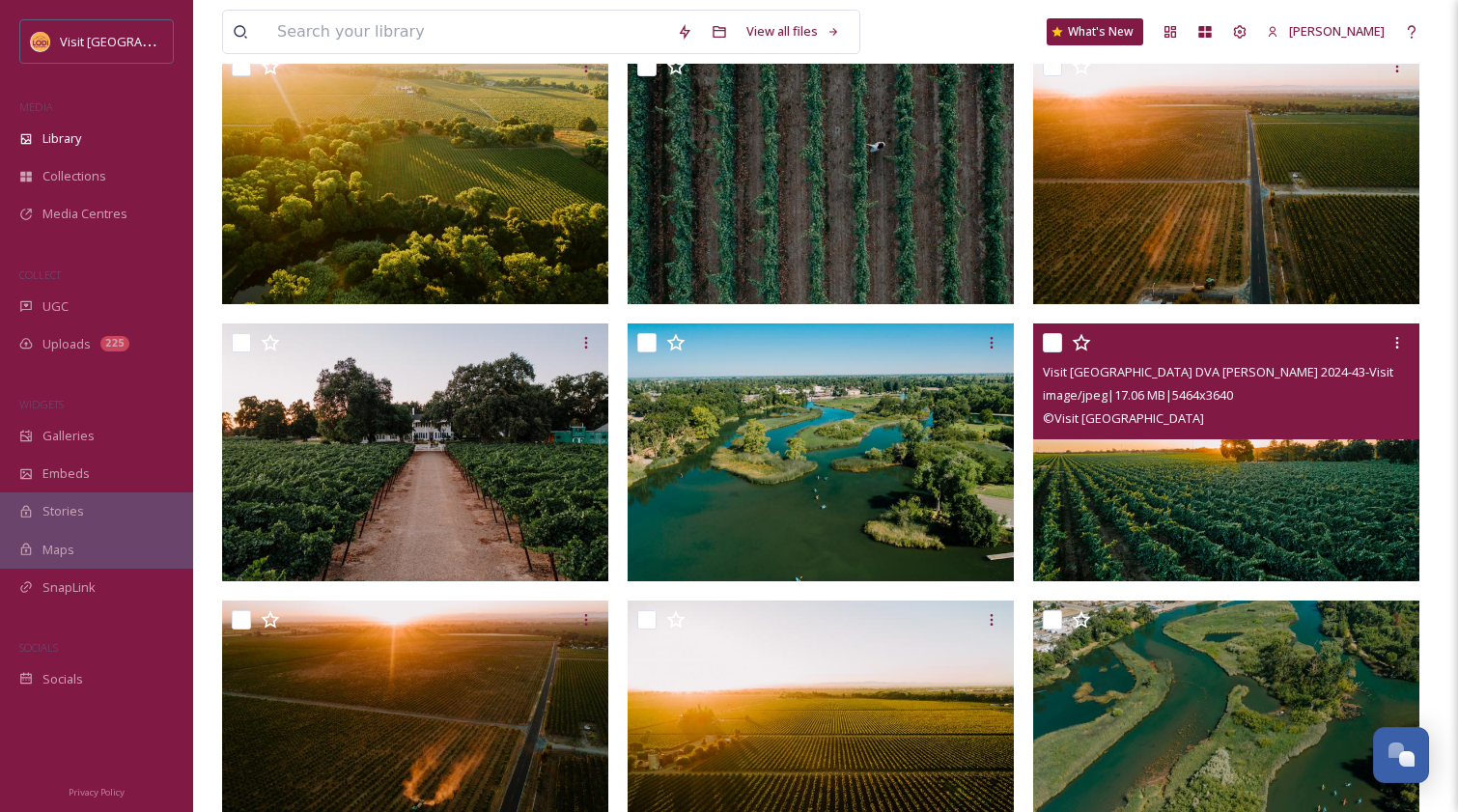
click at [1323, 475] on img at bounding box center [1226, 451] width 386 height 257
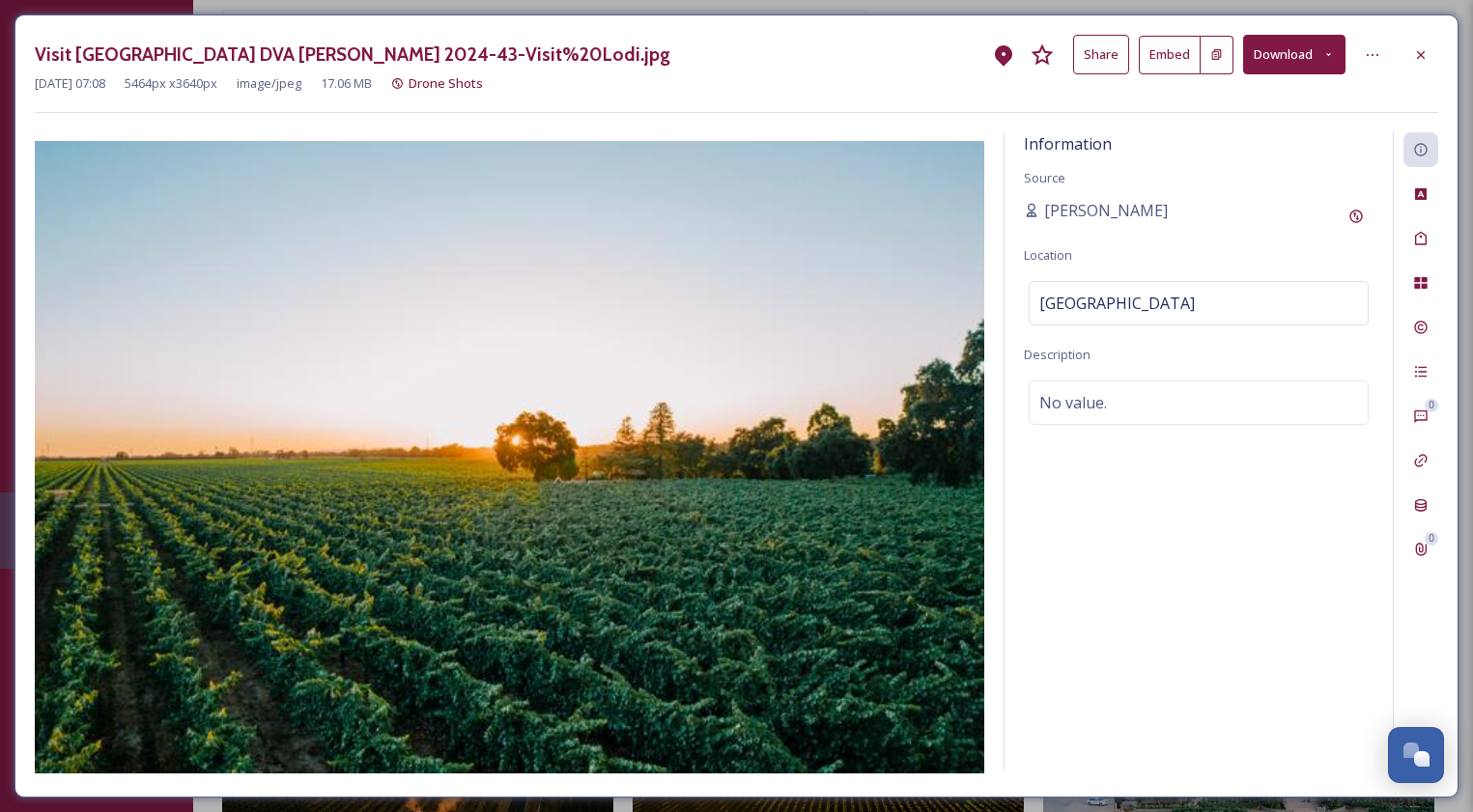
click at [1109, 56] on button "Share" at bounding box center [1100, 55] width 56 height 40
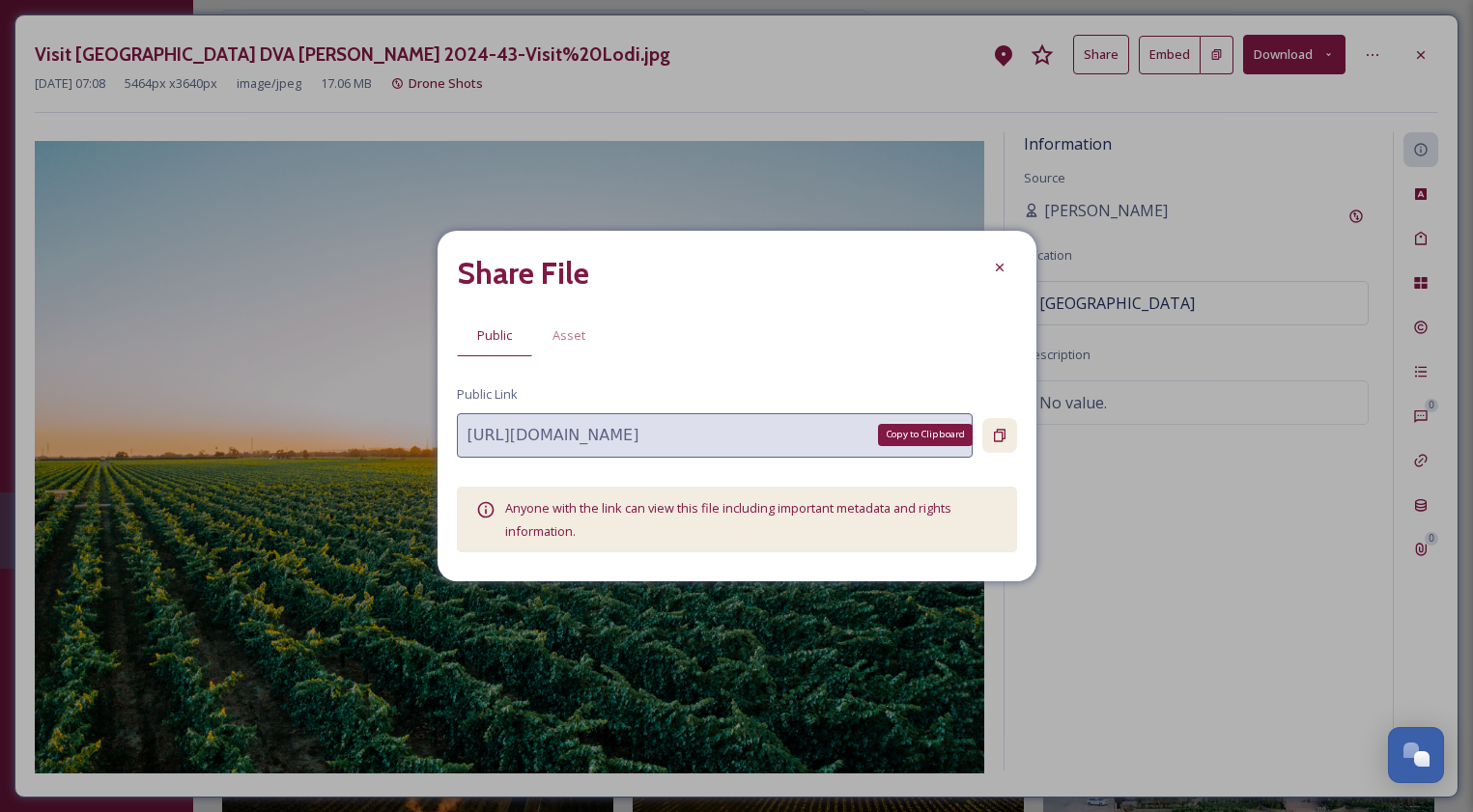
click at [994, 436] on icon at bounding box center [1000, 434] width 12 height 13
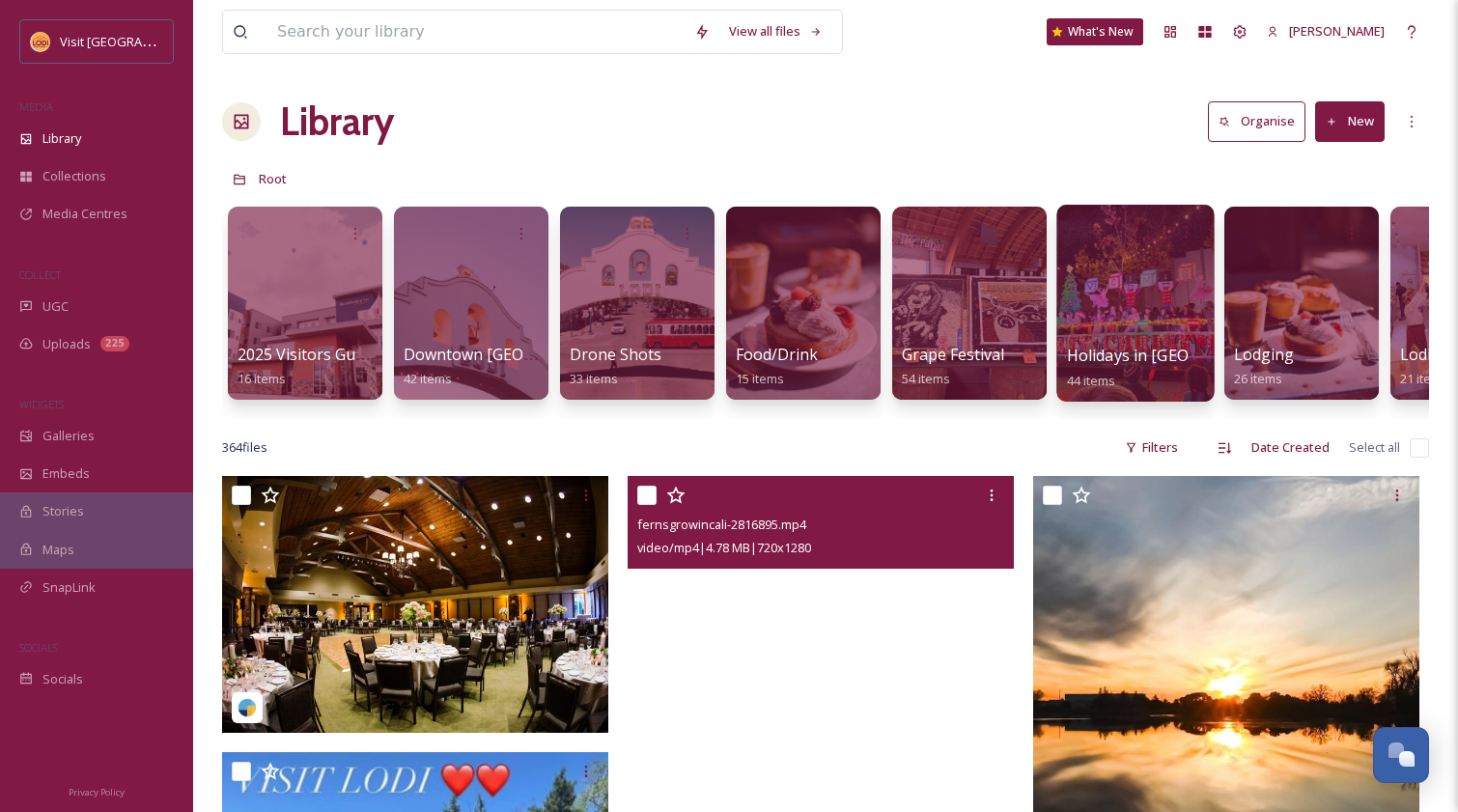
scroll to position [269, 0]
